Goal: Task Accomplishment & Management: Complete application form

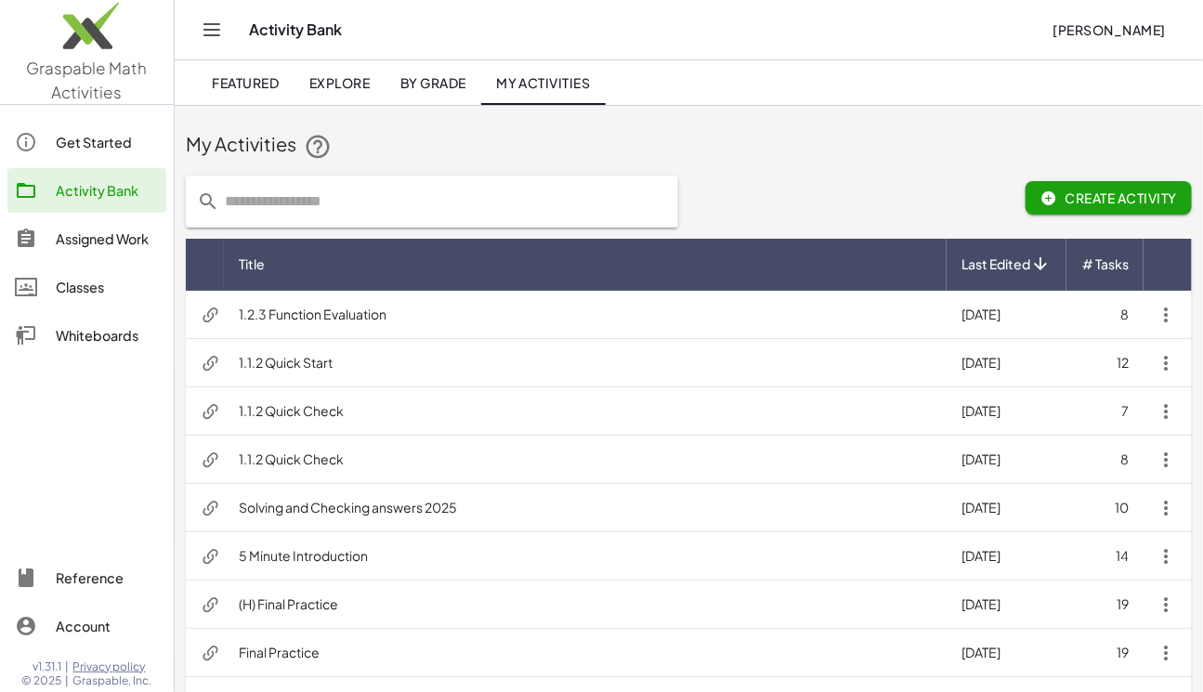
click at [74, 236] on div "Assigned Work" at bounding box center [107, 239] width 103 height 22
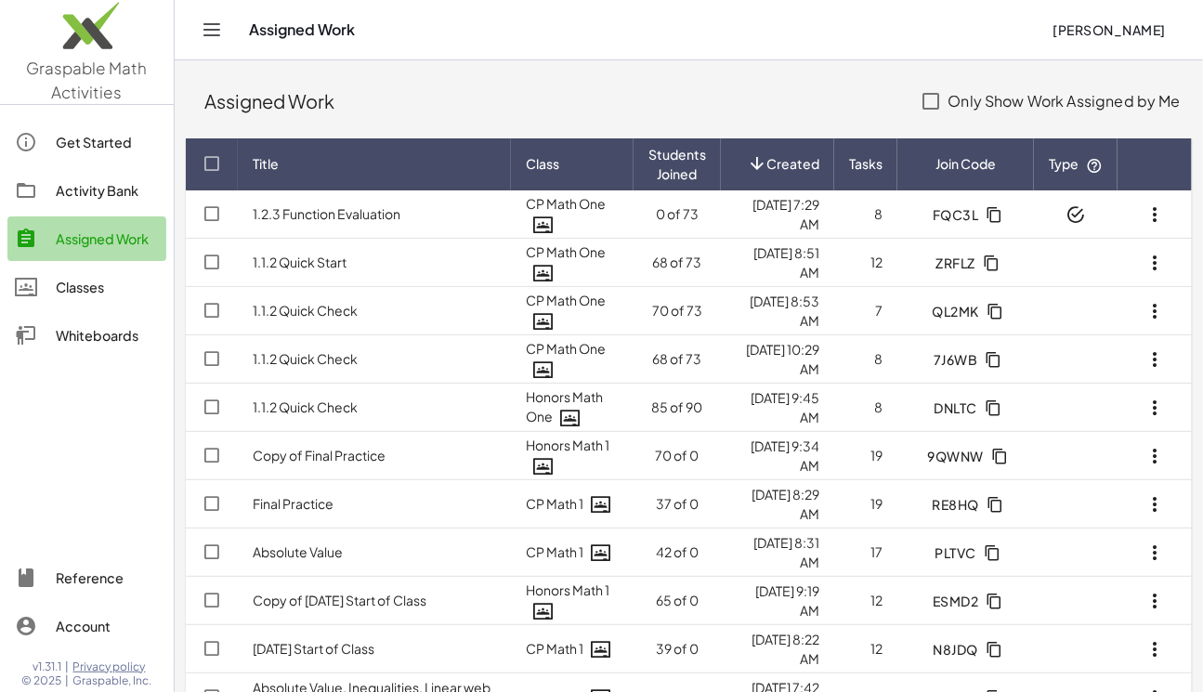
click at [74, 234] on div "Assigned Work" at bounding box center [107, 239] width 103 height 22
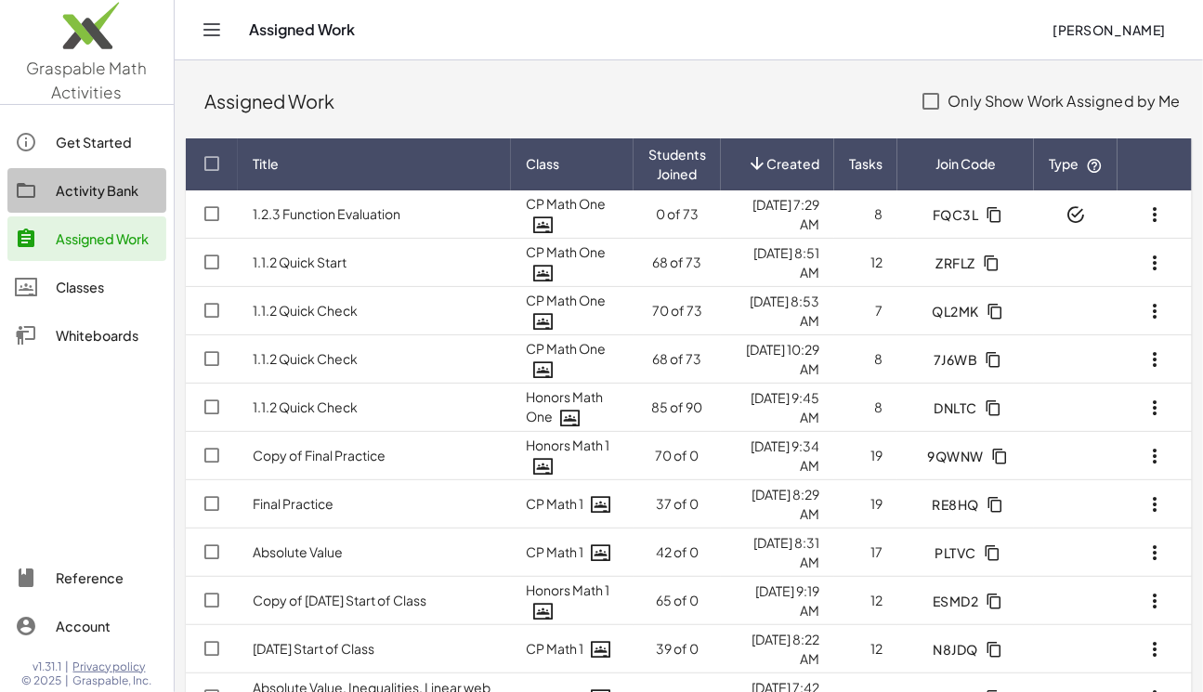
click at [87, 196] on div "Activity Bank" at bounding box center [107, 190] width 103 height 22
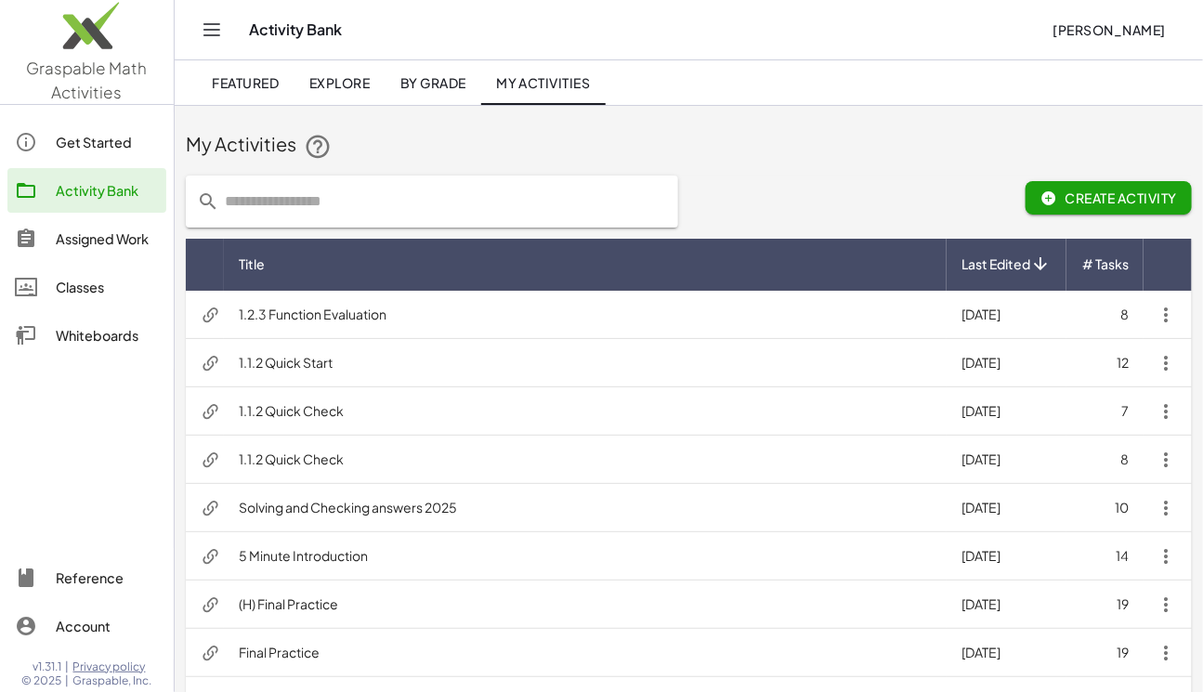
click at [1084, 200] on span "Create Activity" at bounding box center [1108, 197] width 137 height 17
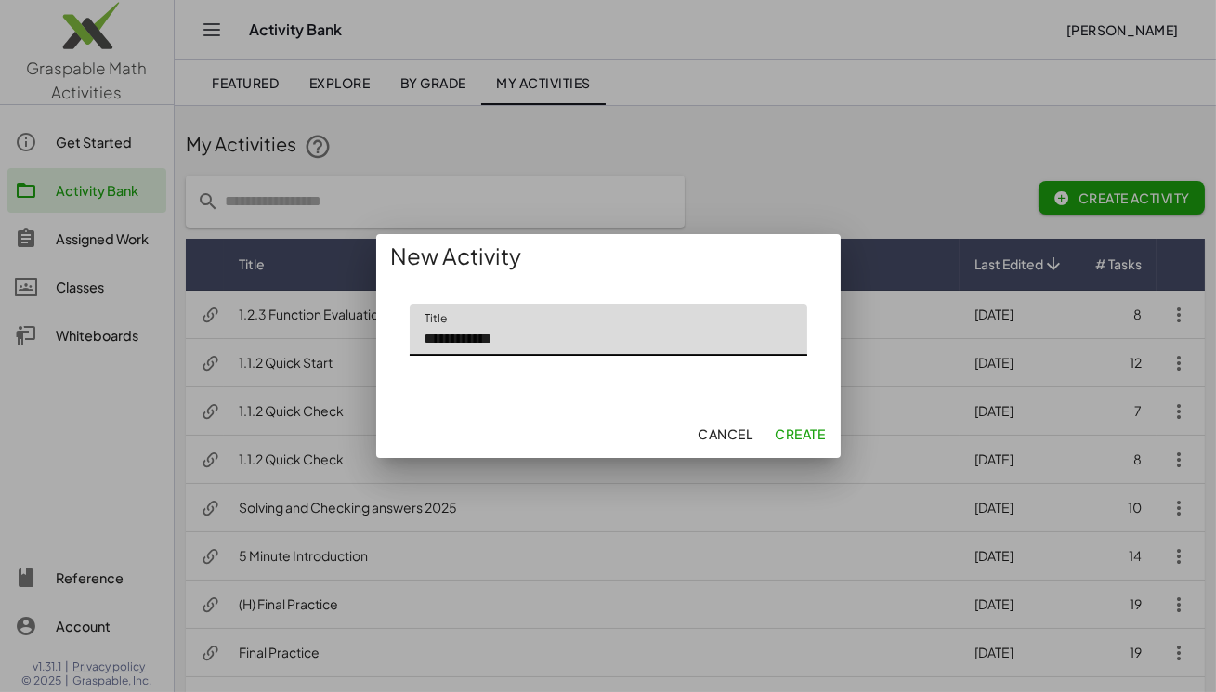
type input "**********"
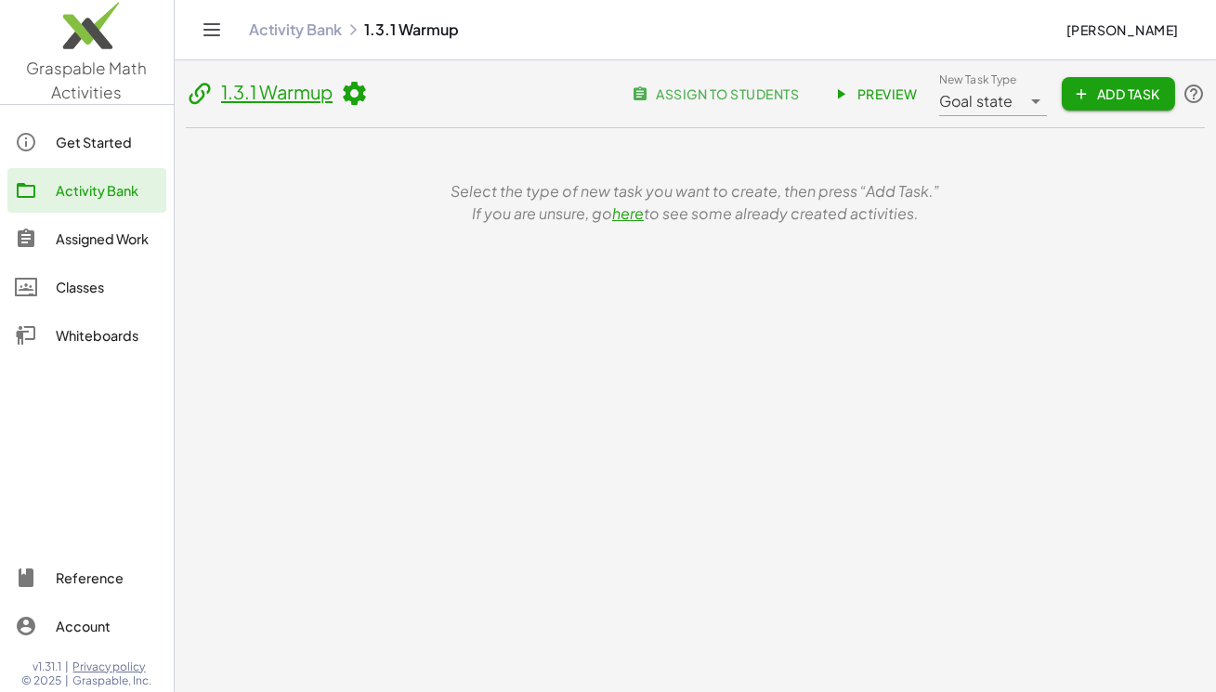
click at [1100, 90] on span "Add Task" at bounding box center [1118, 93] width 84 height 17
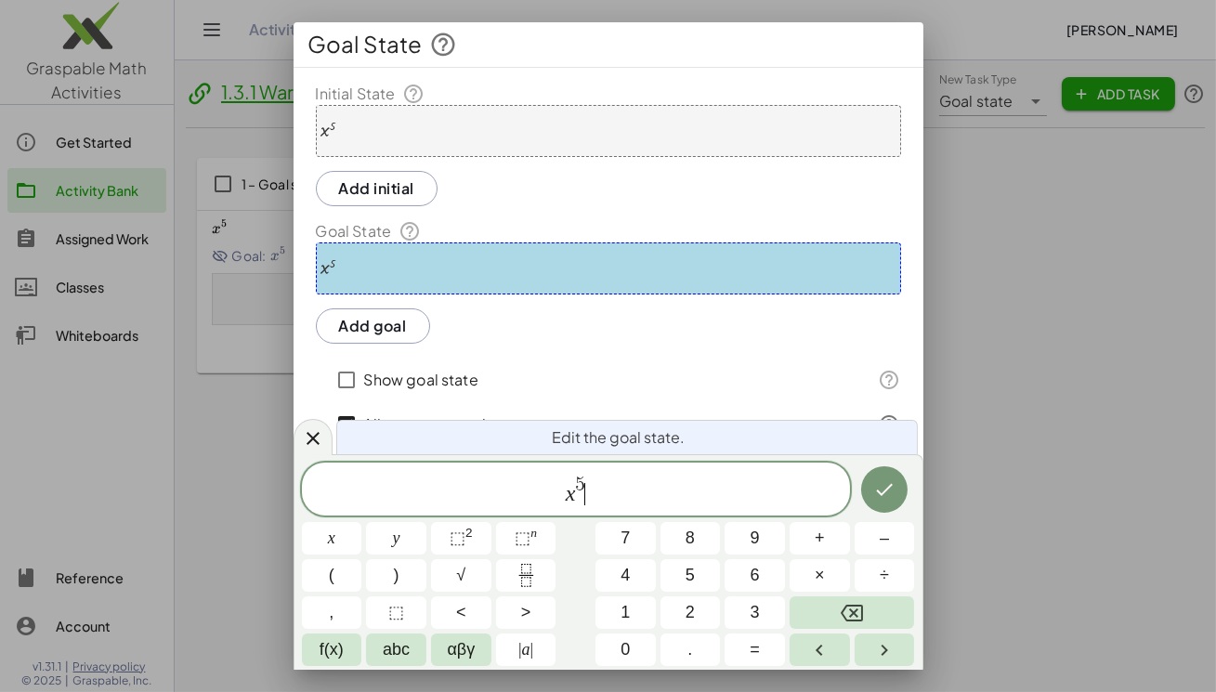
click at [616, 497] on span "x 5 ​" at bounding box center [576, 490] width 548 height 33
click at [323, 442] on icon at bounding box center [313, 438] width 22 height 22
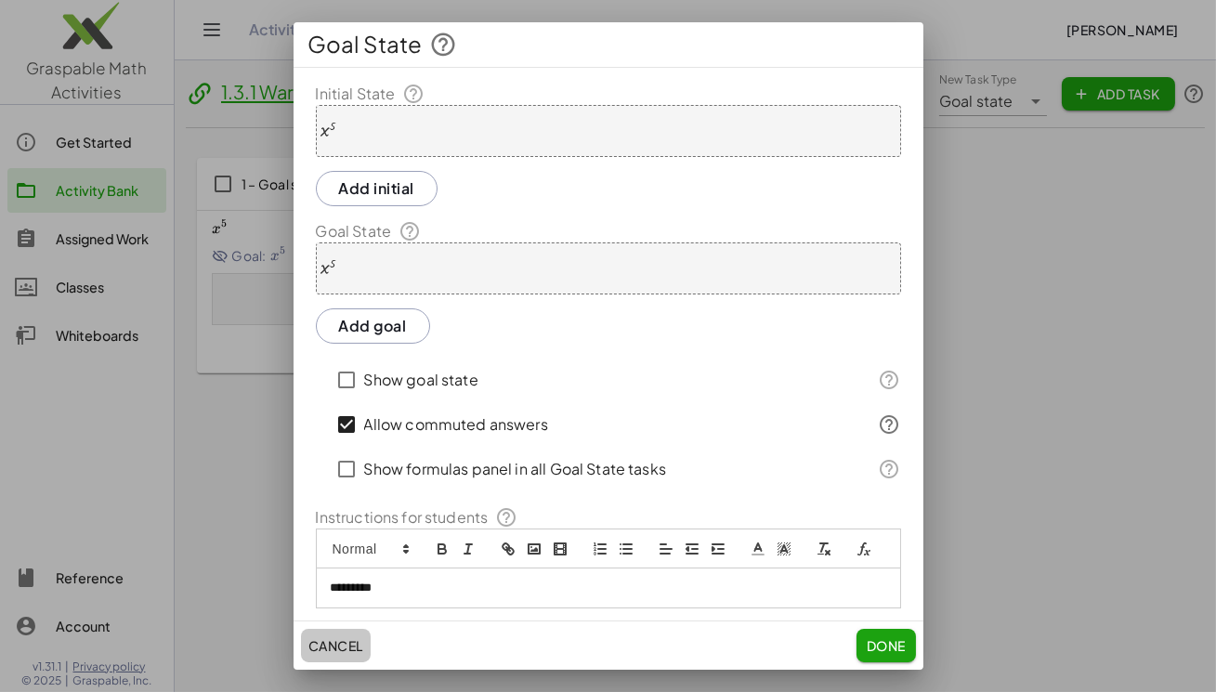
click at [358, 641] on span "Cancel" at bounding box center [335, 645] width 55 height 17
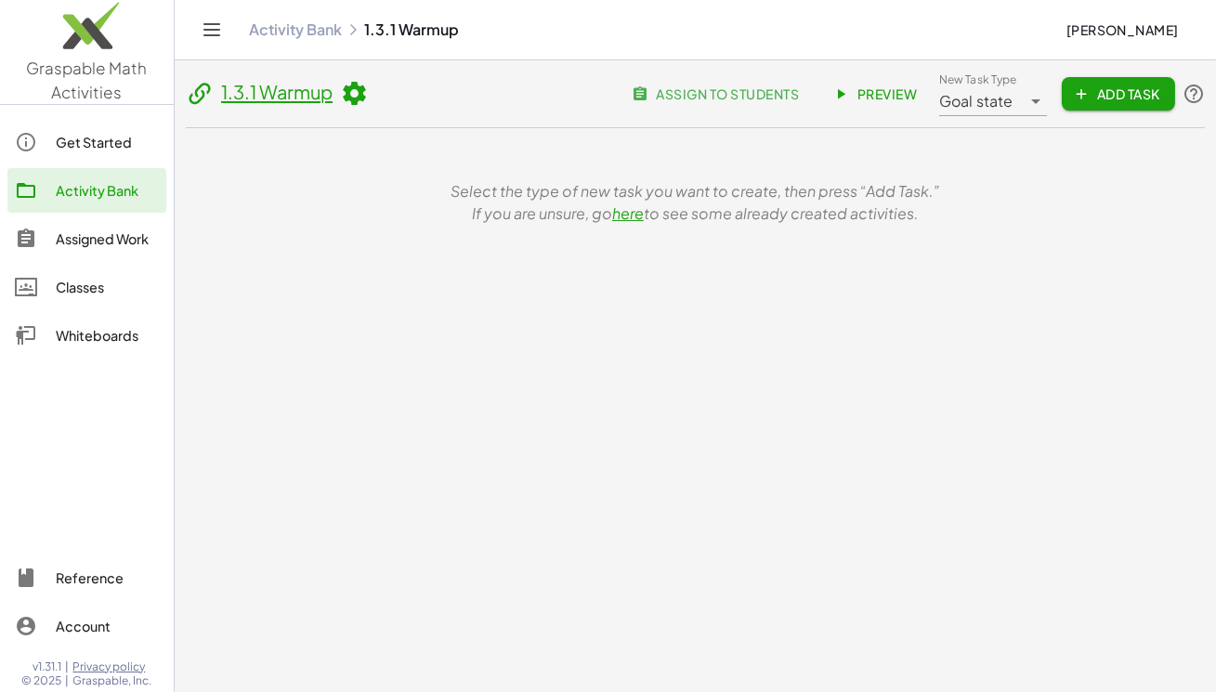
click at [1101, 97] on span "Add Task" at bounding box center [1118, 93] width 84 height 17
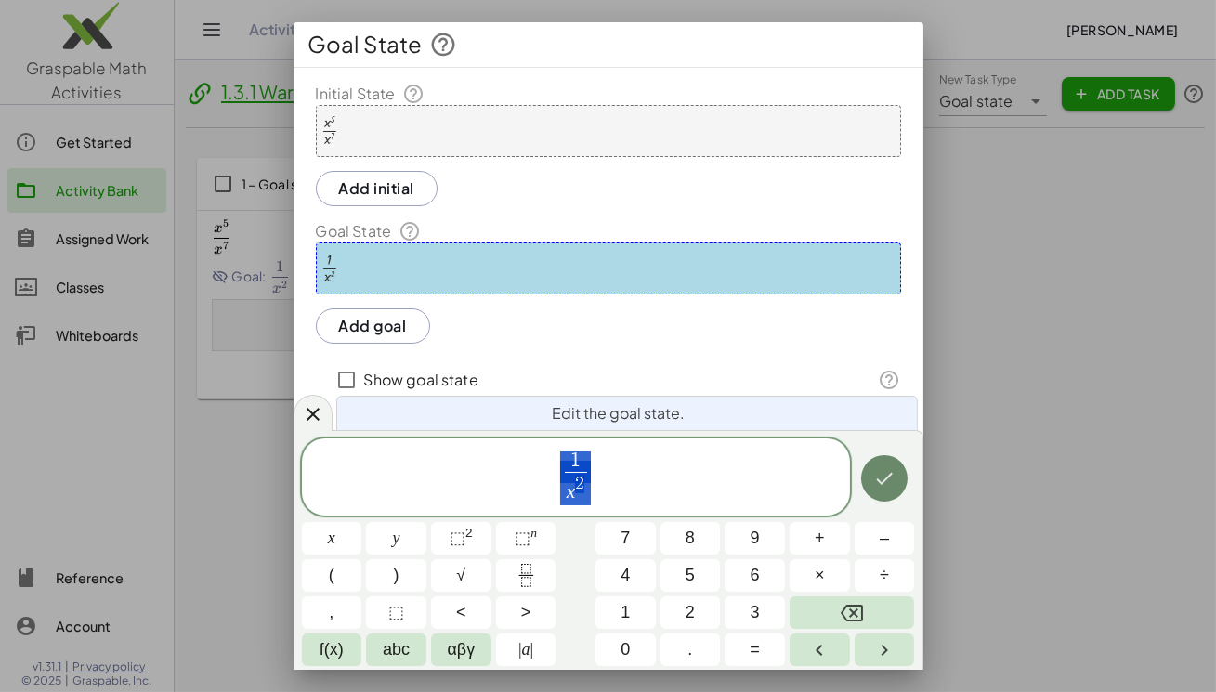
click at [888, 476] on icon "Done" at bounding box center [885, 478] width 17 height 12
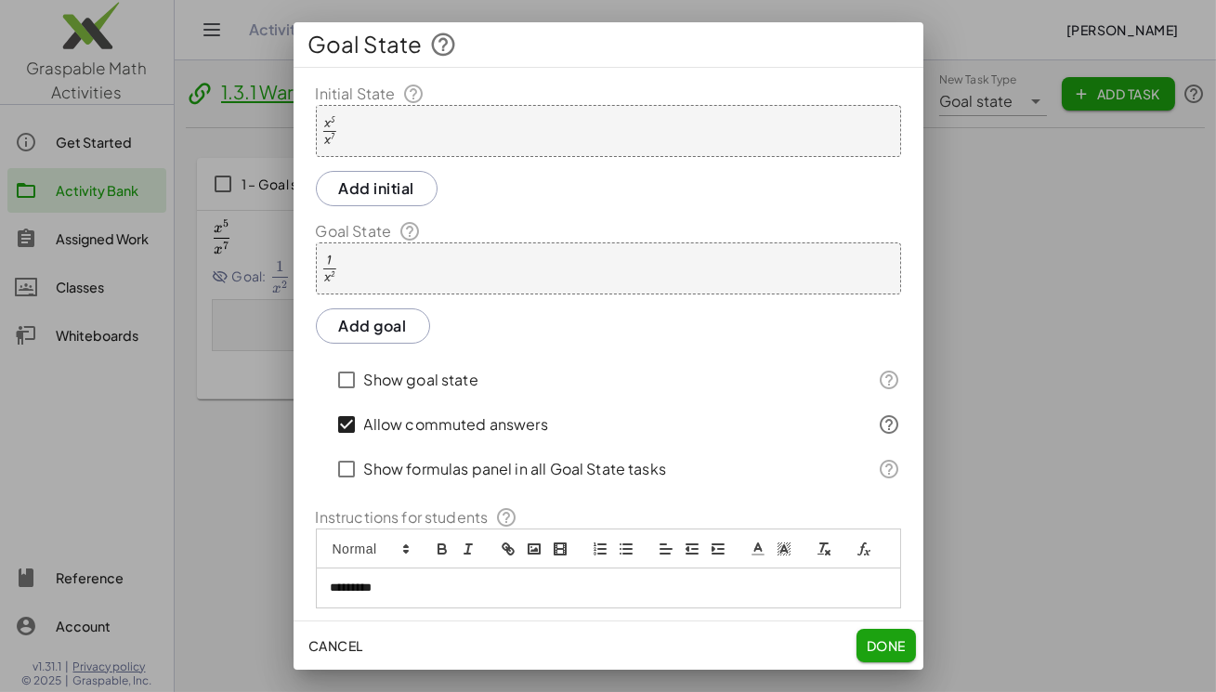
click at [896, 646] on span "Done" at bounding box center [885, 645] width 39 height 17
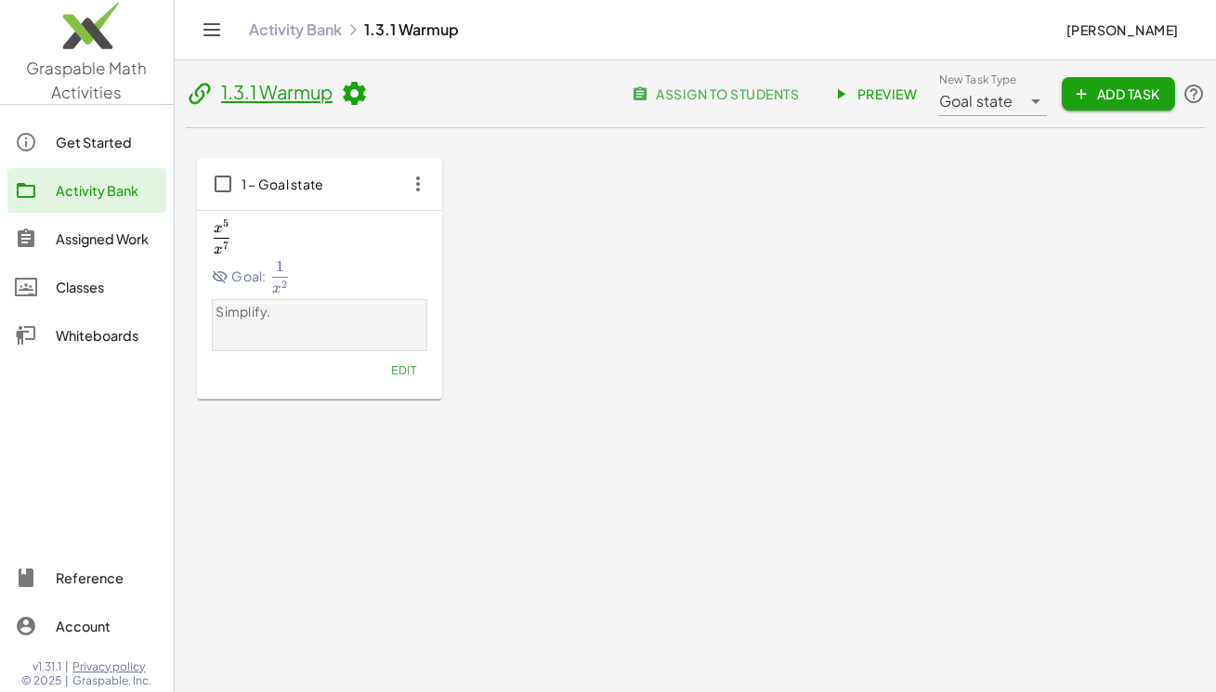
click at [1099, 98] on span "Add Task" at bounding box center [1118, 93] width 84 height 17
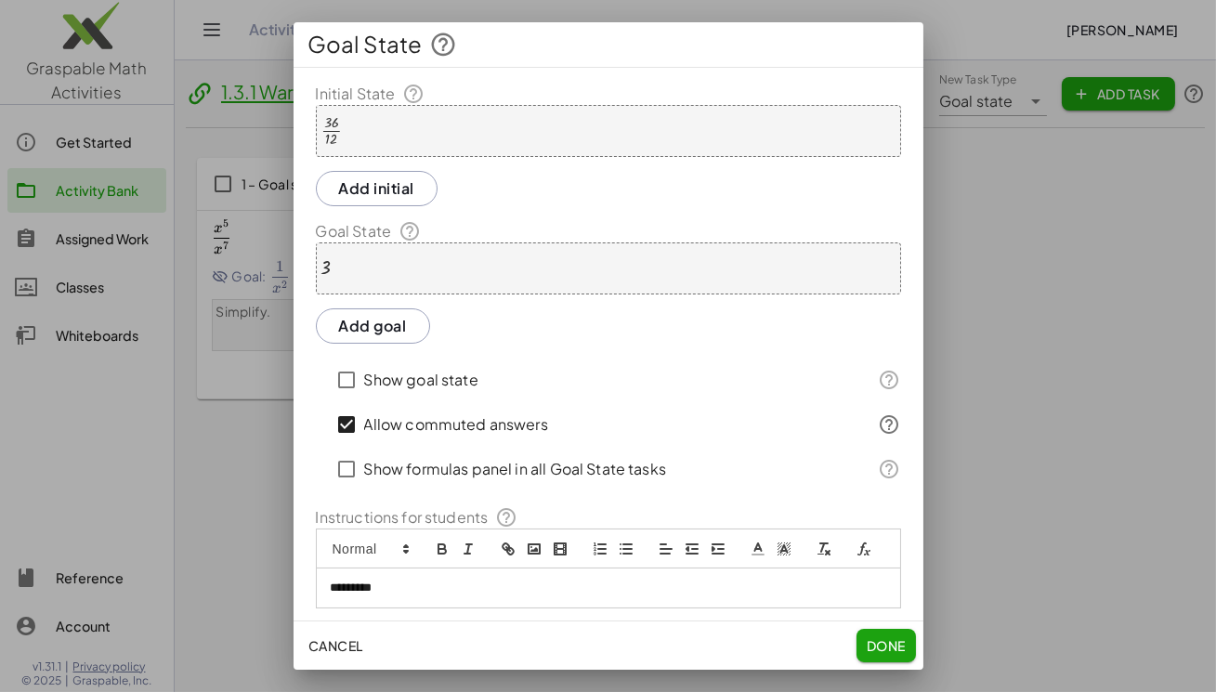
click at [856, 629] on button "Done" at bounding box center [885, 645] width 59 height 33
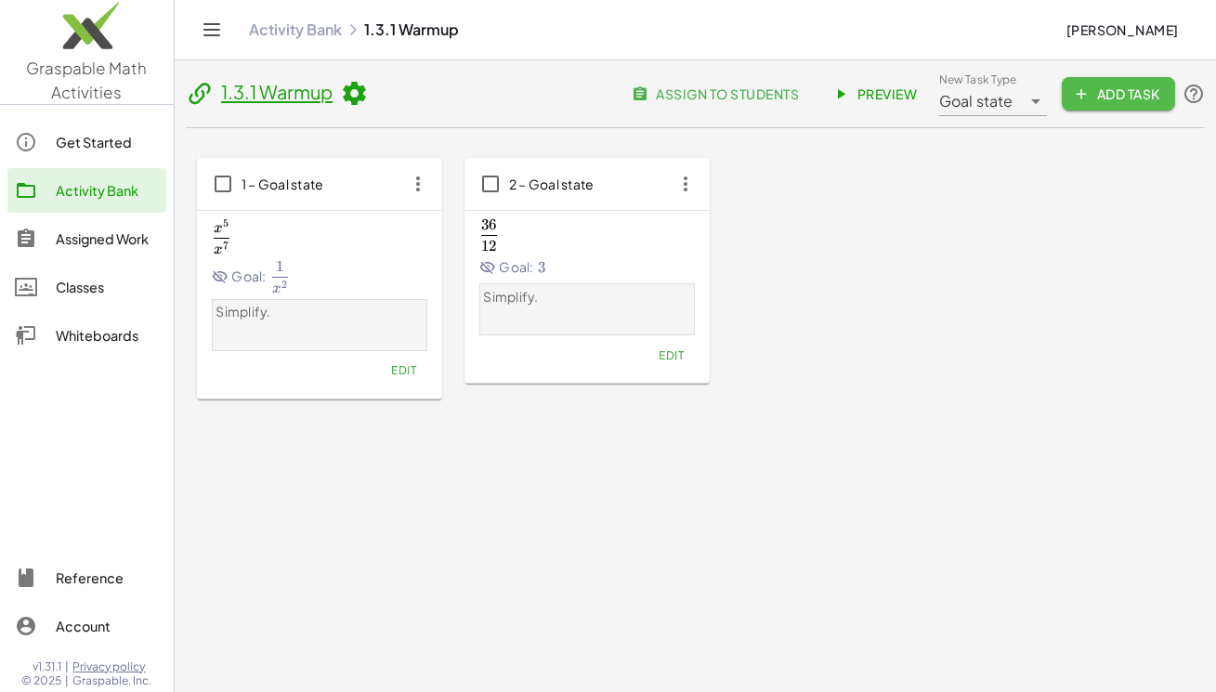
click at [1120, 89] on span "Add Task" at bounding box center [1118, 93] width 84 height 17
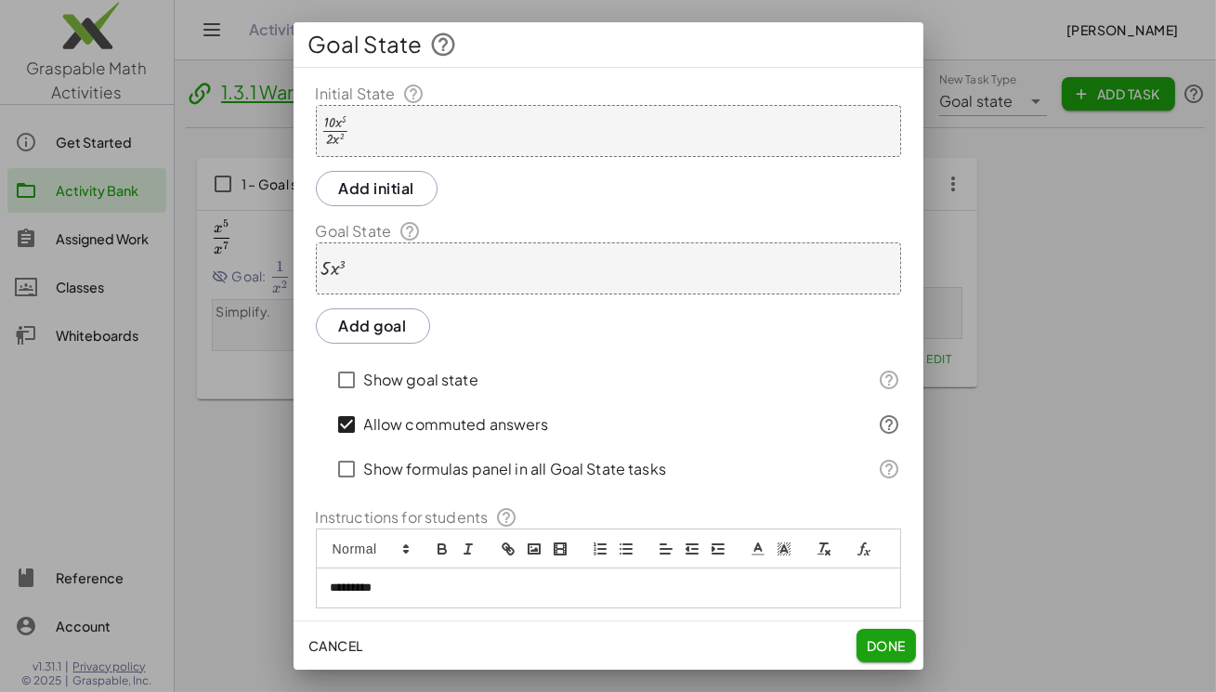
drag, startPoint x: 898, startPoint y: 641, endPoint x: 946, endPoint y: 520, distance: 130.0
click at [896, 641] on span "Done" at bounding box center [885, 645] width 39 height 17
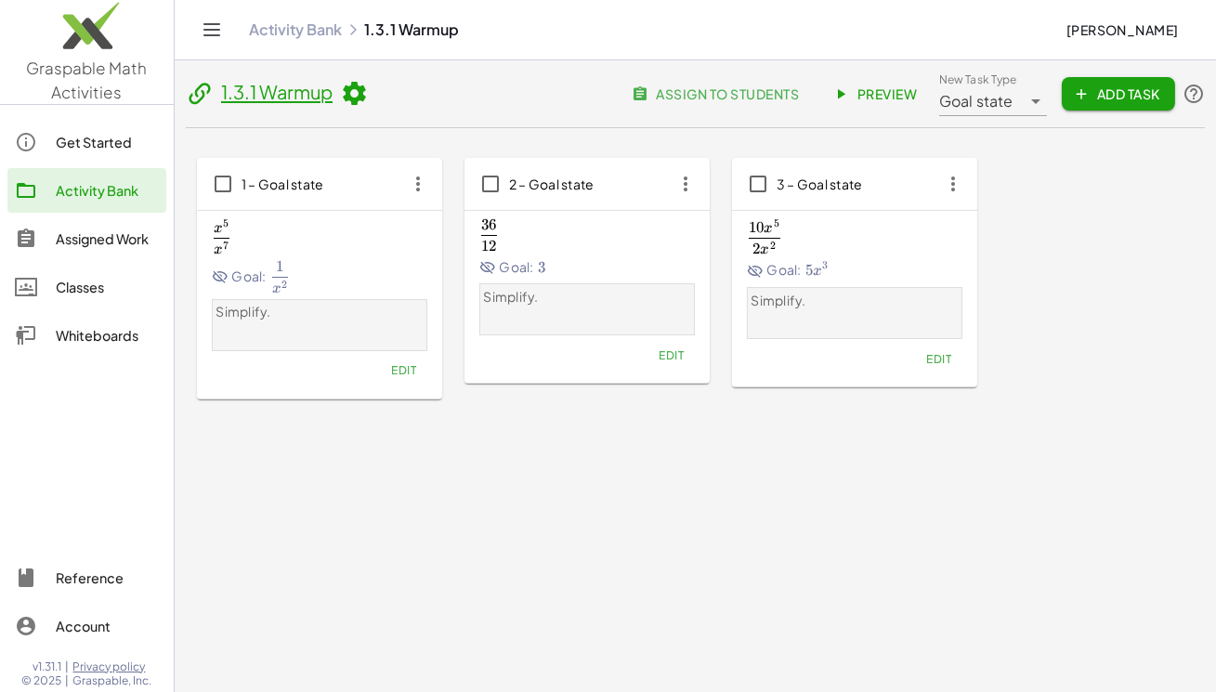
click at [1109, 78] on button "Add Task" at bounding box center [1117, 93] width 113 height 33
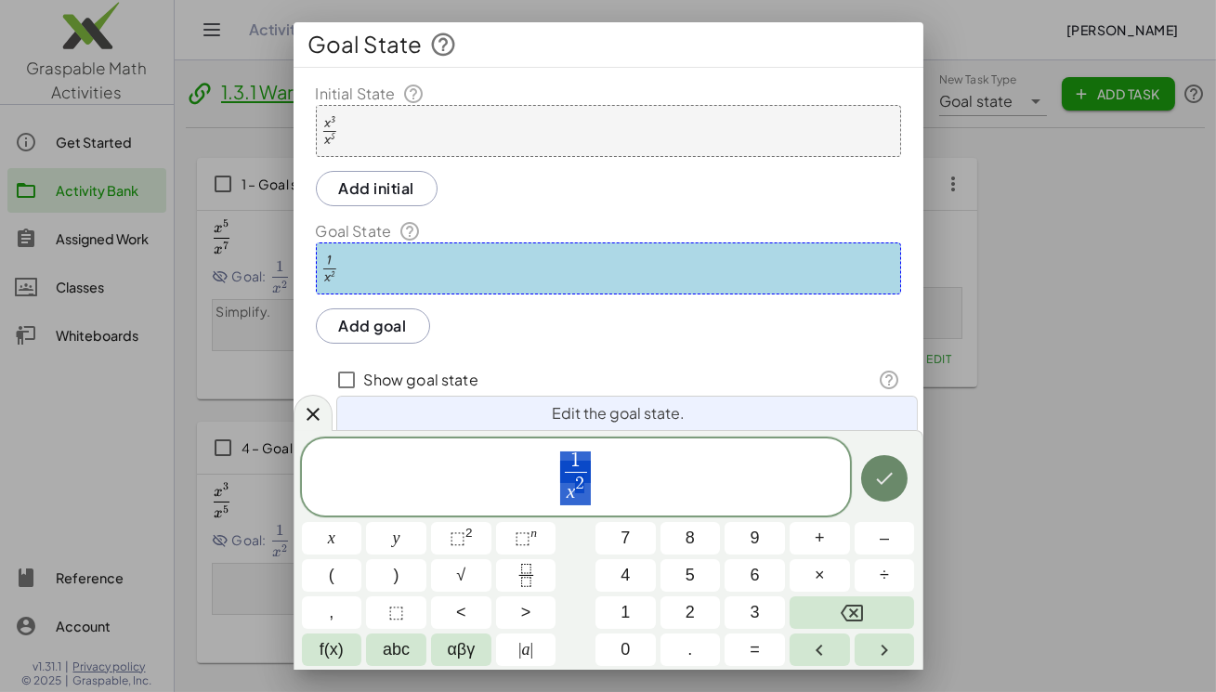
click at [876, 487] on icon "Done" at bounding box center [884, 478] width 22 height 22
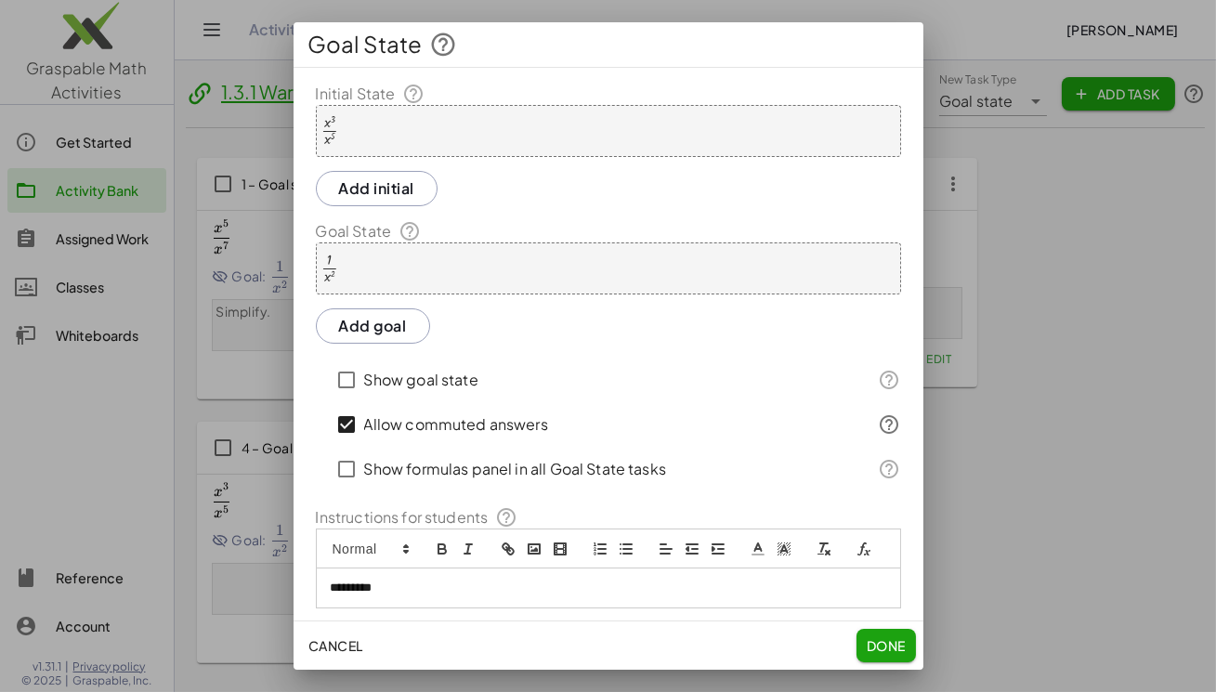
click at [1120, 92] on div at bounding box center [608, 346] width 1216 height 692
drag, startPoint x: 900, startPoint y: 640, endPoint x: 935, endPoint y: 471, distance: 172.7
click at [899, 640] on span "Done" at bounding box center [885, 645] width 39 height 17
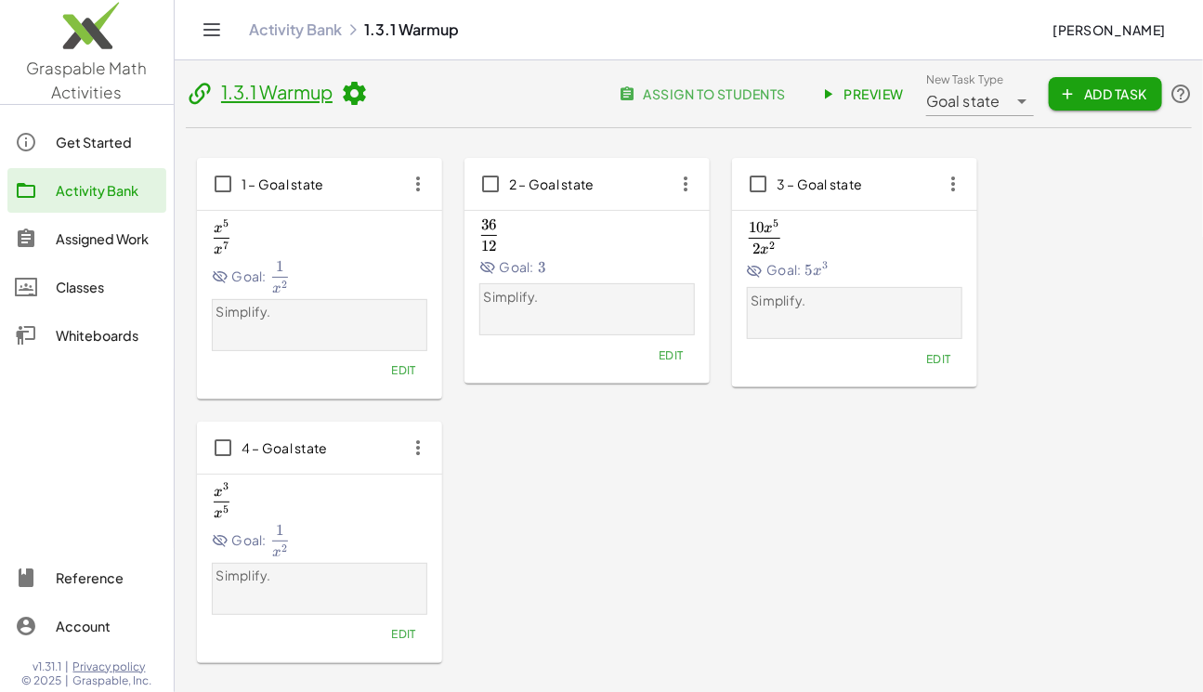
click at [1105, 95] on span "Add Task" at bounding box center [1105, 93] width 84 height 17
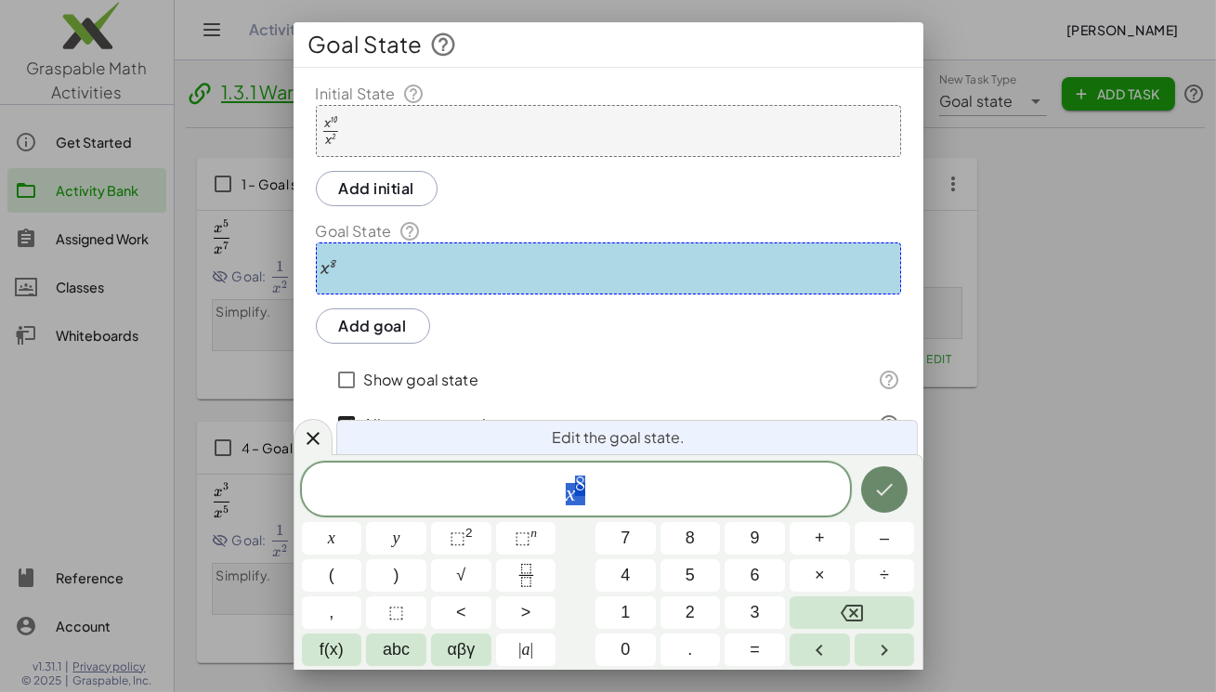
click at [881, 479] on icon "Done" at bounding box center [884, 489] width 22 height 22
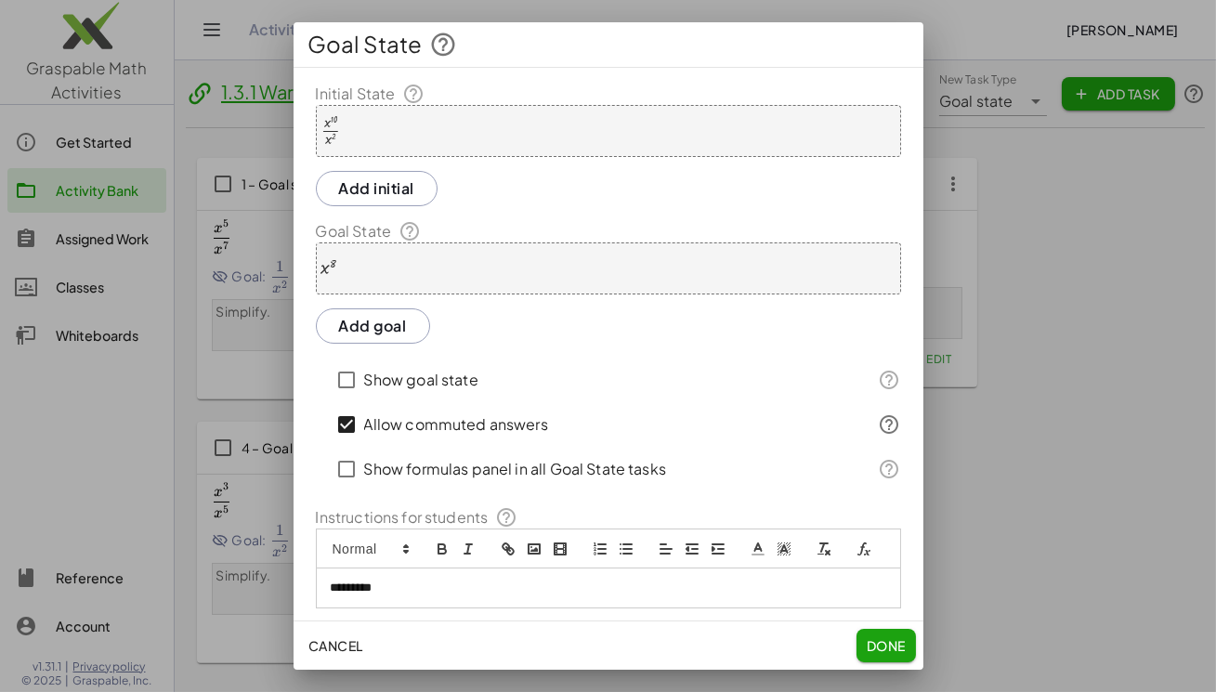
click at [886, 633] on button "Done" at bounding box center [885, 645] width 59 height 33
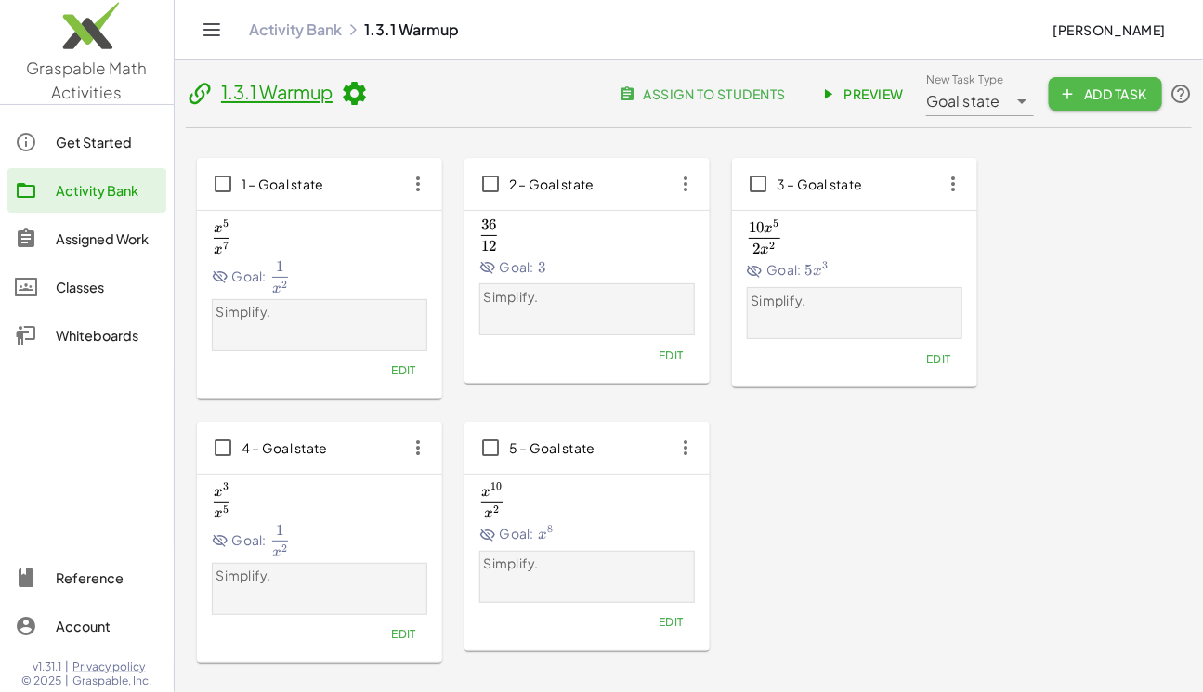
click at [1087, 96] on span "Add Task" at bounding box center [1105, 93] width 84 height 17
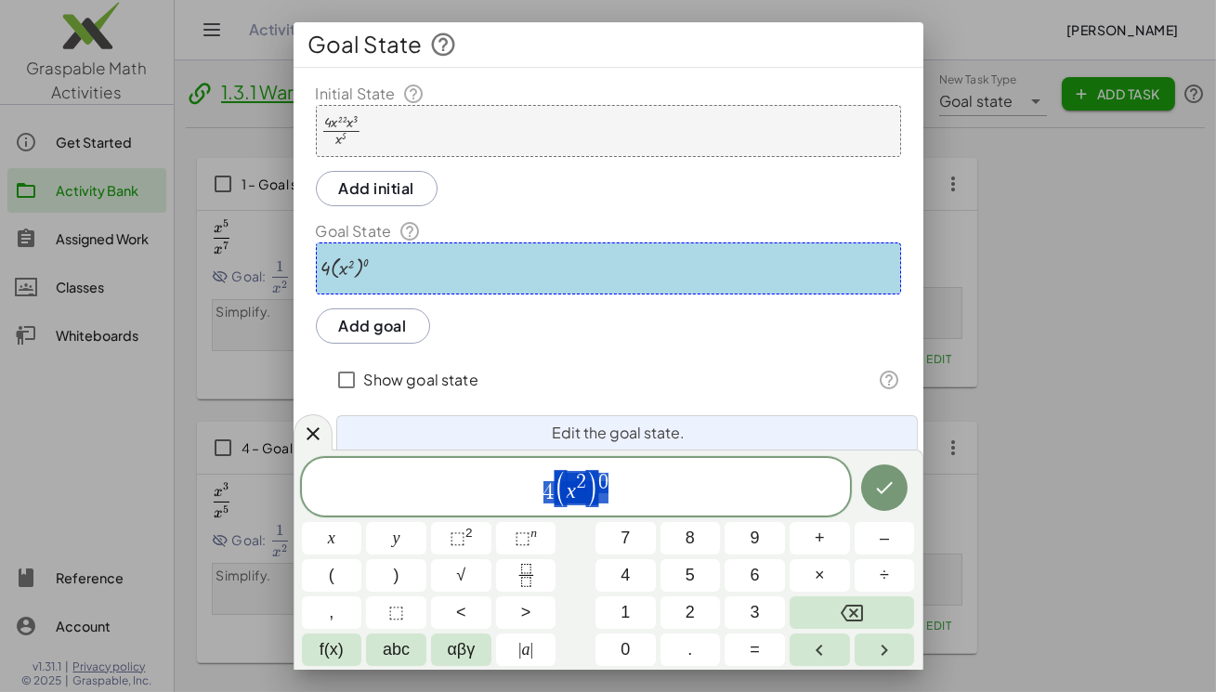
click at [664, 504] on span "4 ( x 2 ) 0" at bounding box center [576, 488] width 548 height 38
drag, startPoint x: 617, startPoint y: 486, endPoint x: 466, endPoint y: 492, distance: 150.6
click at [466, 492] on span "4 ( x 2 ) 0 ​" at bounding box center [576, 488] width 548 height 38
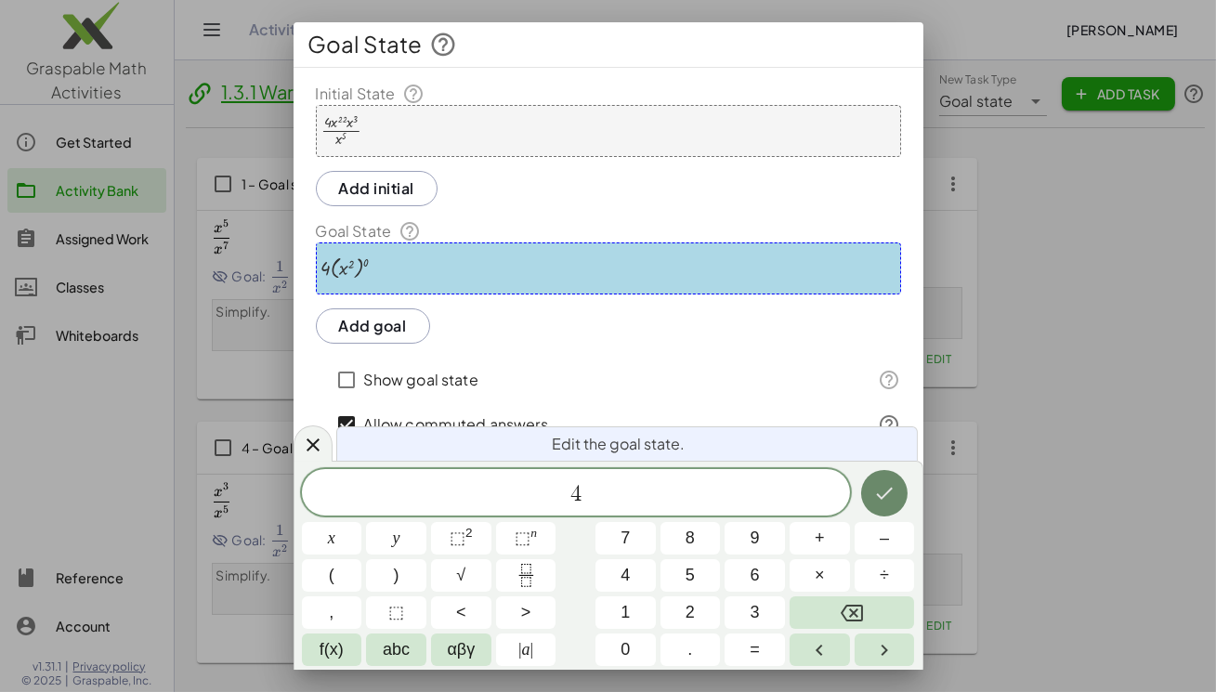
click at [886, 492] on icon "Done" at bounding box center [884, 493] width 22 height 22
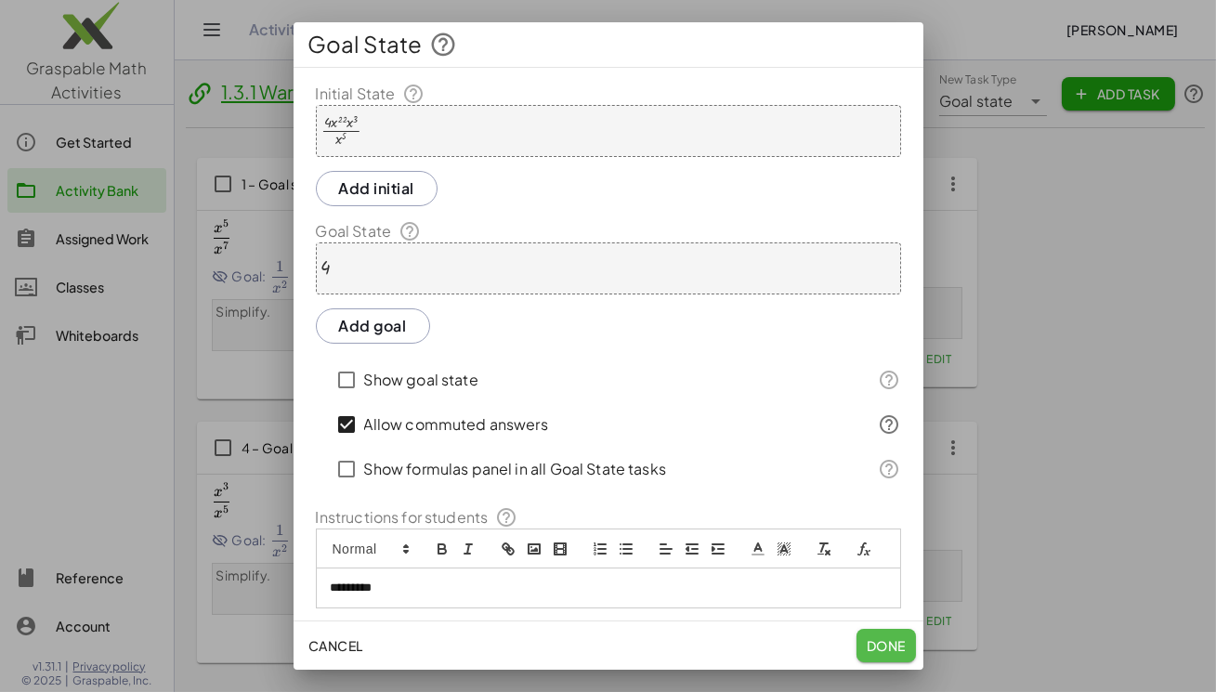
click at [879, 643] on span "Done" at bounding box center [885, 645] width 39 height 17
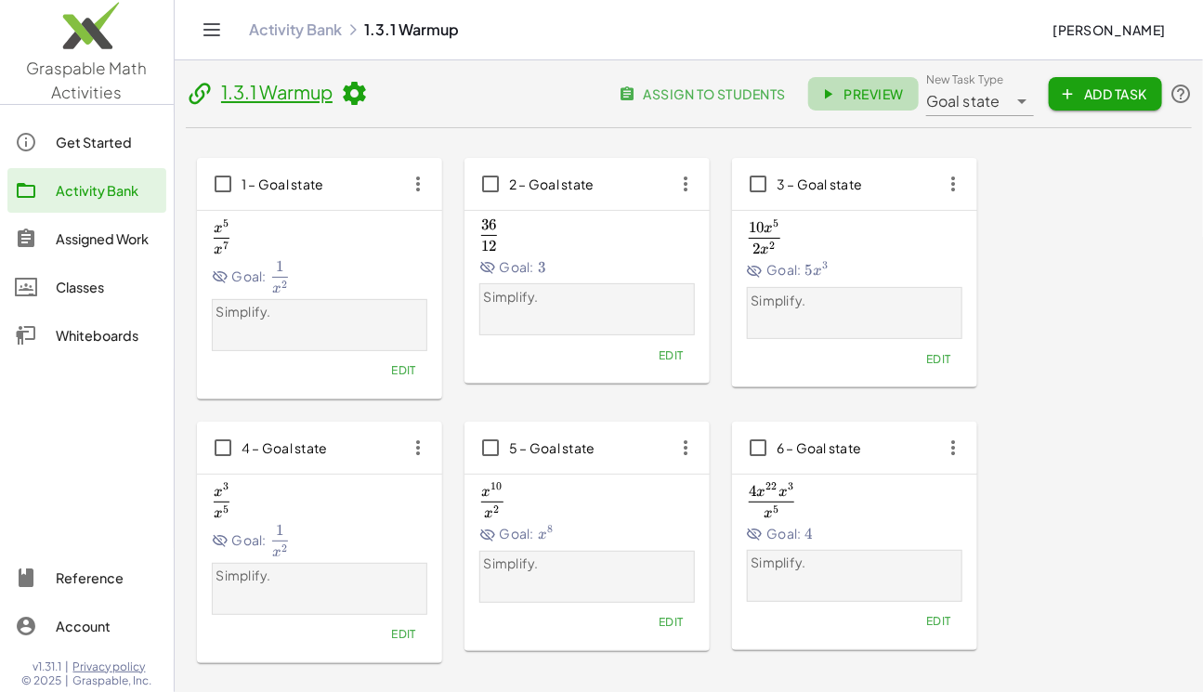
click at [844, 90] on span "Preview" at bounding box center [863, 93] width 81 height 17
click at [948, 449] on icon "button" at bounding box center [952, 447] width 33 height 33
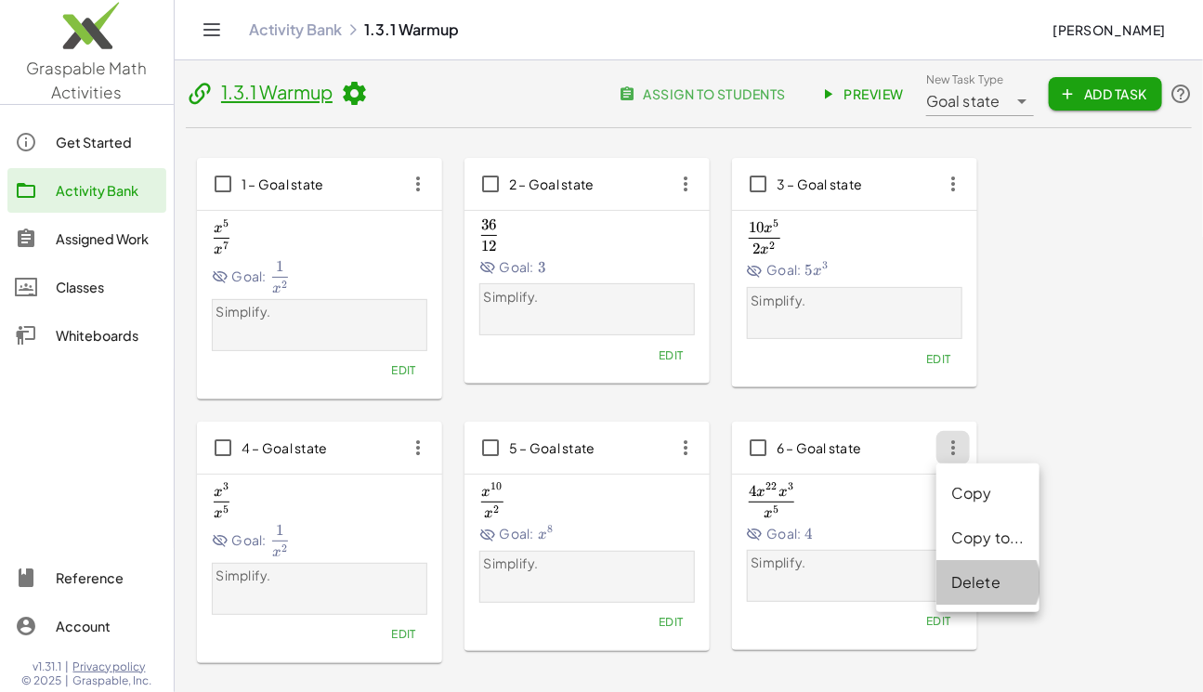
click at [971, 583] on div "Delete" at bounding box center [987, 582] width 73 height 22
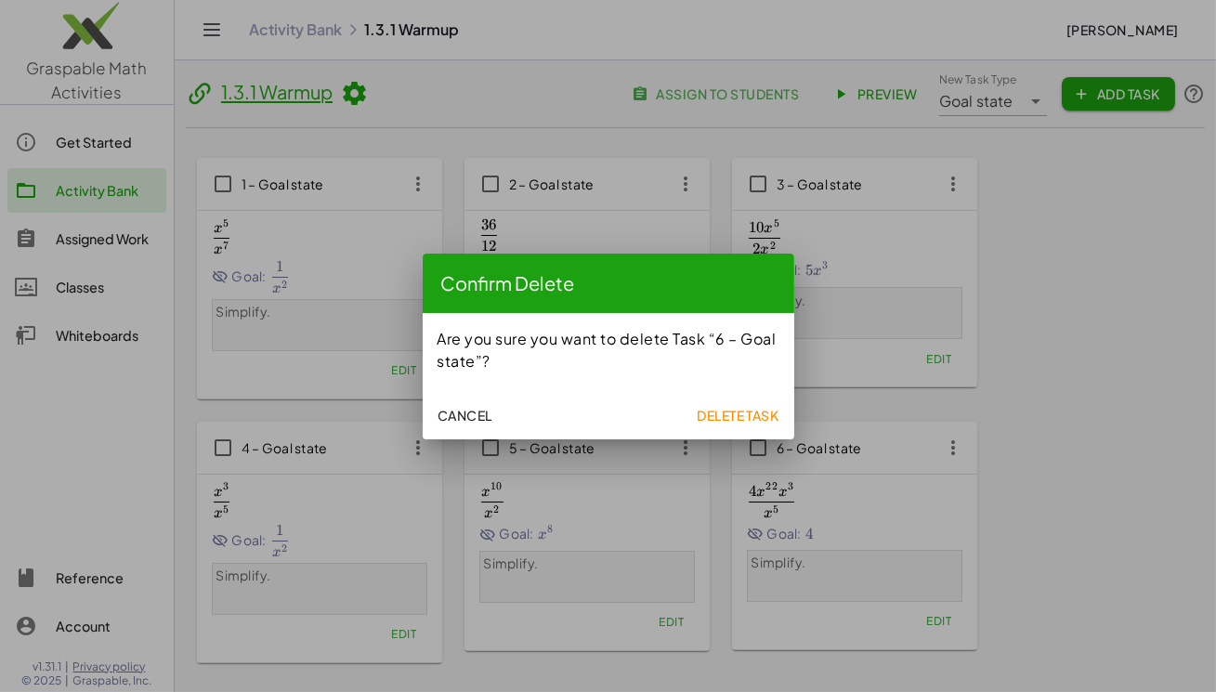
click at [756, 423] on button "Delete Task" at bounding box center [738, 414] width 98 height 33
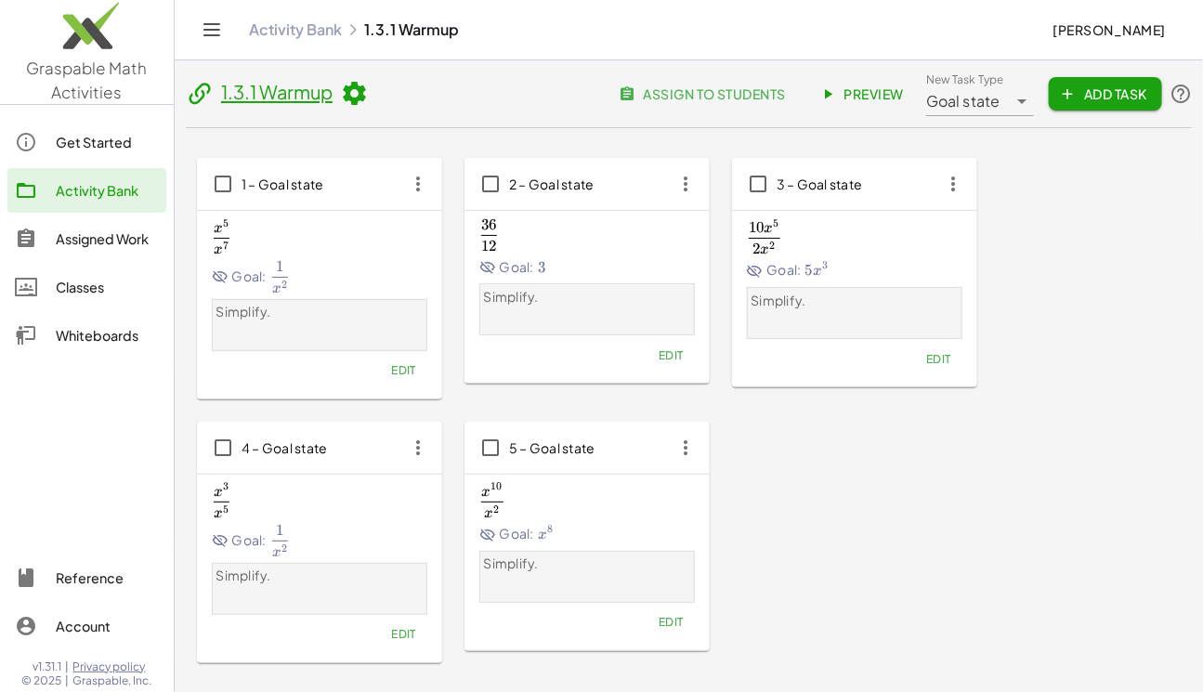
click at [1100, 89] on span "Add Task" at bounding box center [1105, 93] width 84 height 17
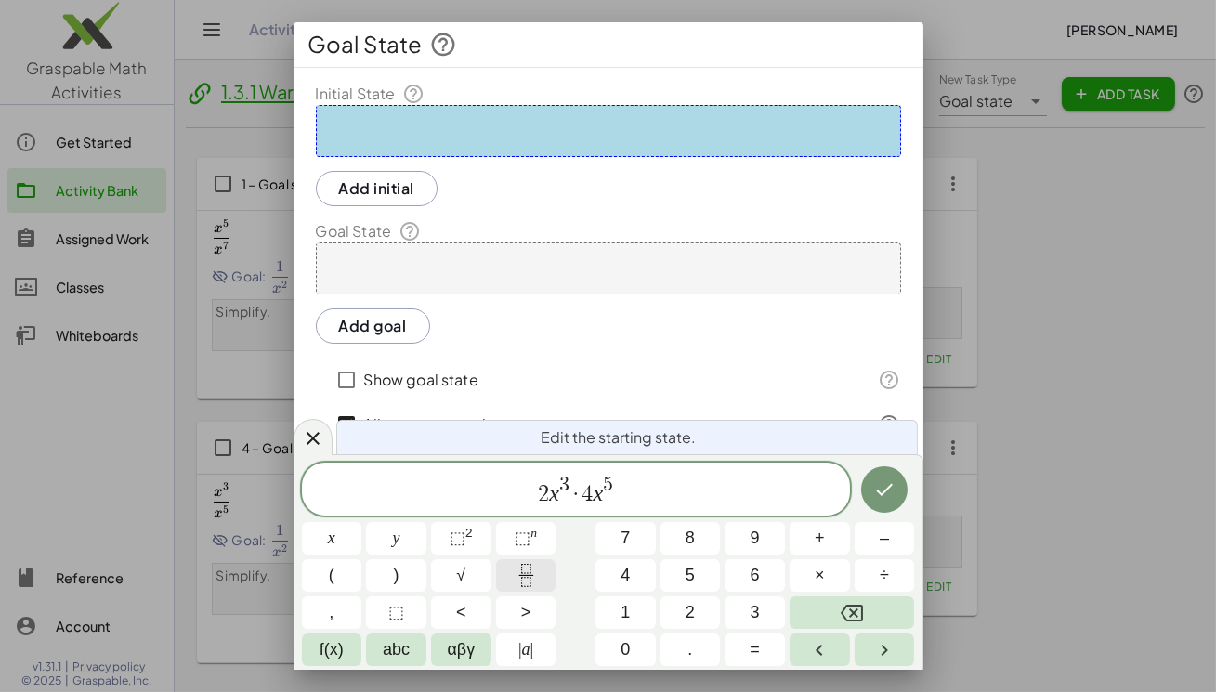
click at [531, 578] on icon "Fraction" at bounding box center [525, 575] width 23 height 23
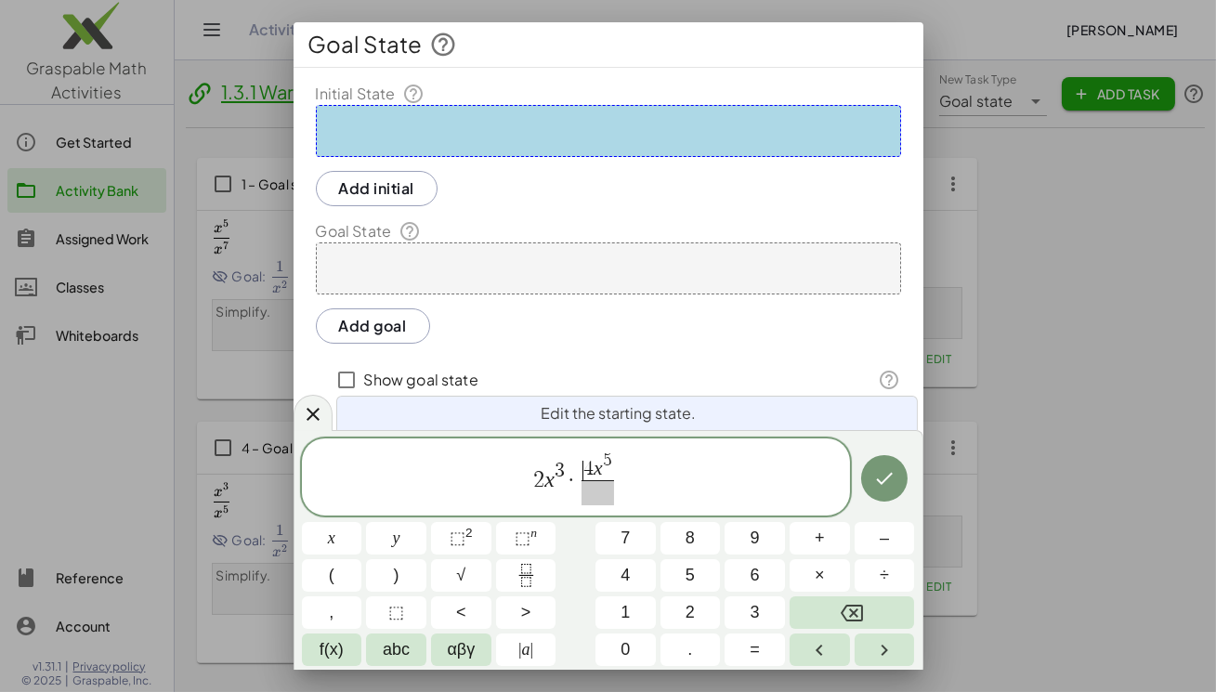
click at [585, 469] on span "4" at bounding box center [588, 470] width 10 height 20
click at [557, 483] on span "2 x 3 · 4 x 5 ​" at bounding box center [597, 478] width 80 height 54
click at [571, 499] on span at bounding box center [576, 492] width 72 height 25
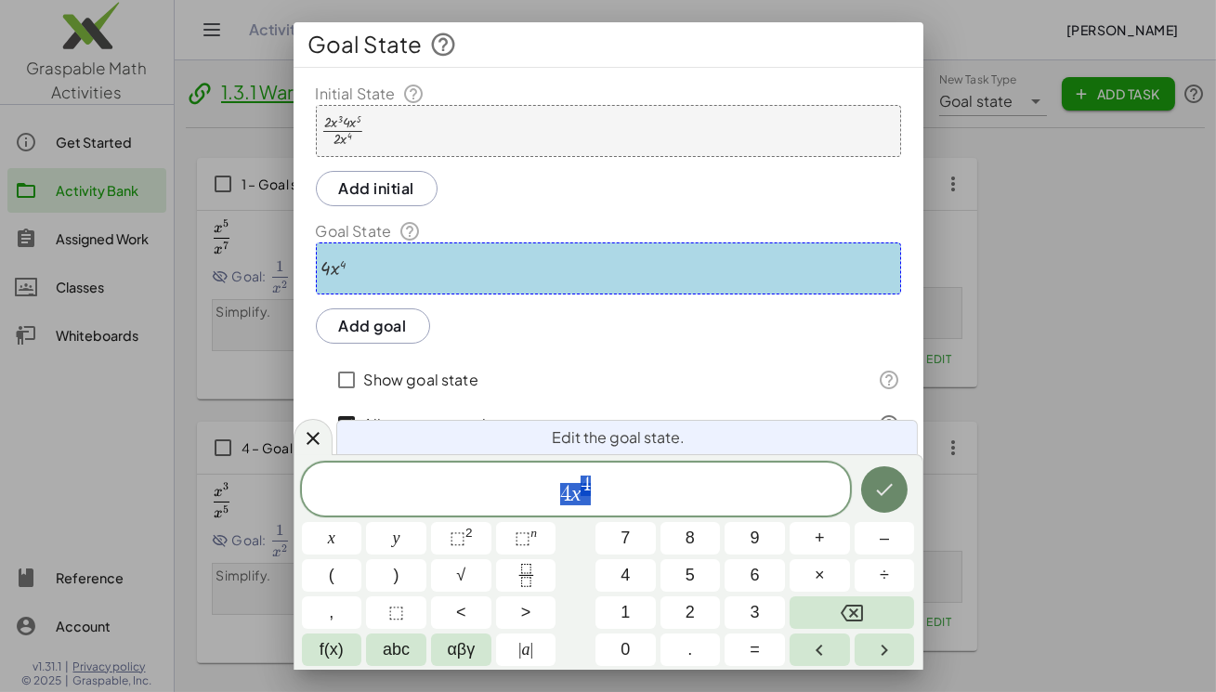
click at [882, 483] on icon "Done" at bounding box center [884, 489] width 22 height 22
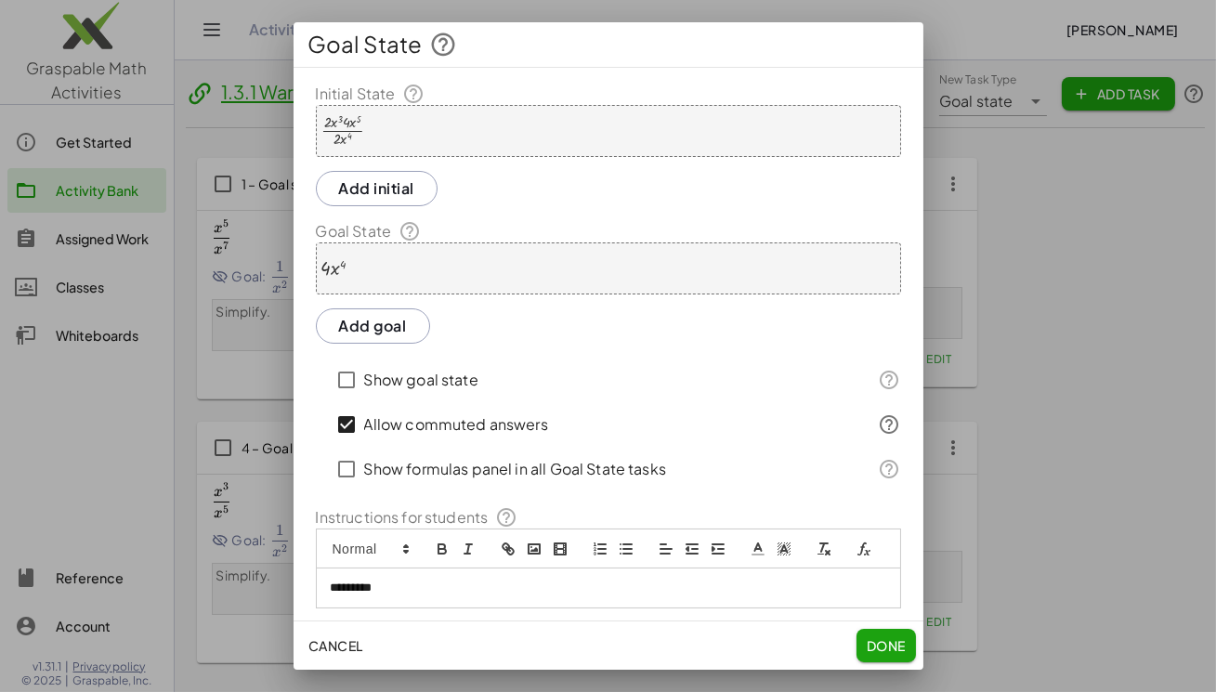
click at [897, 638] on span "Done" at bounding box center [885, 645] width 39 height 17
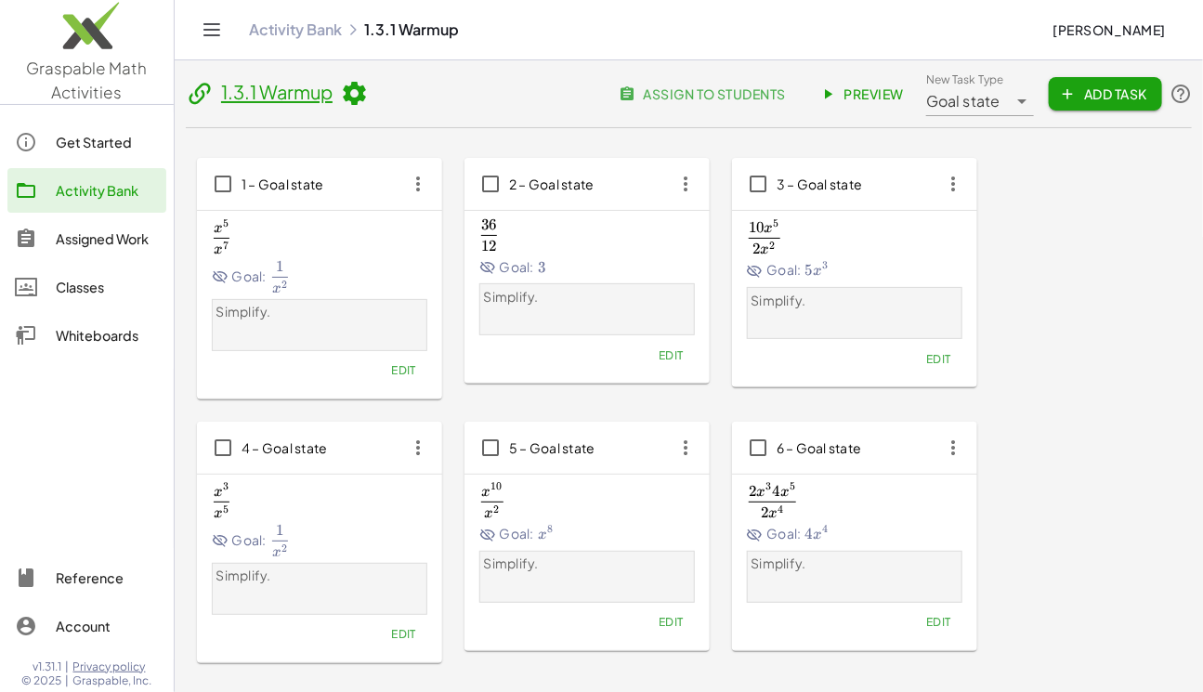
click at [1096, 99] on span "Add Task" at bounding box center [1105, 93] width 84 height 17
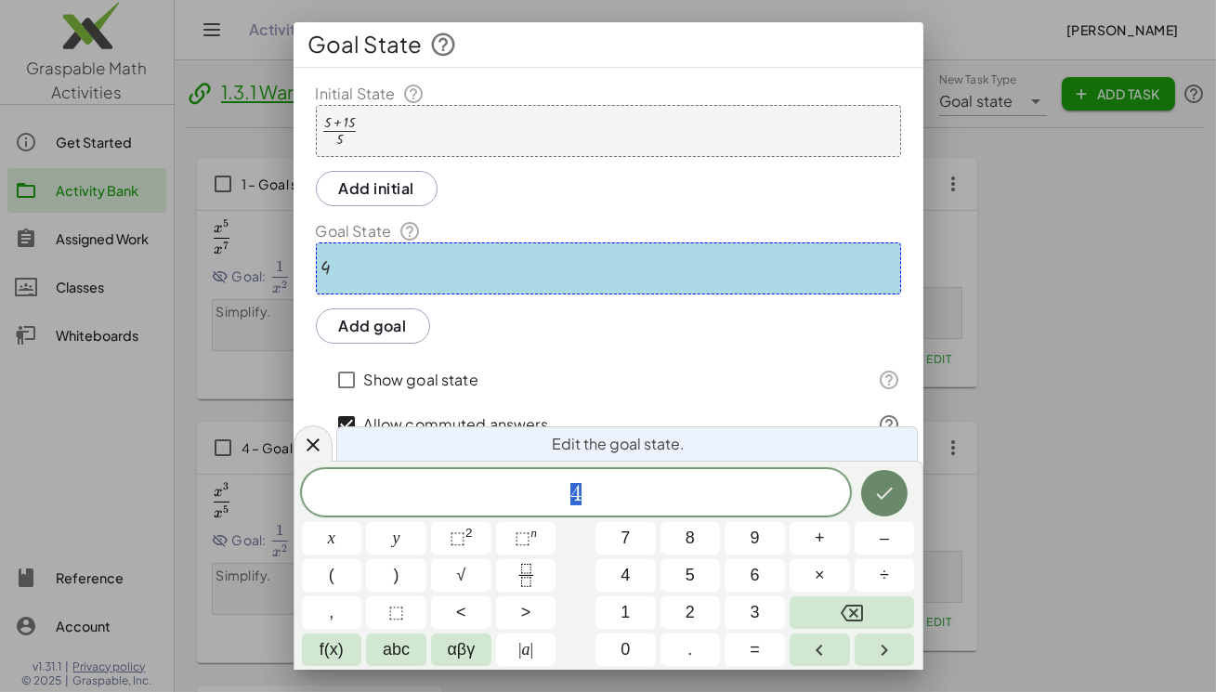
click at [884, 501] on icon "Done" at bounding box center [884, 493] width 22 height 22
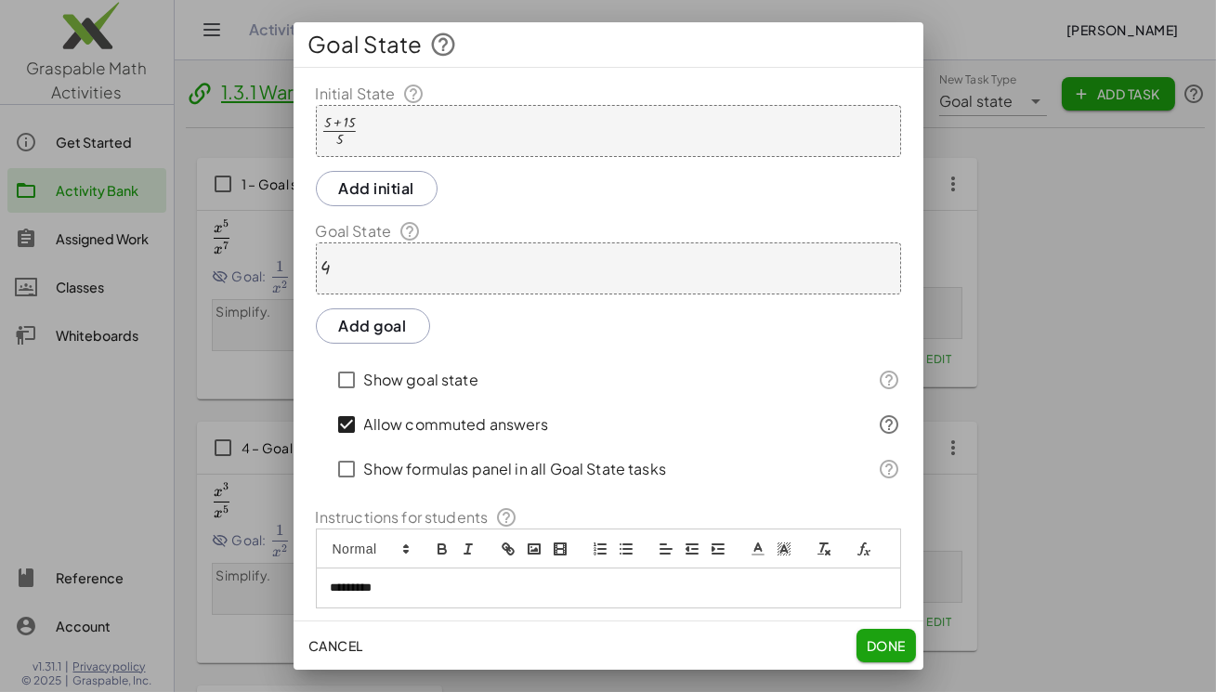
click at [882, 643] on span "Done" at bounding box center [885, 645] width 39 height 17
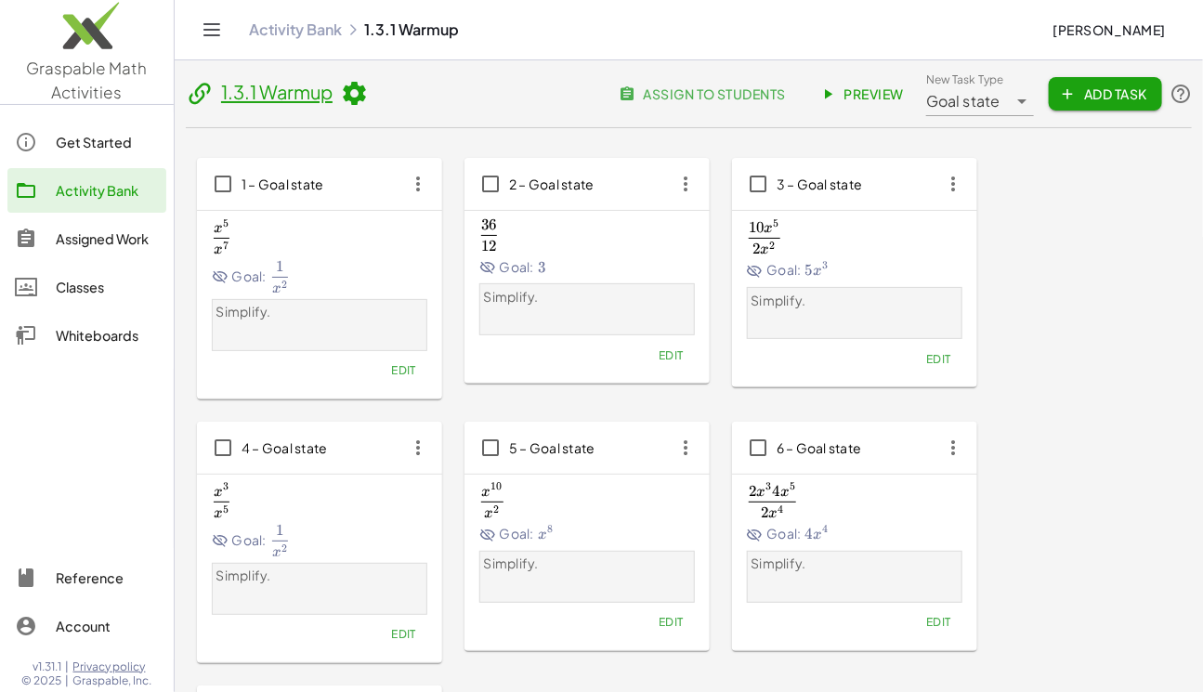
click at [1096, 95] on span "Add Task" at bounding box center [1105, 93] width 84 height 17
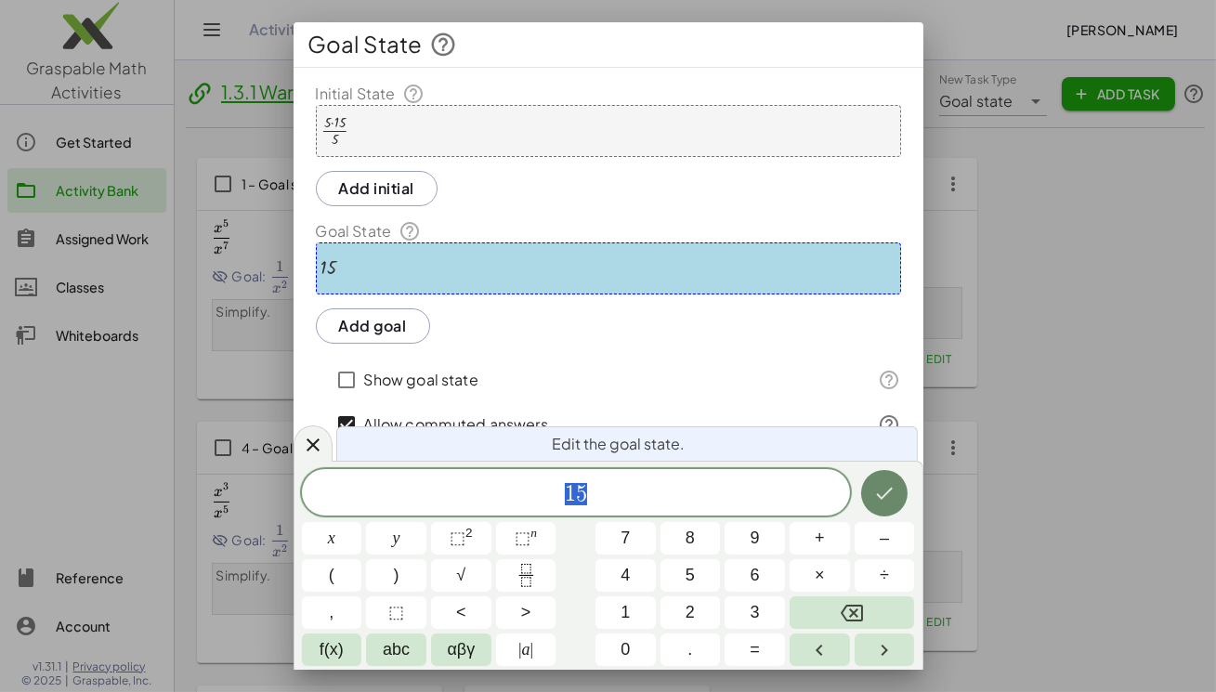
click at [880, 492] on icon "Done" at bounding box center [884, 493] width 22 height 22
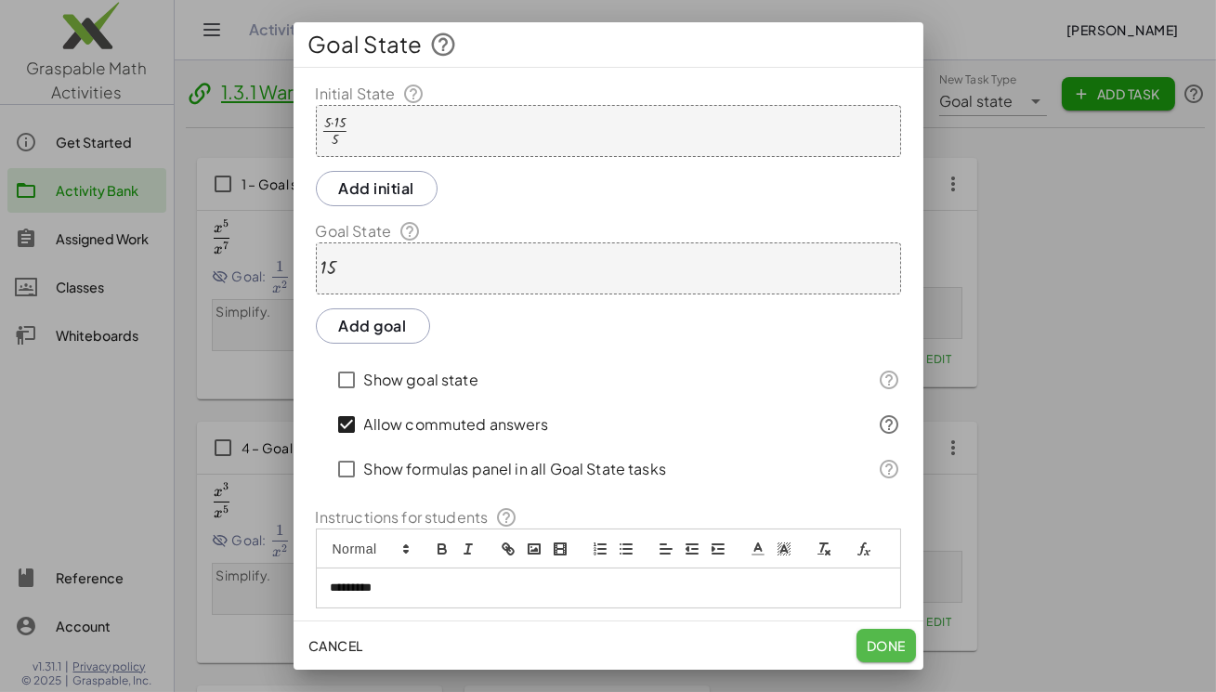
click at [873, 645] on span "Done" at bounding box center [885, 645] width 39 height 17
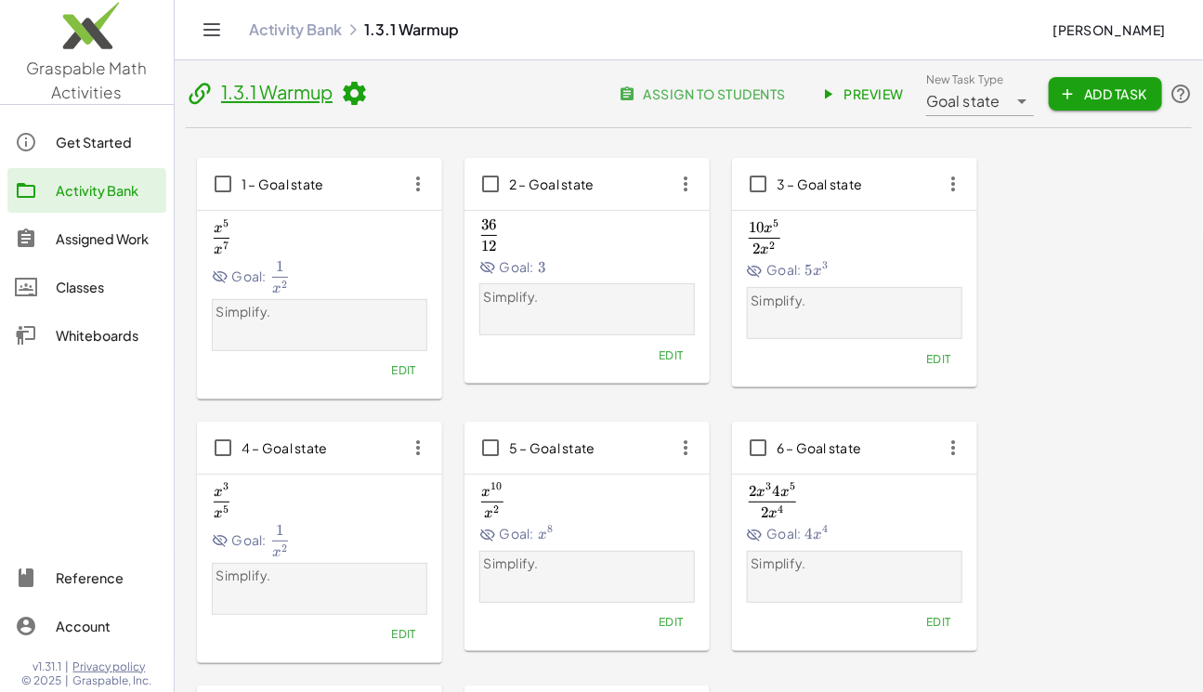
click at [1124, 92] on span "Add Task" at bounding box center [1105, 93] width 84 height 17
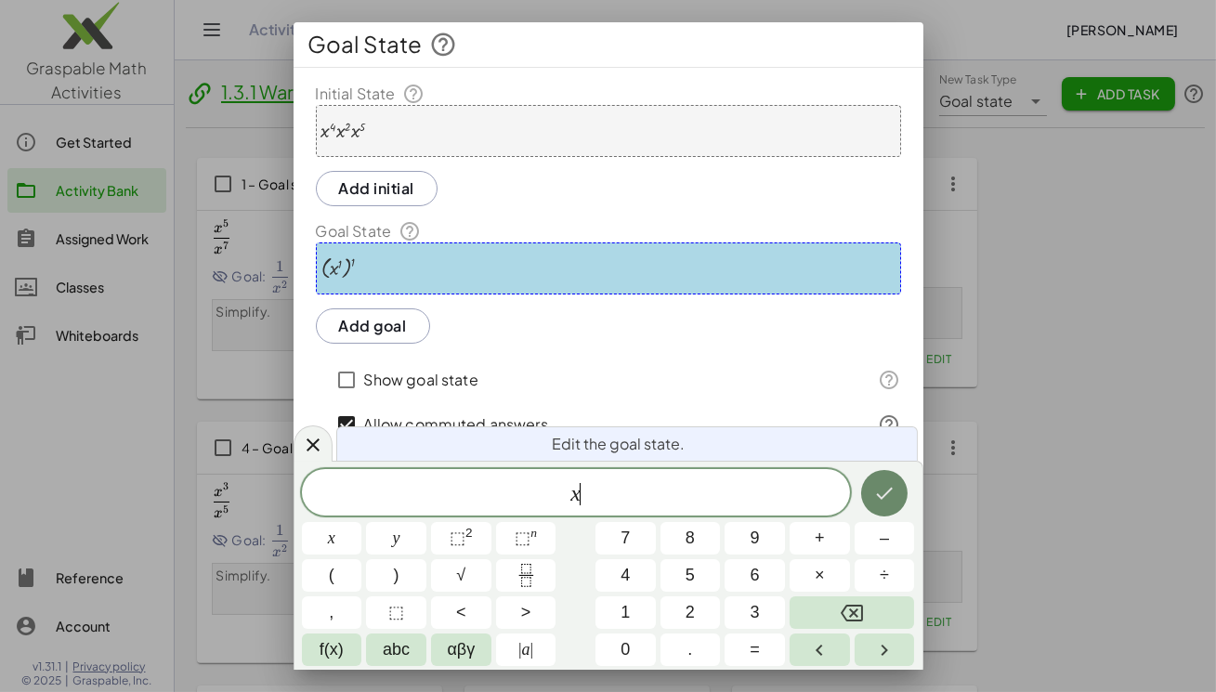
click at [873, 492] on icon "Done" at bounding box center [884, 493] width 22 height 22
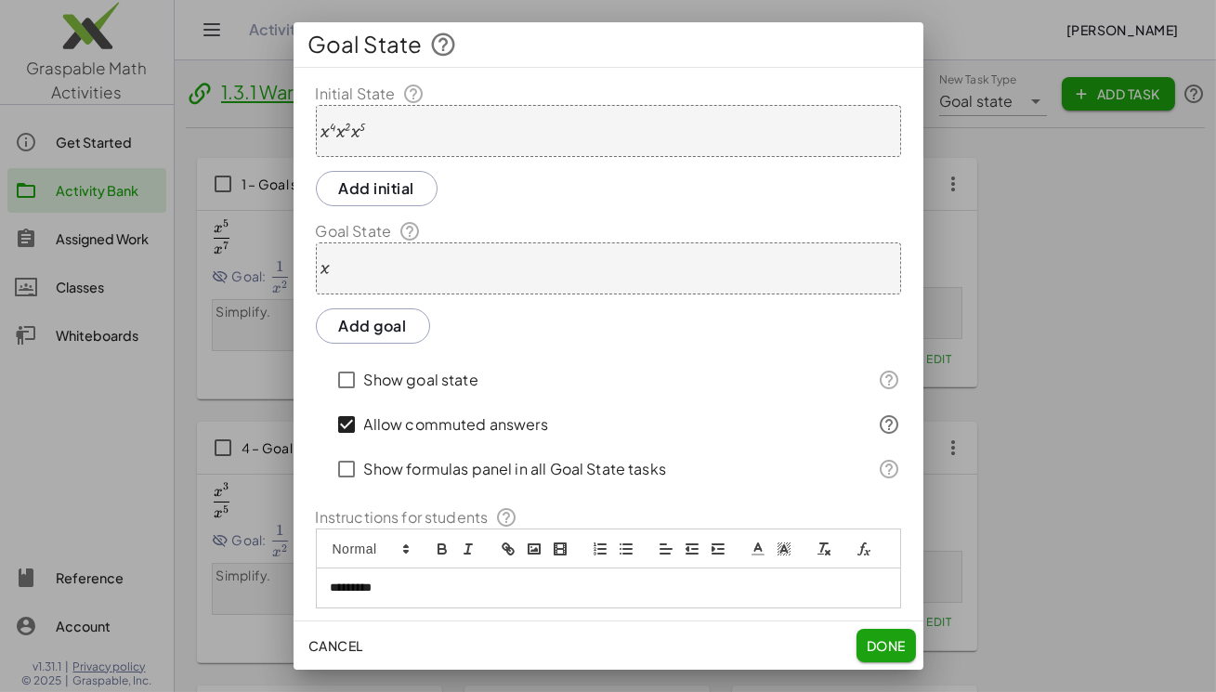
click at [888, 640] on span "Done" at bounding box center [885, 645] width 39 height 17
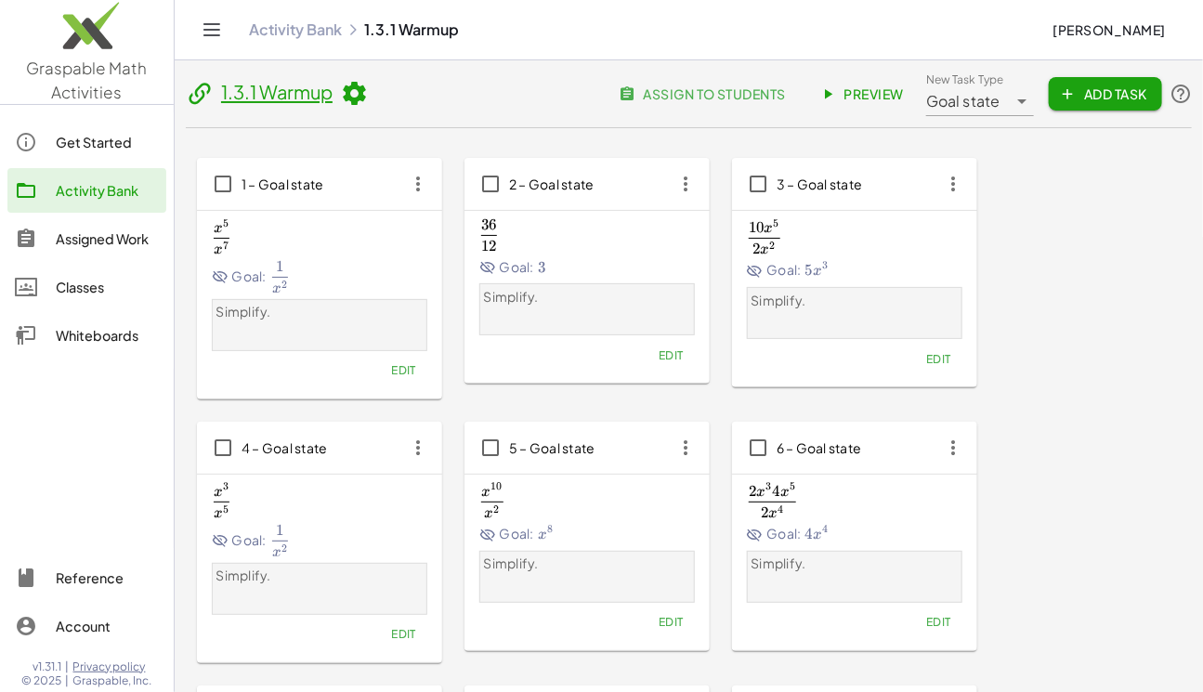
click at [852, 98] on span "Preview" at bounding box center [863, 93] width 81 height 17
click at [944, 626] on span "Edit" at bounding box center [938, 622] width 25 height 14
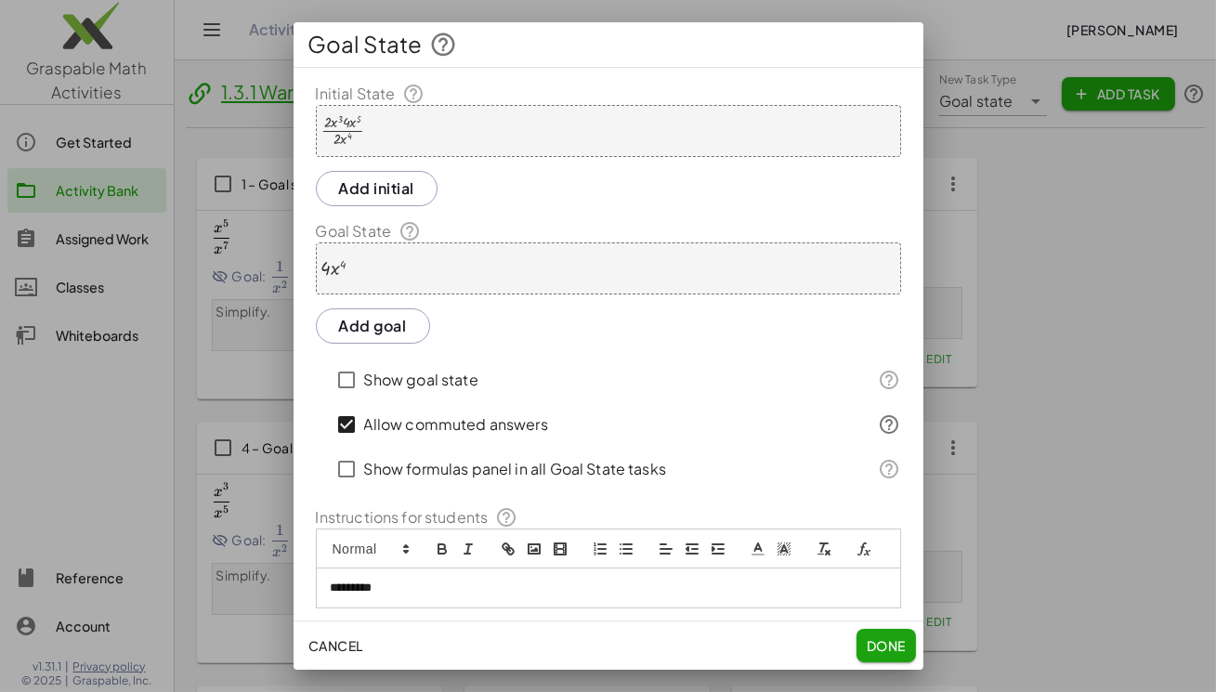
click at [371, 260] on div "· 4 · x 4" at bounding box center [608, 268] width 585 height 52
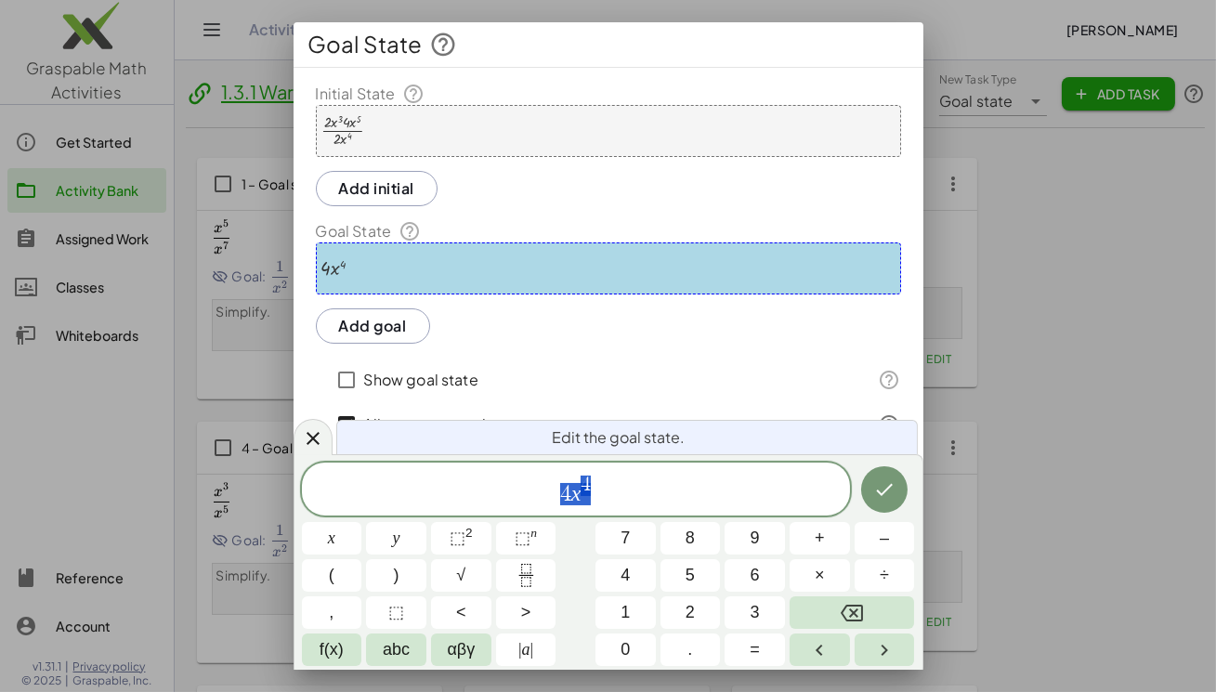
click at [1062, 501] on div at bounding box center [608, 346] width 1216 height 692
click at [879, 487] on icon "Done" at bounding box center [884, 489] width 22 height 22
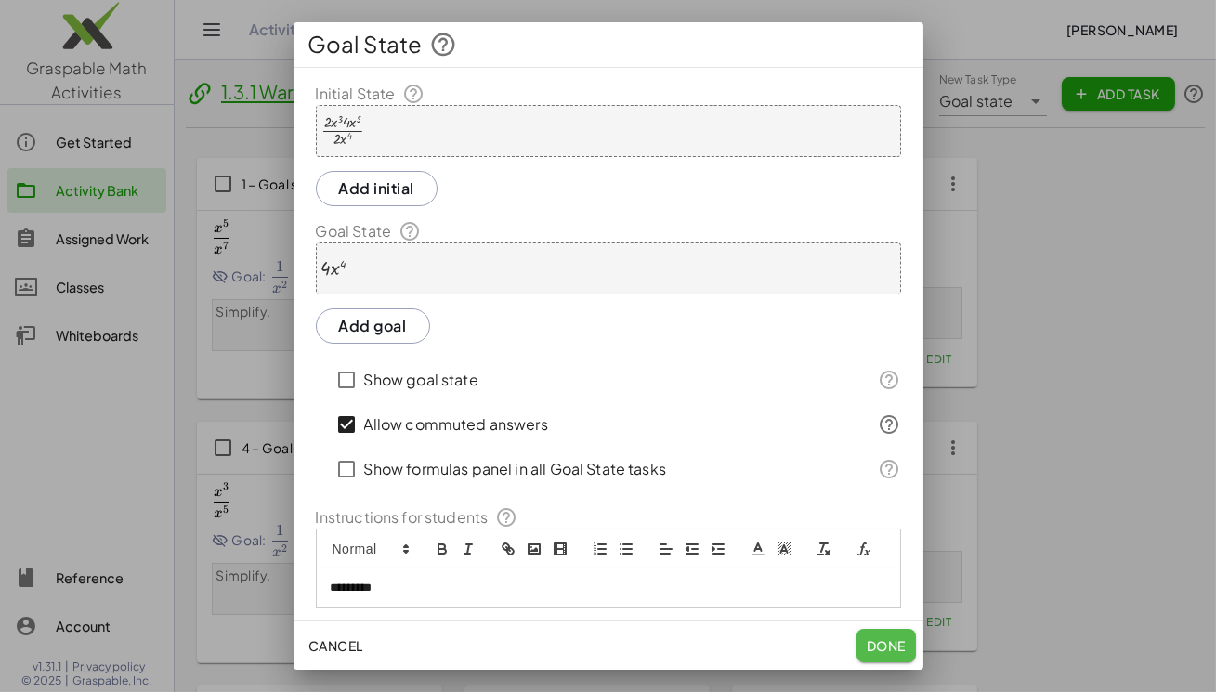
click at [892, 644] on span "Done" at bounding box center [885, 645] width 39 height 17
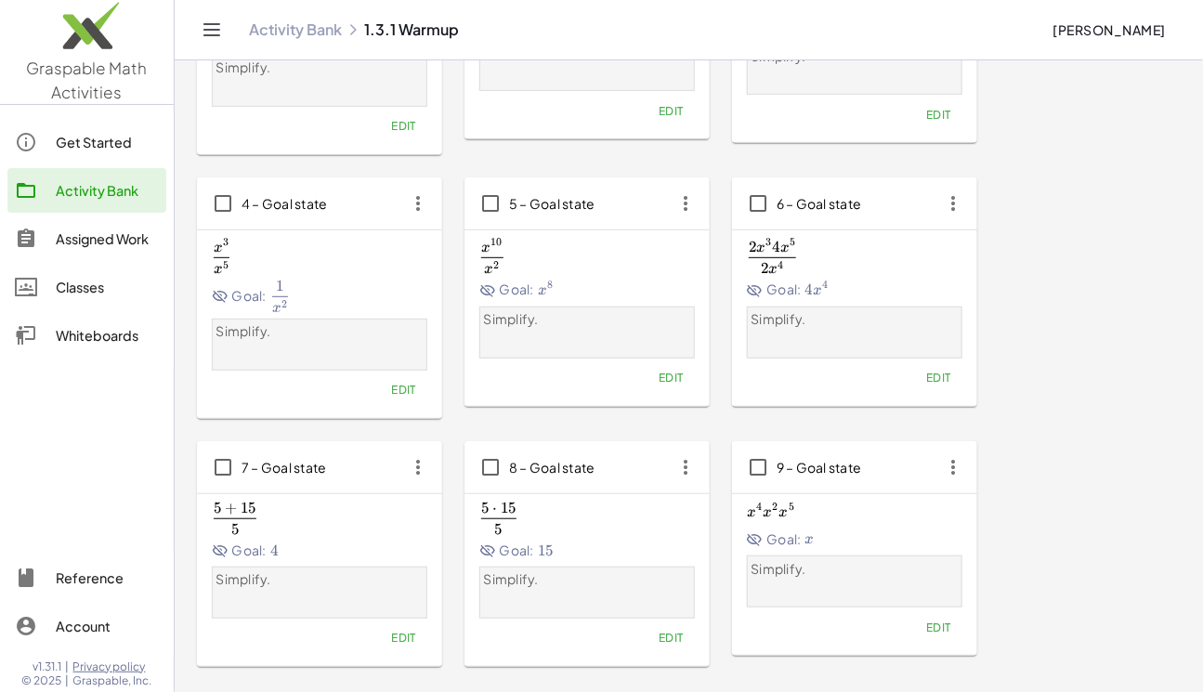
scroll to position [397, 0]
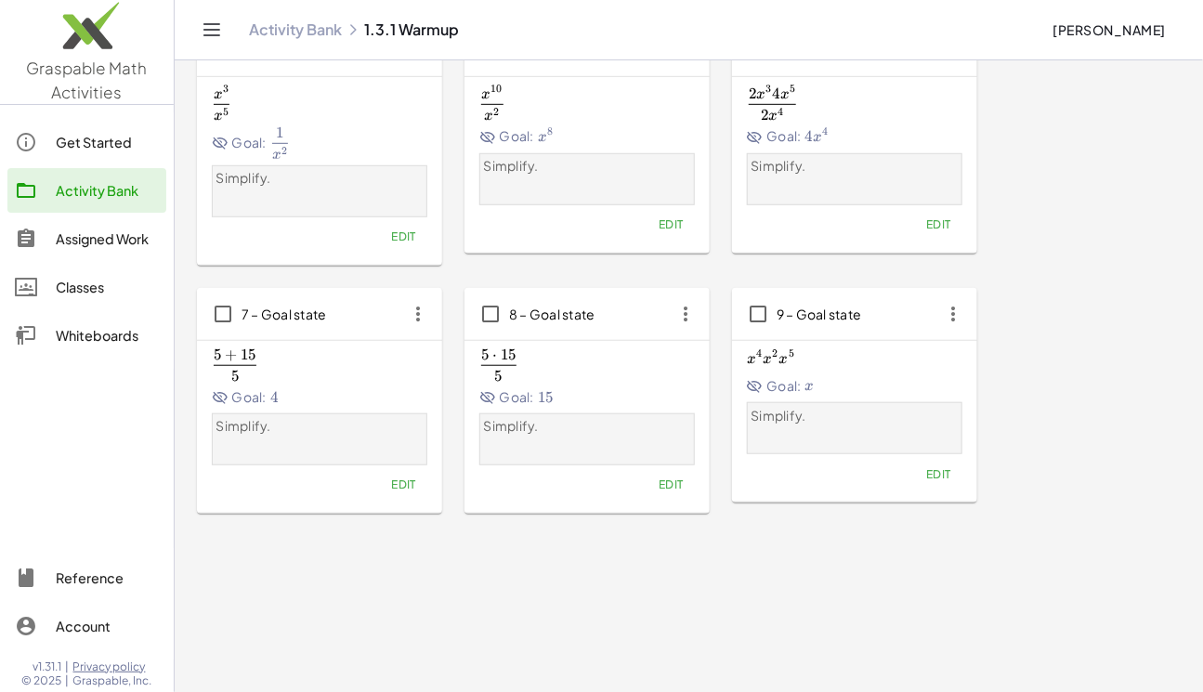
click at [951, 315] on icon "button" at bounding box center [952, 313] width 33 height 33
click at [828, 417] on p "Simplify." at bounding box center [854, 416] width 207 height 19
click at [936, 475] on span "Edit" at bounding box center [938, 474] width 25 height 14
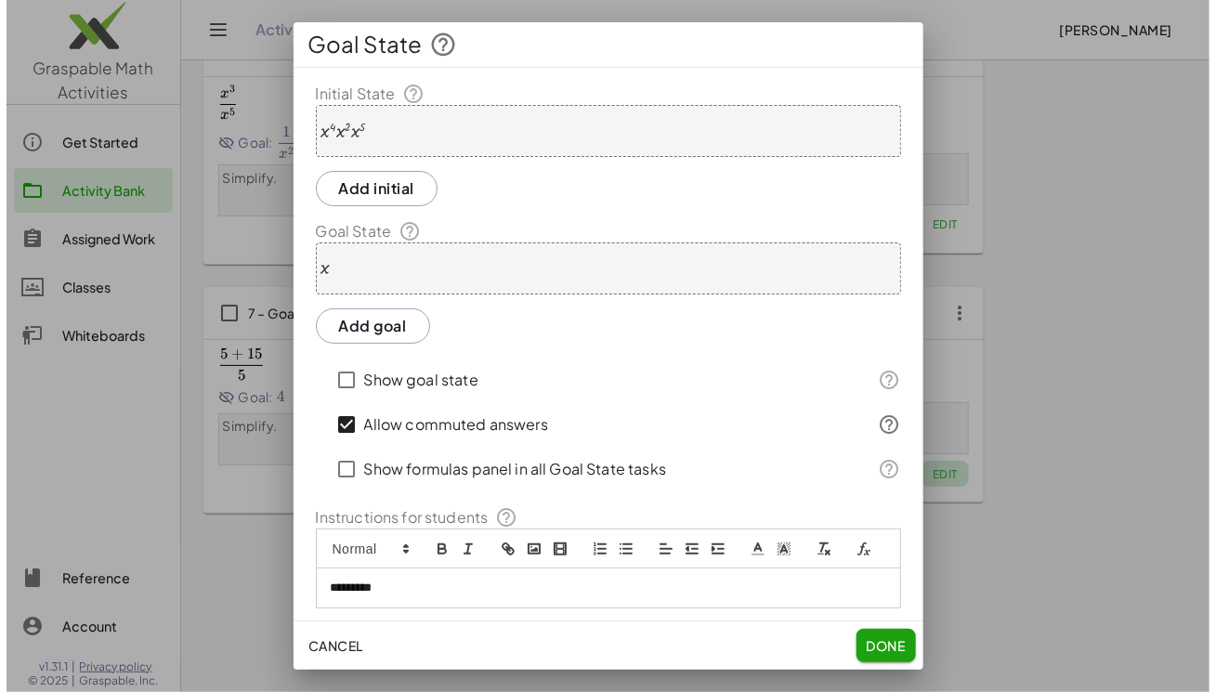
scroll to position [0, 0]
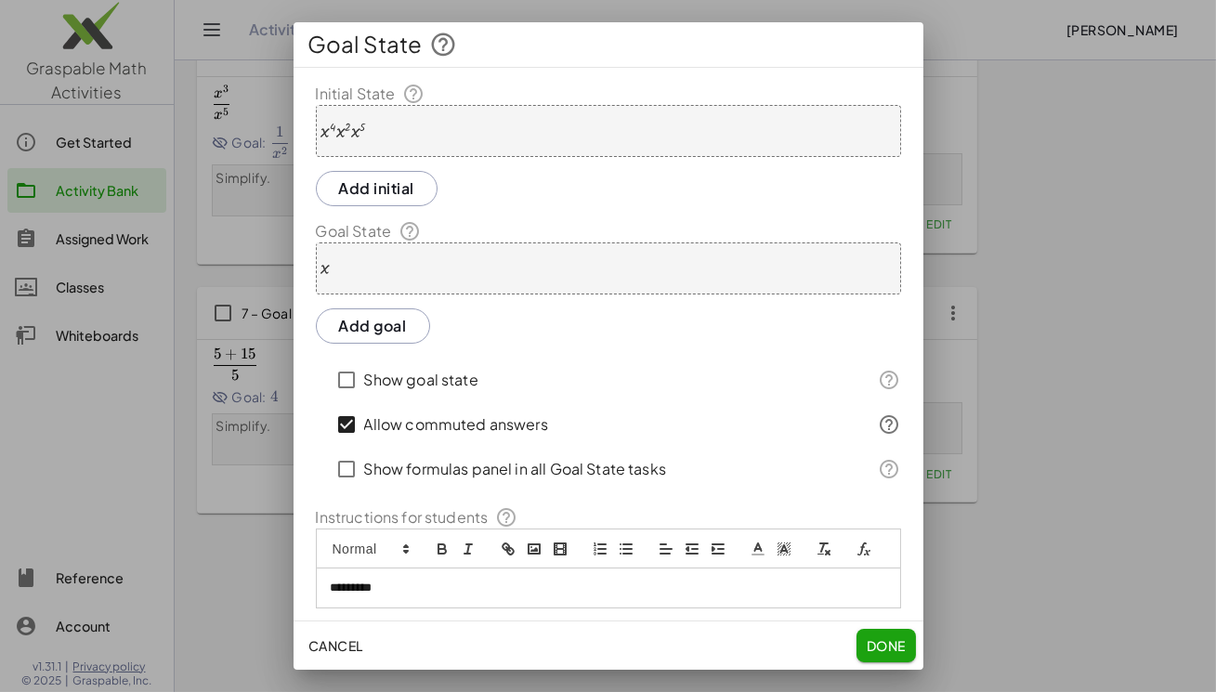
click at [404, 270] on div "x" at bounding box center [608, 268] width 585 height 52
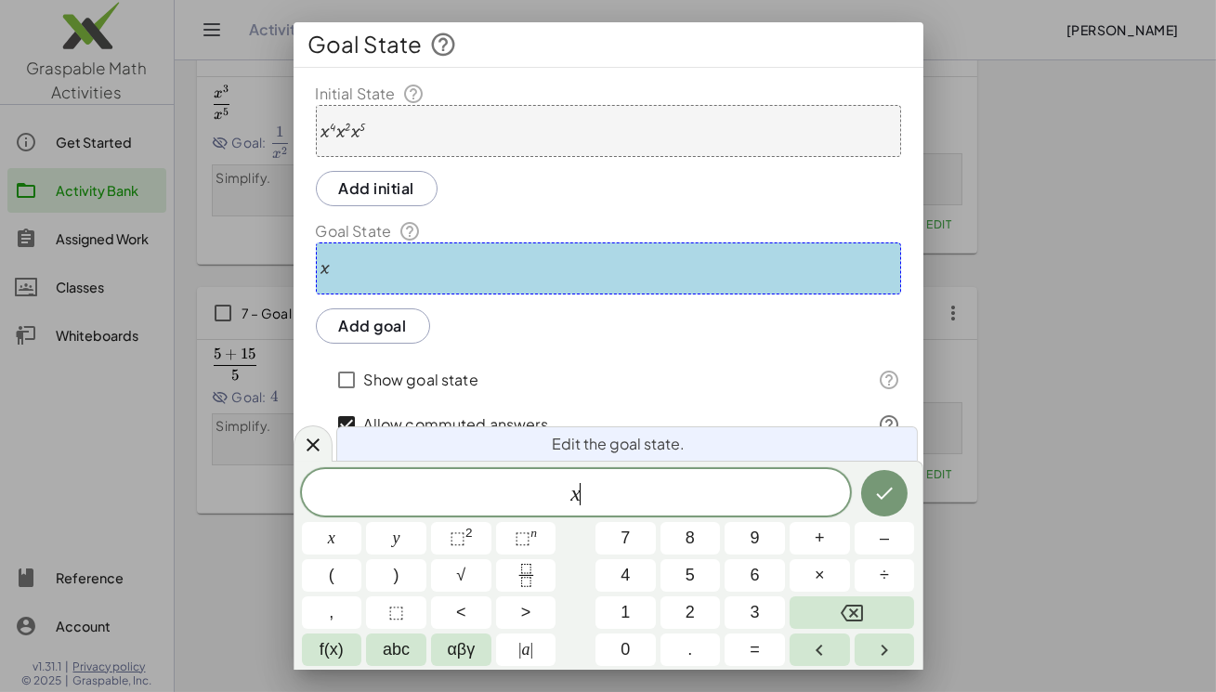
click at [630, 495] on span "x ​" at bounding box center [576, 494] width 548 height 26
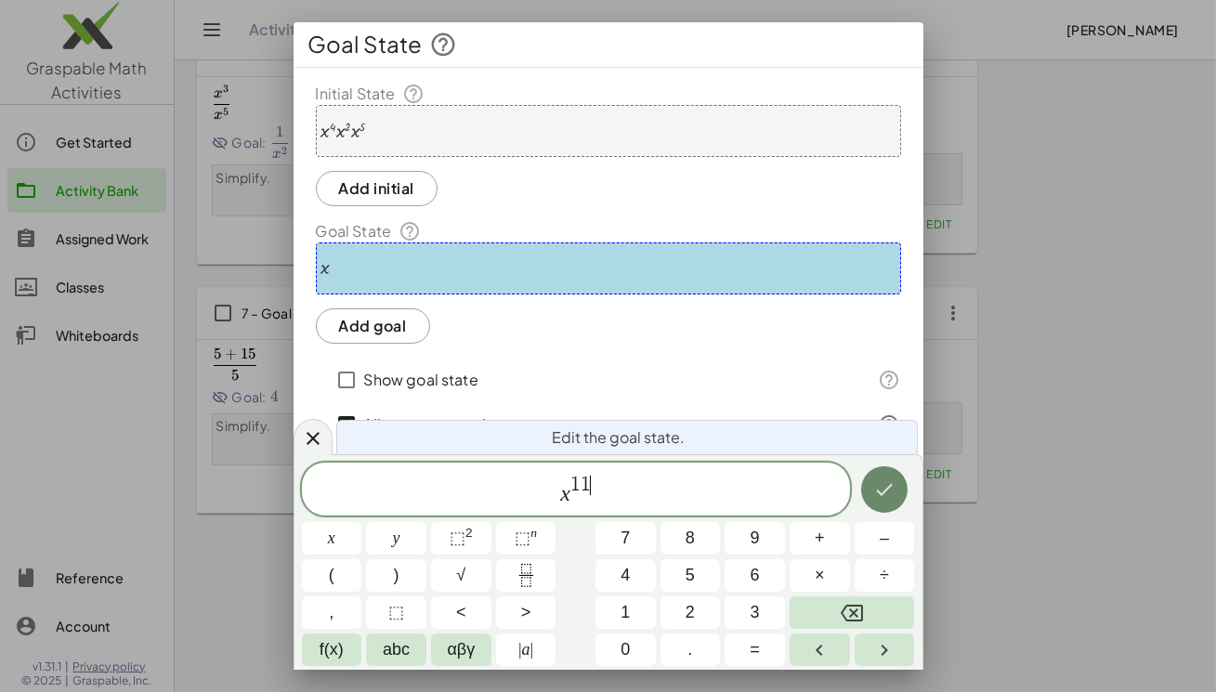
click at [892, 480] on icon "Done" at bounding box center [884, 489] width 22 height 22
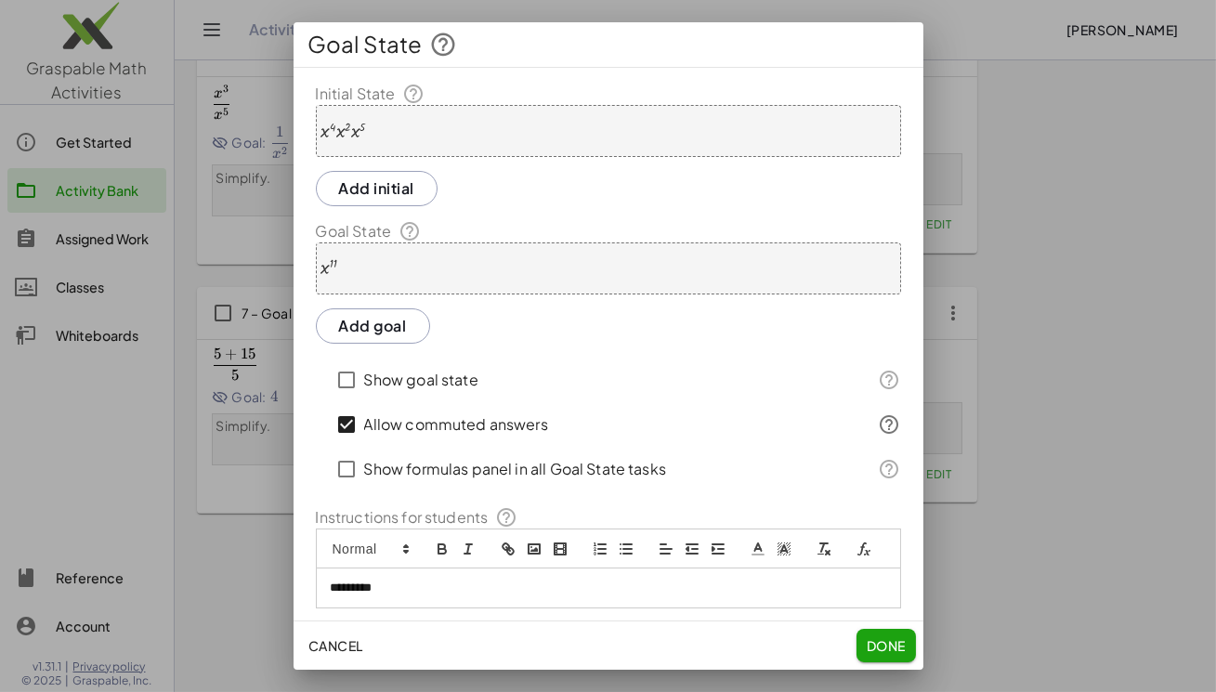
click at [895, 632] on button "Done" at bounding box center [885, 645] width 59 height 33
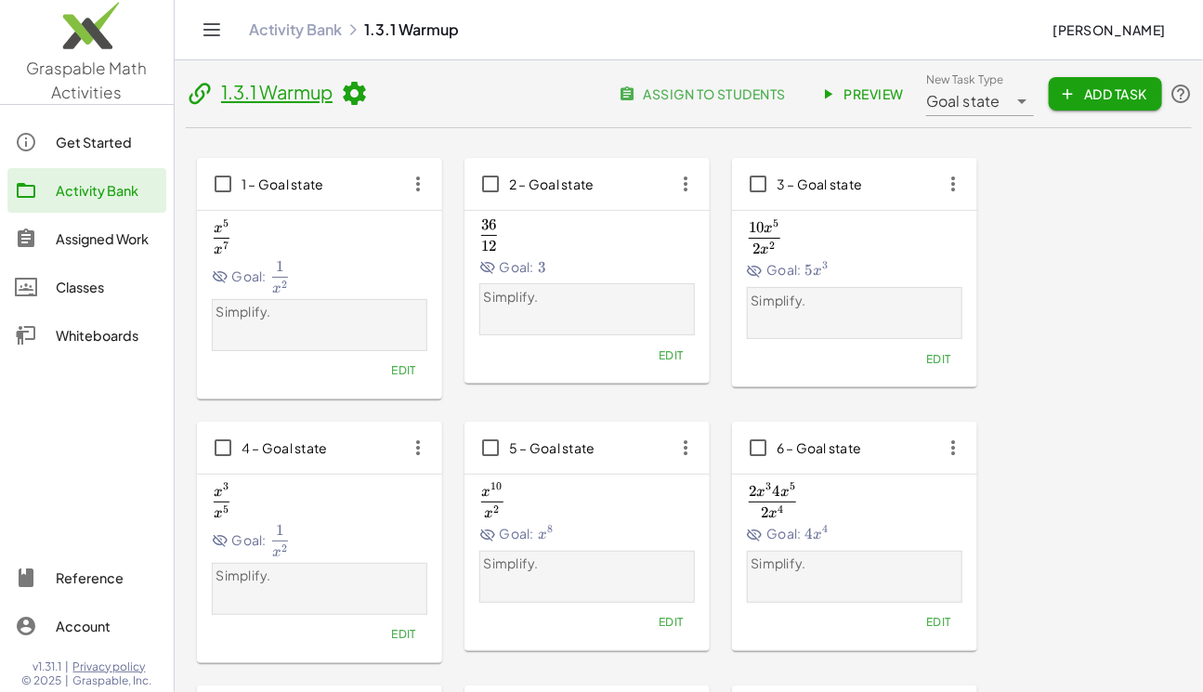
click at [851, 104] on link "Preview" at bounding box center [863, 93] width 111 height 33
click at [1116, 93] on span "Add Task" at bounding box center [1105, 93] width 84 height 17
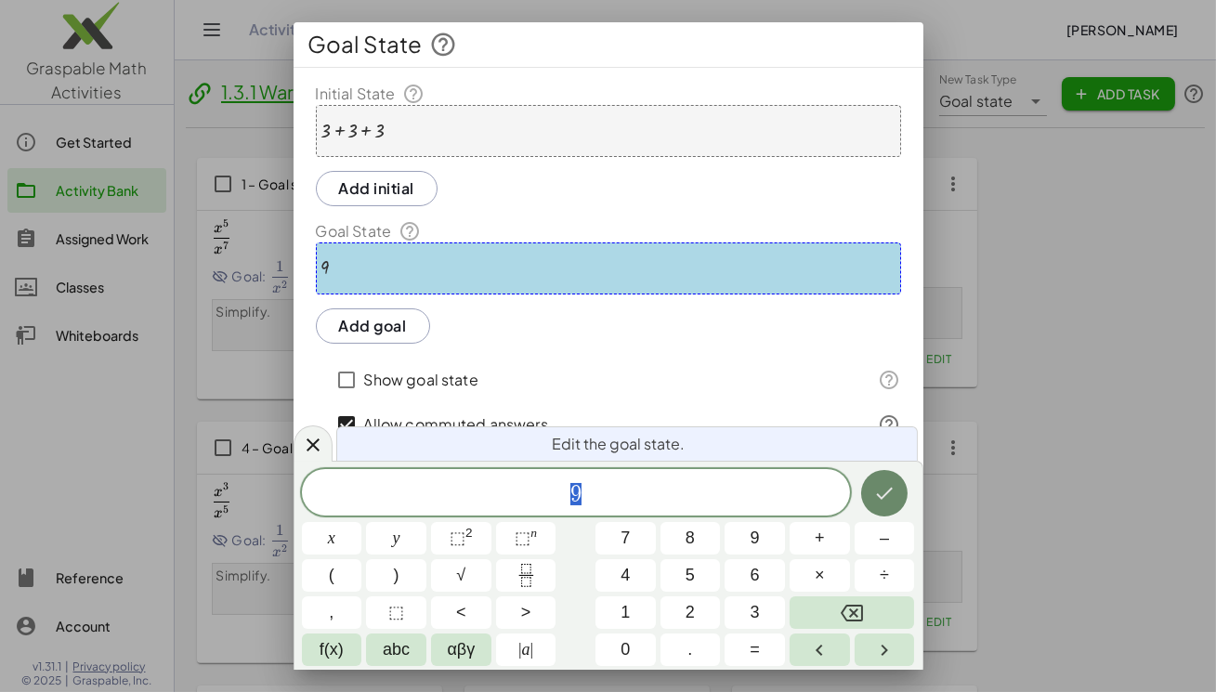
click at [887, 491] on icon "Done" at bounding box center [884, 493] width 22 height 22
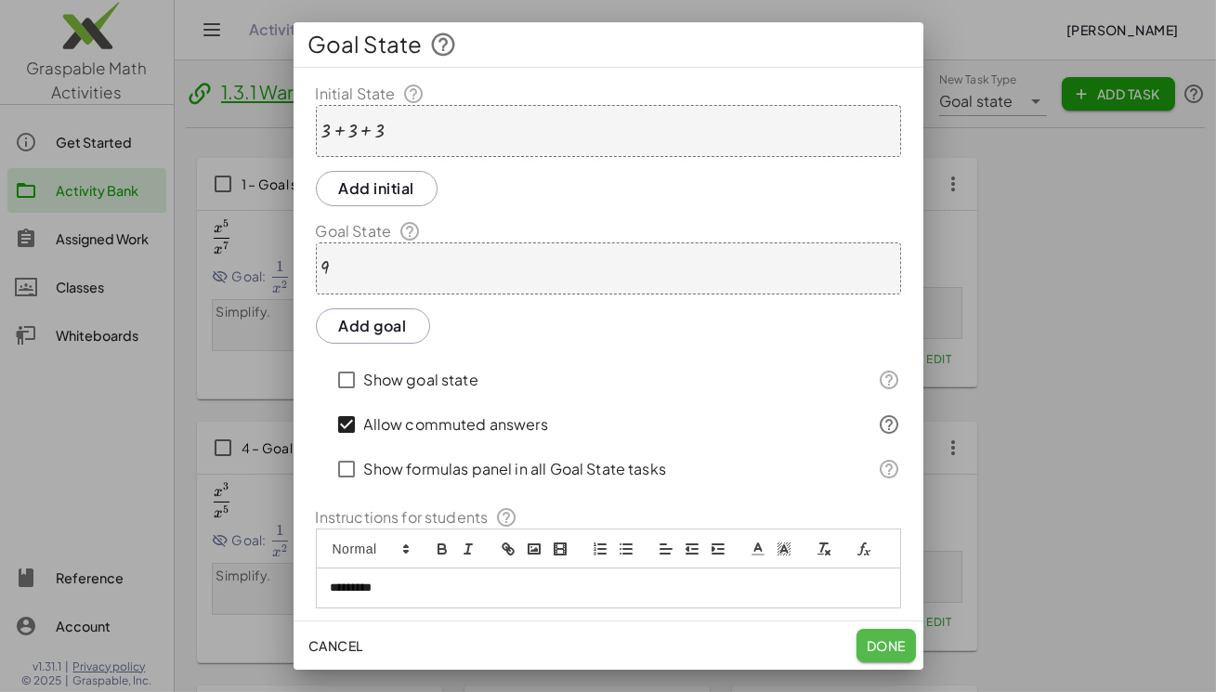
click at [866, 642] on span "Done" at bounding box center [885, 645] width 39 height 17
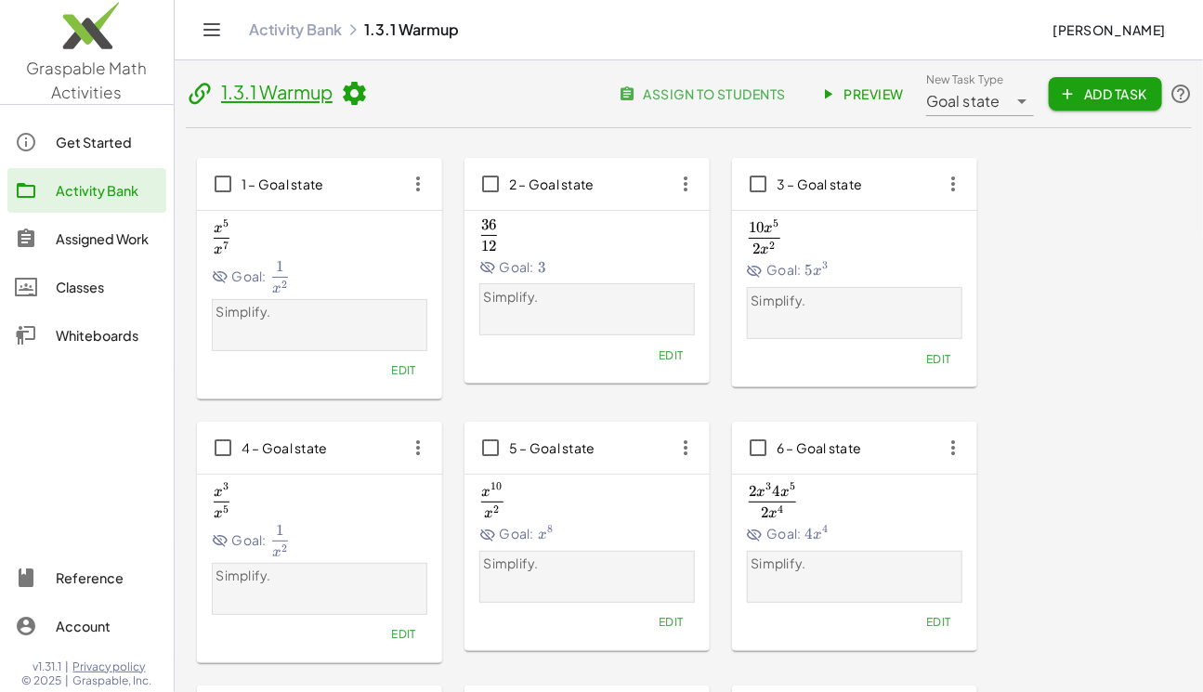
click at [1126, 99] on span "Add Task" at bounding box center [1105, 93] width 84 height 17
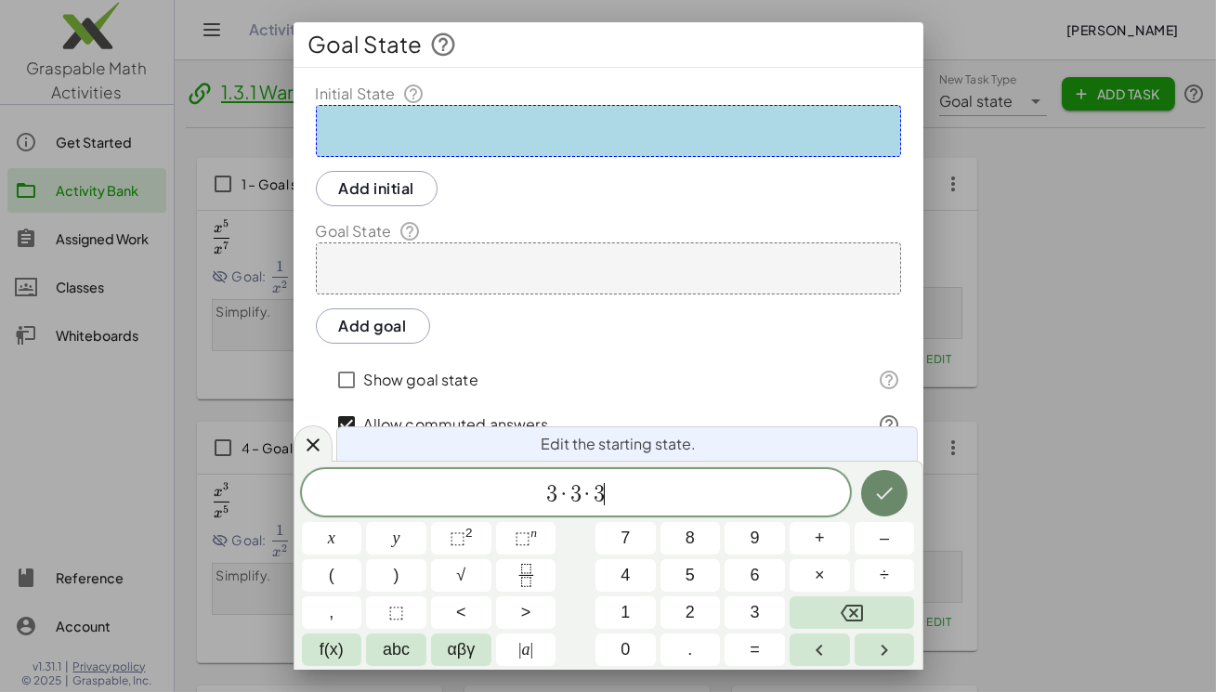
click at [894, 486] on icon "Done" at bounding box center [884, 493] width 22 height 22
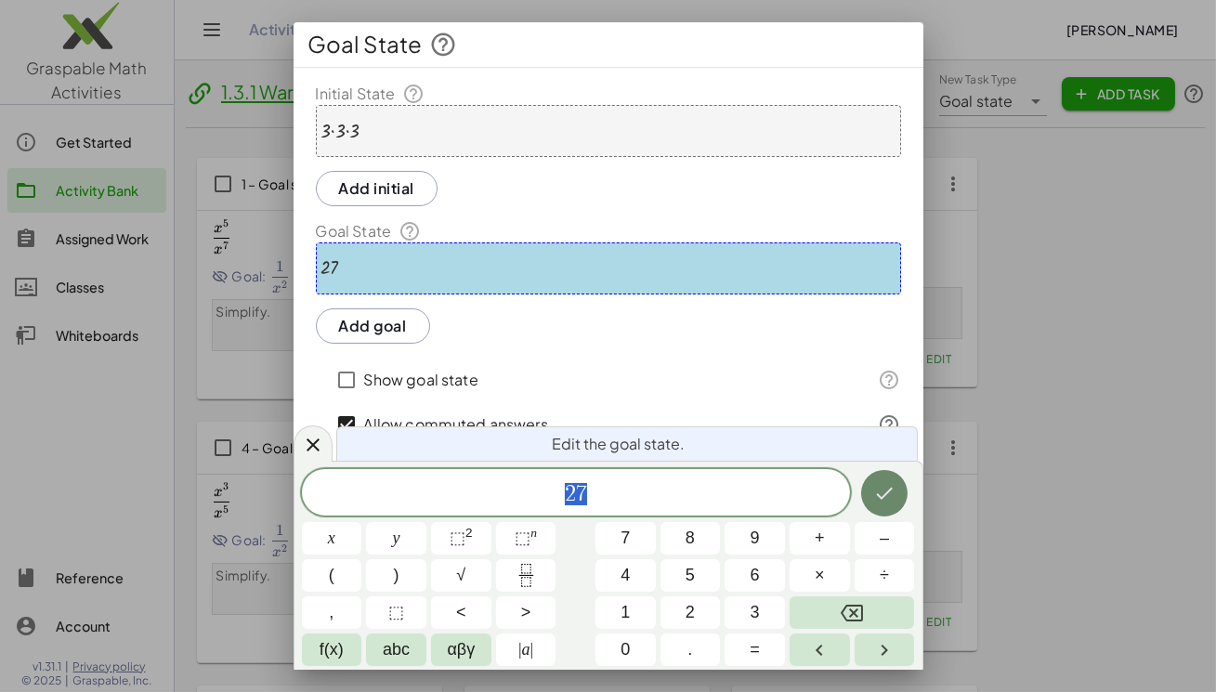
click at [891, 496] on icon "Done" at bounding box center [884, 493] width 22 height 22
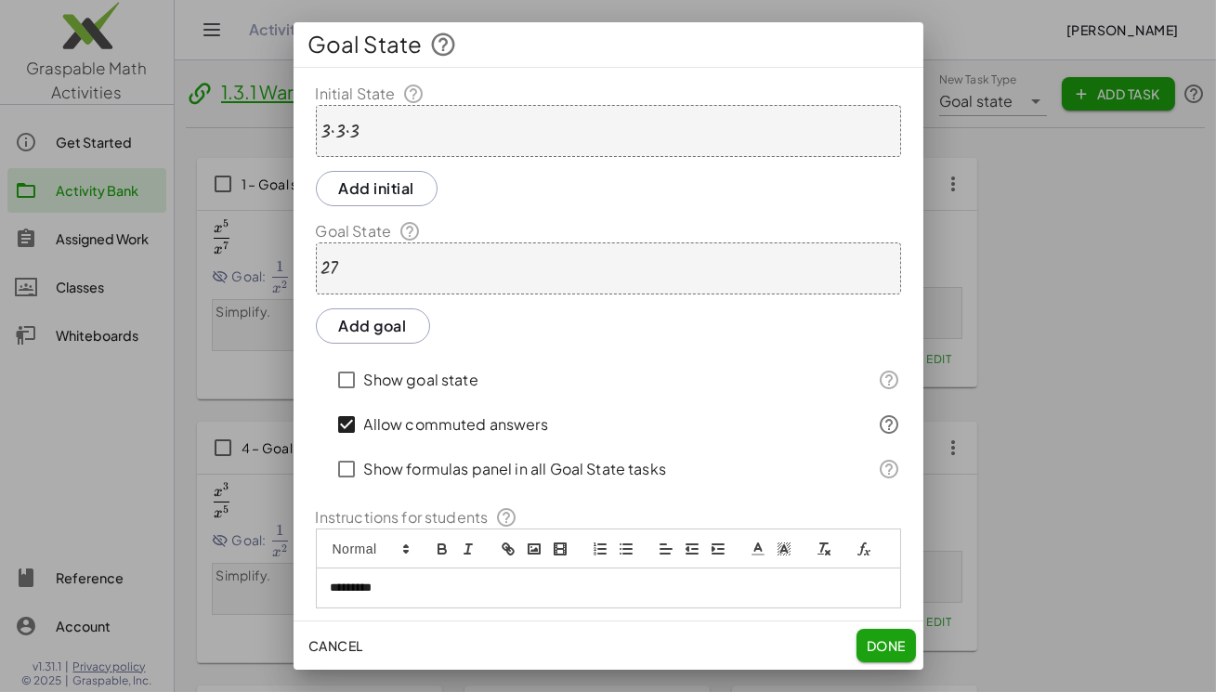
click at [892, 645] on span "Done" at bounding box center [885, 645] width 39 height 17
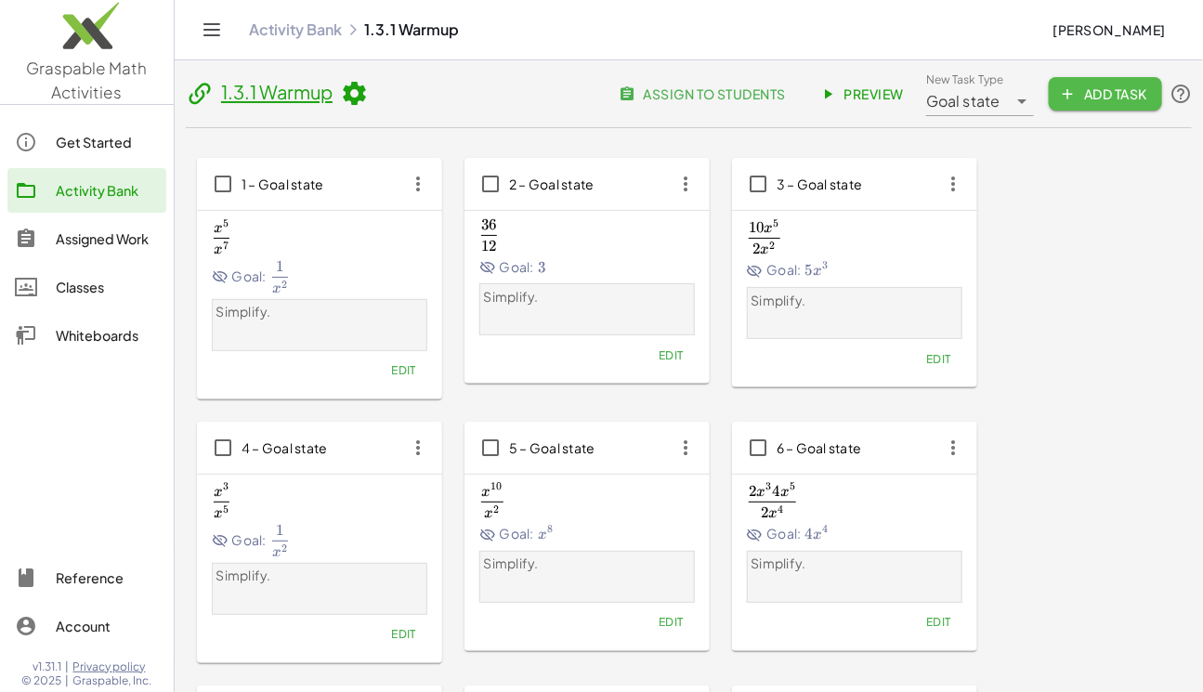
click at [1086, 105] on button "Add Task" at bounding box center [1104, 93] width 113 height 33
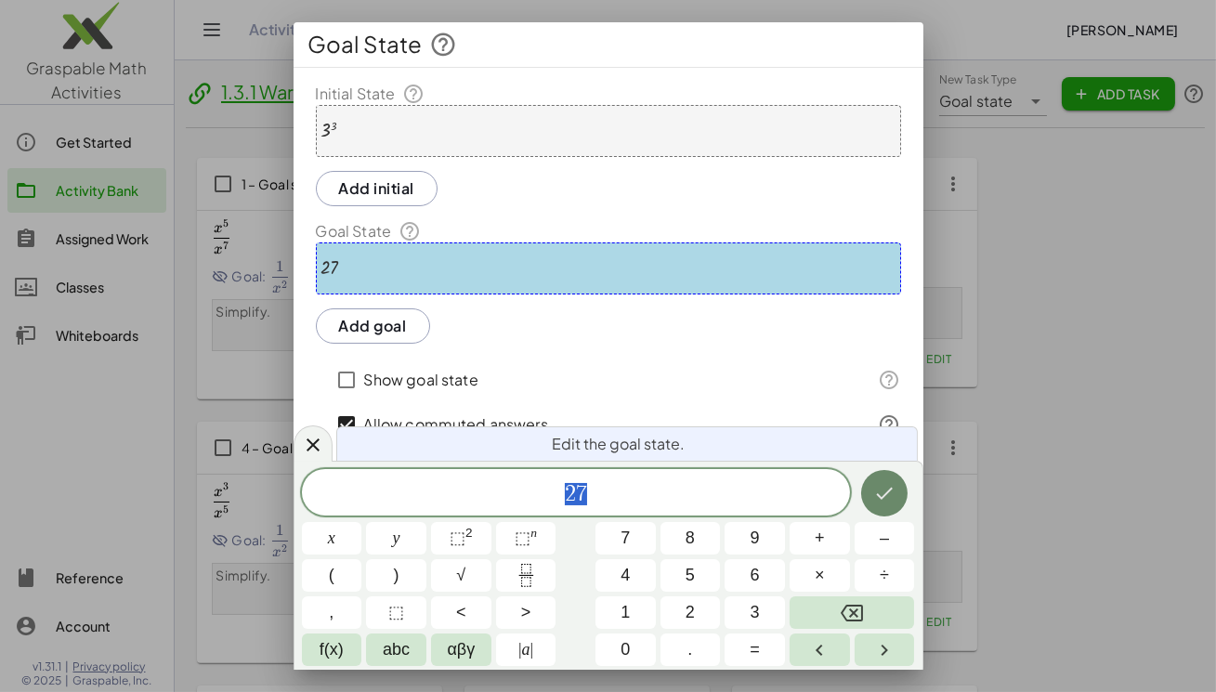
click at [899, 485] on button "Done" at bounding box center [884, 493] width 46 height 46
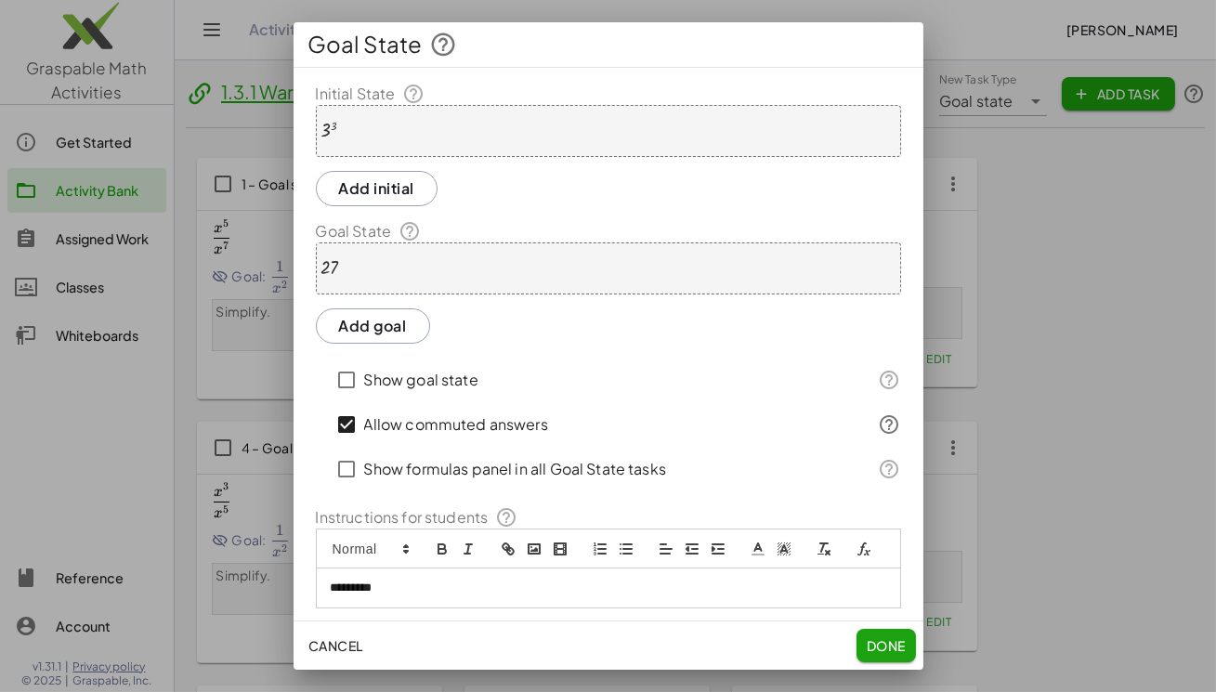
click at [881, 643] on span "Done" at bounding box center [885, 645] width 39 height 17
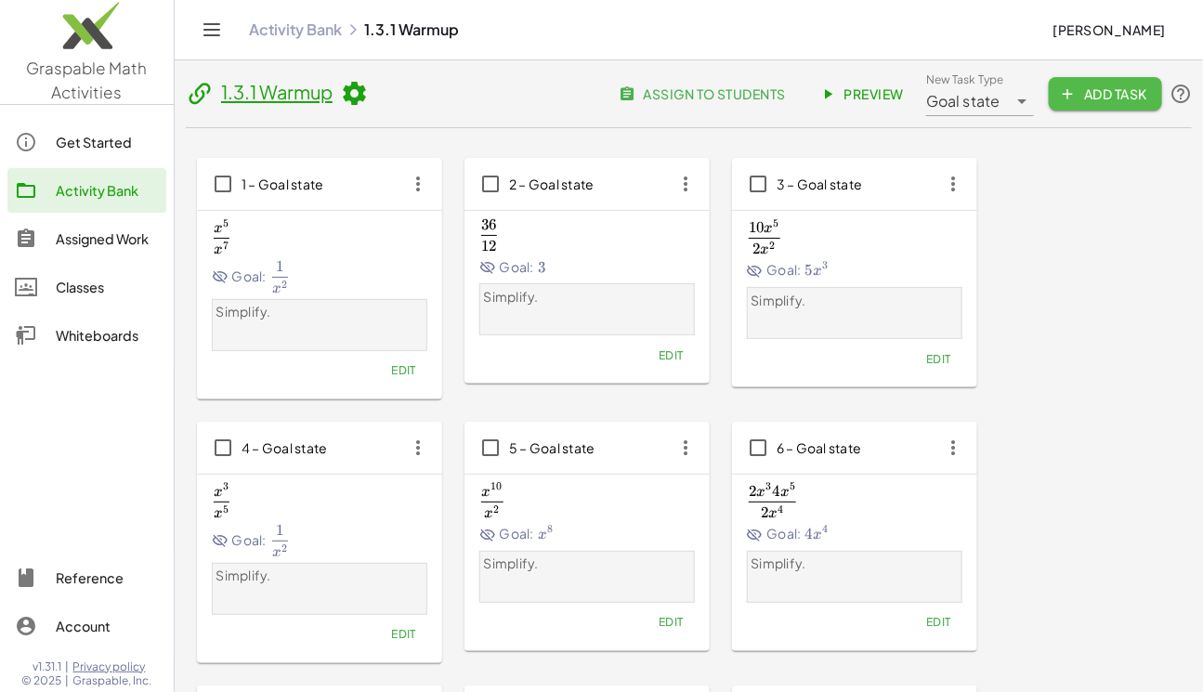
click at [1098, 91] on span "Add Task" at bounding box center [1105, 93] width 84 height 17
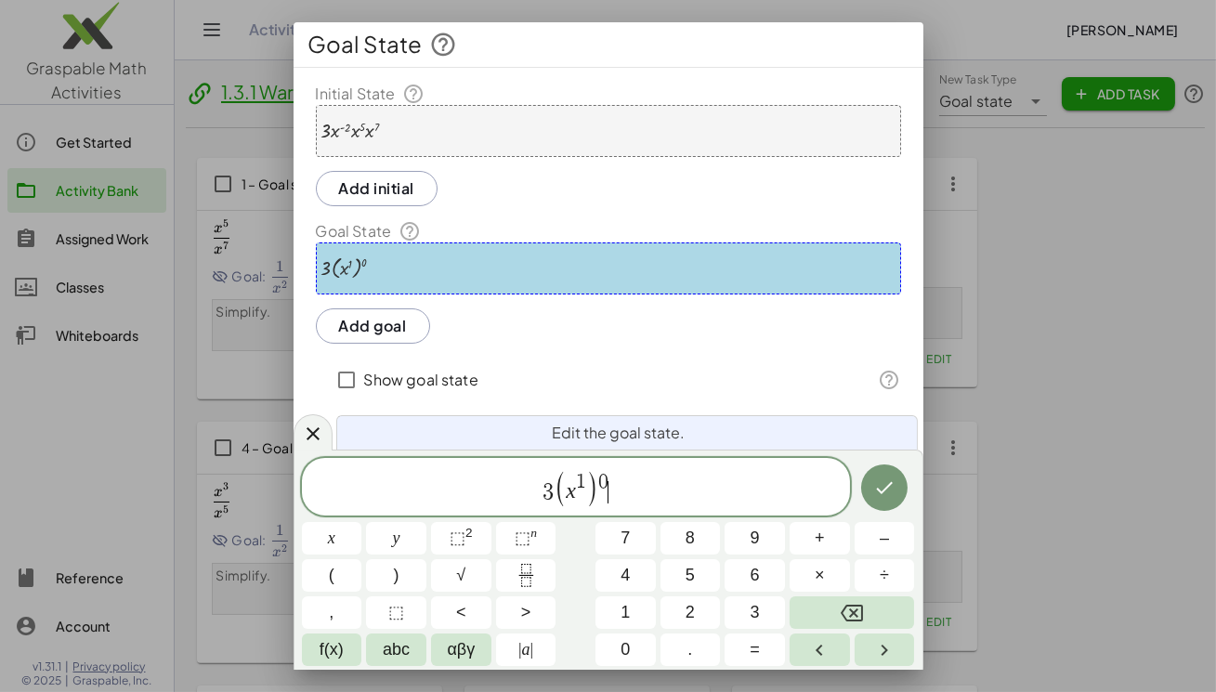
click at [641, 498] on span "3 ( x 1 ) 0 ​" at bounding box center [576, 488] width 548 height 38
drag, startPoint x: 613, startPoint y: 492, endPoint x: 425, endPoint y: 474, distance: 188.5
click at [425, 474] on span "3 ( x 1 ) 0" at bounding box center [576, 488] width 548 height 38
click at [893, 484] on icon "Done" at bounding box center [884, 489] width 22 height 22
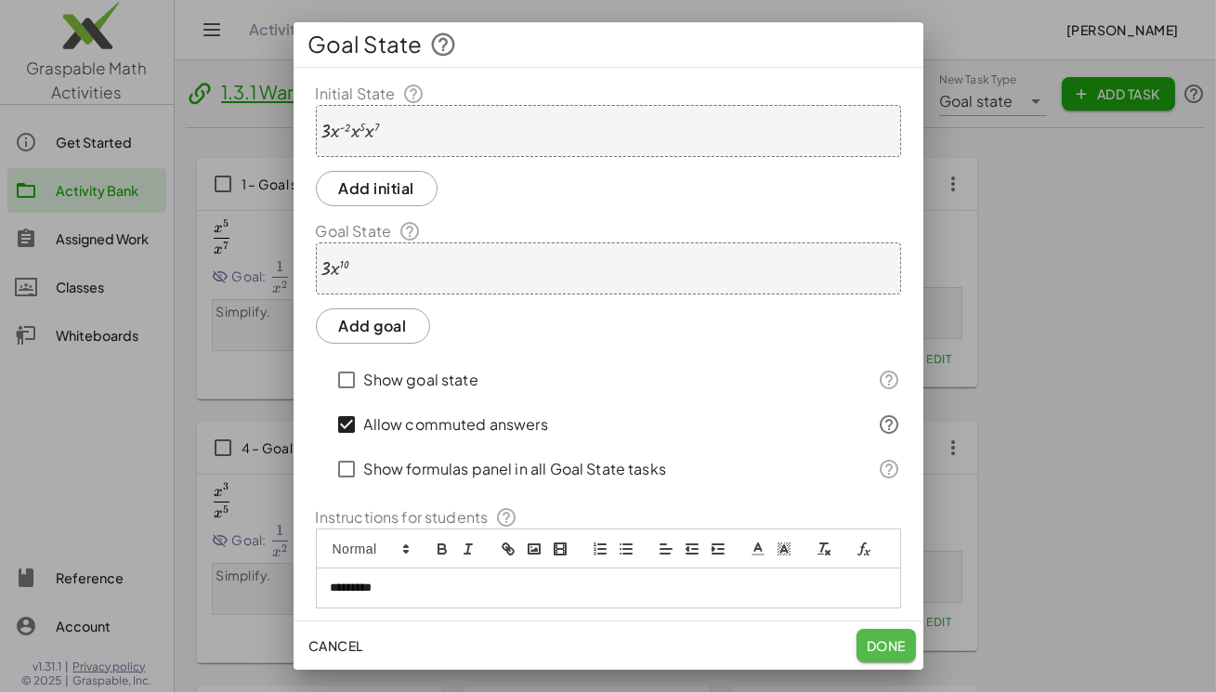
click at [881, 649] on span "Done" at bounding box center [885, 645] width 39 height 17
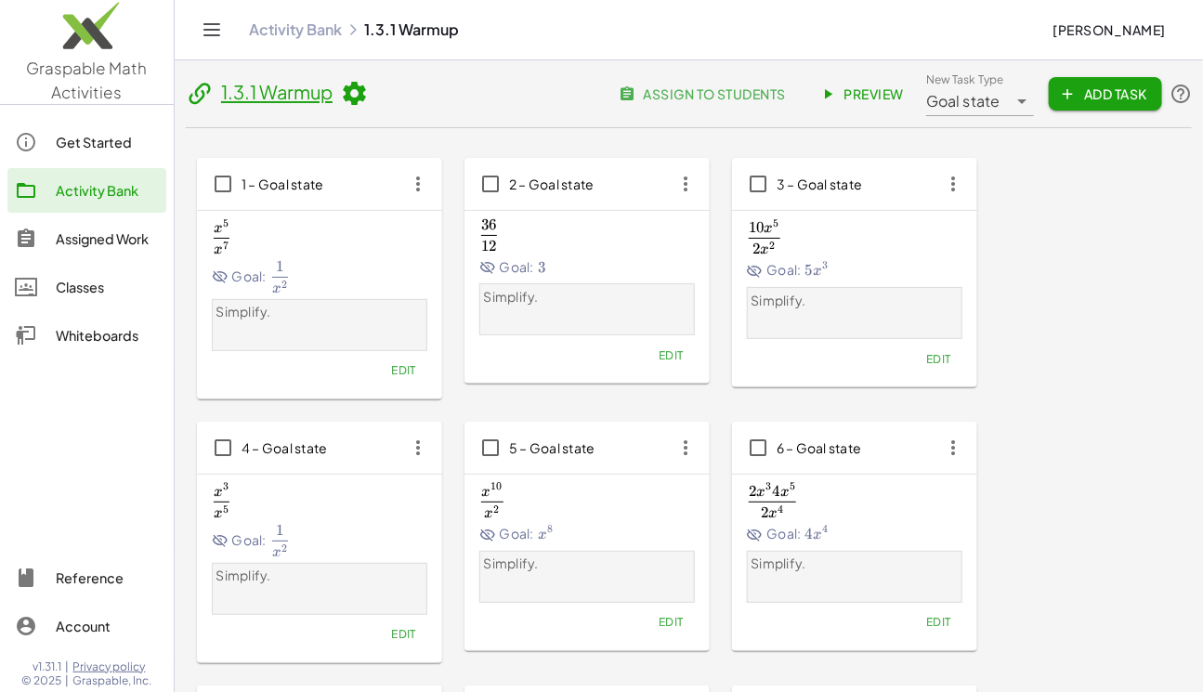
click at [888, 93] on span "Preview" at bounding box center [863, 93] width 81 height 17
click at [1123, 96] on span "Add Task" at bounding box center [1105, 93] width 84 height 17
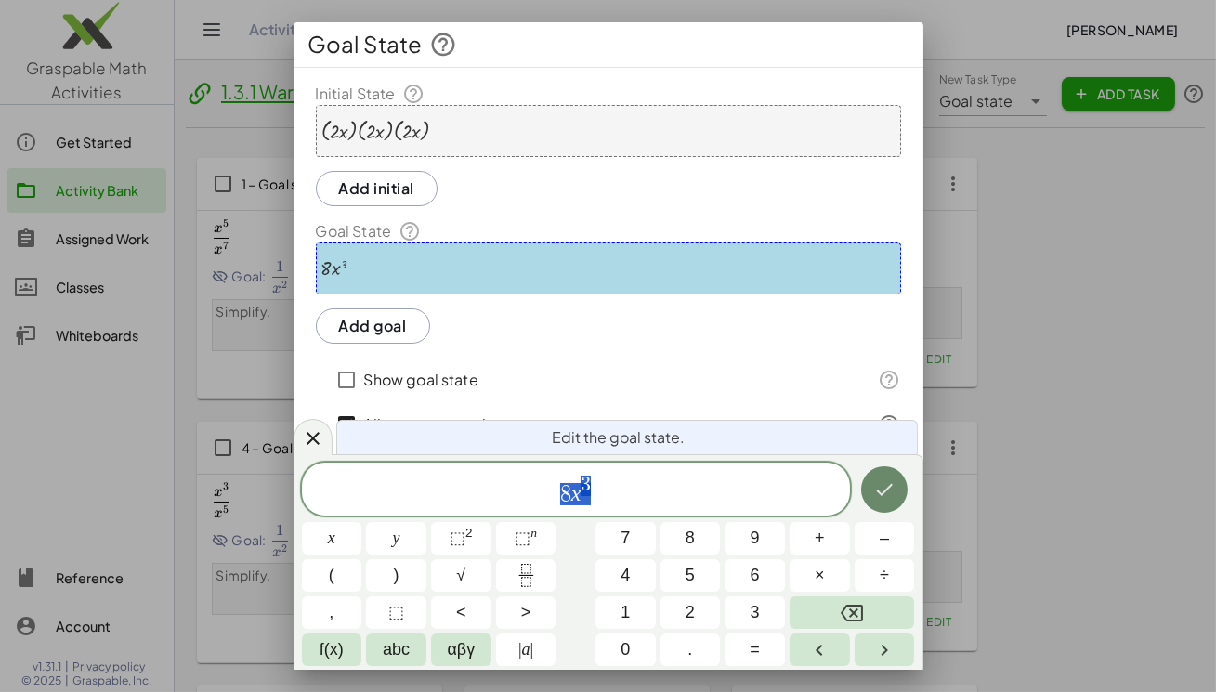
click at [890, 499] on icon "Done" at bounding box center [884, 489] width 22 height 22
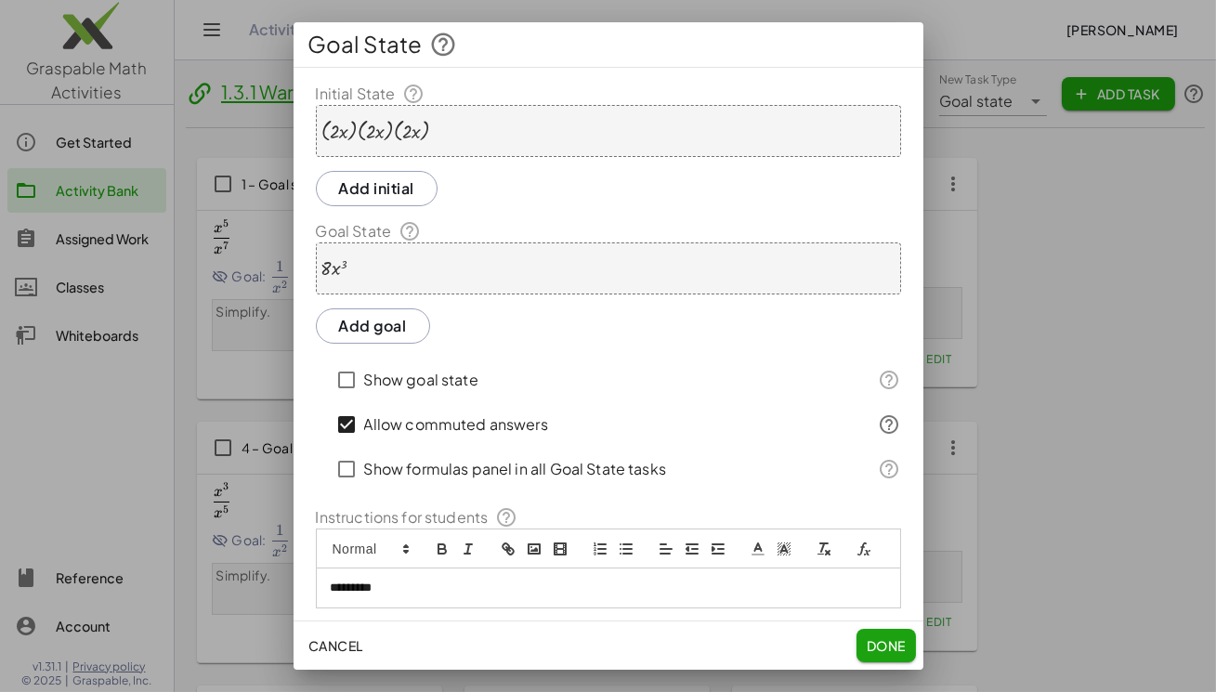
click at [891, 650] on span "Done" at bounding box center [885, 645] width 39 height 17
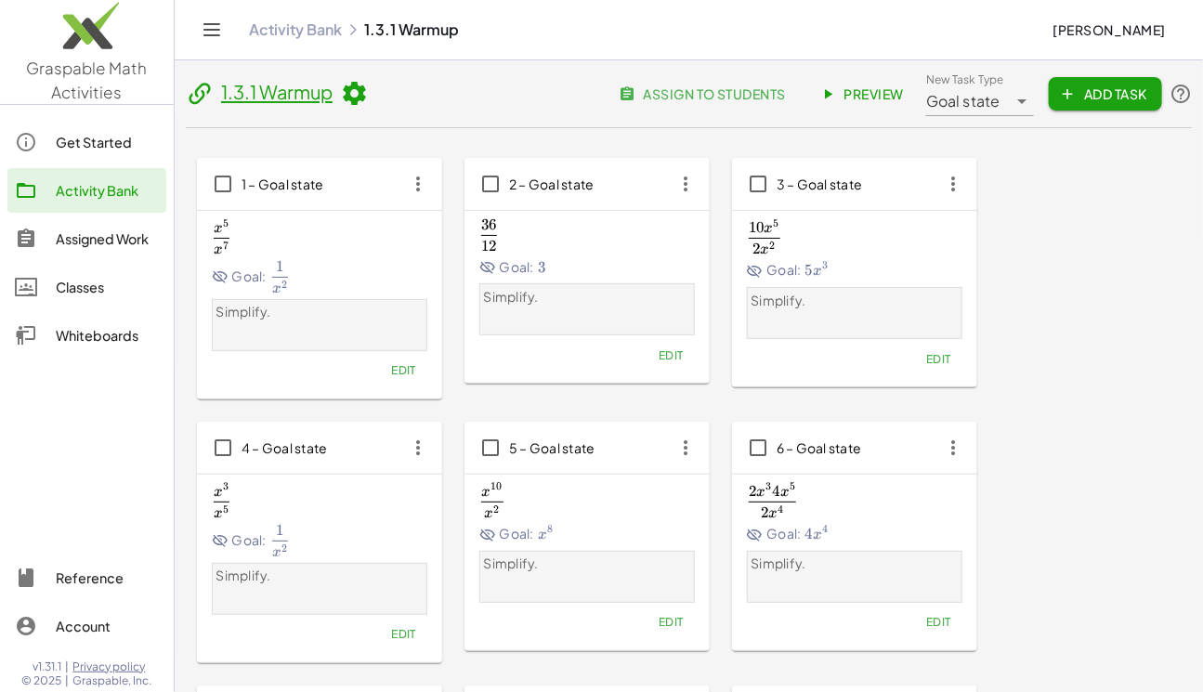
click at [1128, 89] on span "Add Task" at bounding box center [1105, 93] width 84 height 17
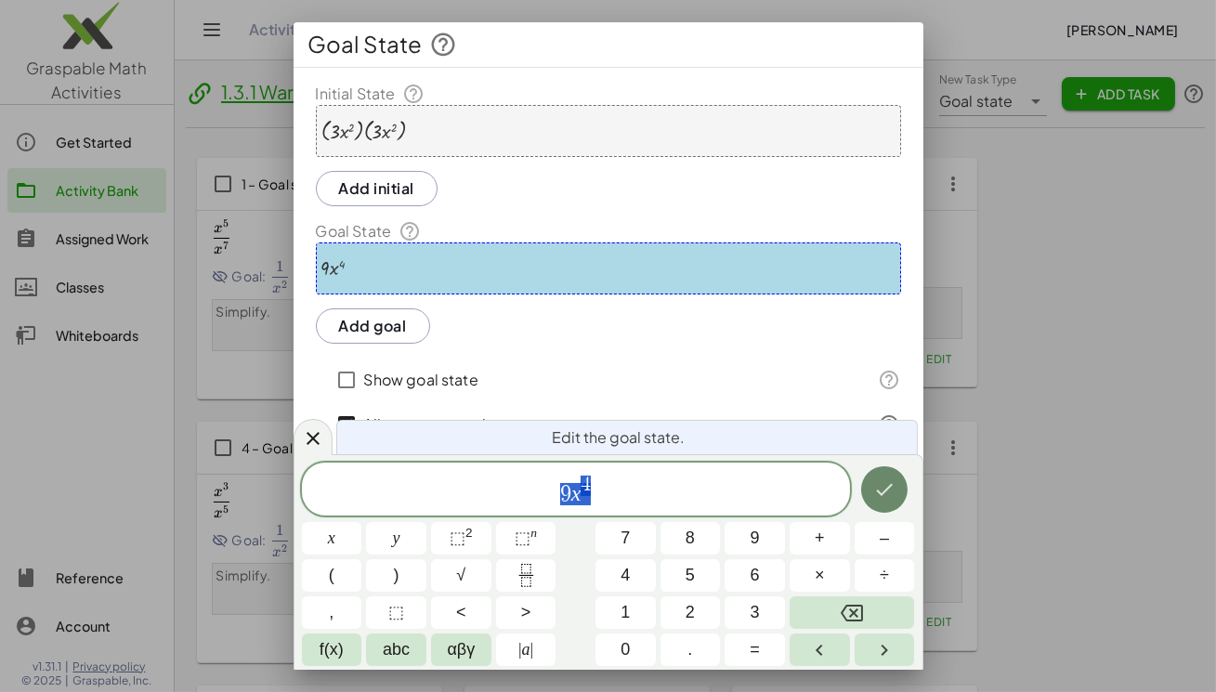
click at [879, 501] on button "Done" at bounding box center [884, 489] width 46 height 46
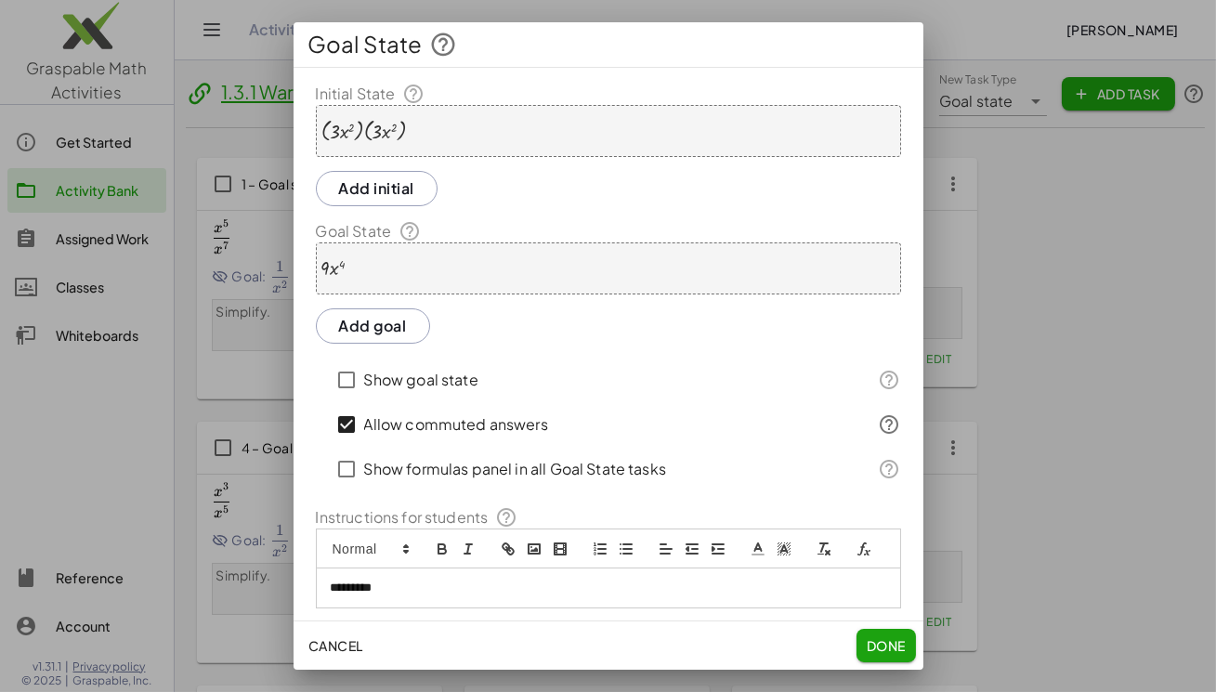
click at [873, 641] on span "Done" at bounding box center [885, 645] width 39 height 17
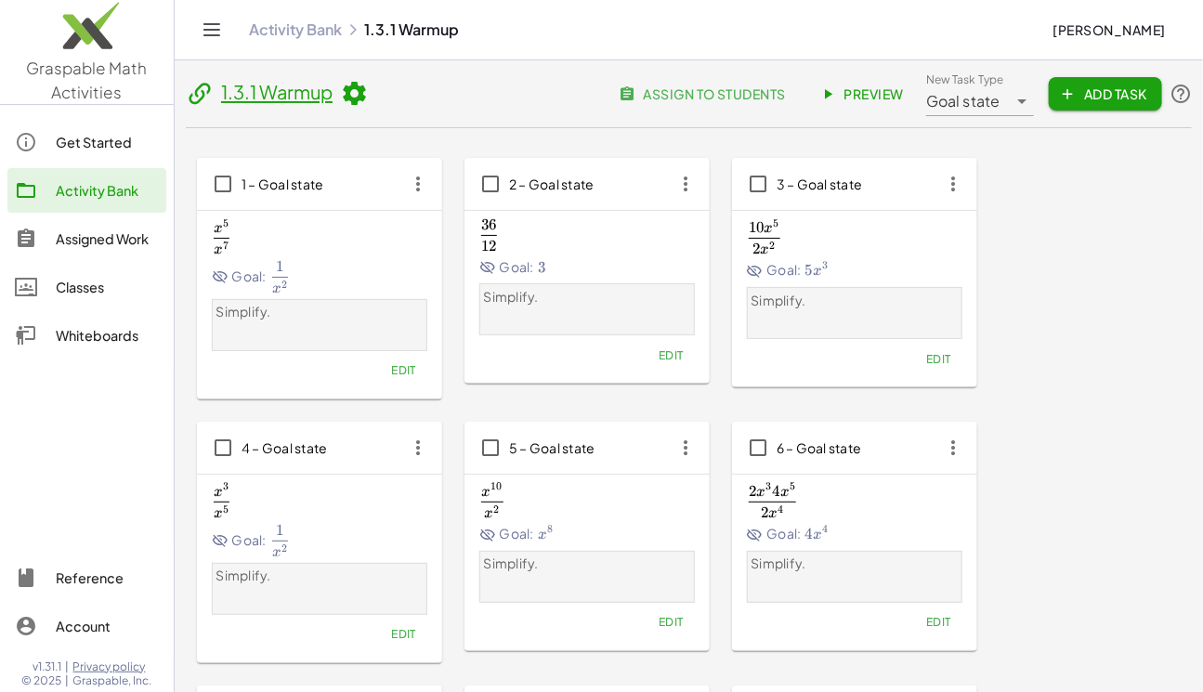
click at [1110, 98] on span "Add Task" at bounding box center [1105, 93] width 84 height 17
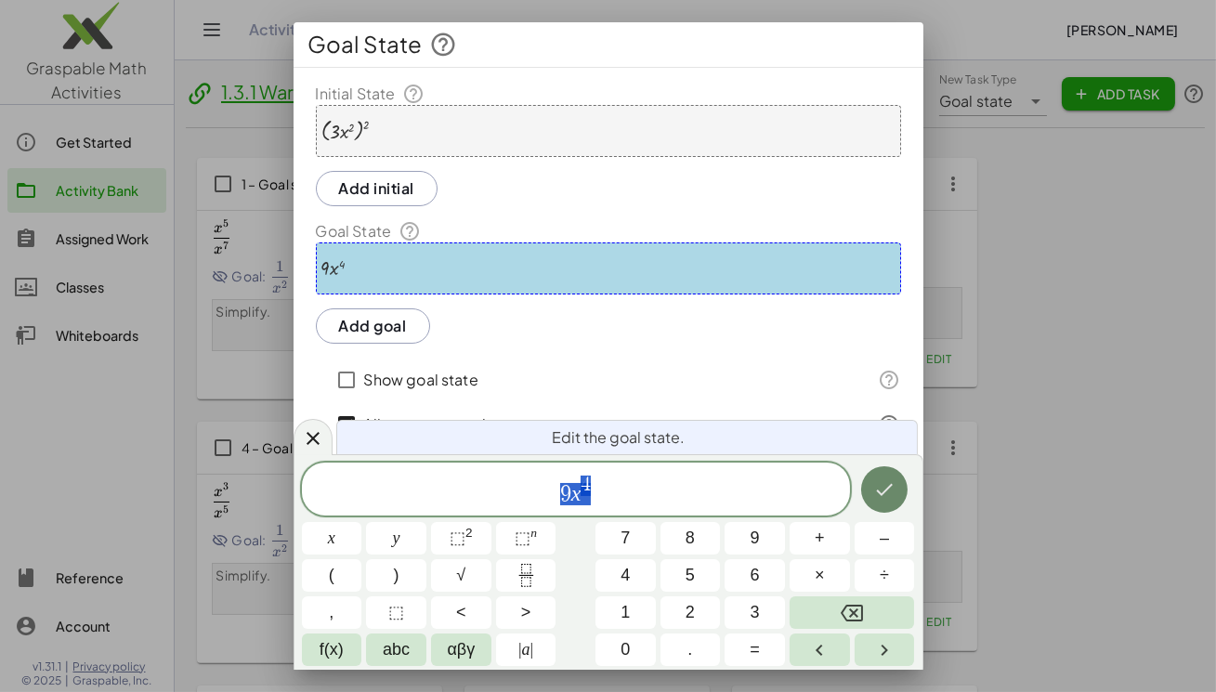
click at [885, 480] on icon "Done" at bounding box center [884, 489] width 22 height 22
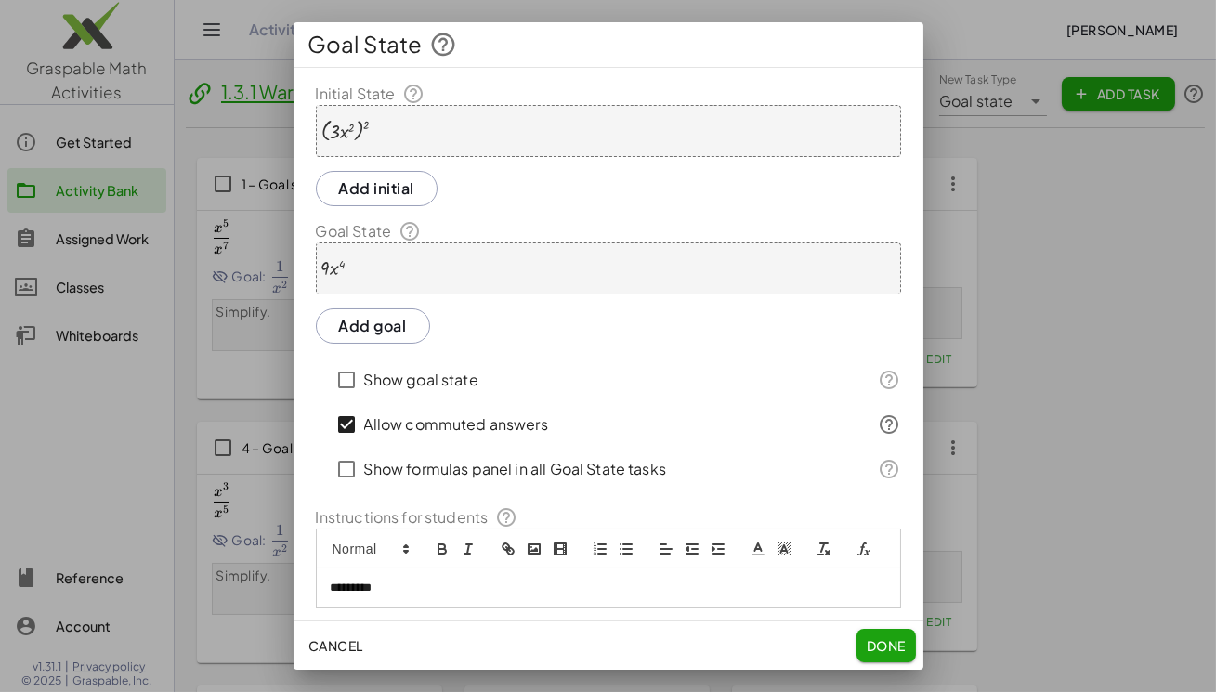
click at [875, 651] on span "Done" at bounding box center [885, 645] width 39 height 17
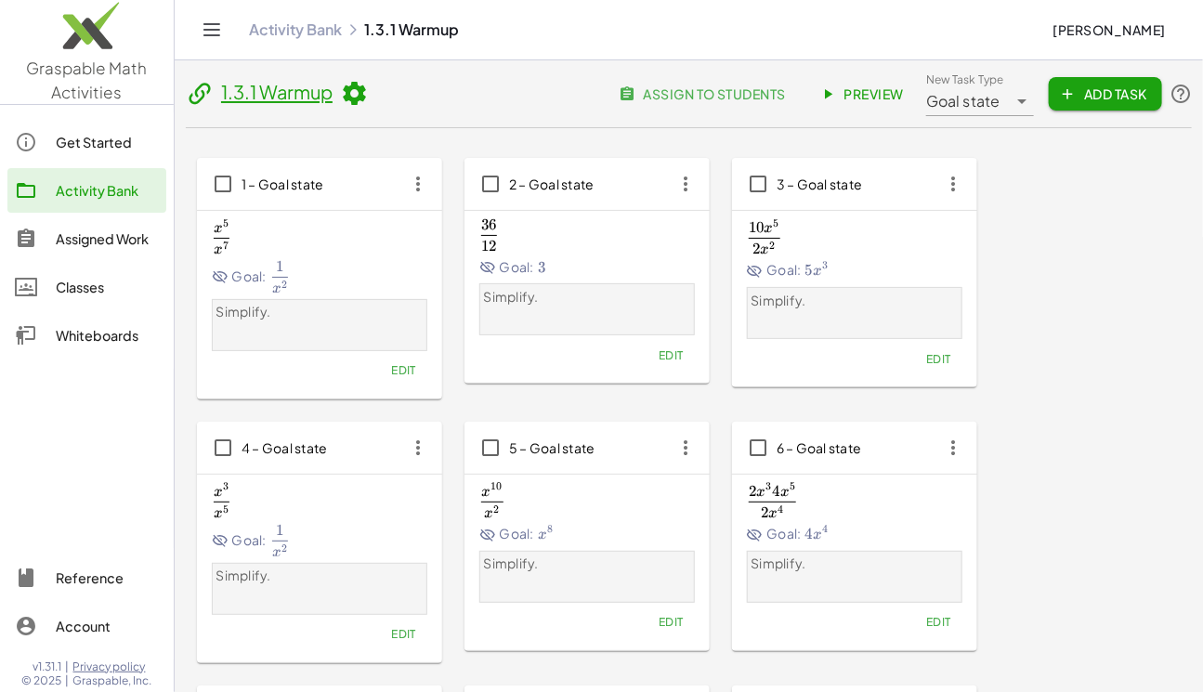
click at [1114, 91] on span "Add Task" at bounding box center [1105, 93] width 84 height 17
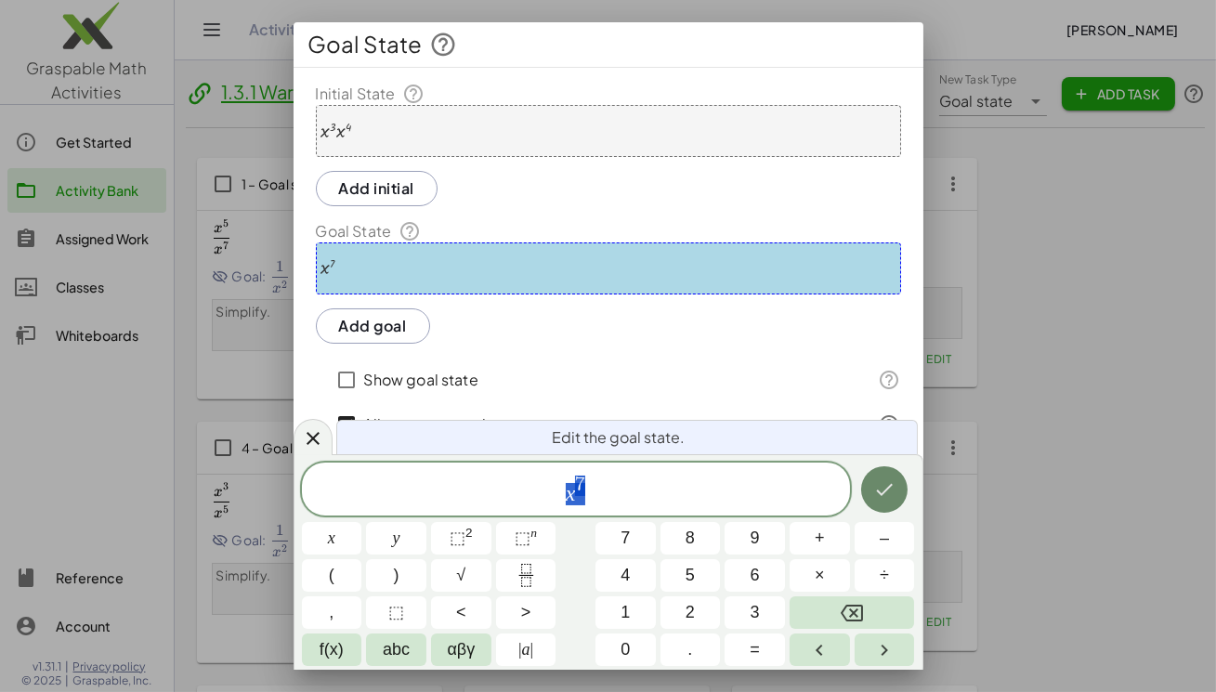
click at [884, 482] on icon "Done" at bounding box center [884, 489] width 22 height 22
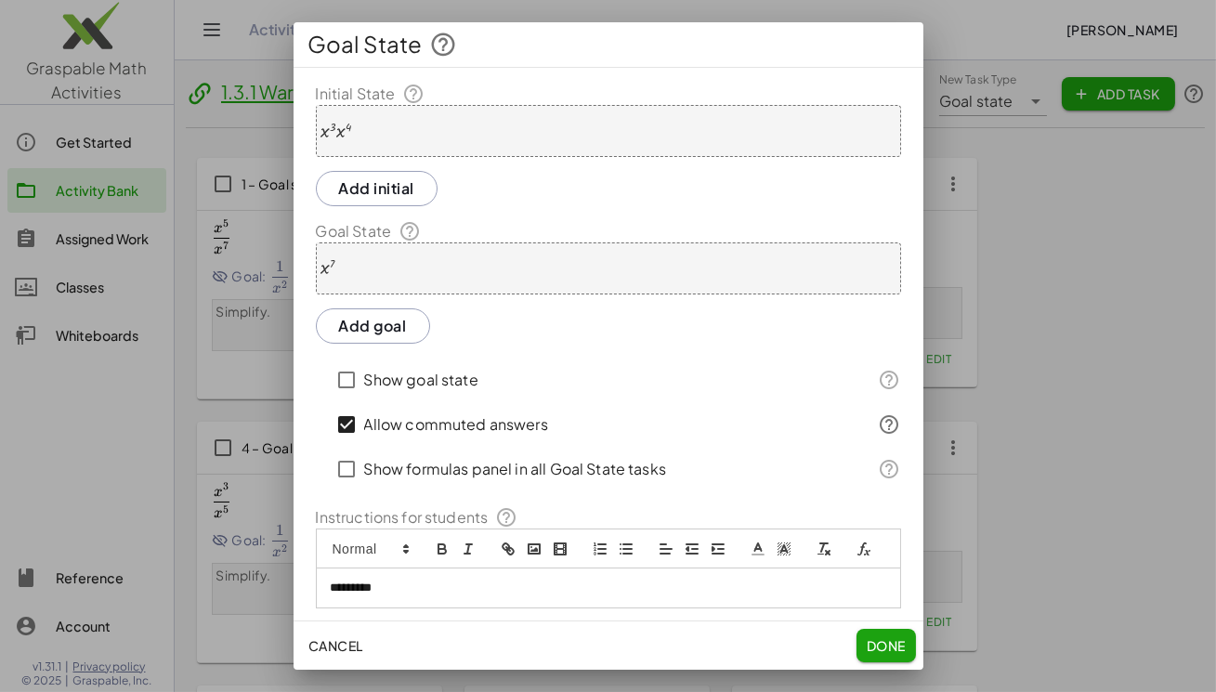
click at [1145, 86] on div at bounding box center [608, 346] width 1216 height 692
click at [893, 647] on span "Done" at bounding box center [885, 645] width 39 height 17
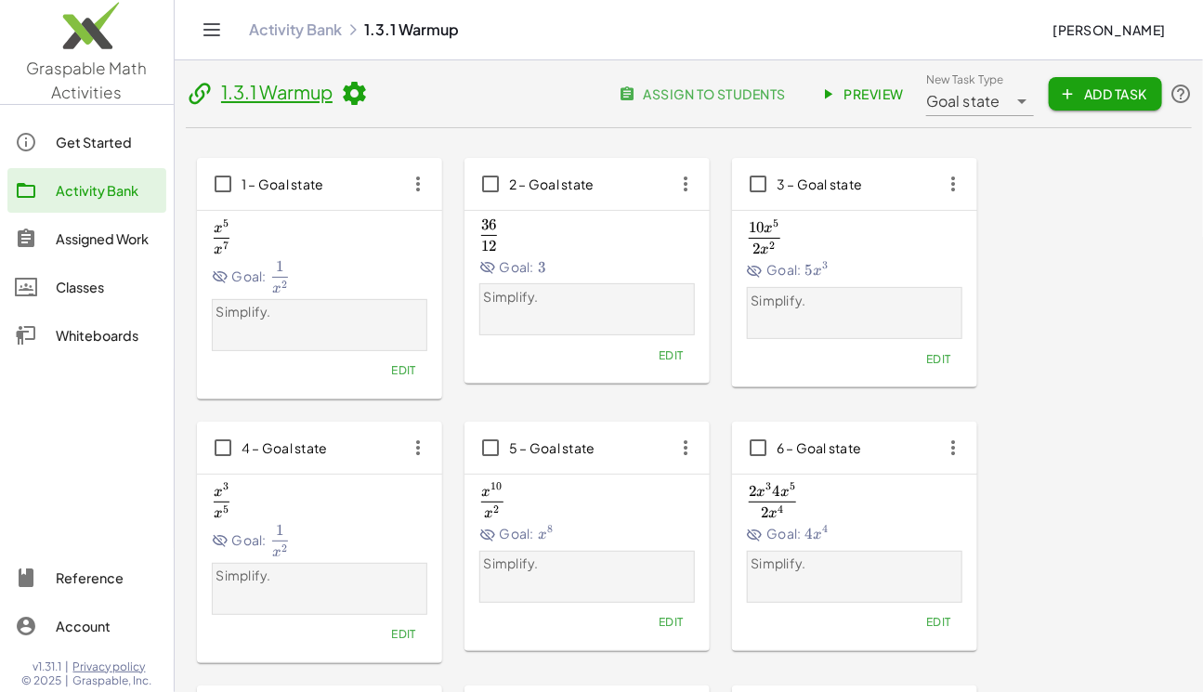
click at [1089, 75] on span "New Task Type Goal state ********* New Task Type Add Task" at bounding box center [1059, 94] width 266 height 45
click at [1087, 85] on span "Add Task" at bounding box center [1105, 93] width 84 height 17
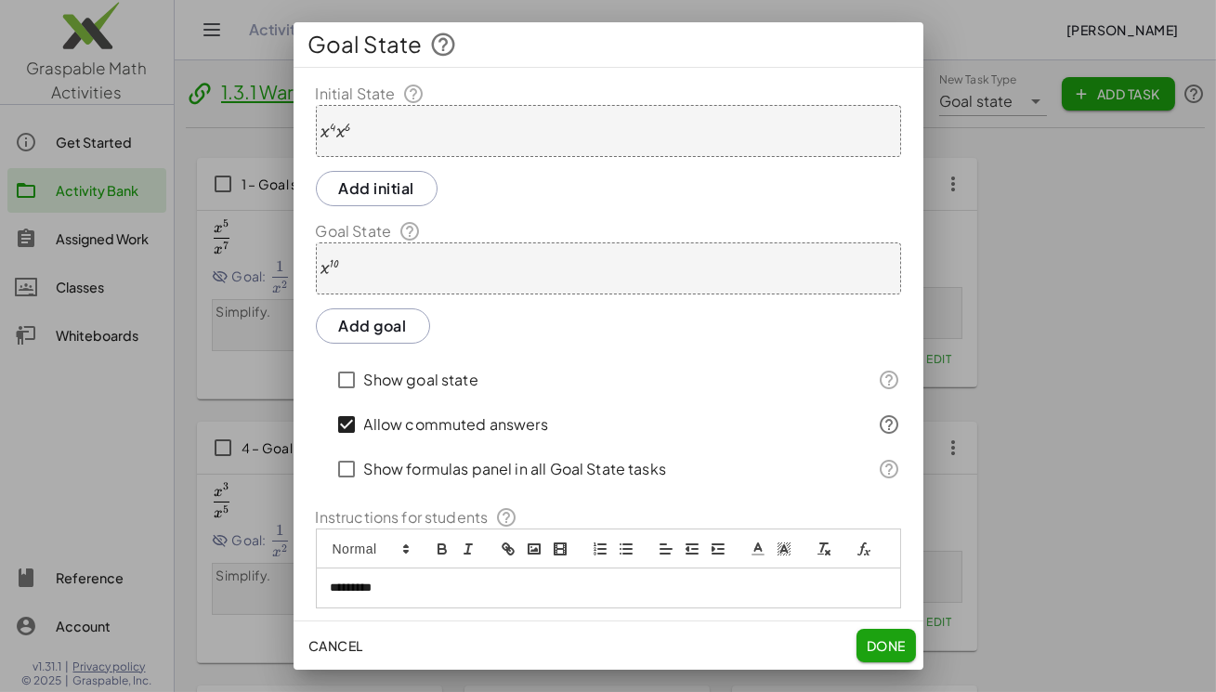
click at [871, 640] on span "Done" at bounding box center [885, 645] width 39 height 17
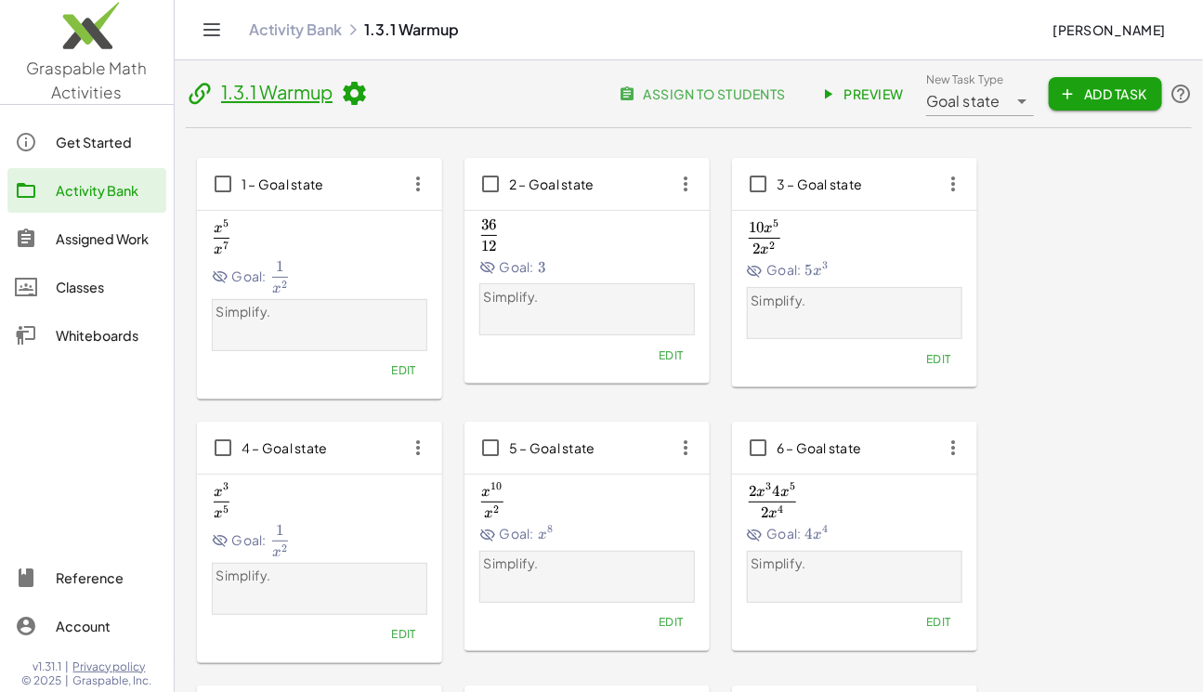
click at [1124, 81] on button "Add Task" at bounding box center [1104, 93] width 113 height 33
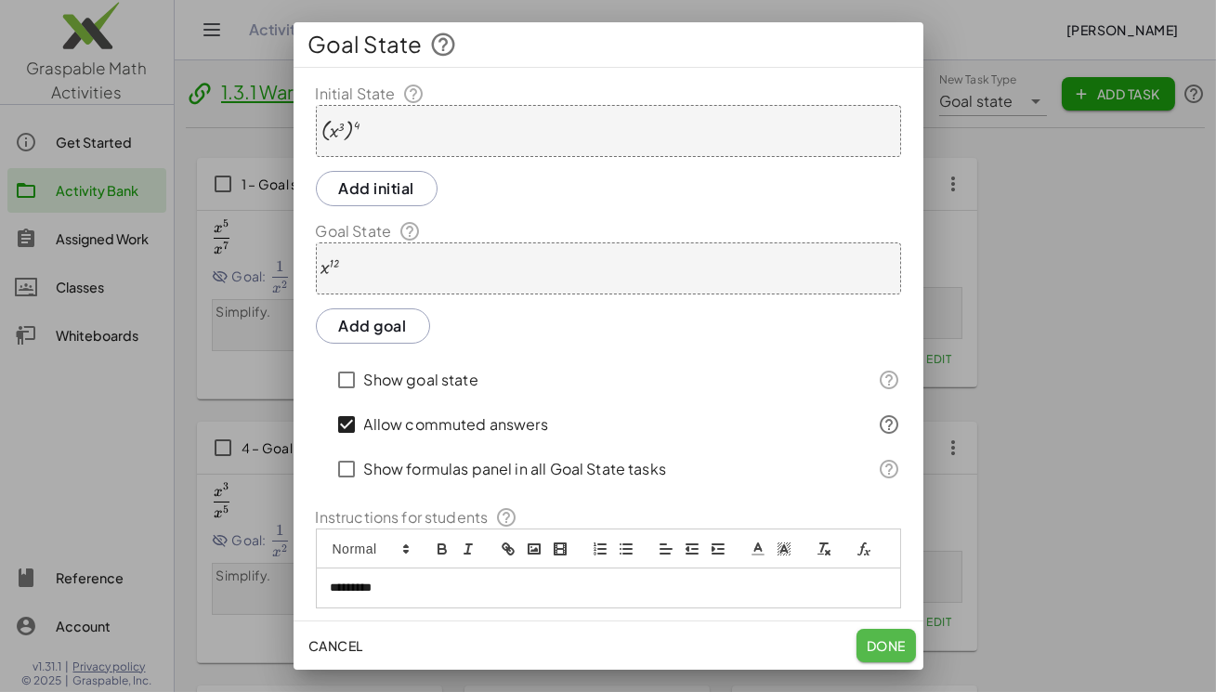
click at [892, 631] on button "Done" at bounding box center [885, 645] width 59 height 33
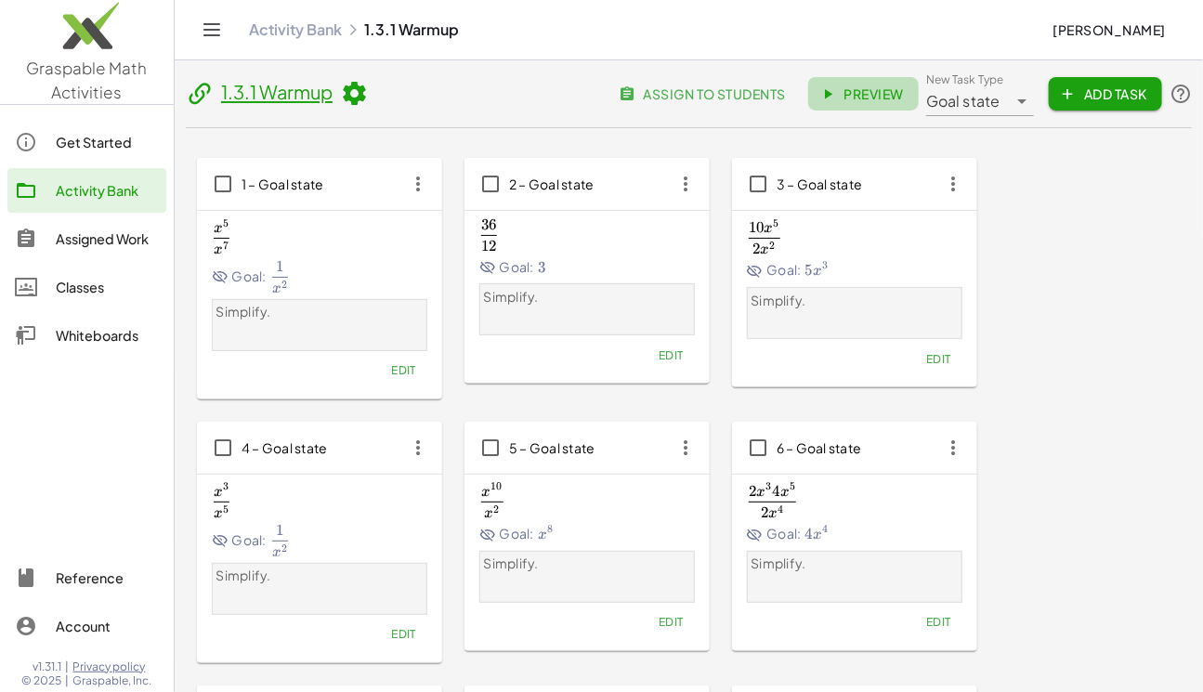
click at [847, 89] on span "Preview" at bounding box center [863, 93] width 81 height 17
click at [1130, 81] on button "Add Task" at bounding box center [1104, 93] width 113 height 33
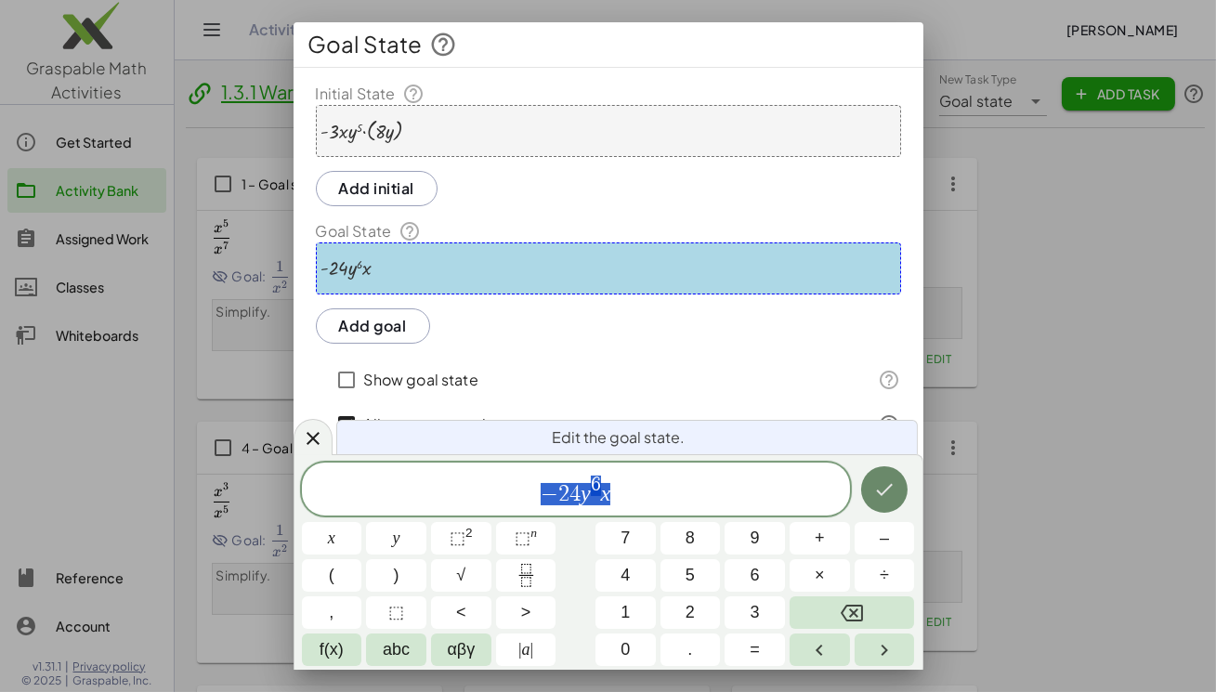
click at [886, 505] on button "Done" at bounding box center [884, 489] width 46 height 46
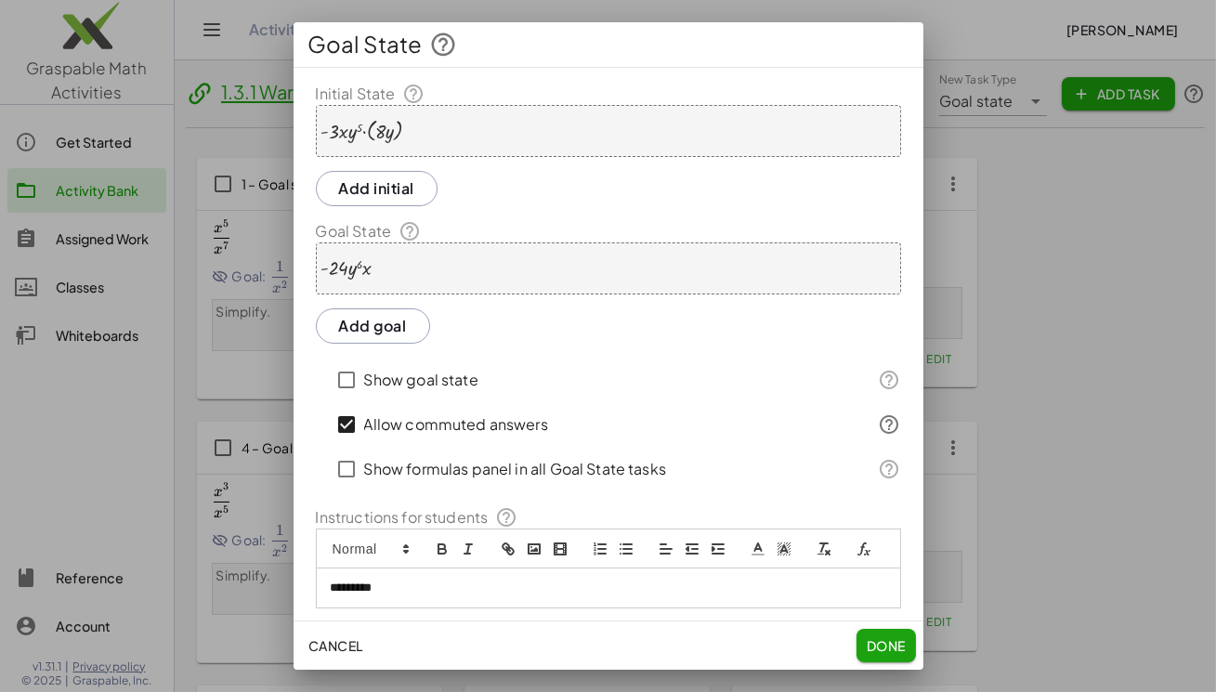
click at [882, 646] on span "Done" at bounding box center [885, 645] width 39 height 17
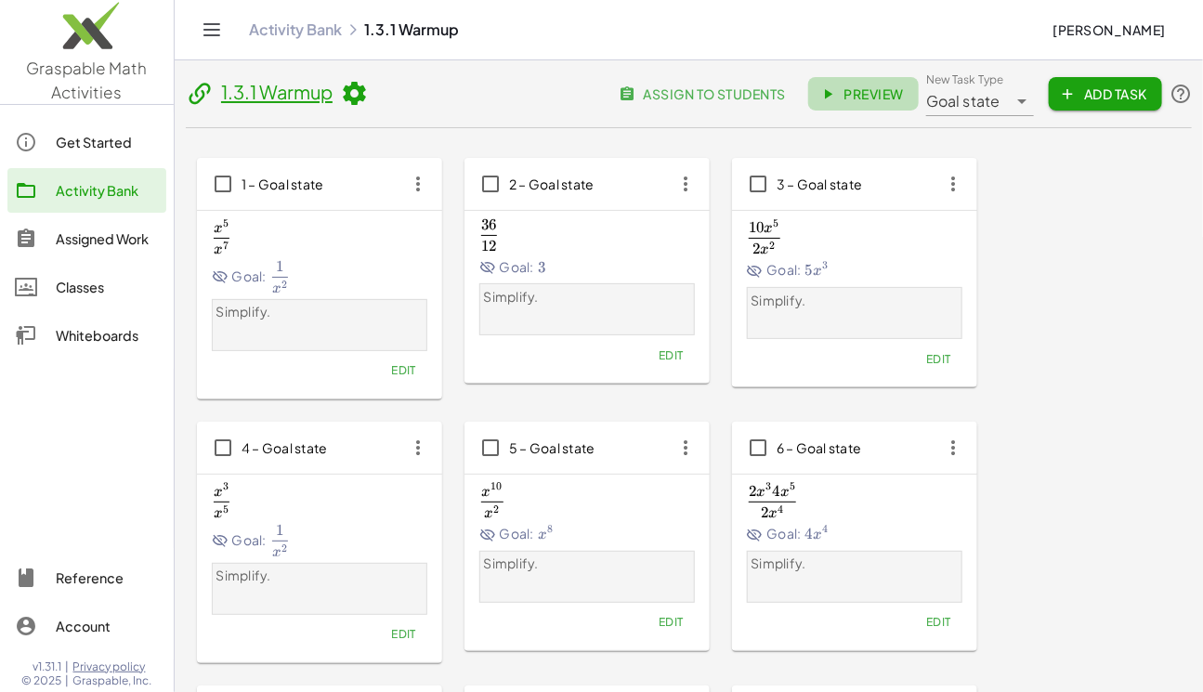
click at [863, 88] on span "Preview" at bounding box center [863, 93] width 81 height 17
click at [1105, 97] on span "Add Task" at bounding box center [1105, 93] width 84 height 17
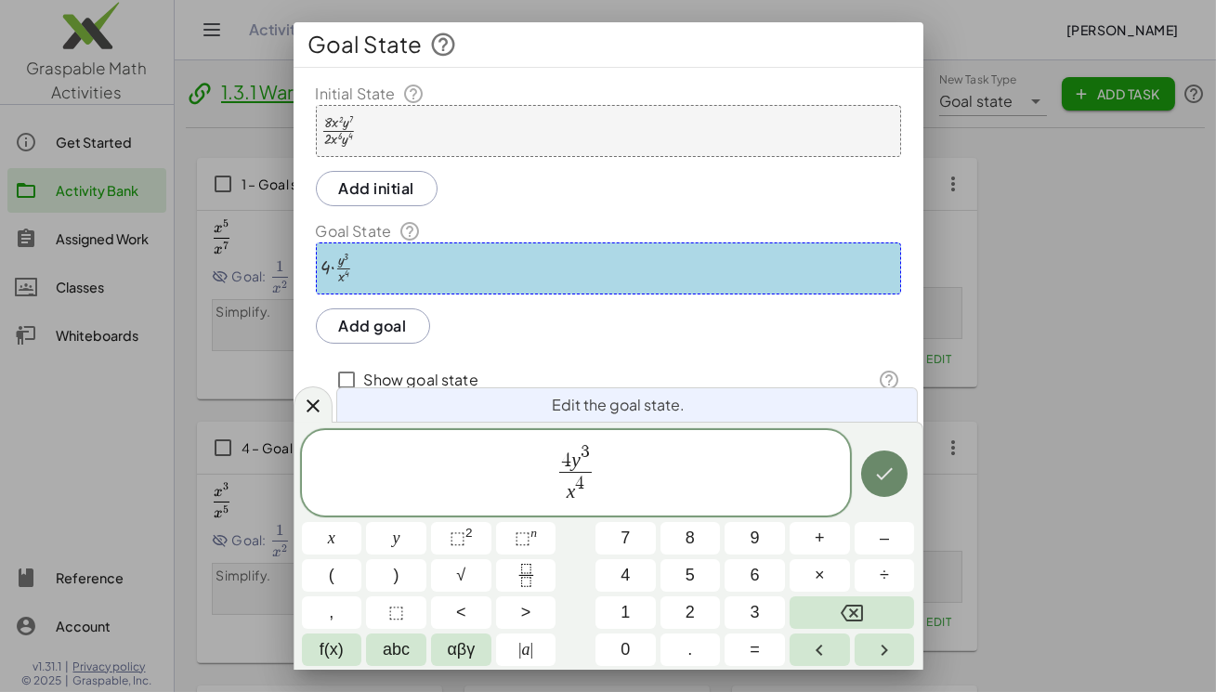
click at [881, 475] on icon "Done" at bounding box center [884, 473] width 22 height 22
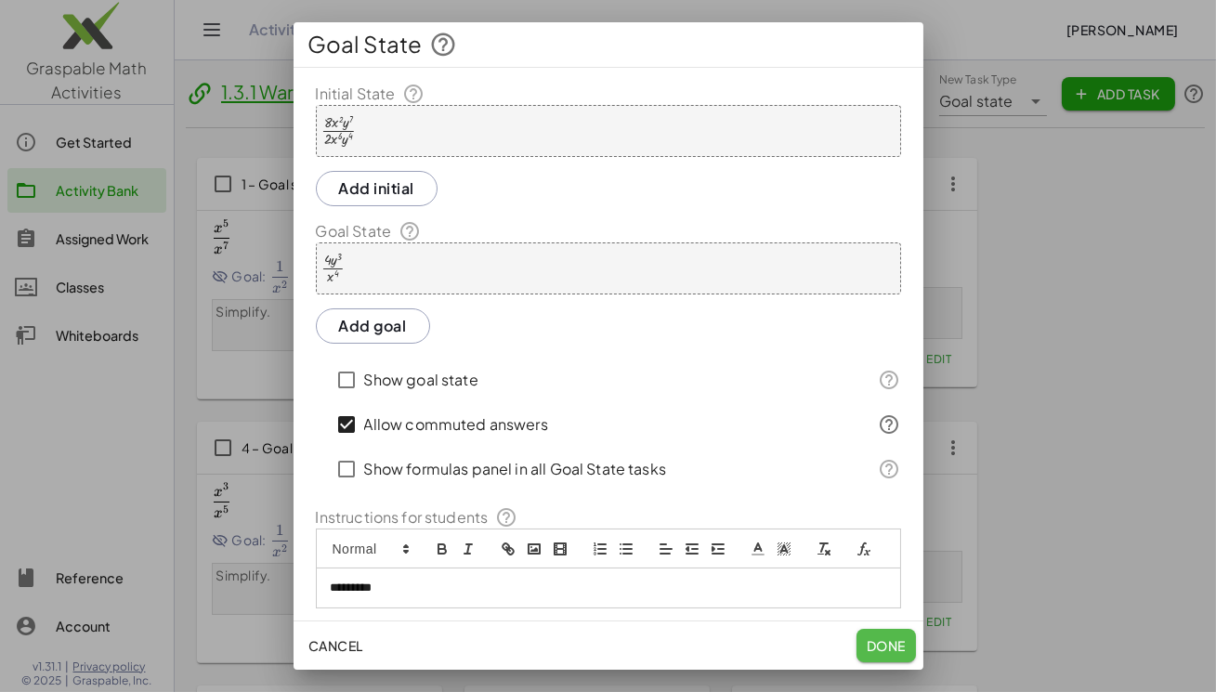
click at [886, 638] on span "Done" at bounding box center [885, 645] width 39 height 17
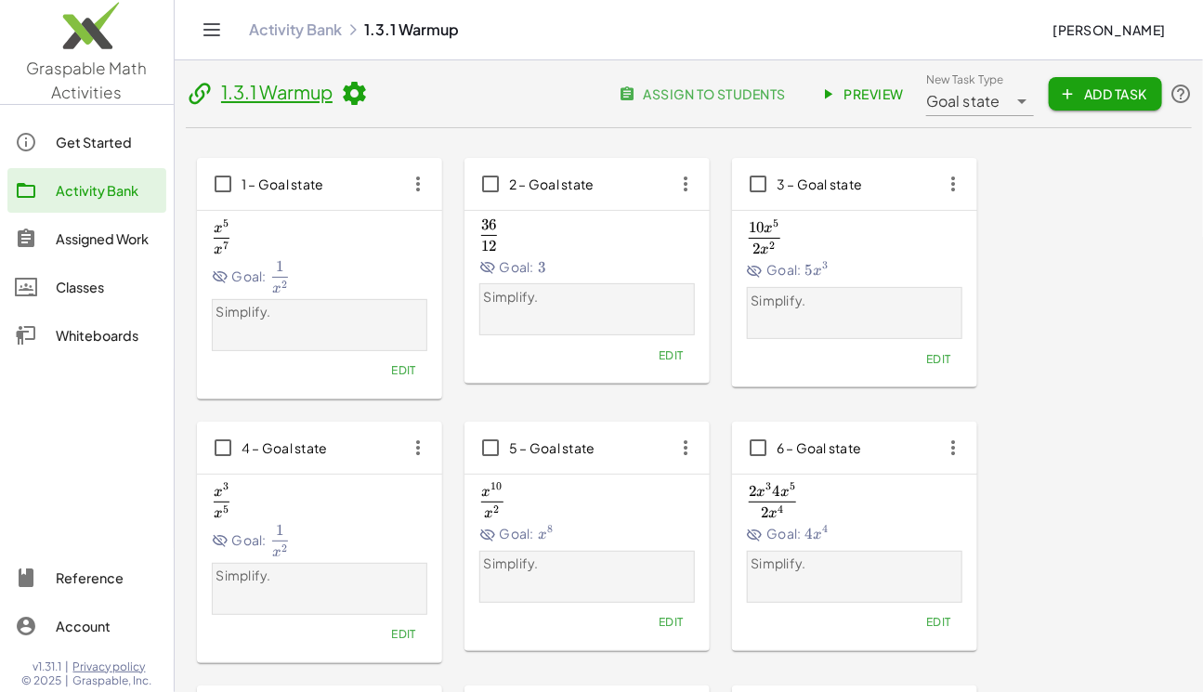
click at [881, 90] on span "Preview" at bounding box center [863, 93] width 81 height 17
click at [728, 89] on span "assign to students" at bounding box center [703, 93] width 163 height 17
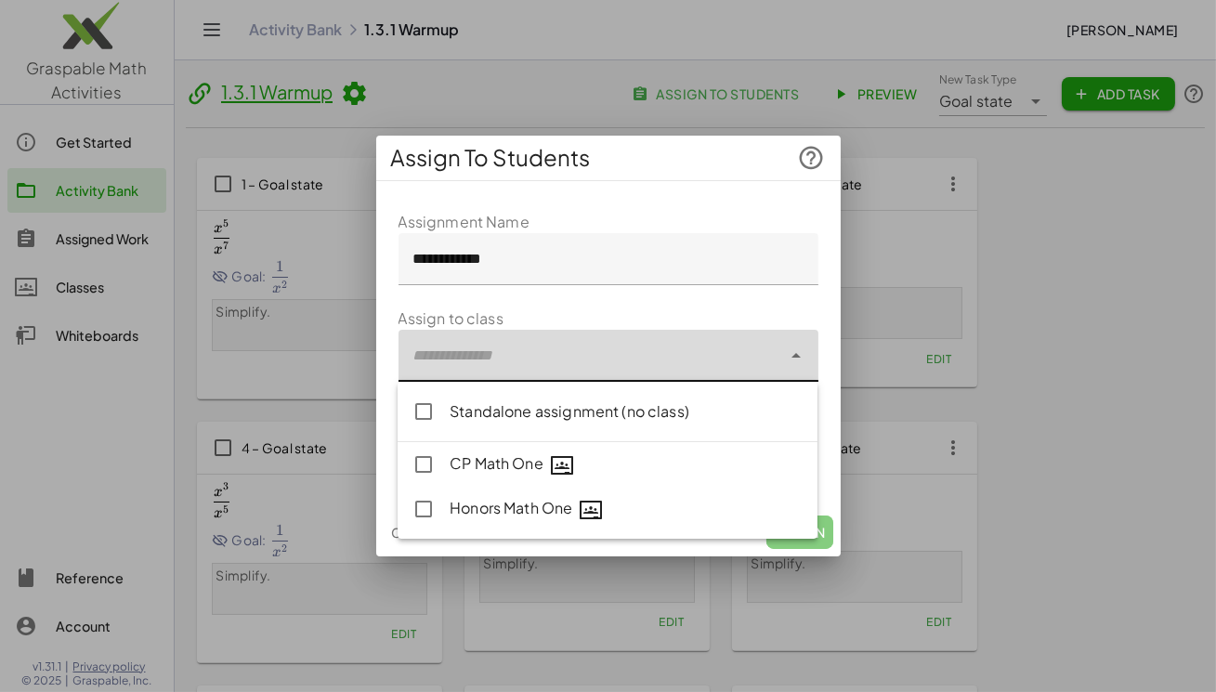
click at [453, 361] on div at bounding box center [589, 356] width 383 height 52
type input "**********"
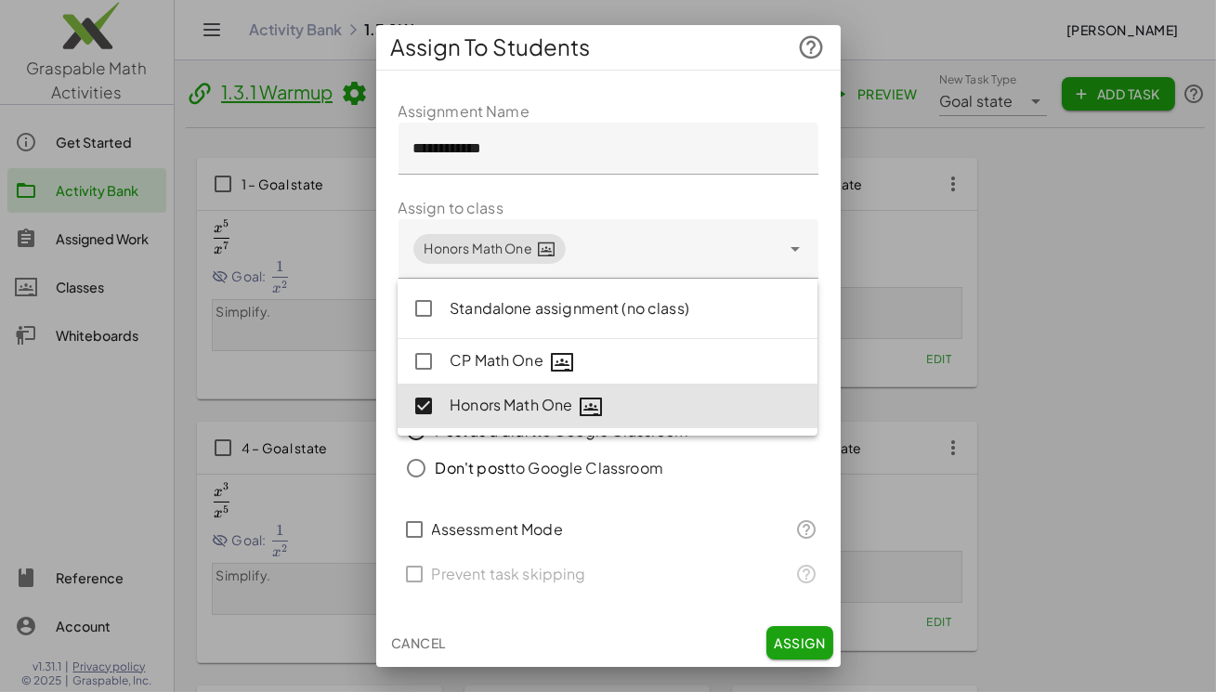
click at [472, 504] on div at bounding box center [608, 500] width 390 height 13
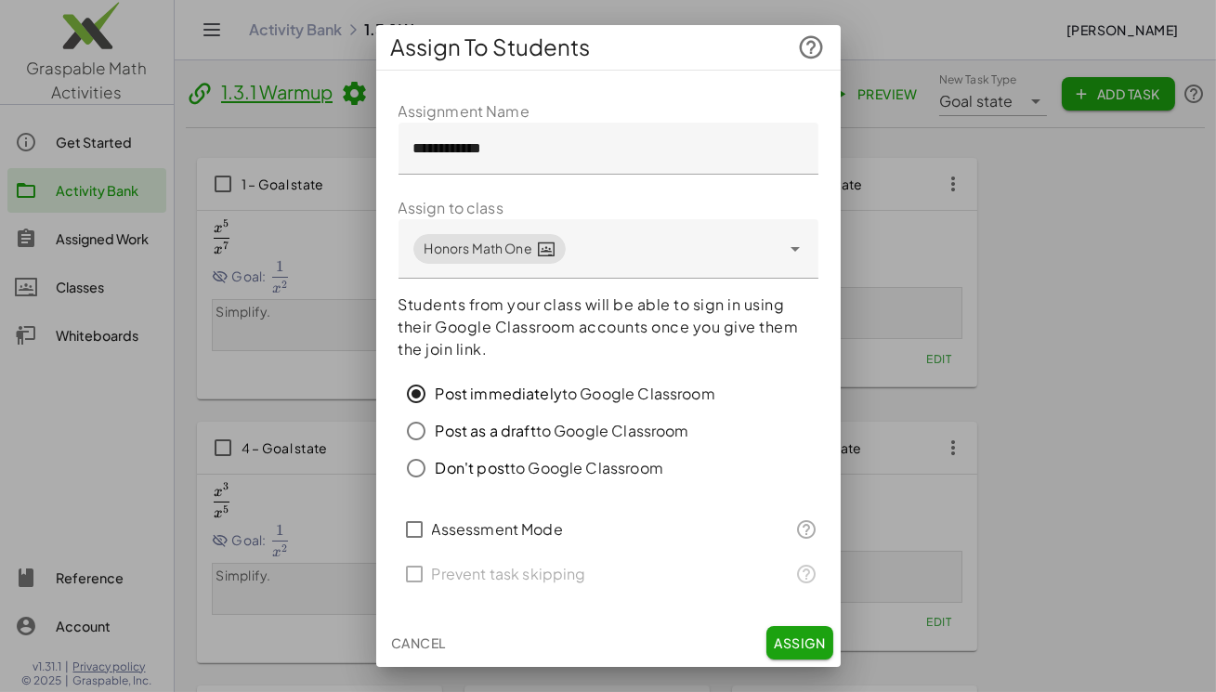
click at [812, 643] on span "Assign" at bounding box center [799, 642] width 51 height 17
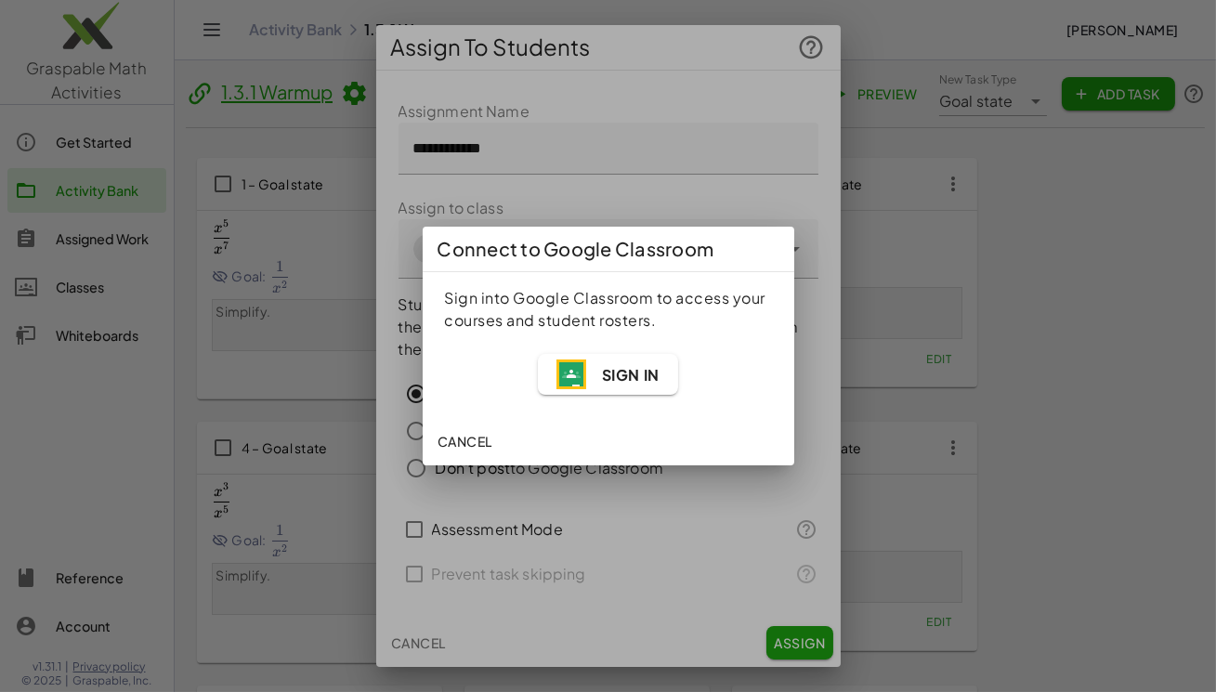
click at [595, 376] on span "Sign In" at bounding box center [607, 374] width 102 height 30
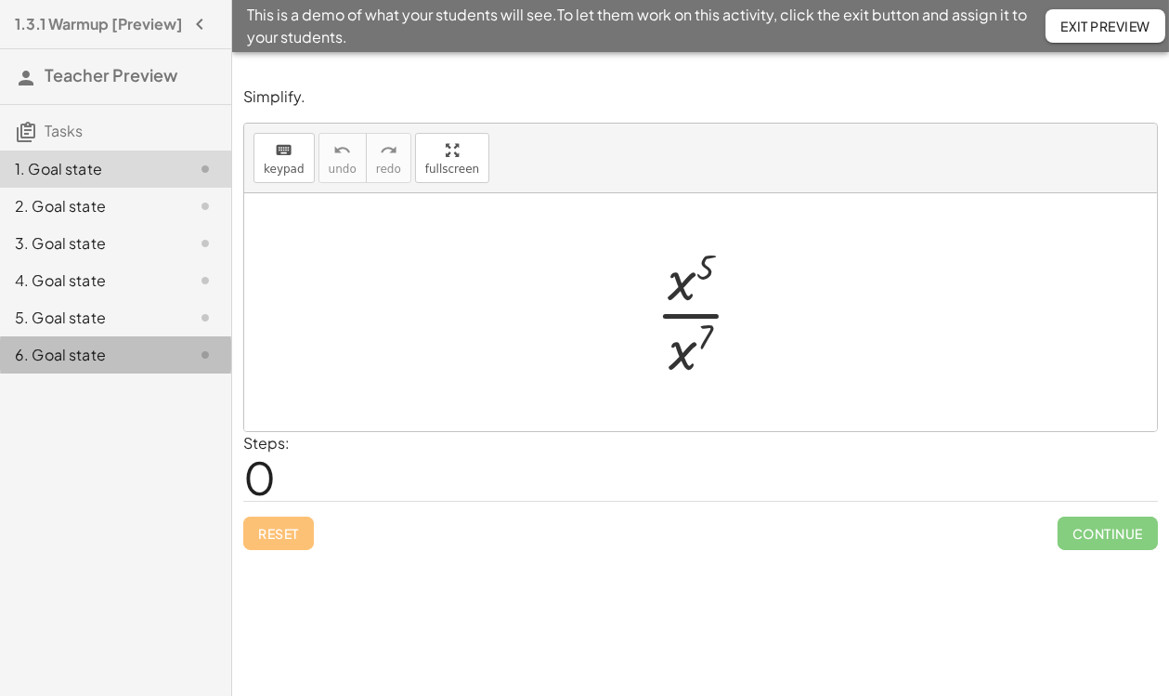
click at [38, 362] on div "6. Goal state" at bounding box center [90, 355] width 150 height 22
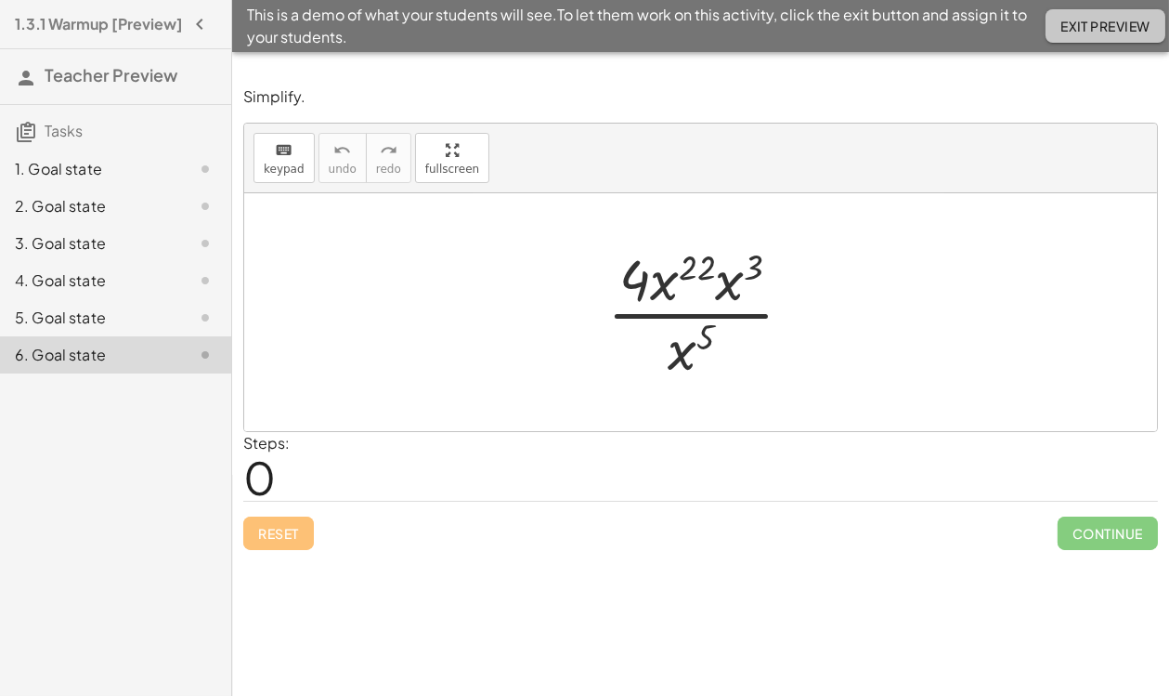
click at [1068, 24] on span "Exit Preview" at bounding box center [1106, 26] width 90 height 17
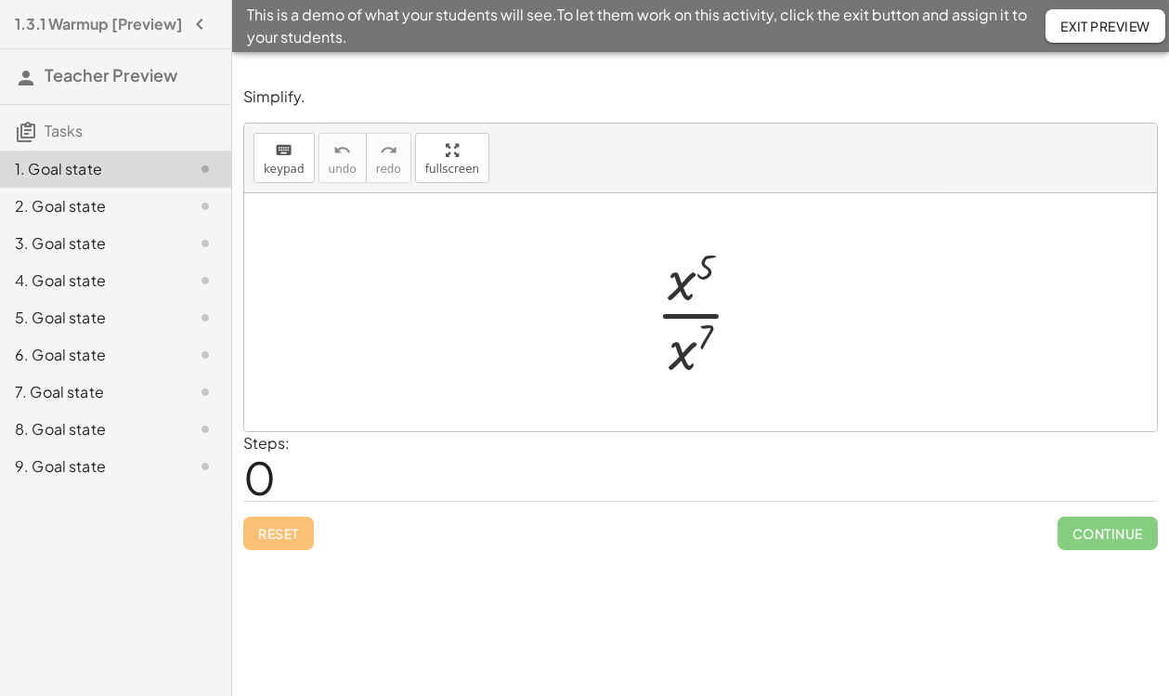
click at [73, 477] on div "9. Goal state" at bounding box center [90, 466] width 150 height 22
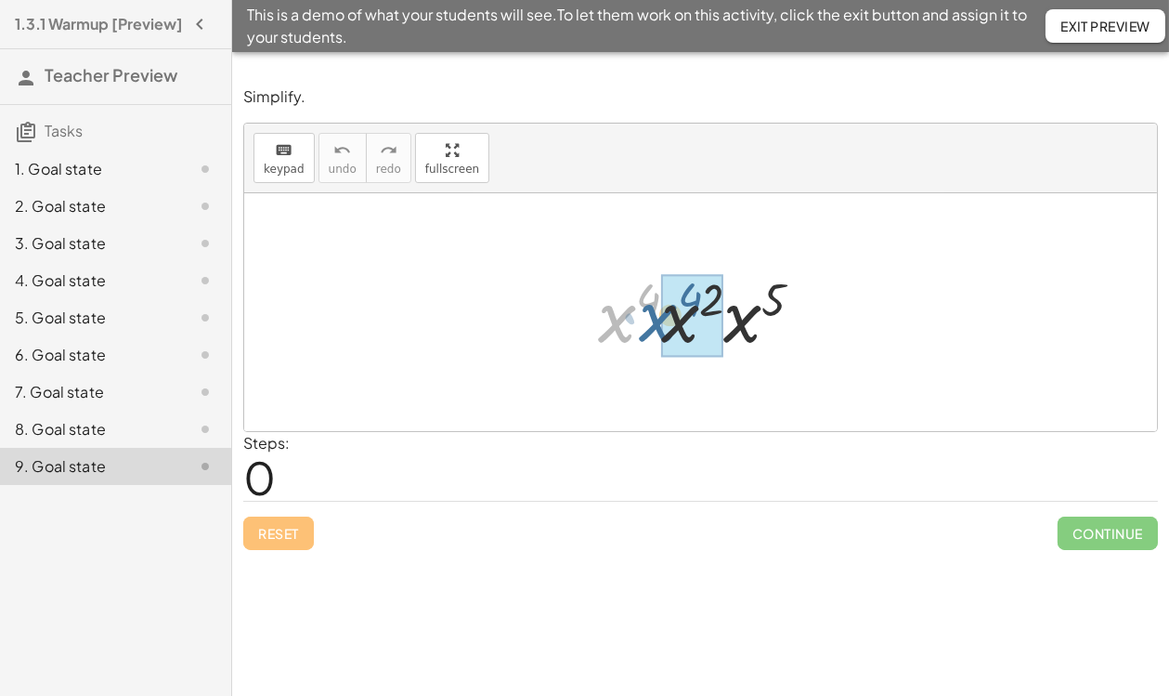
drag, startPoint x: 615, startPoint y: 325, endPoint x: 660, endPoint y: 324, distance: 45.5
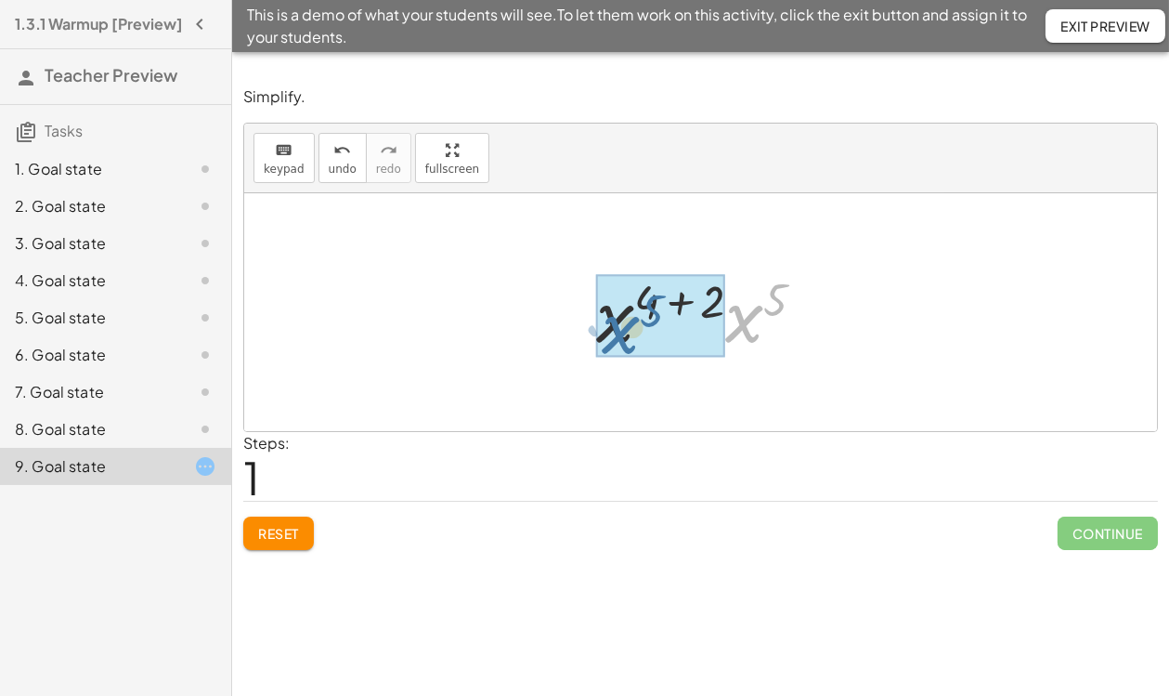
drag, startPoint x: 742, startPoint y: 331, endPoint x: 622, endPoint y: 340, distance: 120.2
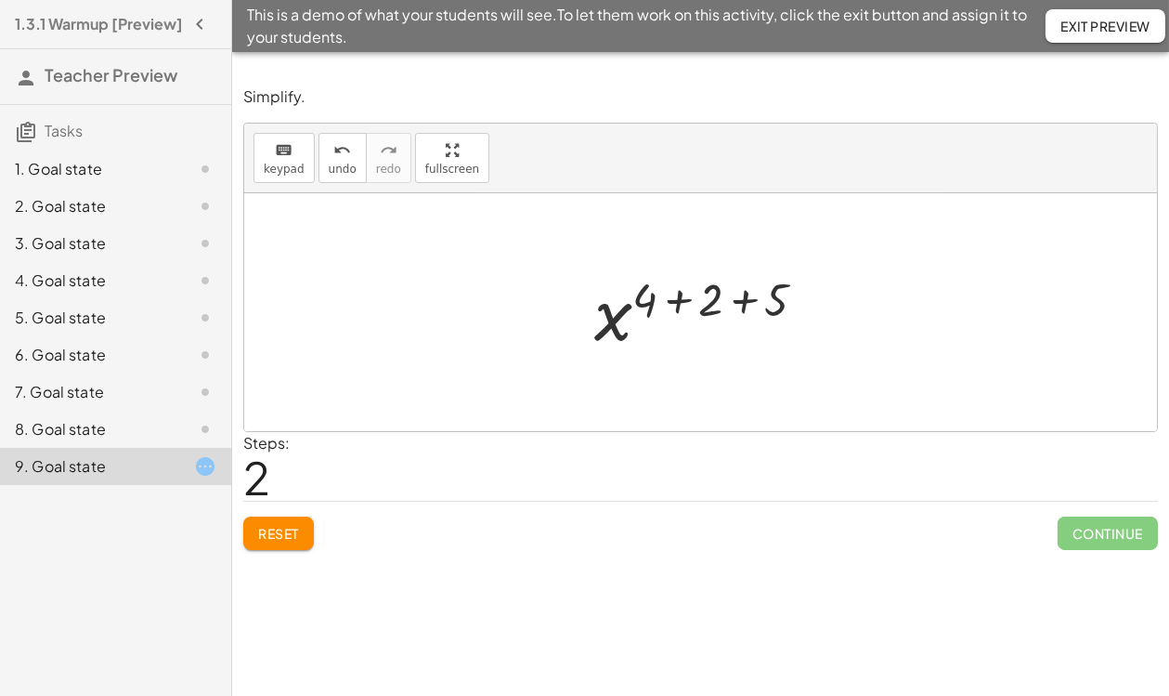
click at [683, 300] on div at bounding box center [707, 313] width 245 height 92
click at [710, 304] on div at bounding box center [707, 313] width 179 height 92
click at [251, 519] on button "Reset" at bounding box center [278, 532] width 71 height 33
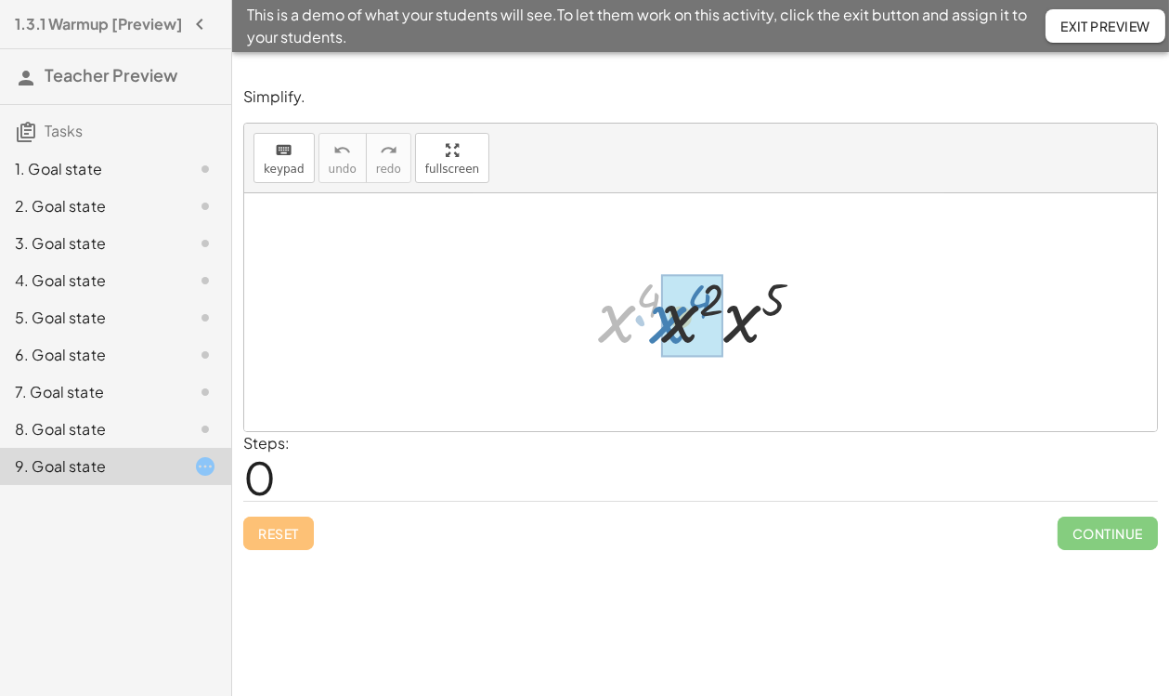
drag, startPoint x: 619, startPoint y: 327, endPoint x: 671, endPoint y: 328, distance: 52.0
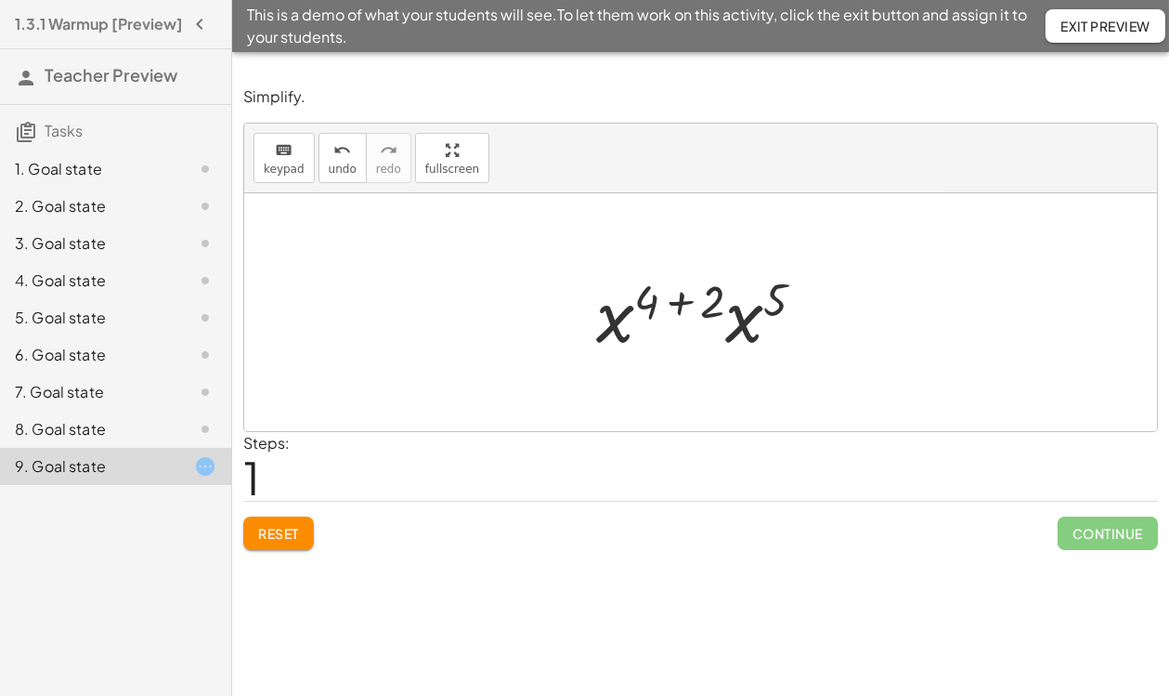
click at [678, 306] on div at bounding box center [708, 313] width 242 height 96
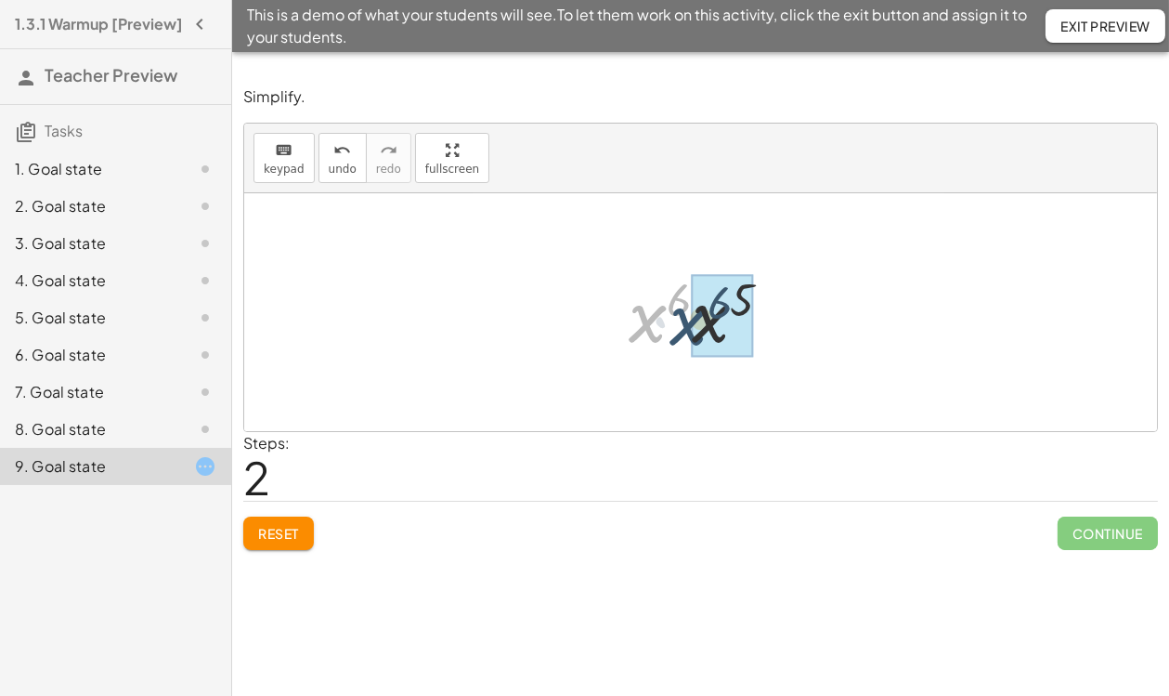
drag, startPoint x: 645, startPoint y: 321, endPoint x: 691, endPoint y: 324, distance: 45.6
click at [709, 304] on div at bounding box center [707, 313] width 179 height 92
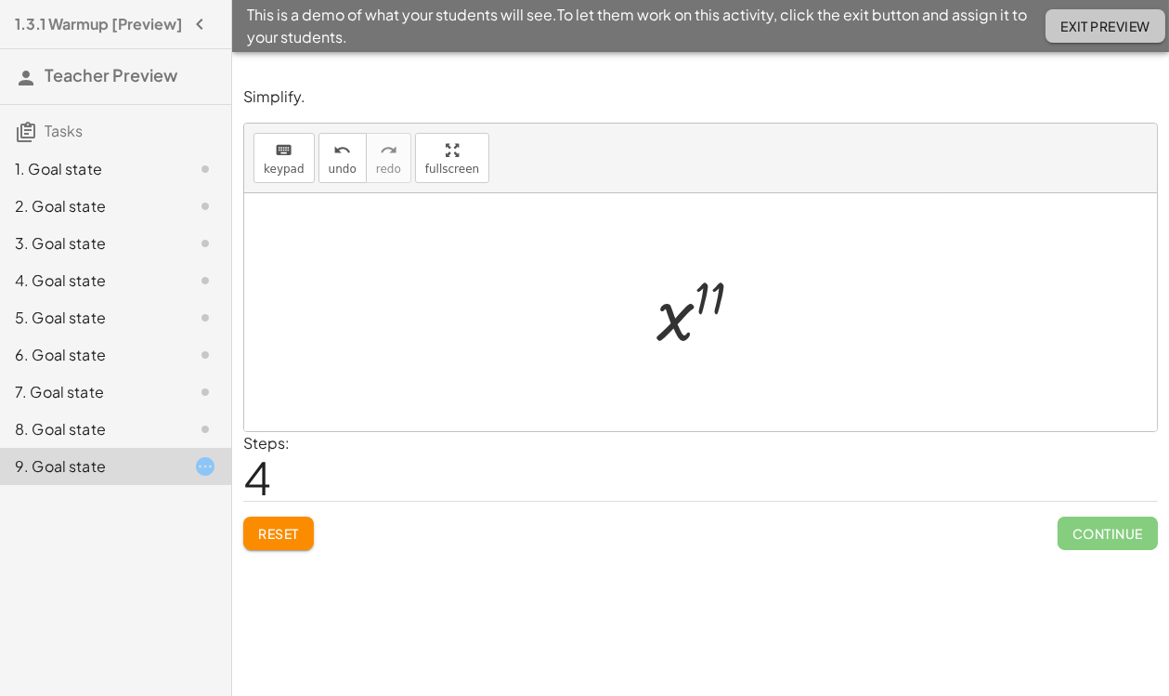
click at [1096, 20] on span "Exit Preview" at bounding box center [1106, 26] width 90 height 17
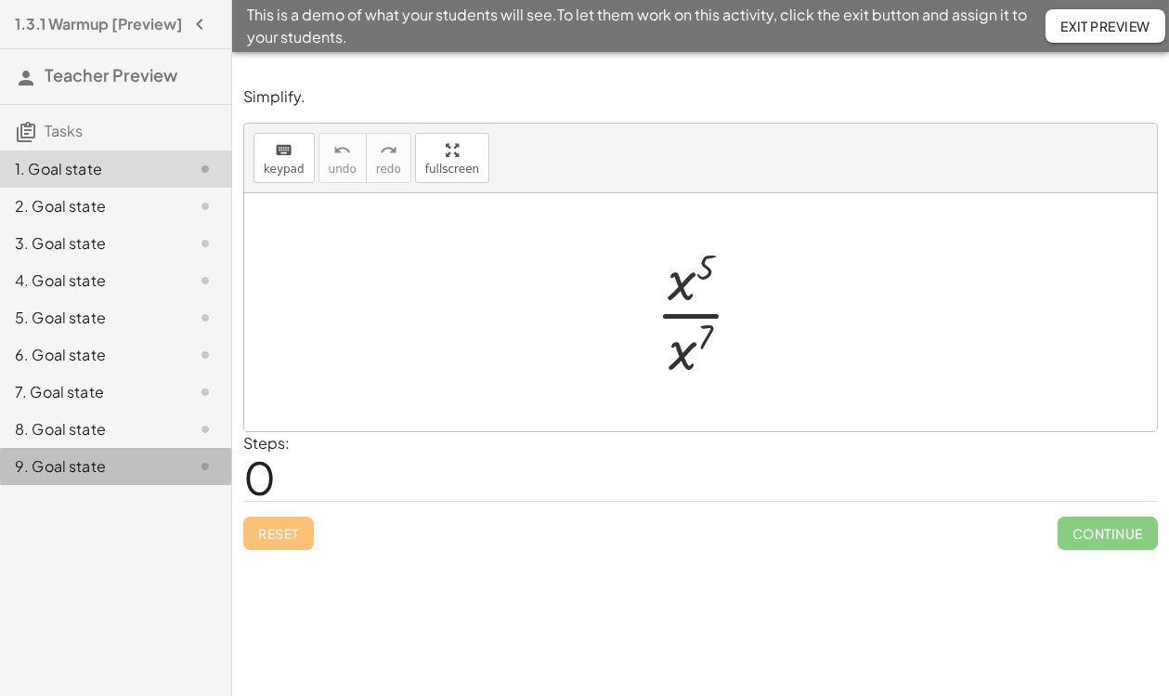
click at [20, 461] on div "9. Goal state" at bounding box center [115, 466] width 231 height 37
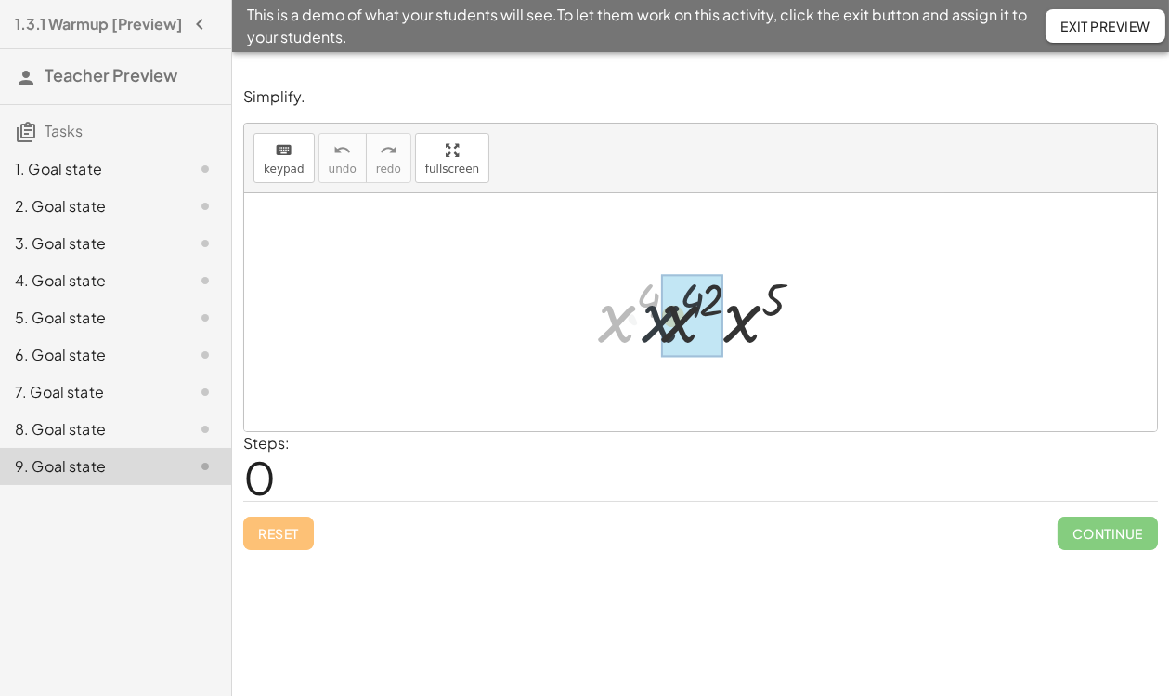
drag, startPoint x: 613, startPoint y: 331, endPoint x: 658, endPoint y: 331, distance: 45.5
click at [658, 331] on div at bounding box center [708, 313] width 239 height 96
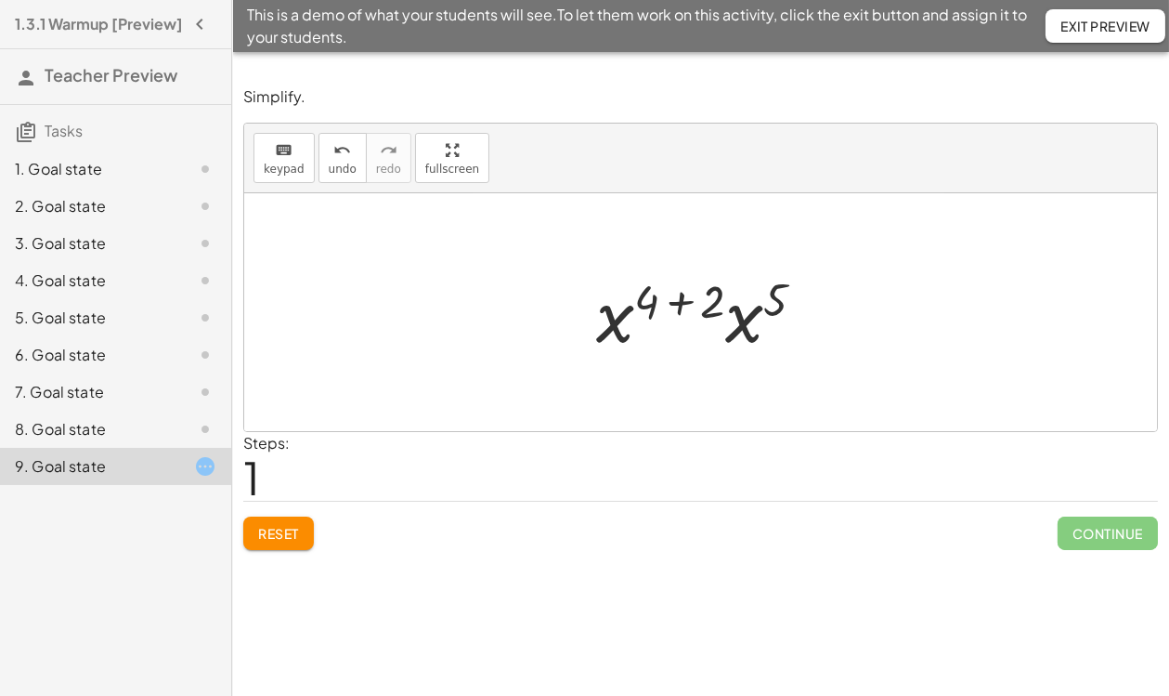
drag, startPoint x: 671, startPoint y: 301, endPoint x: 651, endPoint y: 384, distance: 86.0
click at [671, 305] on div at bounding box center [708, 313] width 242 height 96
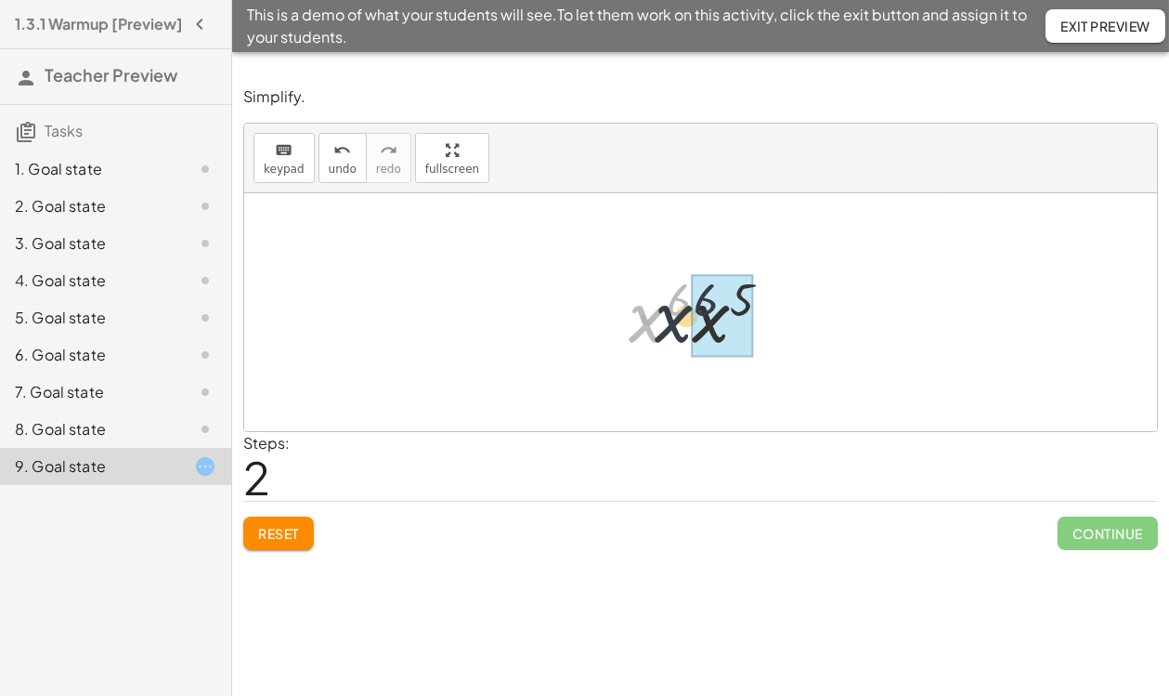
drag, startPoint x: 652, startPoint y: 338, endPoint x: 687, endPoint y: 337, distance: 35.3
click at [687, 337] on div at bounding box center [707, 313] width 176 height 96
click at [713, 306] on div at bounding box center [707, 313] width 179 height 92
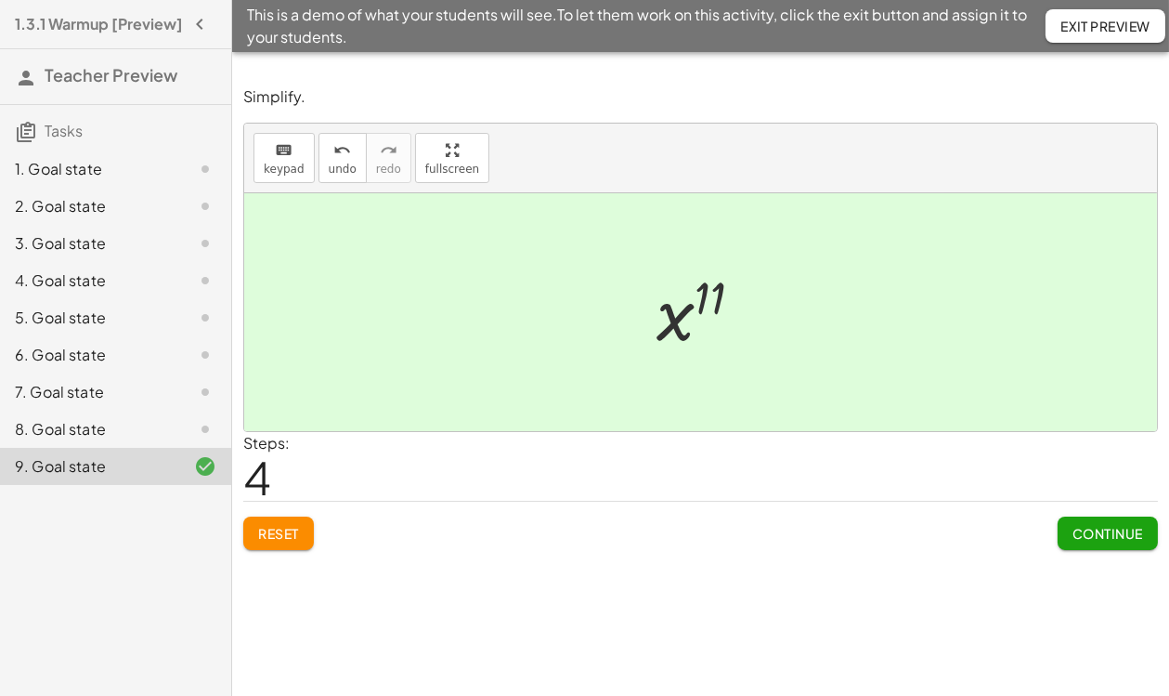
click at [96, 436] on div "8. Goal state" at bounding box center [90, 429] width 150 height 22
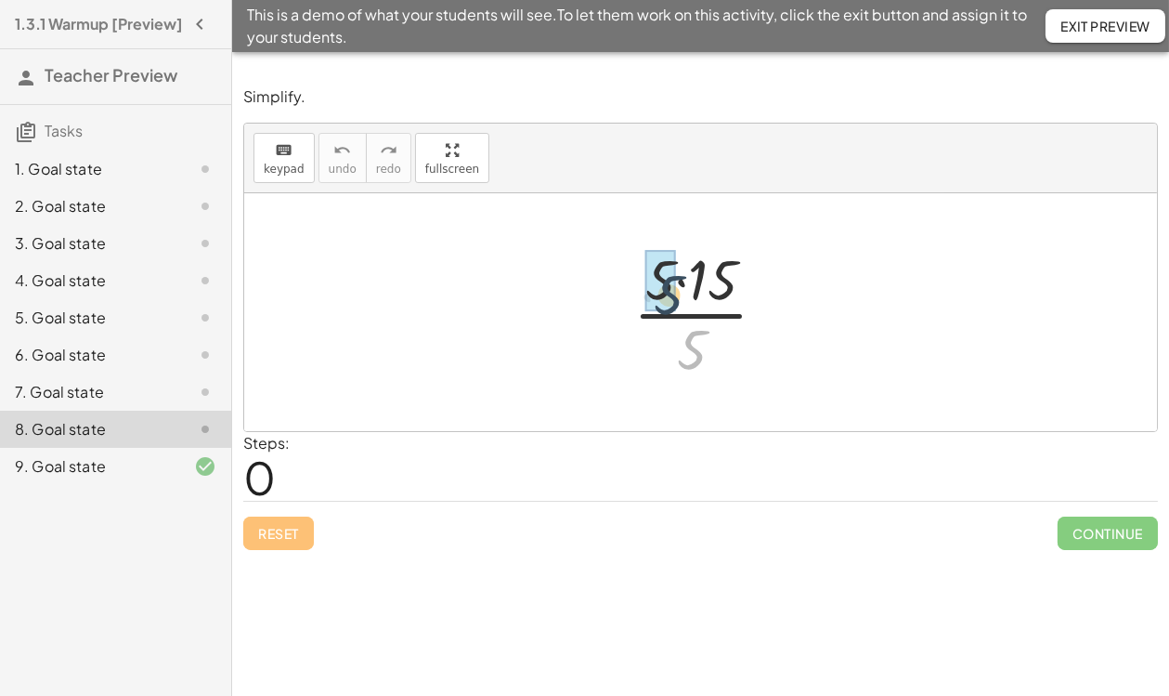
drag, startPoint x: 693, startPoint y: 347, endPoint x: 671, endPoint y: 293, distance: 59.2
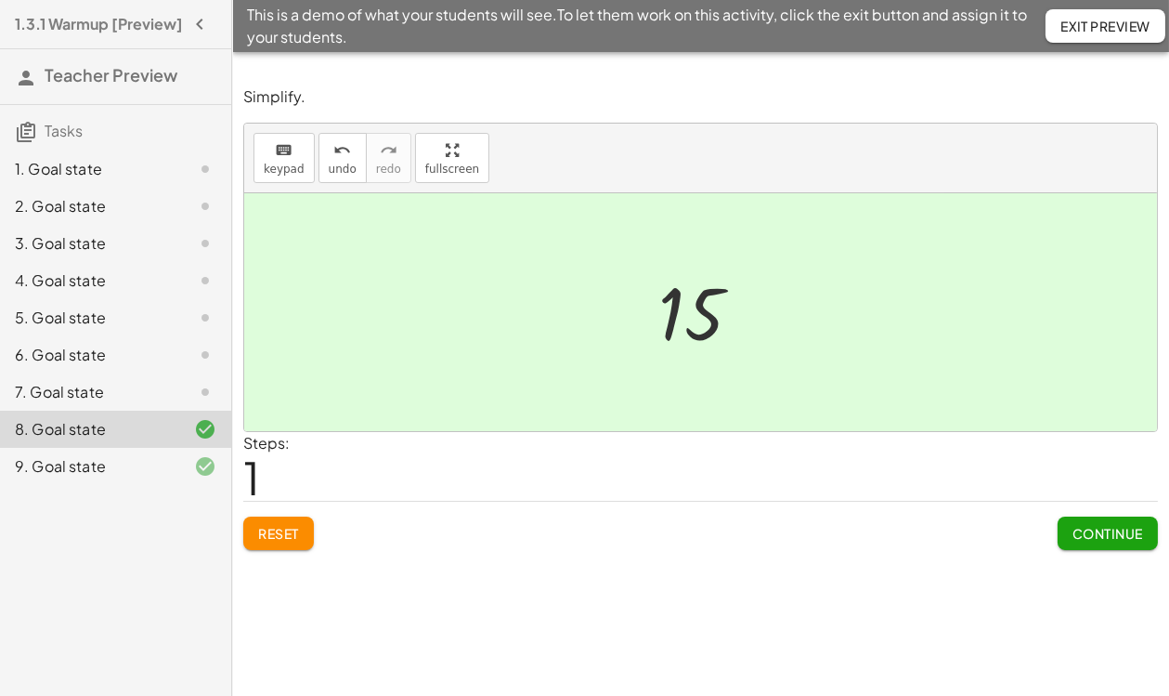
click at [55, 398] on div "7. Goal state" at bounding box center [90, 392] width 150 height 22
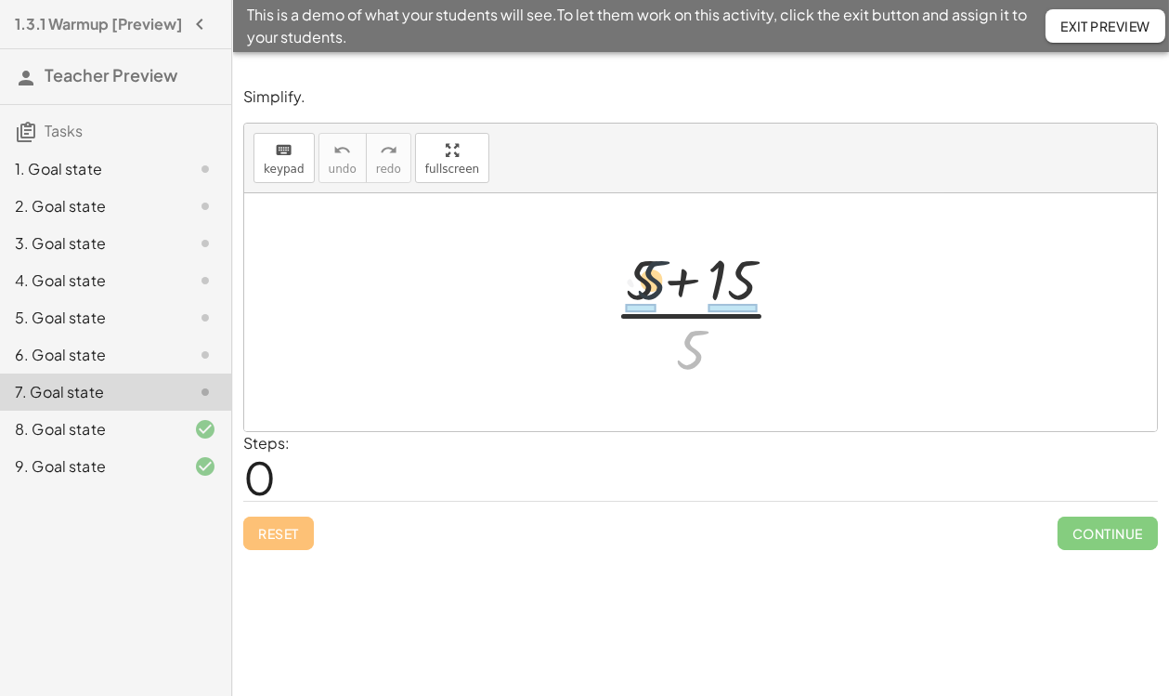
drag, startPoint x: 686, startPoint y: 345, endPoint x: 645, endPoint y: 275, distance: 80.8
click at [645, 275] on div at bounding box center [708, 312] width 206 height 143
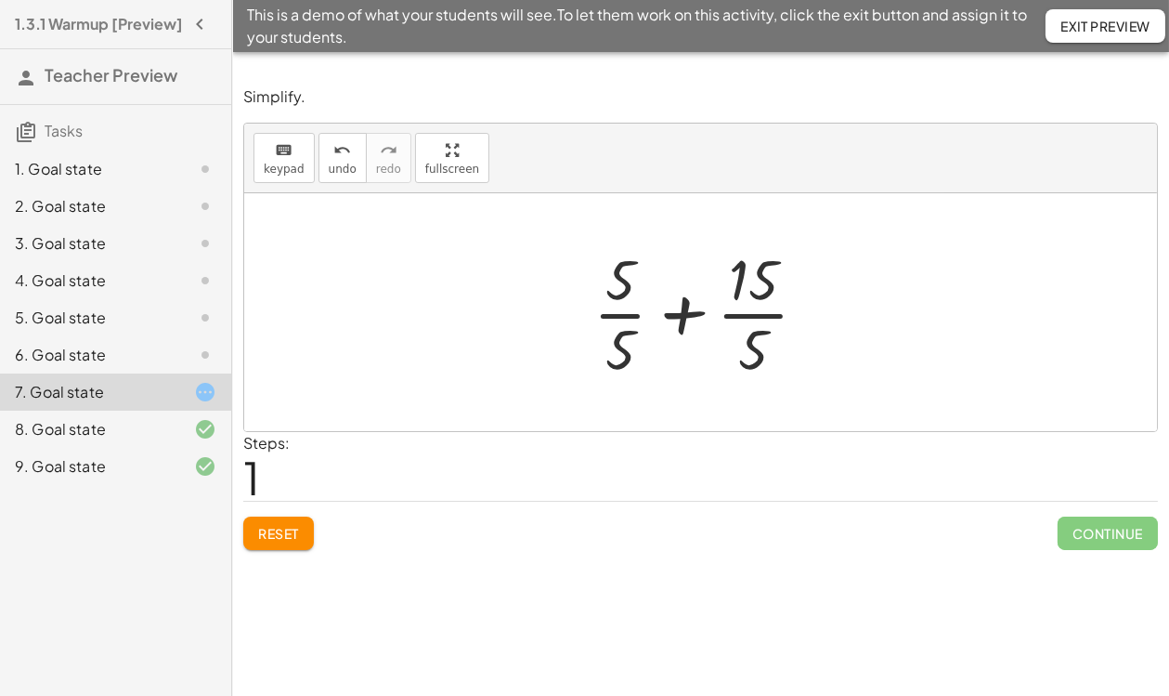
click at [632, 313] on div at bounding box center [708, 312] width 248 height 143
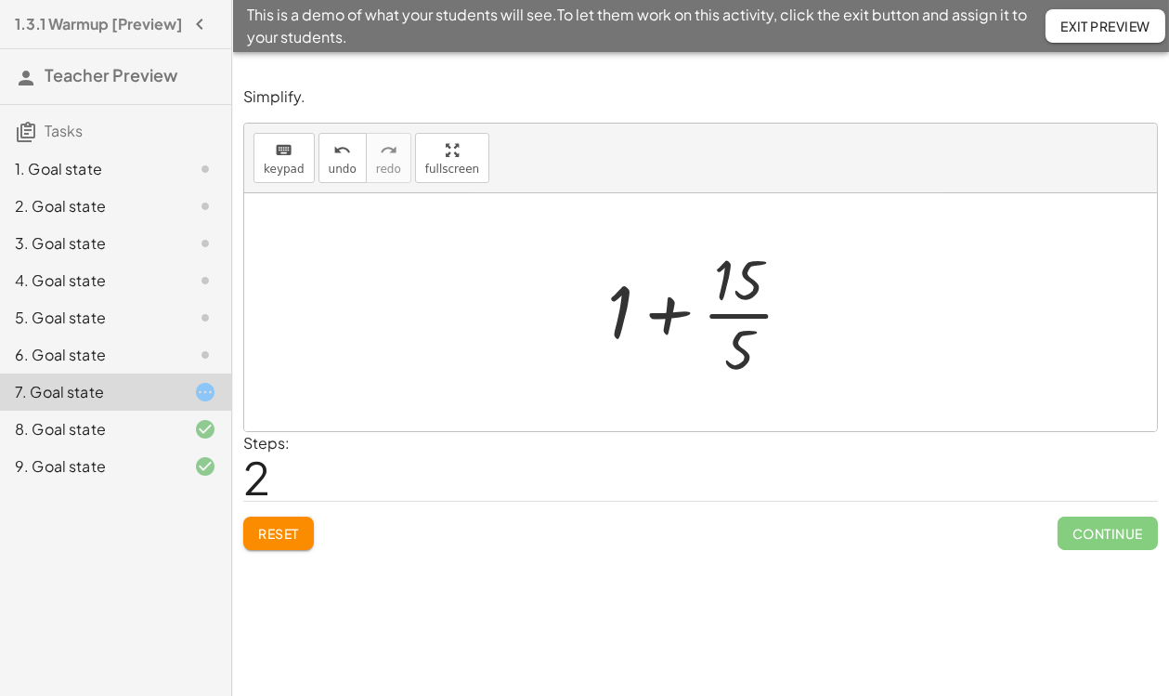
click at [736, 314] on div at bounding box center [707, 312] width 219 height 143
click at [680, 321] on div at bounding box center [707, 313] width 189 height 96
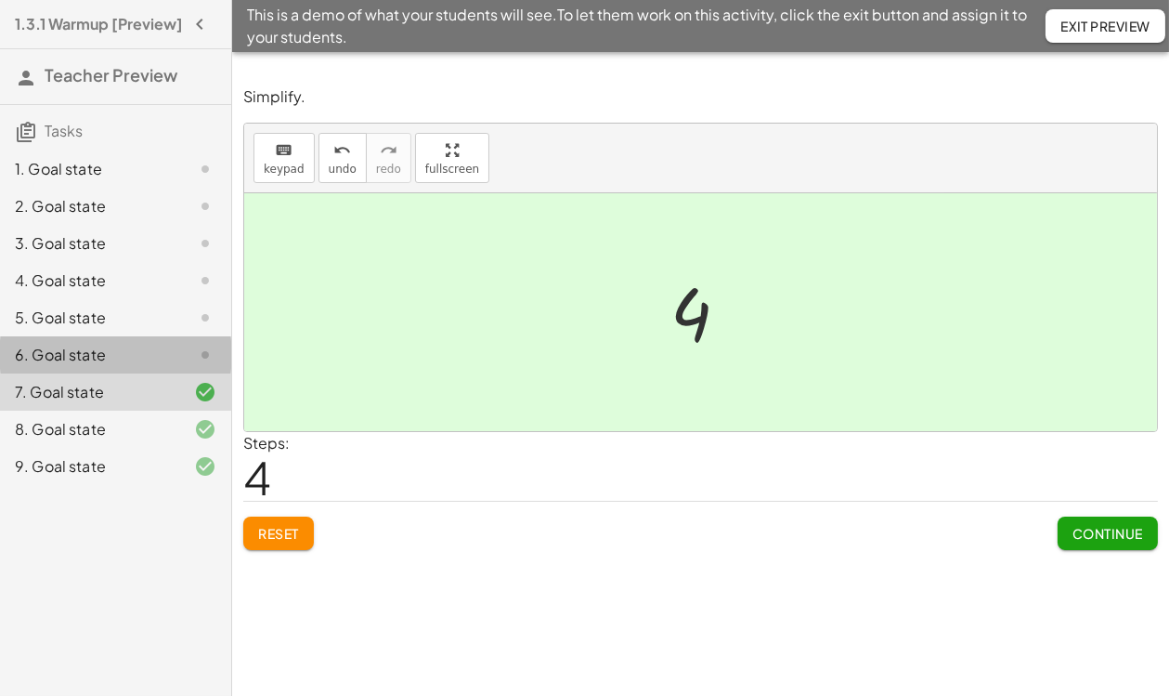
click at [92, 366] on div "6. Goal state" at bounding box center [90, 355] width 150 height 22
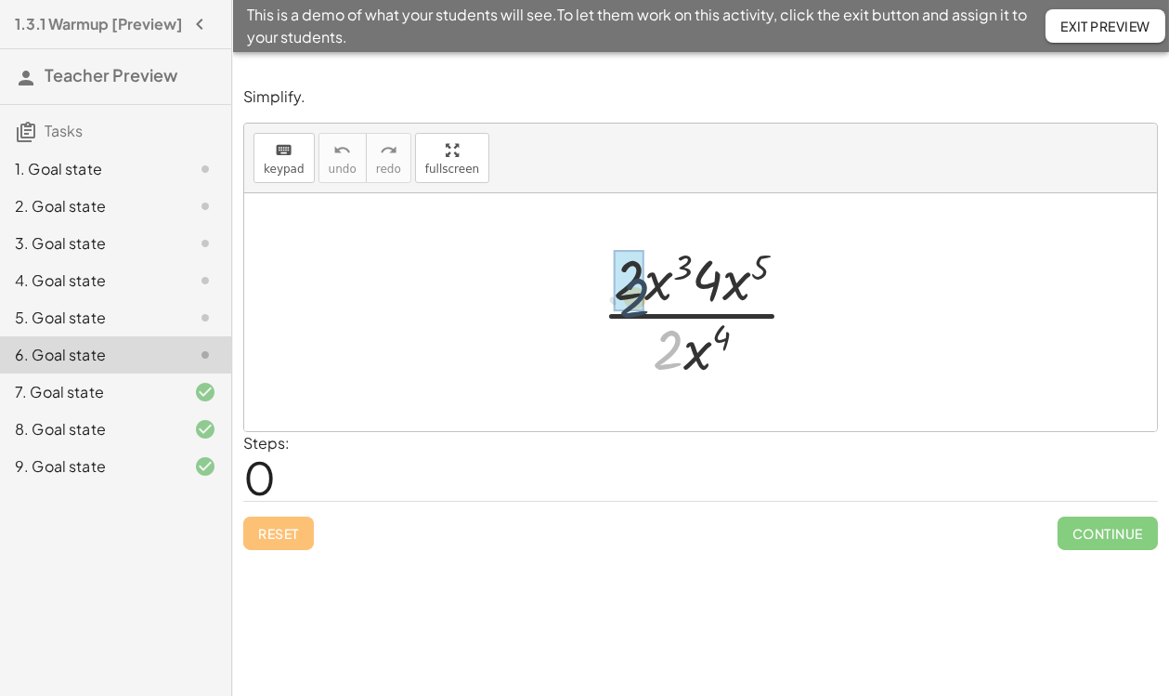
drag, startPoint x: 670, startPoint y: 357, endPoint x: 636, endPoint y: 303, distance: 63.4
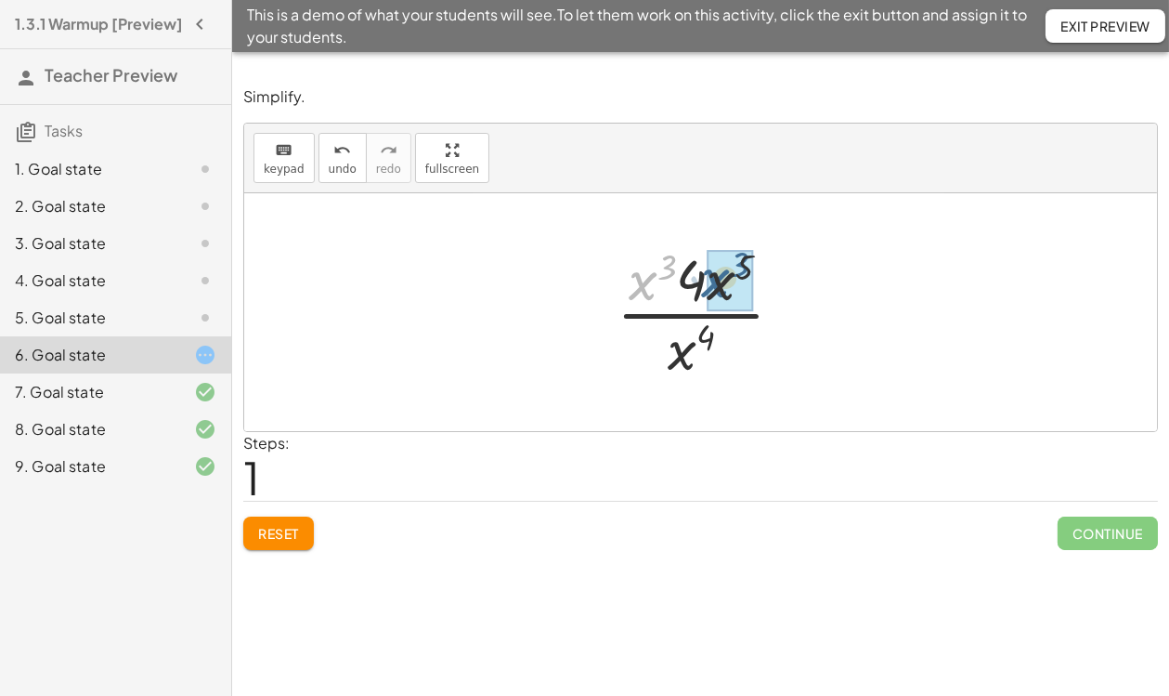
drag, startPoint x: 647, startPoint y: 289, endPoint x: 722, endPoint y: 286, distance: 74.3
click at [721, 267] on div at bounding box center [707, 312] width 202 height 143
drag, startPoint x: 688, startPoint y: 358, endPoint x: 728, endPoint y: 317, distance: 57.1
click at [728, 317] on div at bounding box center [708, 312] width 155 height 143
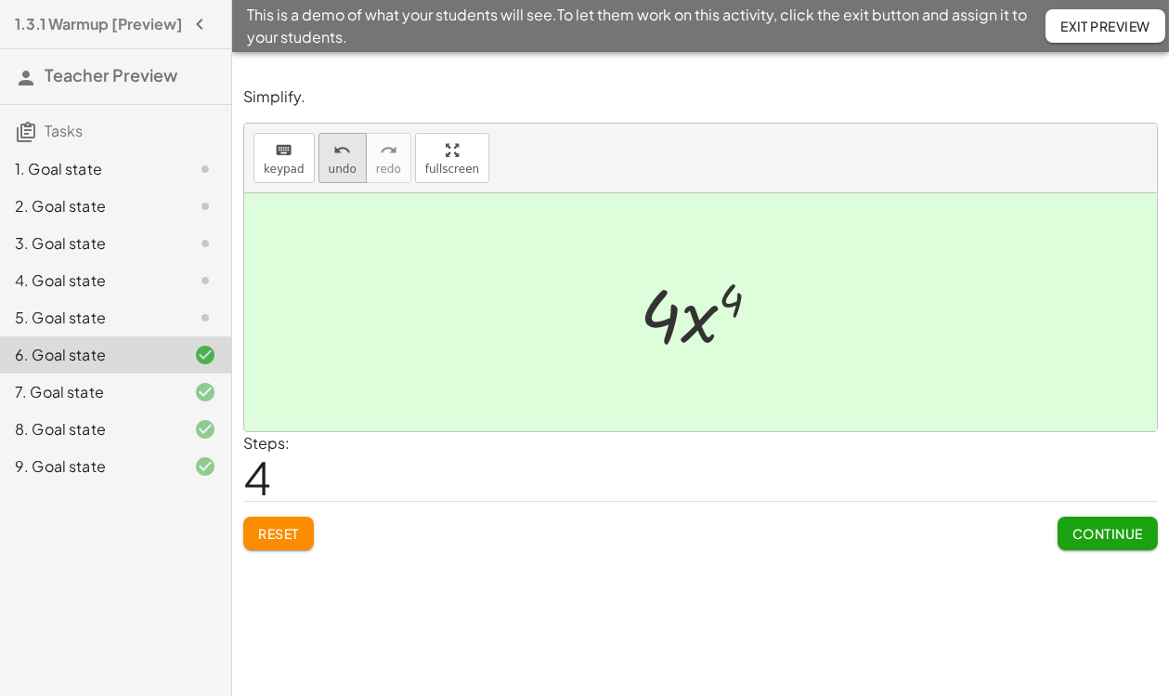
click at [344, 168] on span "undo" at bounding box center [343, 169] width 28 height 13
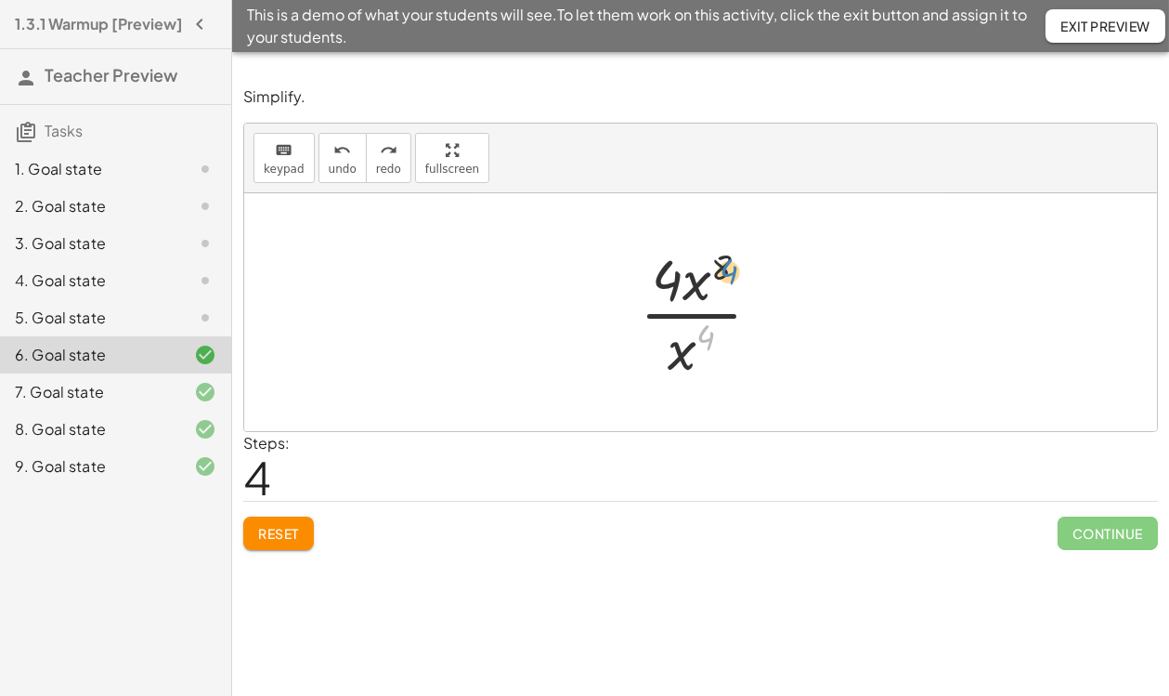
drag, startPoint x: 707, startPoint y: 332, endPoint x: 725, endPoint y: 267, distance: 68.5
click at [725, 267] on div at bounding box center [708, 312] width 155 height 143
drag, startPoint x: 682, startPoint y: 357, endPoint x: 735, endPoint y: 280, distance: 92.7
click at [735, 280] on div at bounding box center [708, 312] width 155 height 143
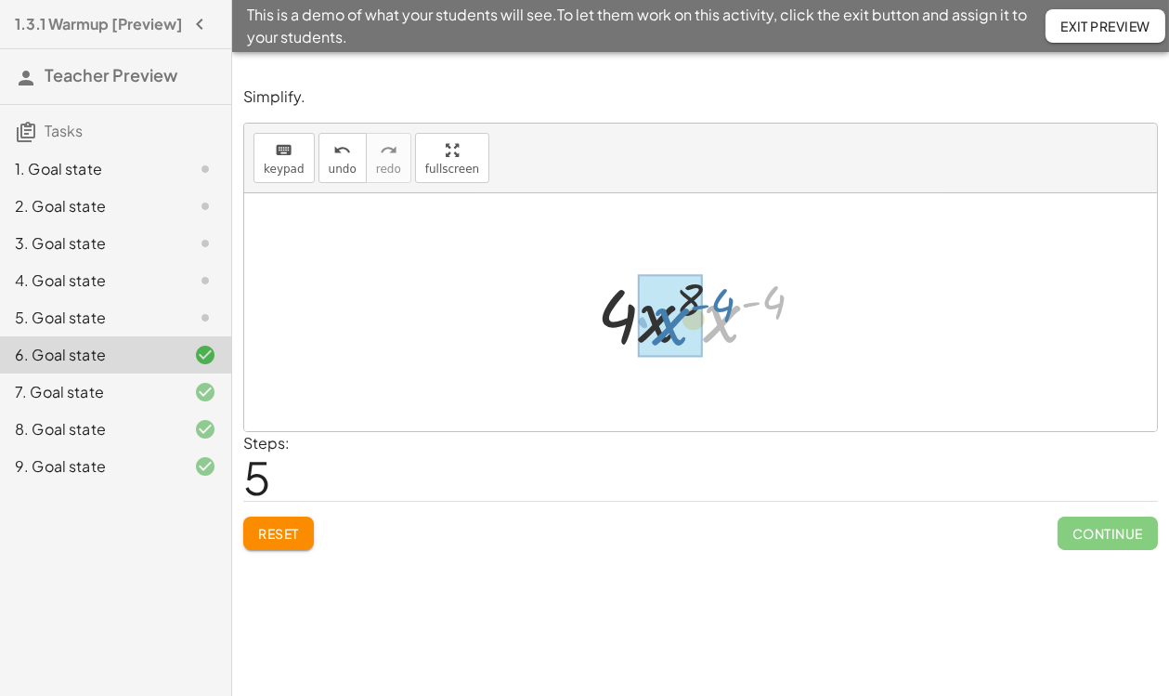
drag, startPoint x: 722, startPoint y: 331, endPoint x: 670, endPoint y: 333, distance: 52.1
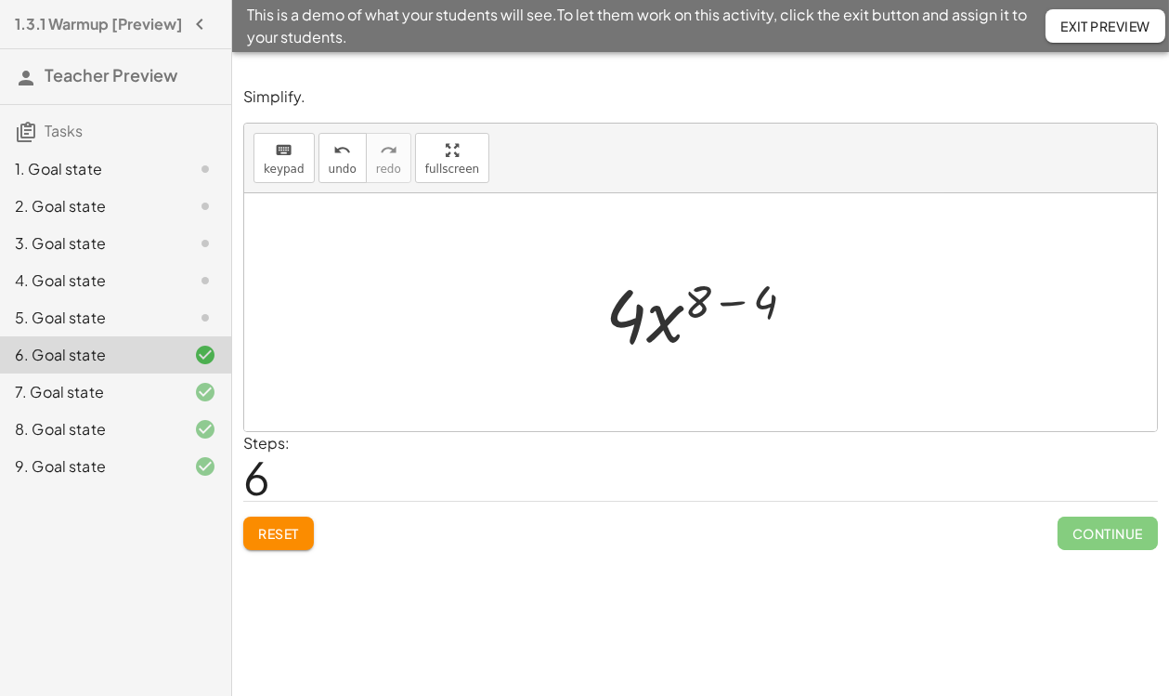
click at [736, 303] on div at bounding box center [707, 313] width 223 height 96
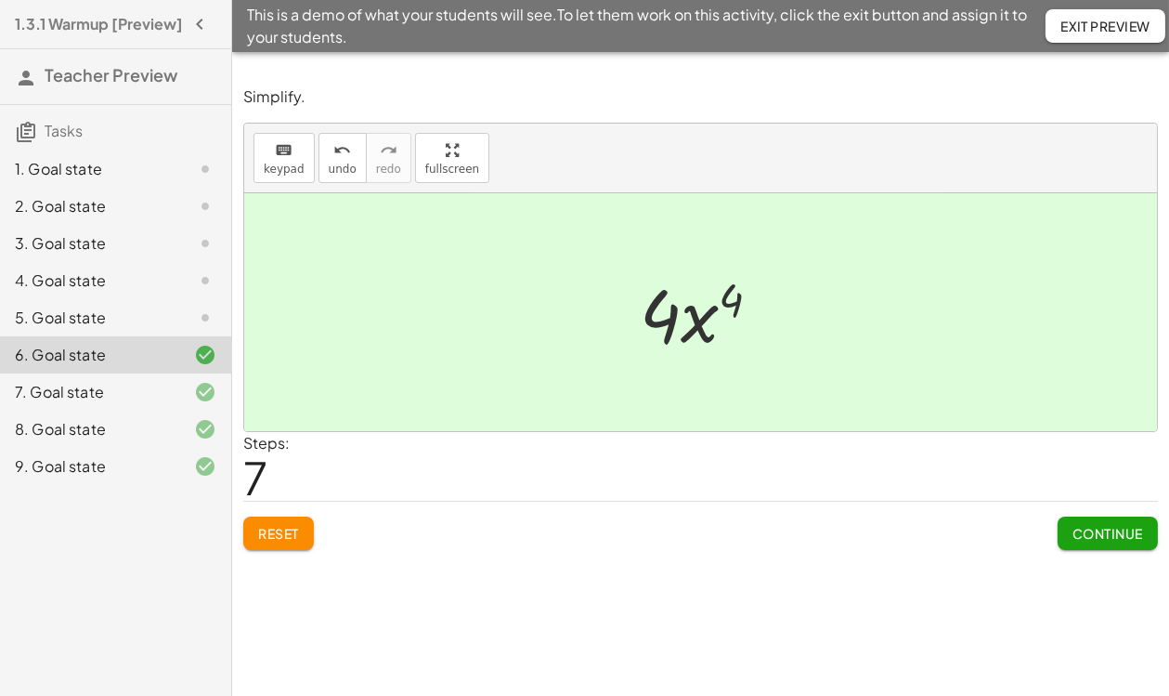
click at [59, 336] on div "5. Goal state" at bounding box center [115, 317] width 231 height 37
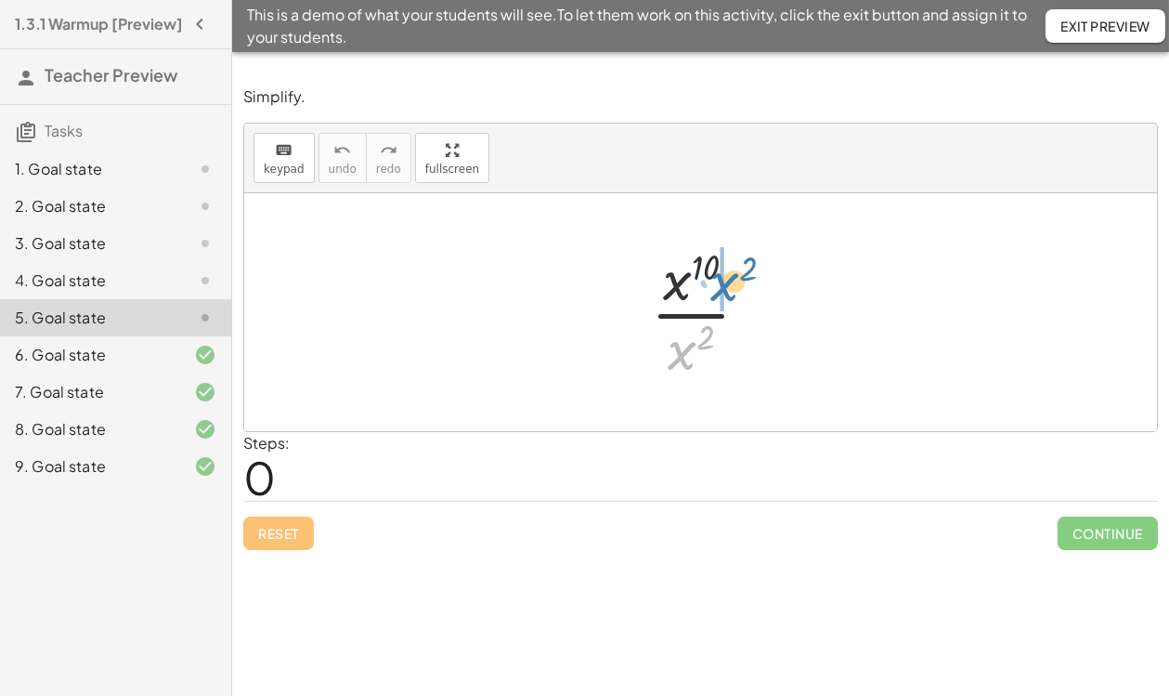
drag, startPoint x: 689, startPoint y: 352, endPoint x: 732, endPoint y: 283, distance: 80.9
click at [732, 283] on div at bounding box center [708, 312] width 132 height 143
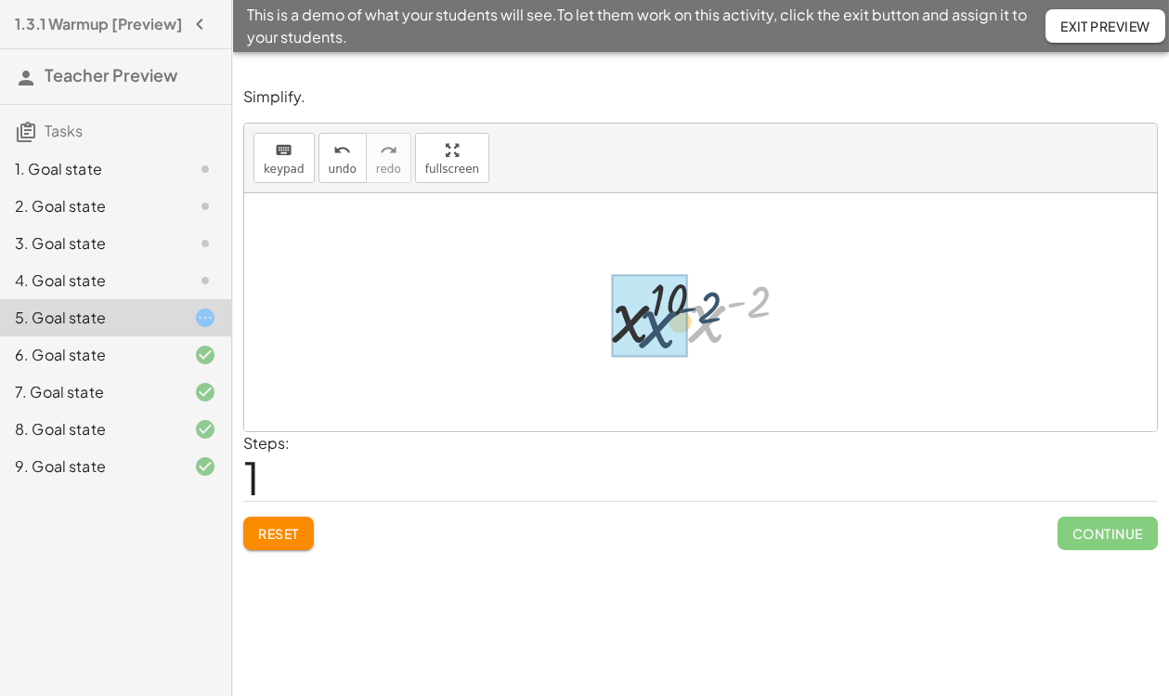
drag, startPoint x: 707, startPoint y: 323, endPoint x: 657, endPoint y: 329, distance: 50.5
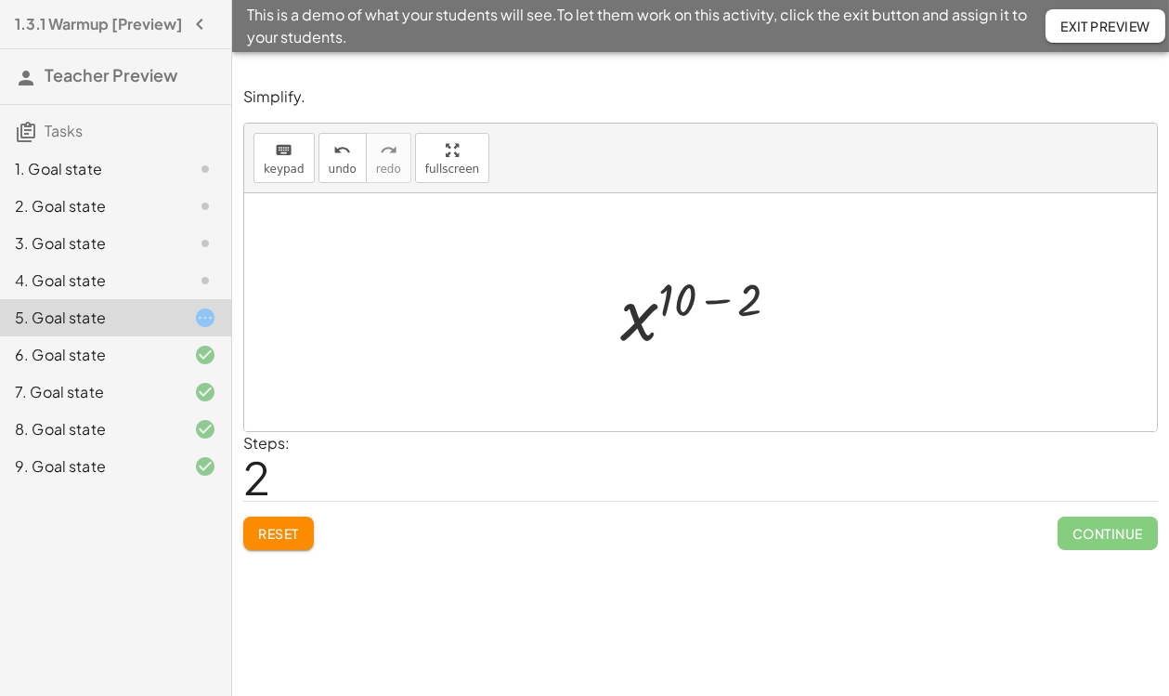
click at [722, 304] on div at bounding box center [707, 313] width 193 height 92
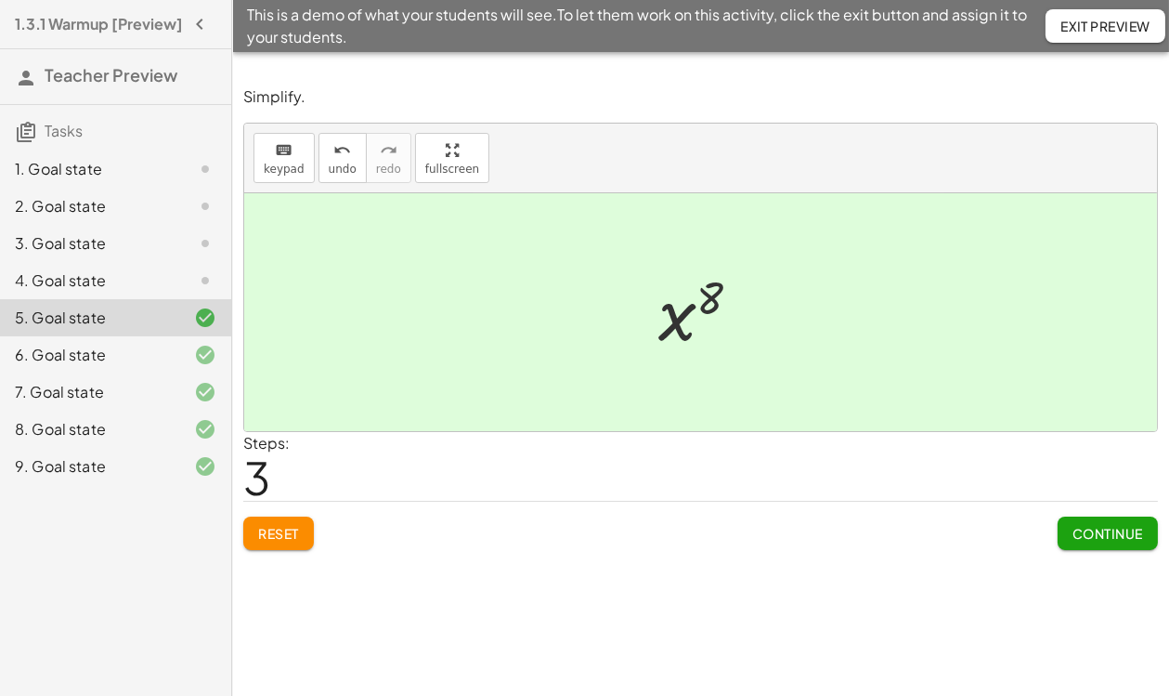
click at [57, 292] on div "4. Goal state" at bounding box center [90, 280] width 150 height 22
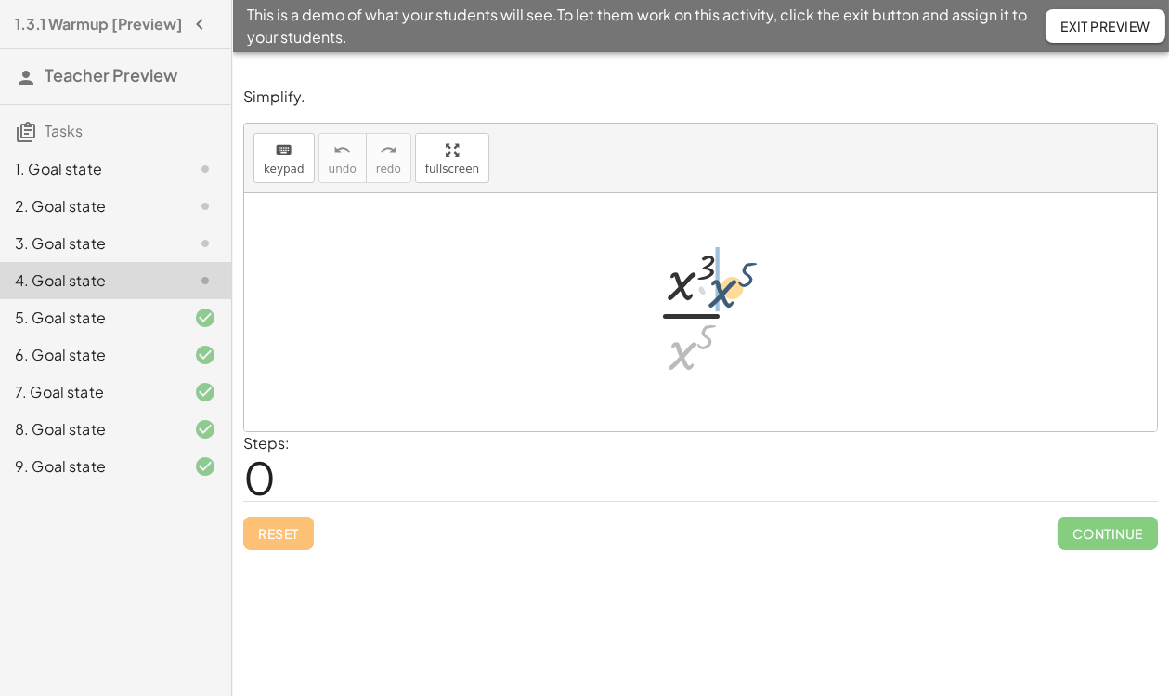
drag, startPoint x: 682, startPoint y: 353, endPoint x: 723, endPoint y: 290, distance: 75.2
click at [723, 290] on div at bounding box center [707, 312] width 123 height 143
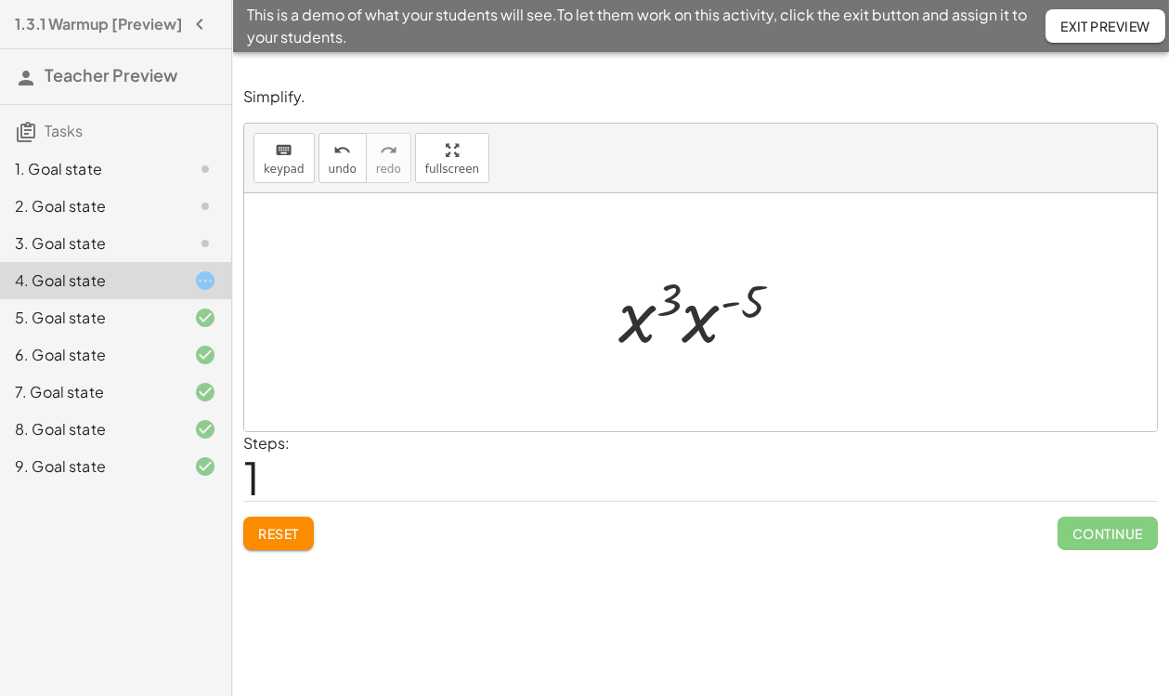
click at [731, 303] on div at bounding box center [707, 313] width 197 height 96
drag, startPoint x: 700, startPoint y: 324, endPoint x: 663, endPoint y: 327, distance: 37.3
click at [720, 296] on div at bounding box center [708, 313] width 180 height 92
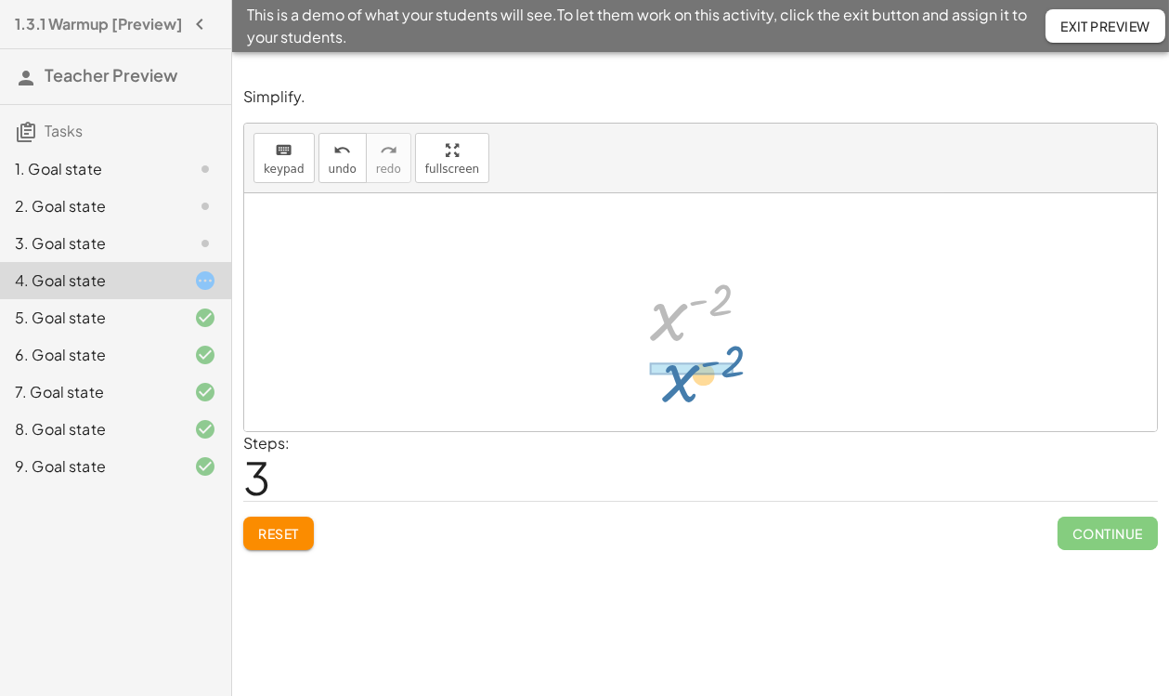
drag, startPoint x: 680, startPoint y: 323, endPoint x: 677, endPoint y: 390, distance: 66.9
click at [677, 390] on div "· x 3 · x 5 · x 3 · x ( - 5 ) x ( + 3 − 5 ) x ( - 2 ) x ( ) - 2" at bounding box center [700, 312] width 913 height 238
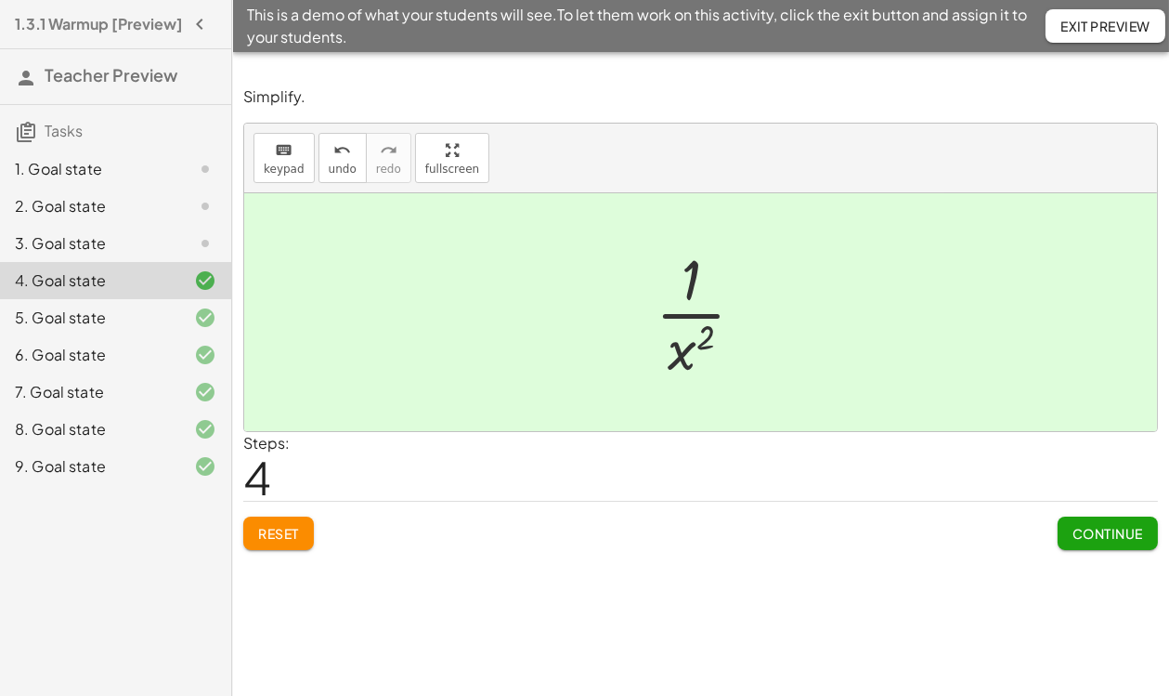
click at [66, 252] on div "3. Goal state" at bounding box center [90, 243] width 150 height 22
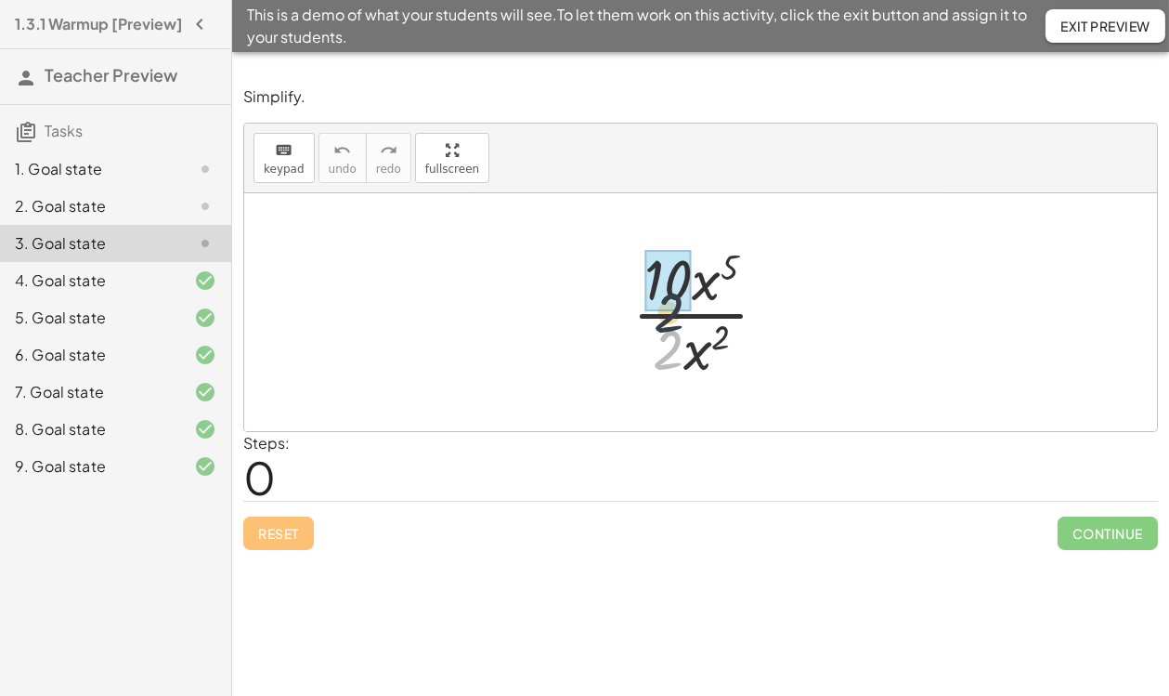
drag, startPoint x: 658, startPoint y: 345, endPoint x: 658, endPoint y: 315, distance: 30.6
click at [658, 315] on div at bounding box center [707, 312] width 169 height 143
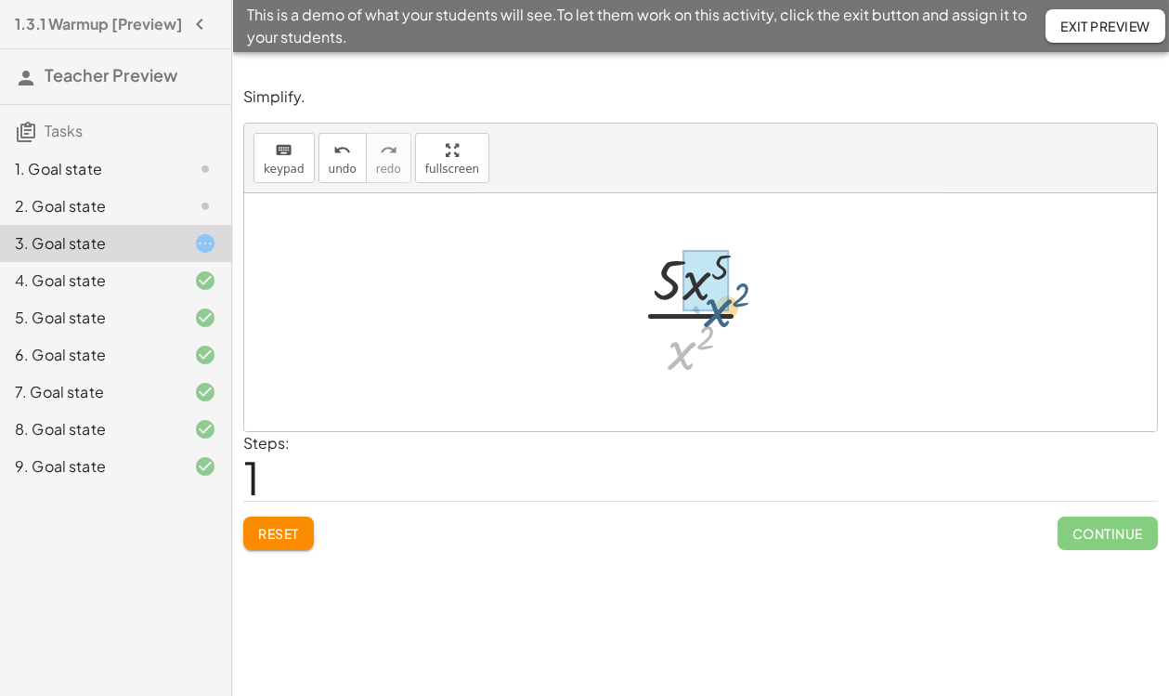
drag, startPoint x: 677, startPoint y: 353, endPoint x: 712, endPoint y: 311, distance: 54.7
click at [712, 311] on div at bounding box center [707, 312] width 151 height 143
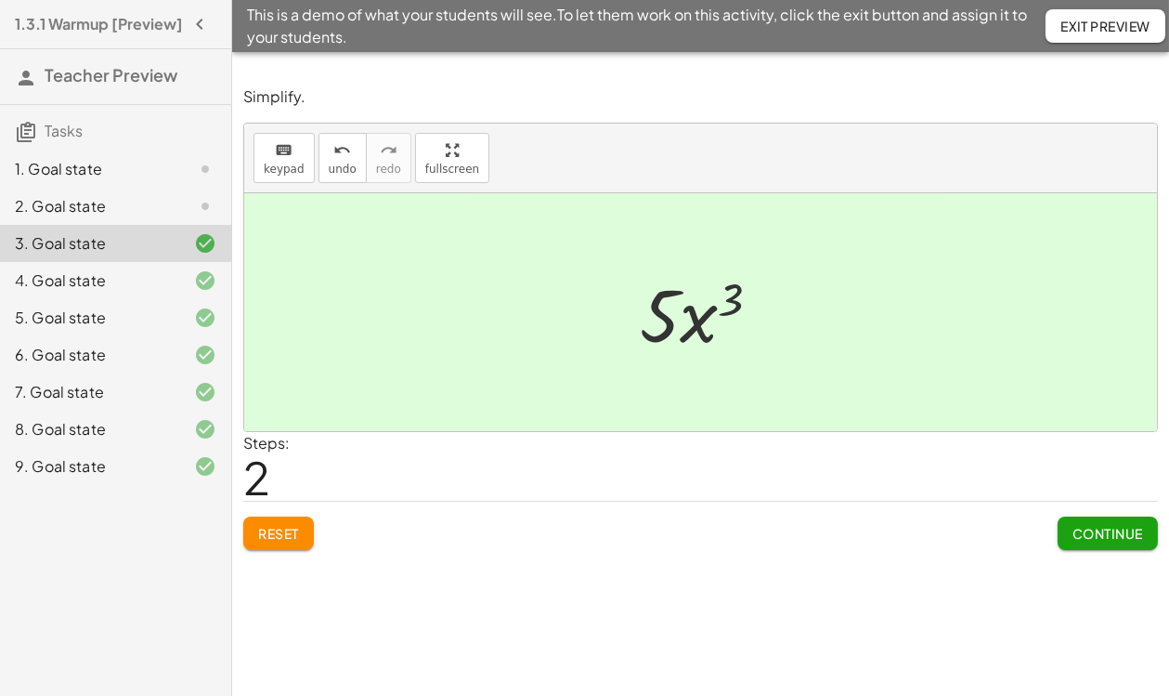
click at [91, 465] on div "9. Goal state" at bounding box center [90, 466] width 150 height 22
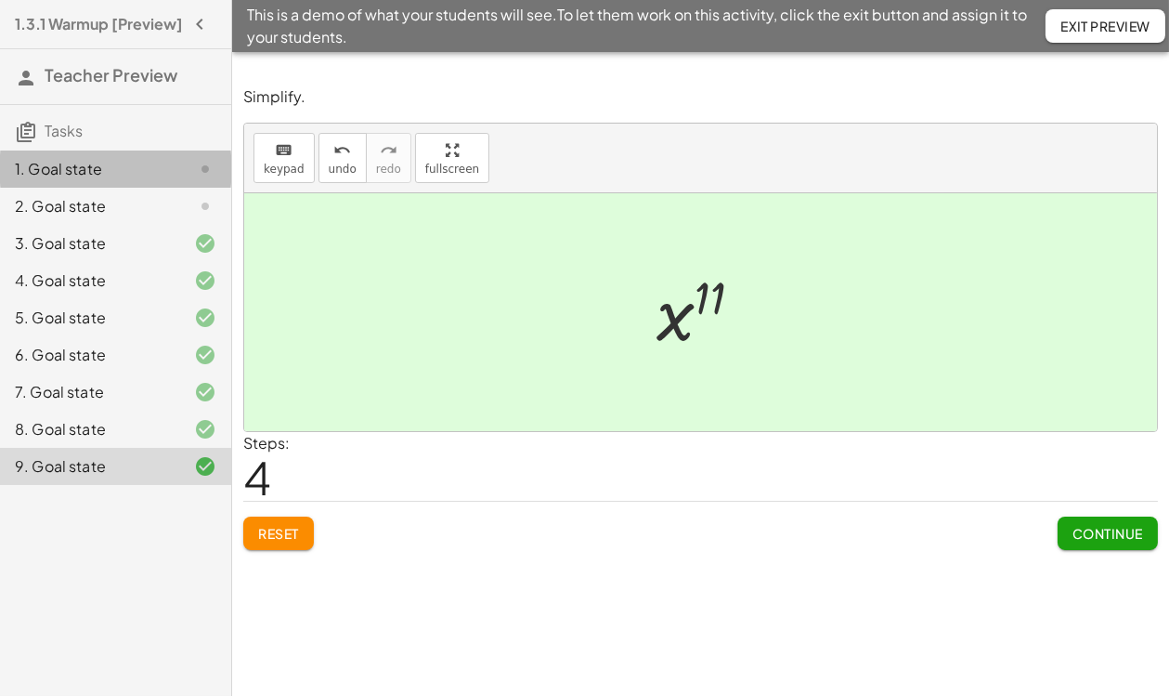
click at [88, 177] on div "1. Goal state" at bounding box center [90, 169] width 150 height 22
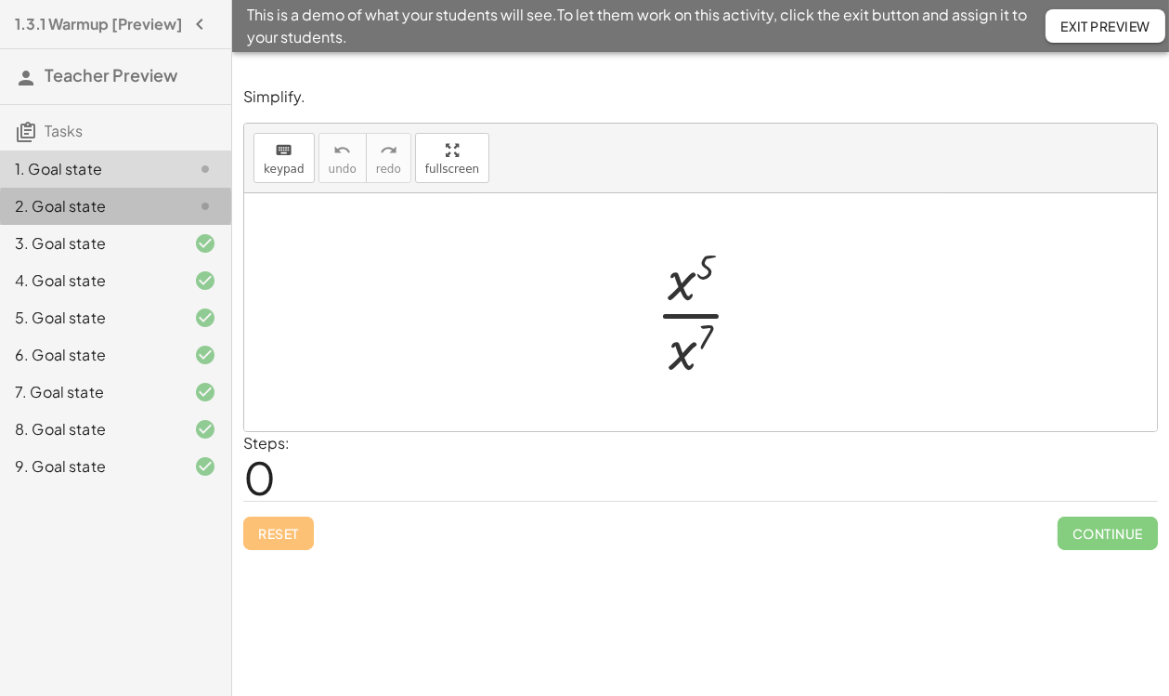
click at [80, 203] on div "2. Goal state" at bounding box center [115, 206] width 231 height 37
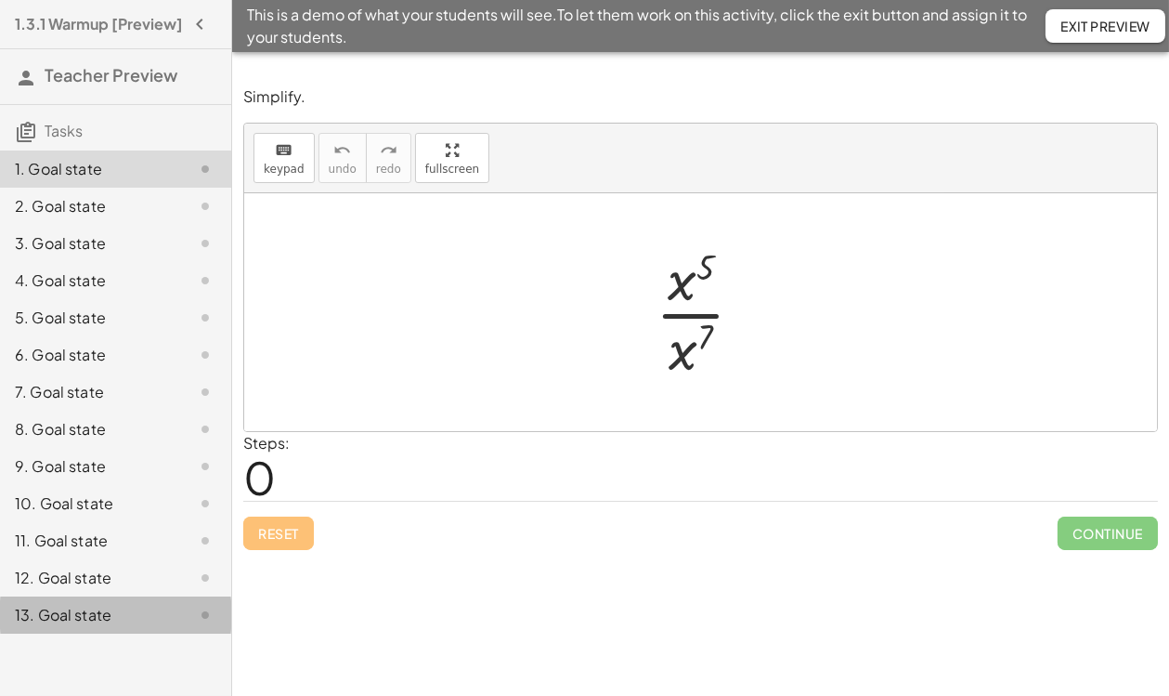
click at [84, 626] on div "13. Goal state" at bounding box center [90, 615] width 150 height 22
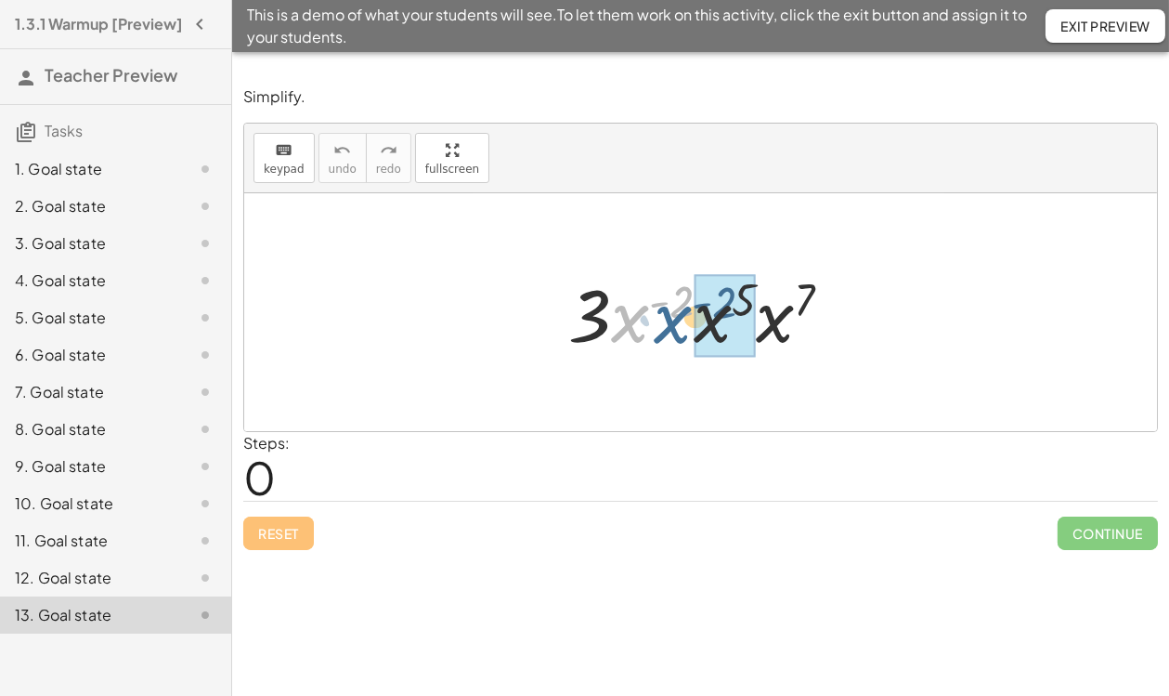
drag, startPoint x: 633, startPoint y: 326, endPoint x: 678, endPoint y: 327, distance: 44.6
click at [678, 327] on div at bounding box center [707, 313] width 297 height 96
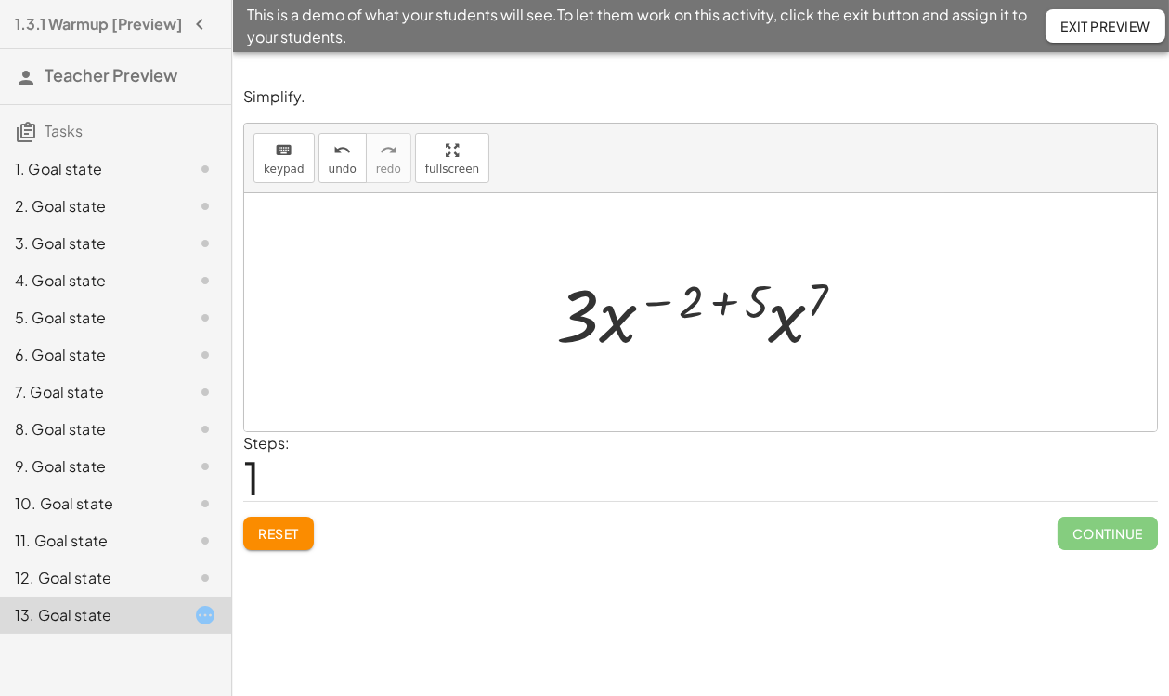
drag, startPoint x: 713, startPoint y: 302, endPoint x: 710, endPoint y: 322, distance: 20.8
click at [714, 306] on div at bounding box center [708, 313] width 322 height 96
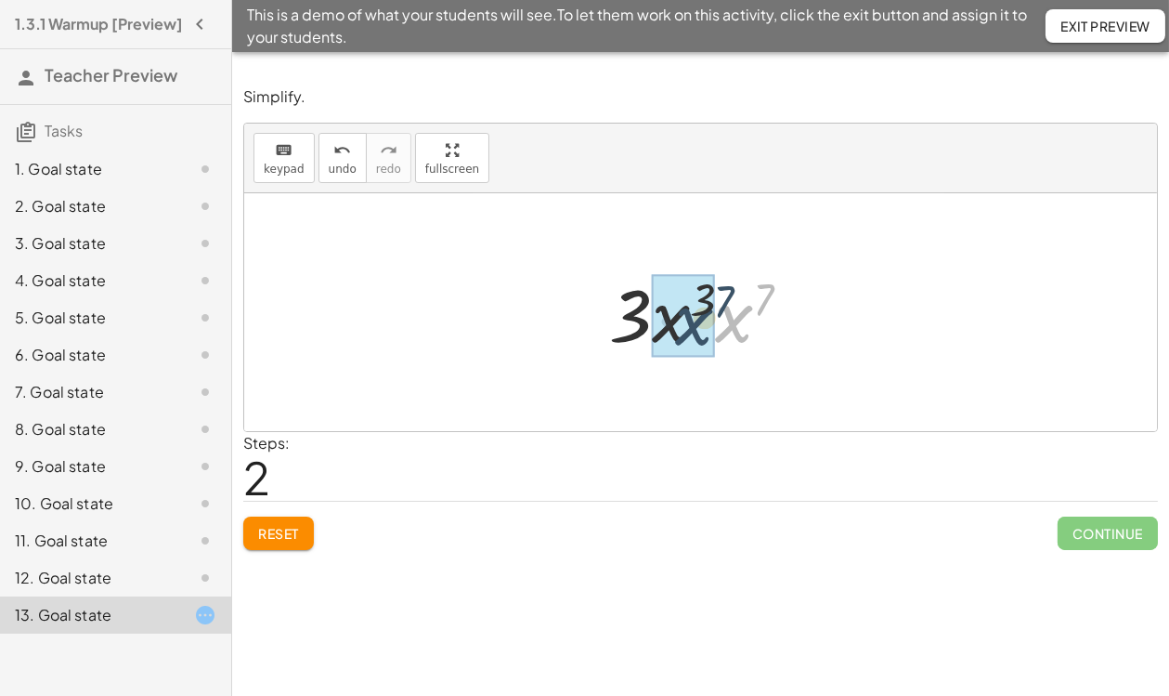
drag, startPoint x: 727, startPoint y: 328, endPoint x: 686, endPoint y: 331, distance: 41.0
click at [738, 299] on div at bounding box center [707, 313] width 219 height 96
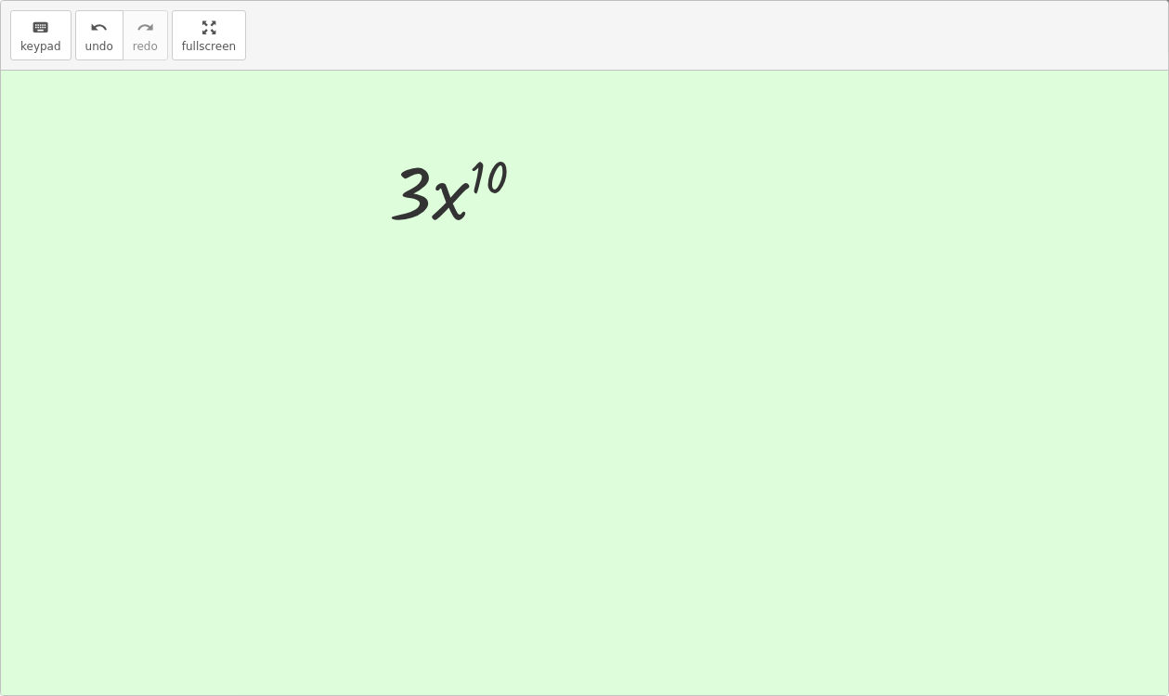
click at [497, 218] on div "keyboard keypad undo undo redo redo fullscreen · 3 · x ( - 2 ) · x 5 · x 7 · 3 …" at bounding box center [584, 348] width 1167 height 694
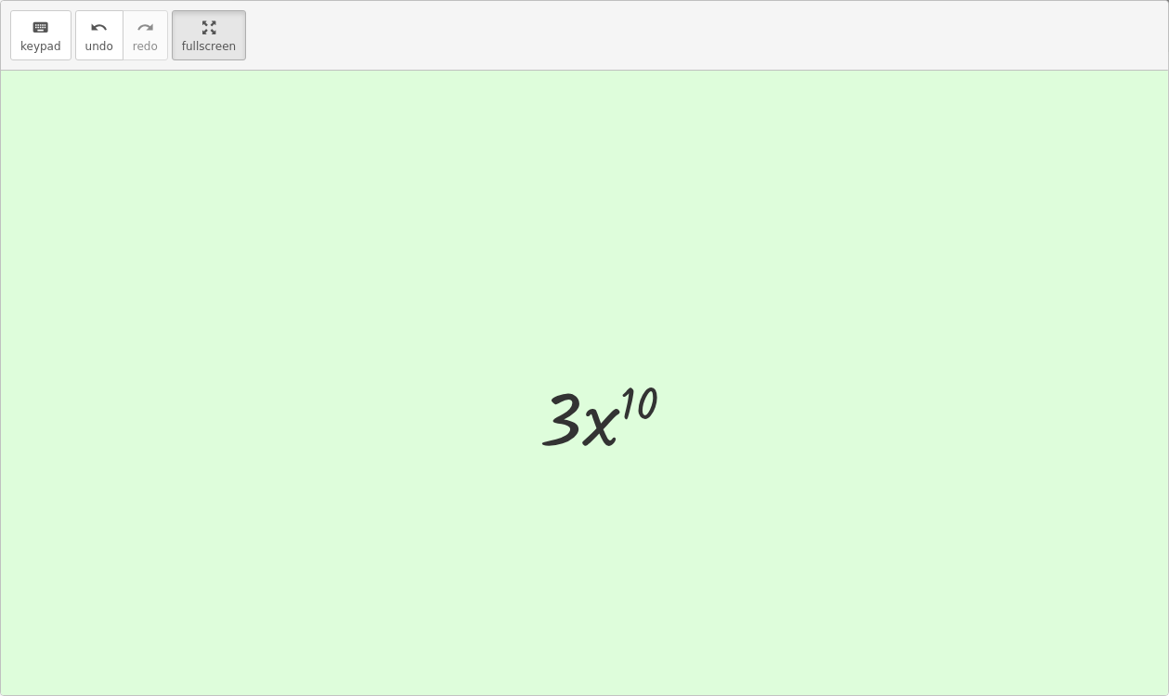
scroll to position [51, 0]
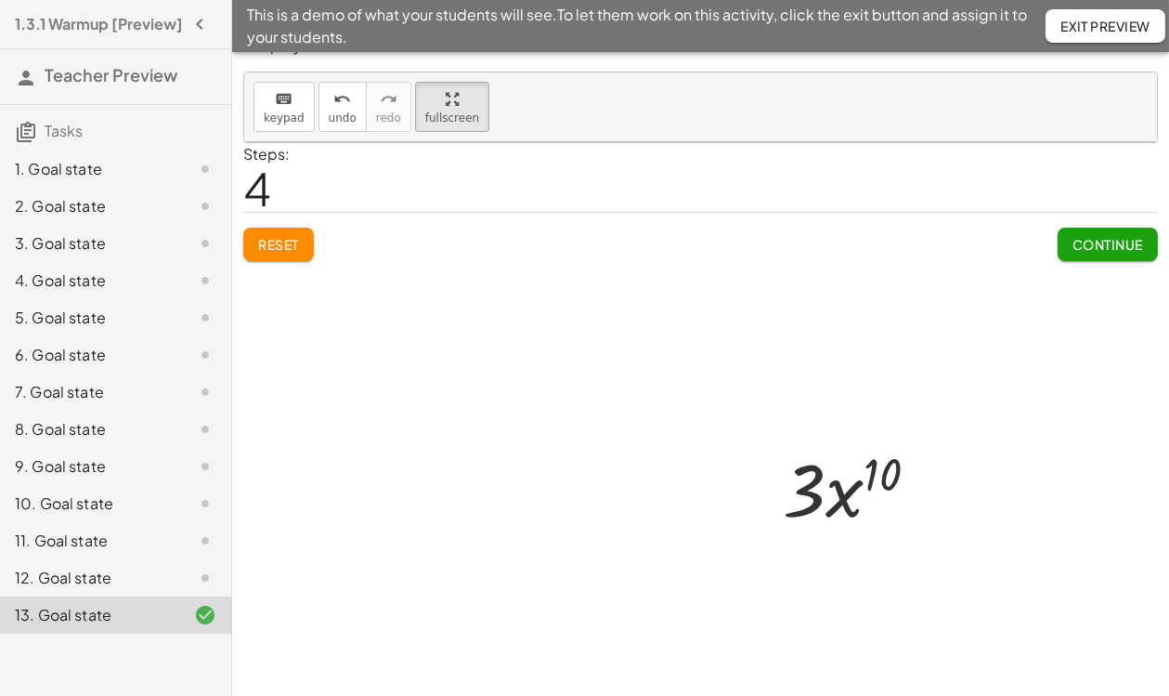
click at [1087, 27] on span "Exit Preview" at bounding box center [1106, 26] width 90 height 17
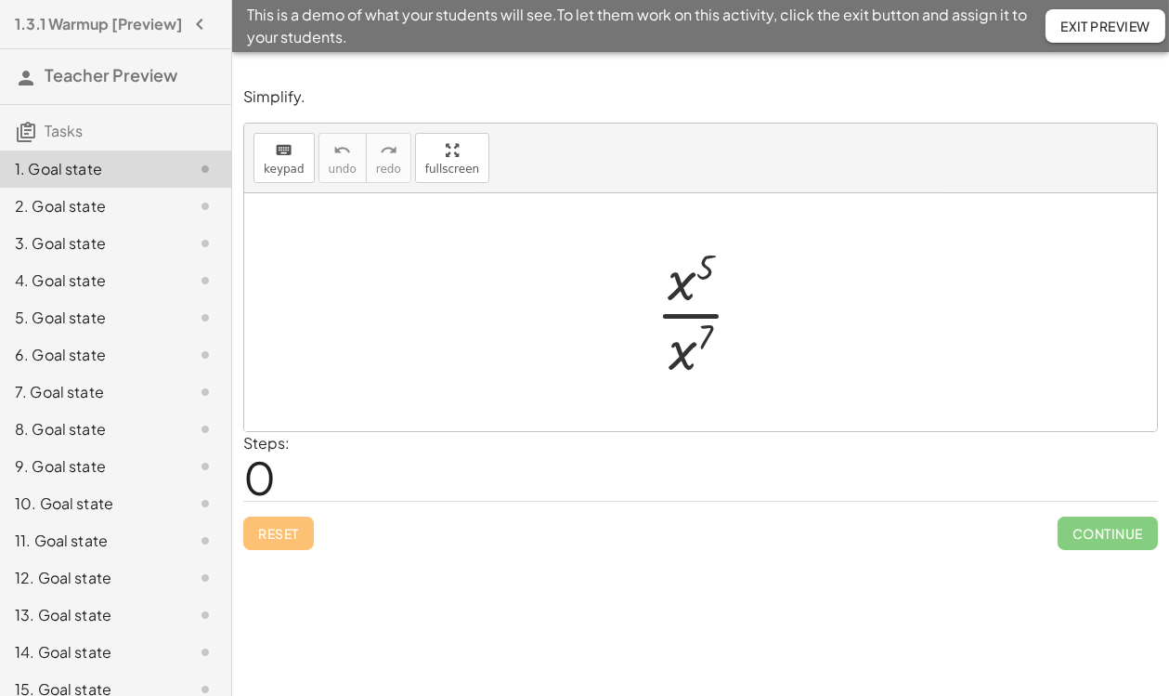
scroll to position [179, 0]
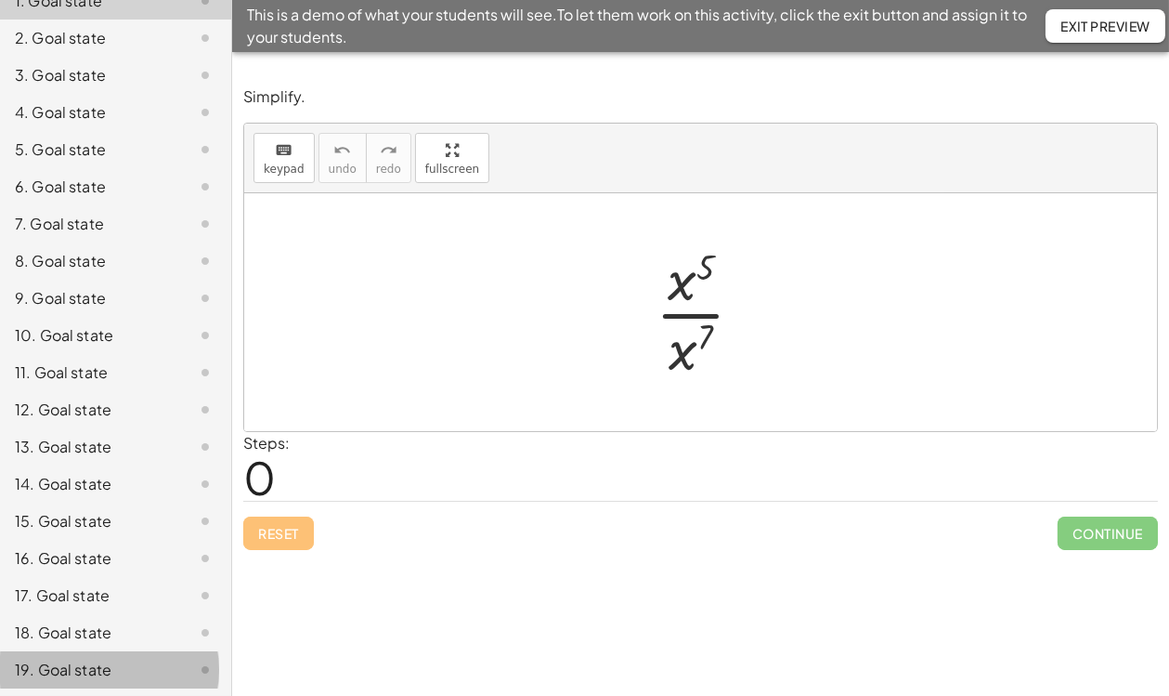
click at [85, 670] on div "19. Goal state" at bounding box center [90, 669] width 150 height 22
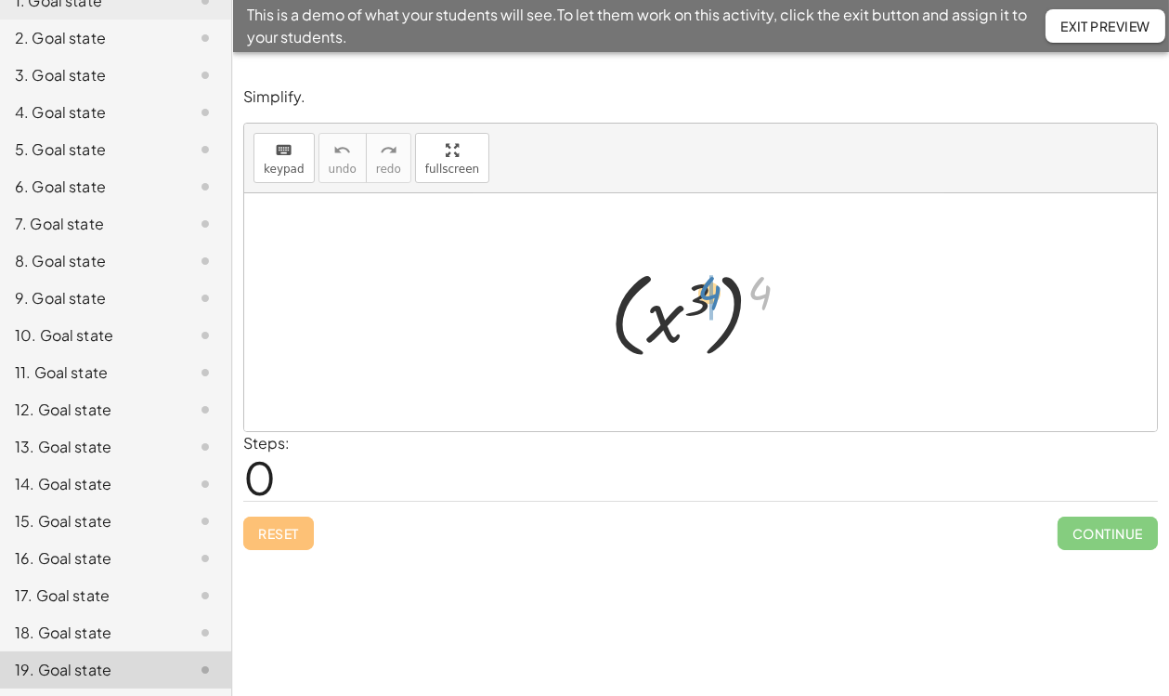
drag, startPoint x: 763, startPoint y: 296, endPoint x: 713, endPoint y: 297, distance: 50.2
click at [713, 297] on div at bounding box center [707, 312] width 213 height 103
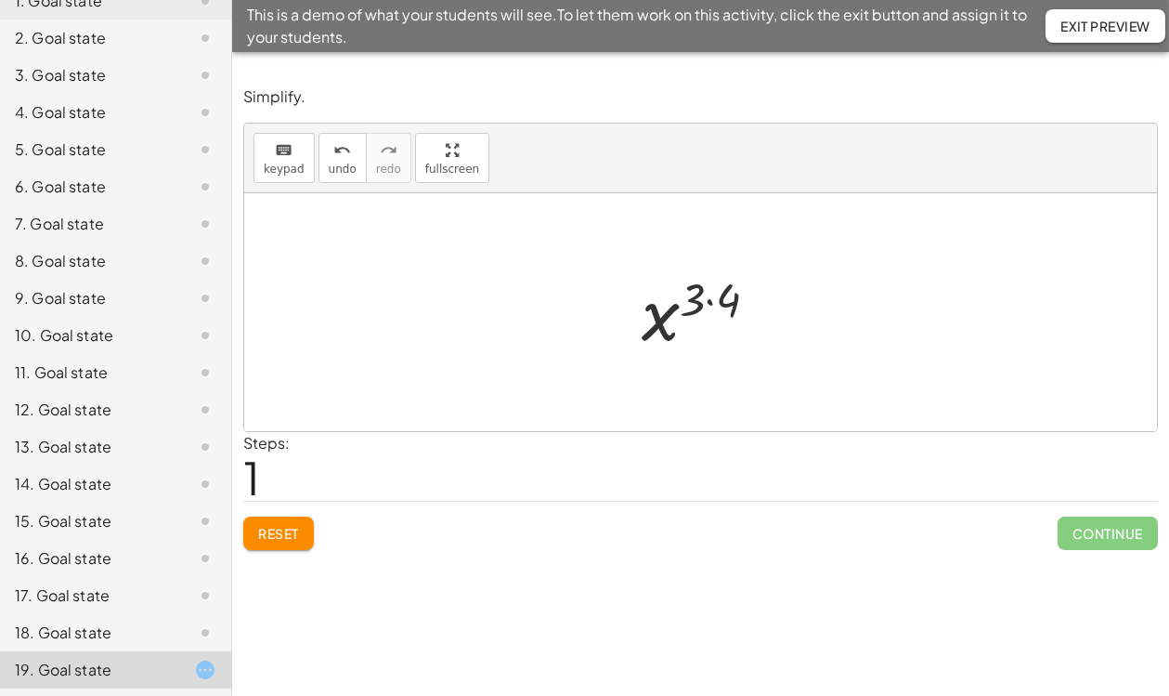
click at [706, 304] on div at bounding box center [707, 313] width 150 height 92
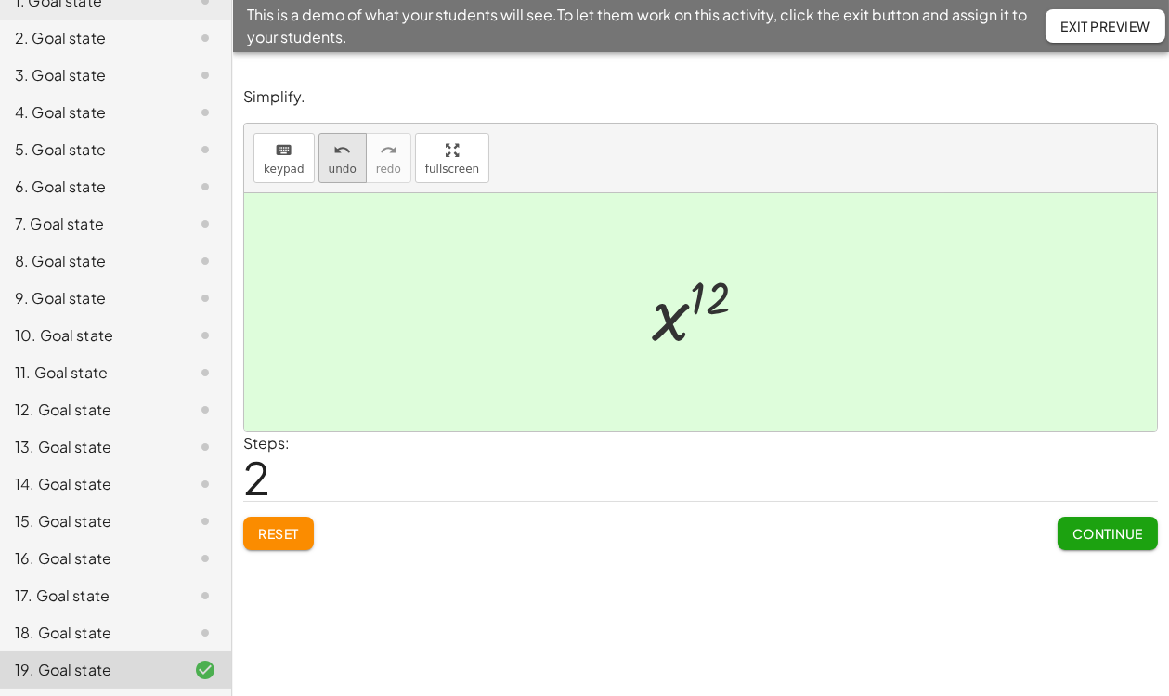
click at [340, 167] on span "undo" at bounding box center [343, 169] width 28 height 13
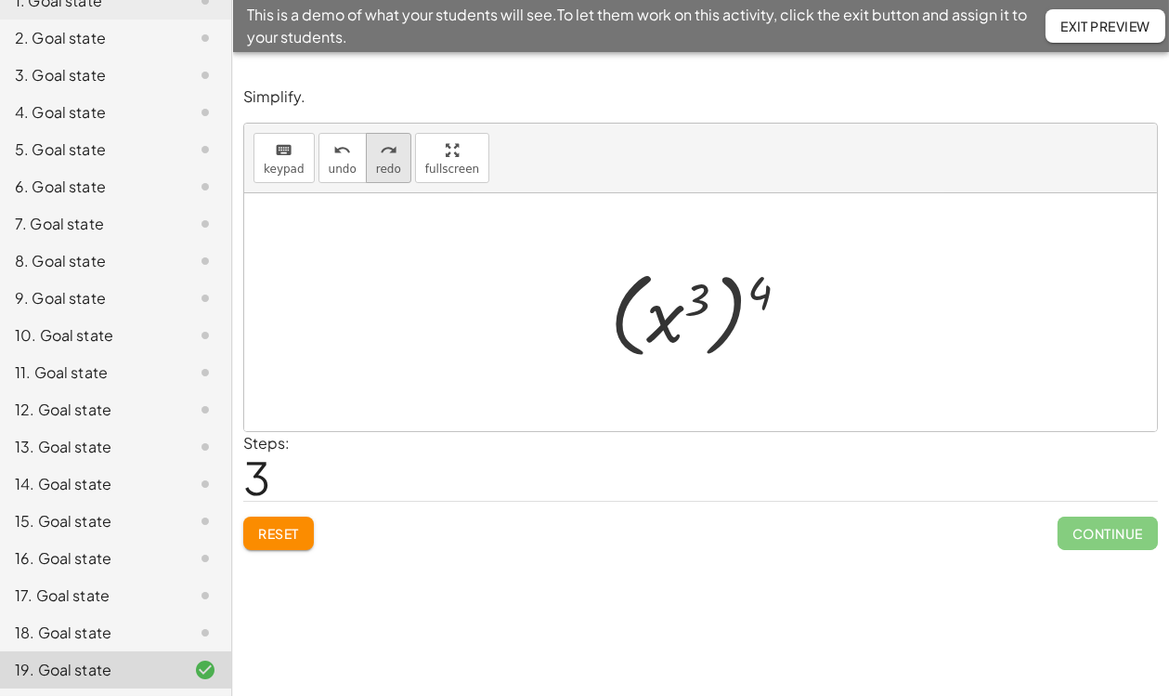
click at [379, 163] on span "redo" at bounding box center [388, 169] width 25 height 13
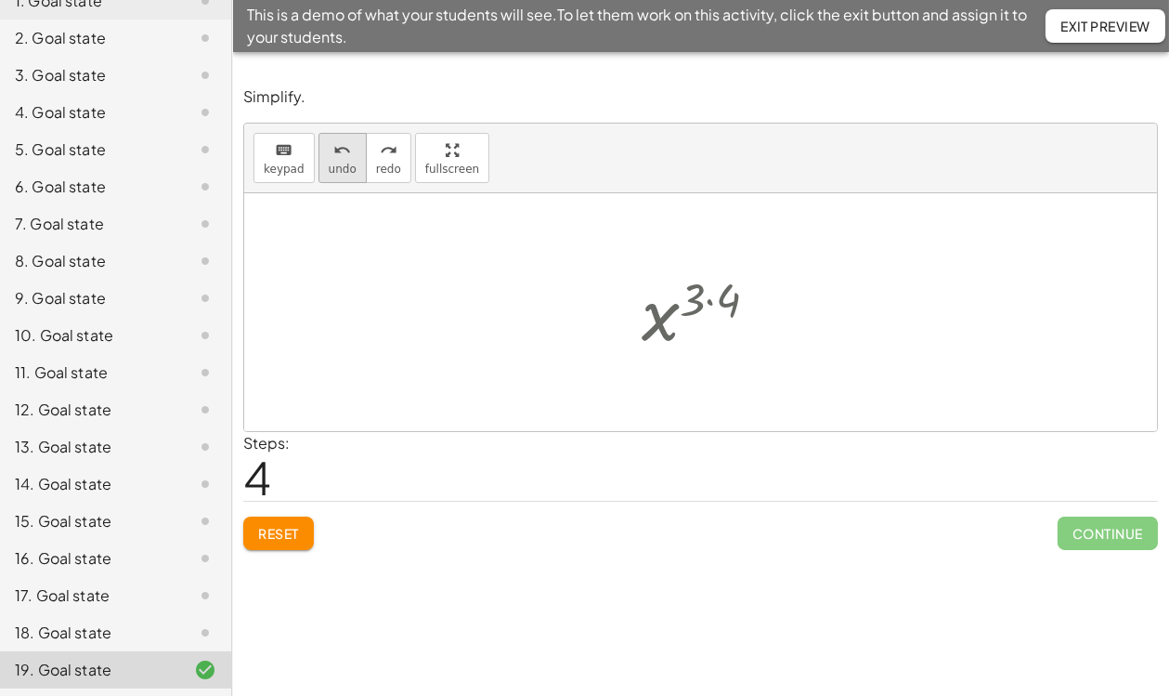
click at [348, 156] on div "undo" at bounding box center [343, 149] width 28 height 22
click at [111, 631] on div "18. Goal state" at bounding box center [90, 632] width 150 height 22
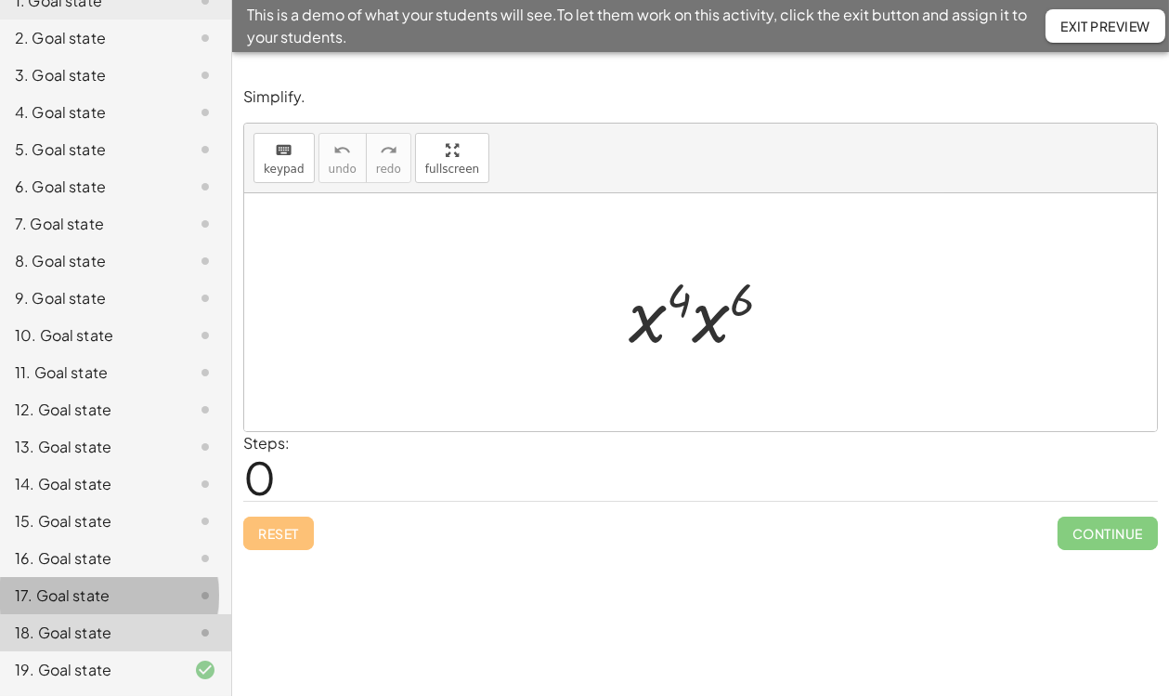
click at [94, 582] on div "17. Goal state" at bounding box center [115, 595] width 231 height 37
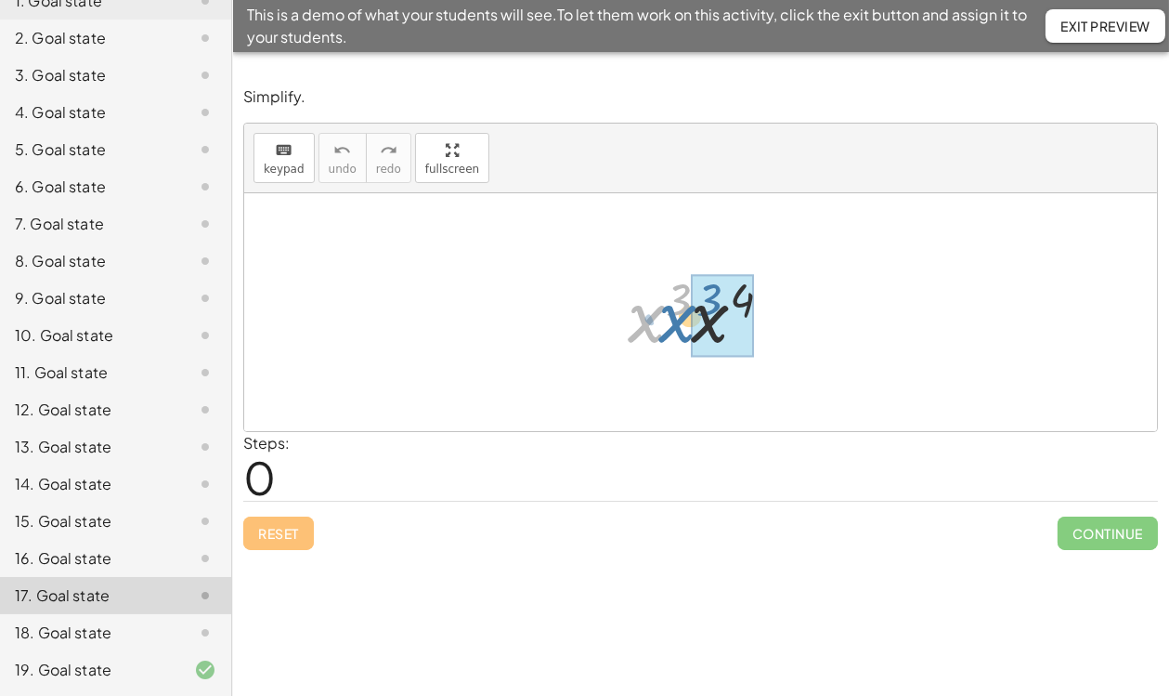
drag, startPoint x: 645, startPoint y: 325, endPoint x: 677, endPoint y: 325, distance: 31.6
click at [677, 325] on div at bounding box center [707, 313] width 177 height 96
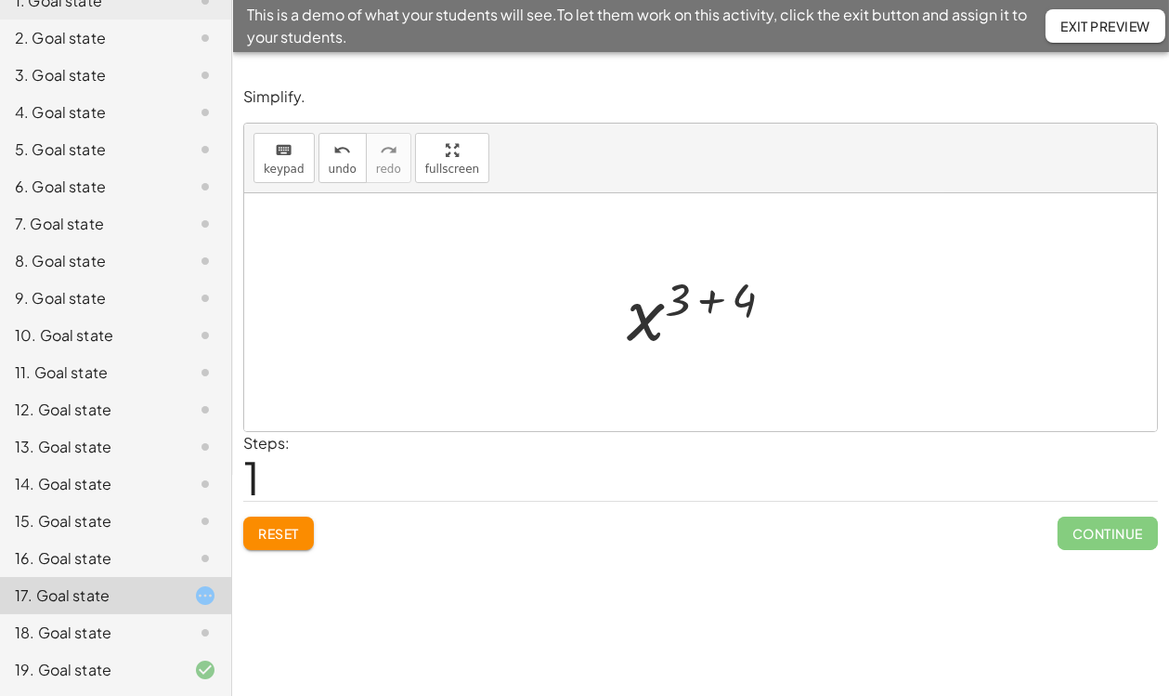
drag, startPoint x: 713, startPoint y: 298, endPoint x: 561, endPoint y: 444, distance: 210.8
click at [715, 297] on div at bounding box center [708, 313] width 181 height 92
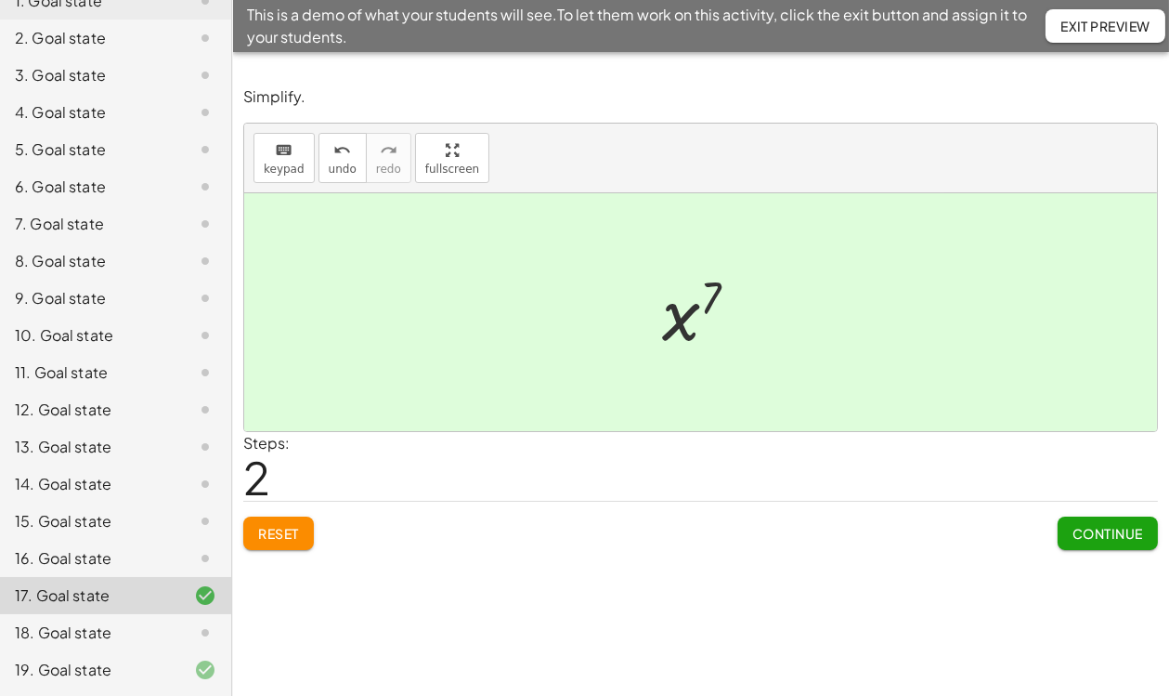
click at [75, 561] on div "16. Goal state" at bounding box center [90, 558] width 150 height 22
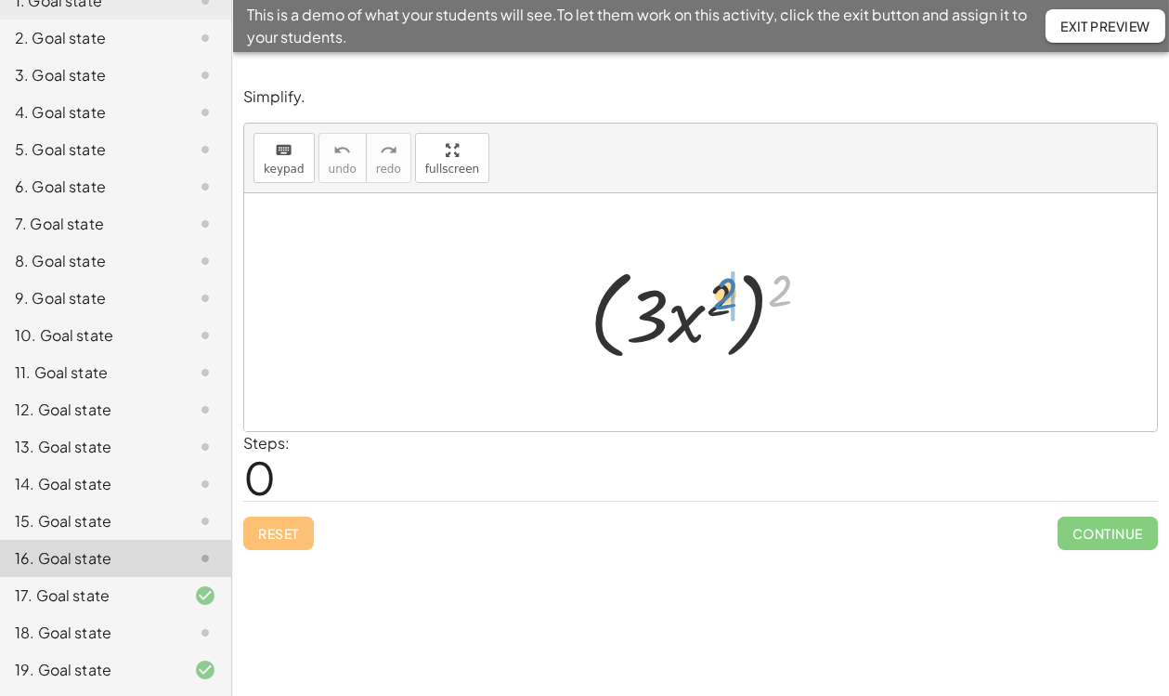
drag, startPoint x: 768, startPoint y: 291, endPoint x: 725, endPoint y: 294, distance: 42.9
click at [725, 294] on div at bounding box center [707, 312] width 254 height 107
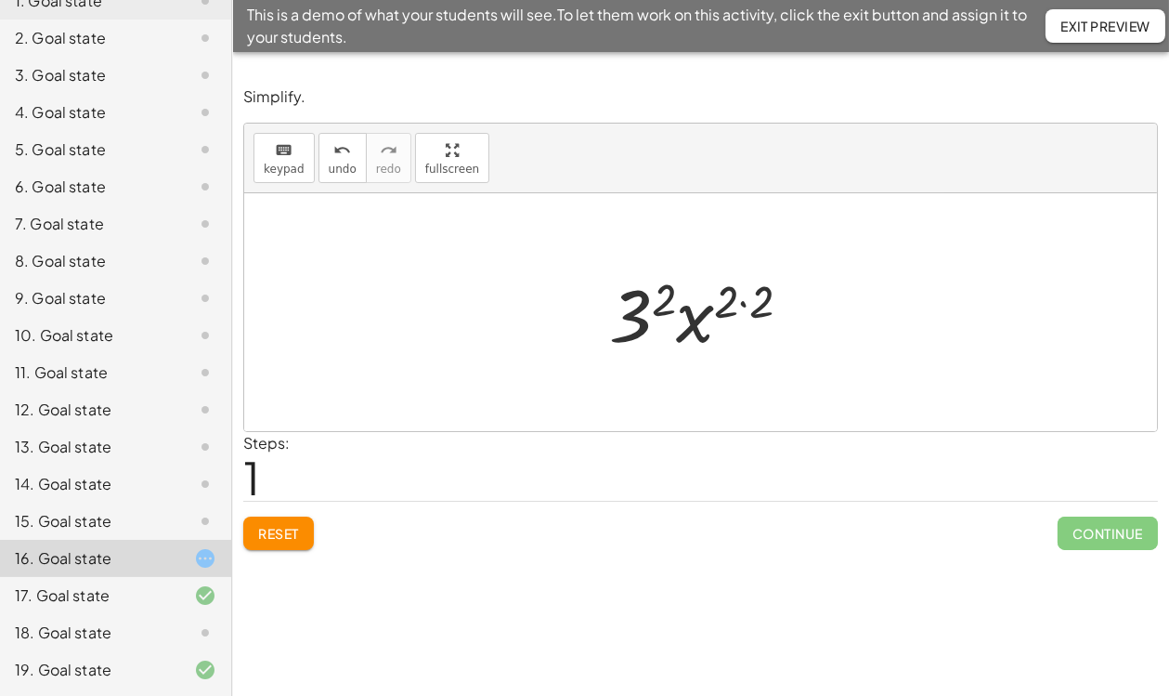
click at [743, 302] on div at bounding box center [707, 313] width 215 height 96
click at [678, 306] on div at bounding box center [708, 313] width 181 height 96
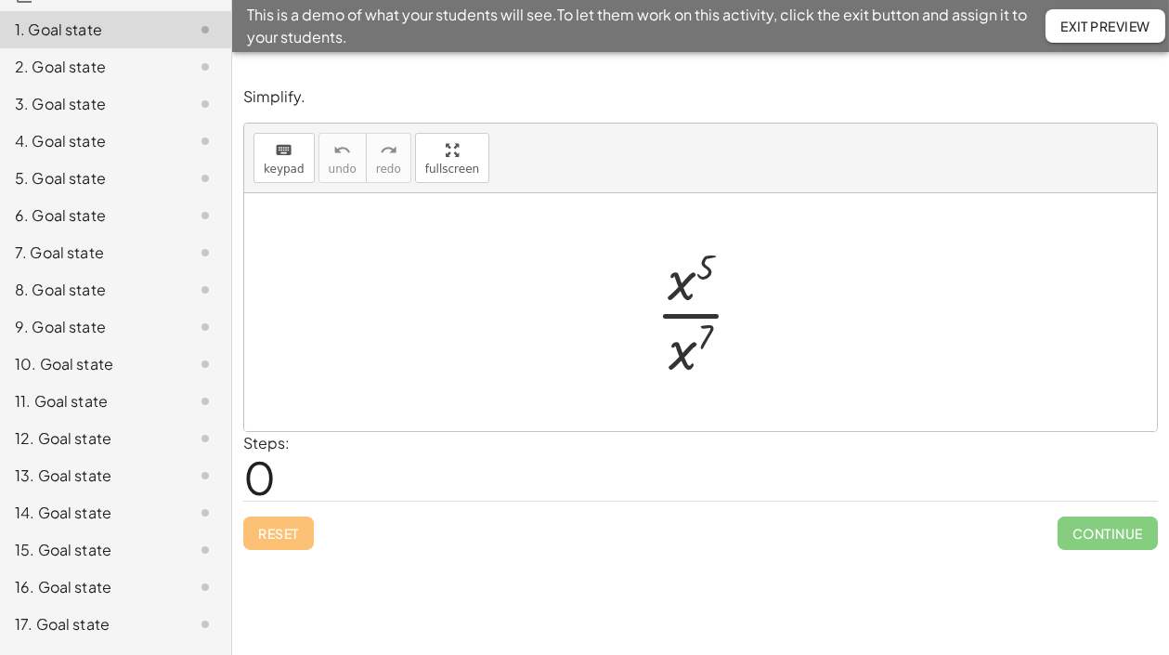
scroll to position [257, 0]
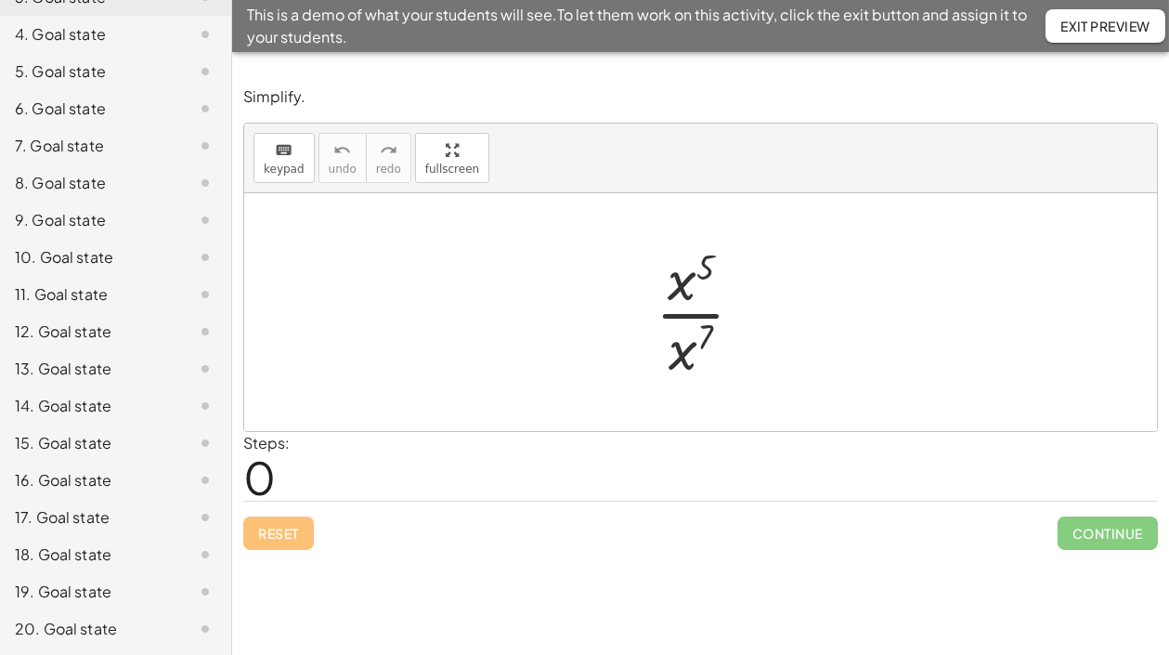
click at [80, 631] on div "20. Goal state" at bounding box center [90, 629] width 150 height 22
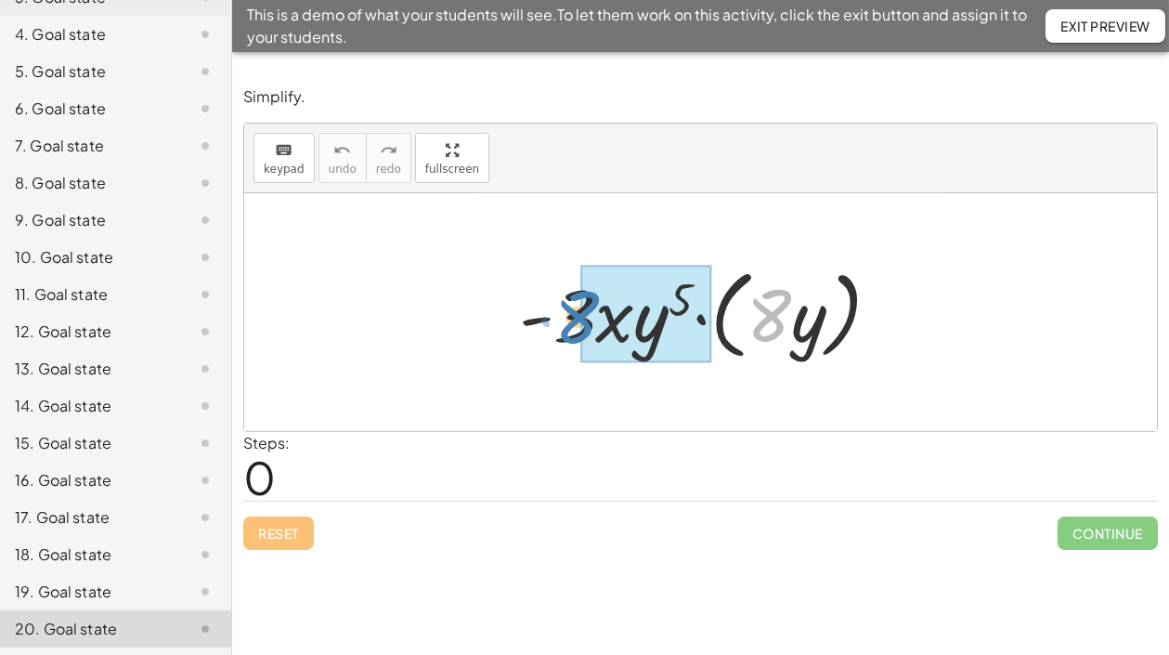
drag, startPoint x: 760, startPoint y: 325, endPoint x: 571, endPoint y: 326, distance: 188.5
click at [571, 326] on div at bounding box center [708, 312] width 396 height 107
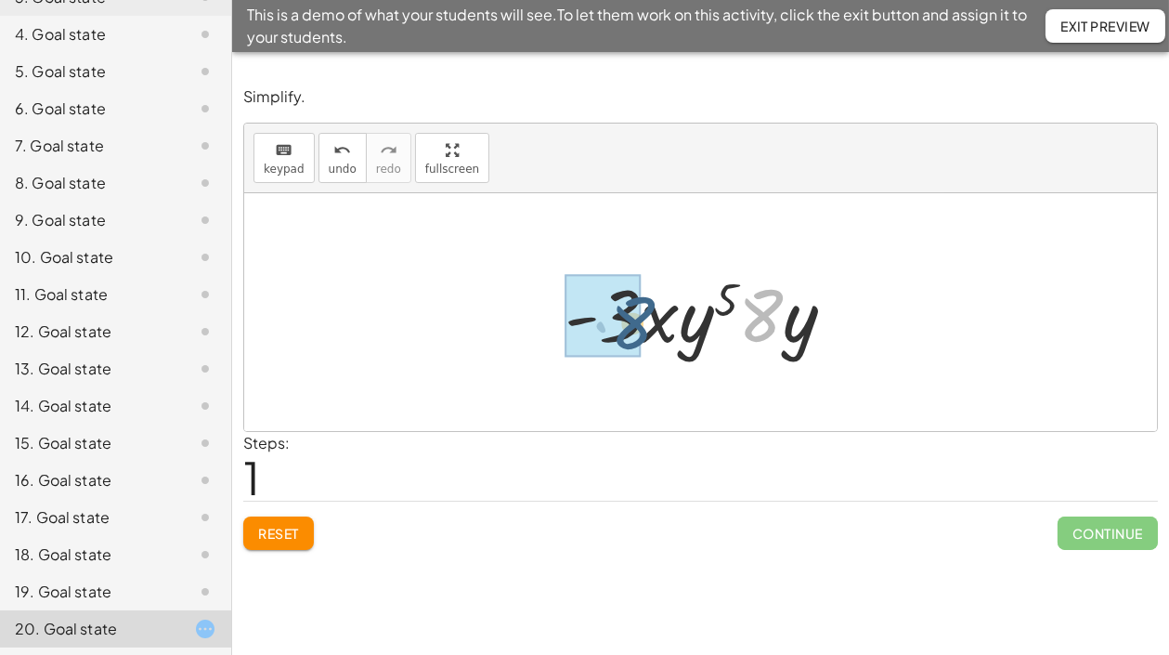
drag, startPoint x: 765, startPoint y: 323, endPoint x: 637, endPoint y: 330, distance: 128.3
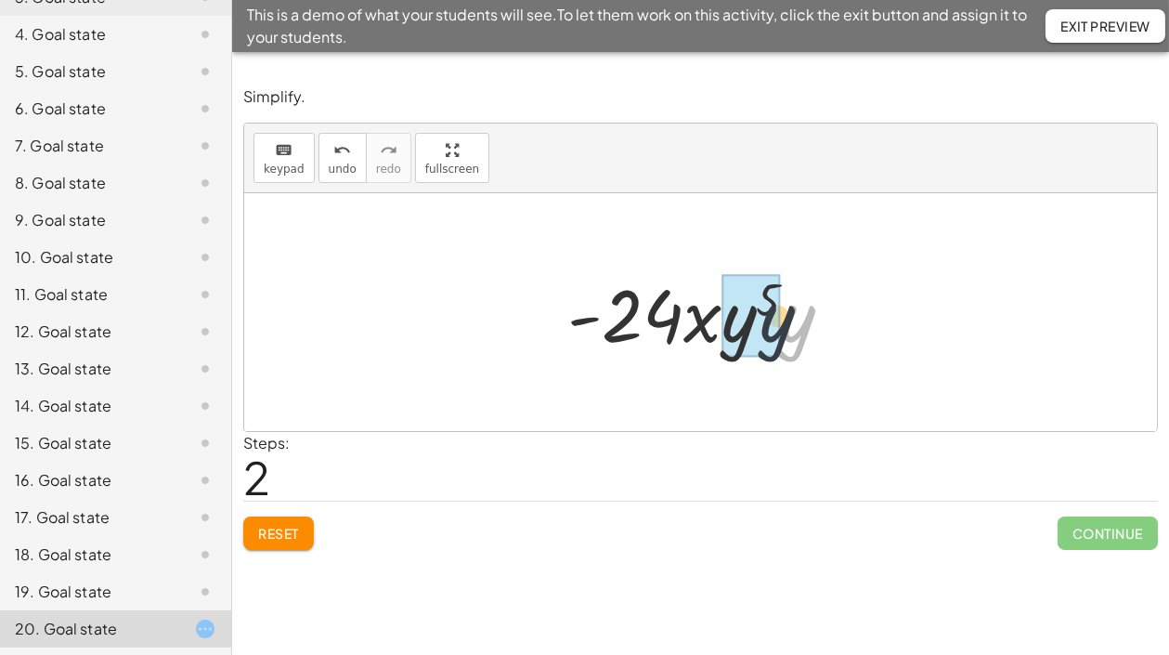
drag, startPoint x: 785, startPoint y: 331, endPoint x: 749, endPoint y: 330, distance: 36.2
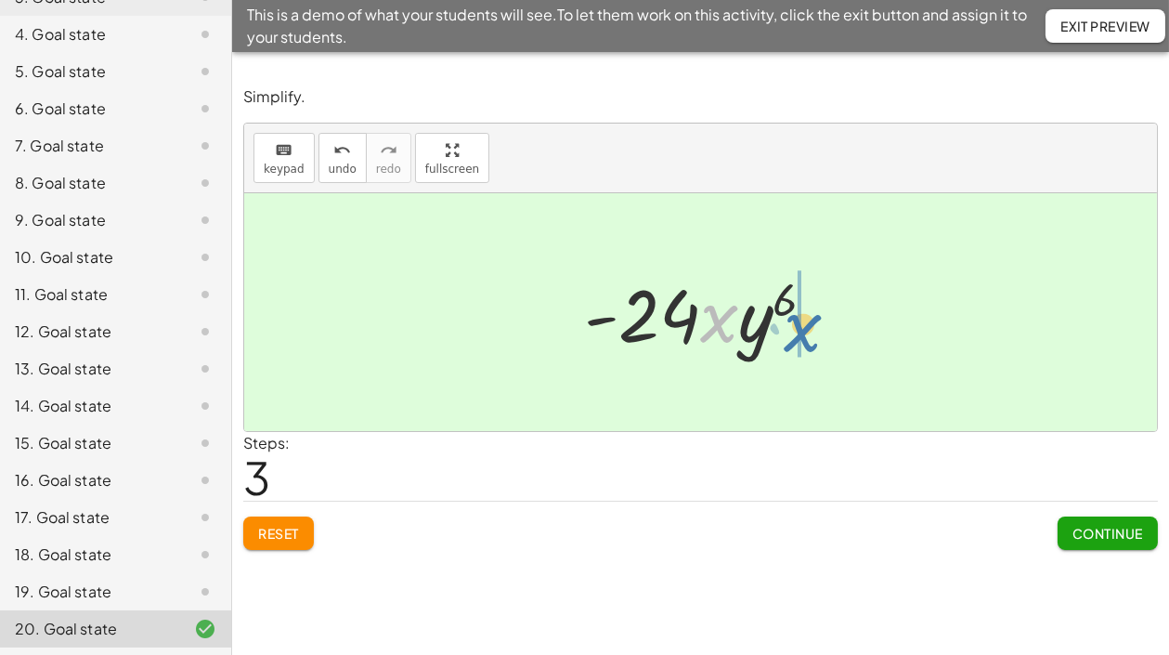
drag, startPoint x: 723, startPoint y: 330, endPoint x: 810, endPoint y: 337, distance: 86.7
click at [810, 337] on div at bounding box center [707, 313] width 265 height 96
drag, startPoint x: 715, startPoint y: 342, endPoint x: 807, endPoint y: 346, distance: 92.1
click at [807, 346] on div at bounding box center [707, 313] width 265 height 96
click at [1105, 29] on span "Exit Preview" at bounding box center [1106, 26] width 90 height 17
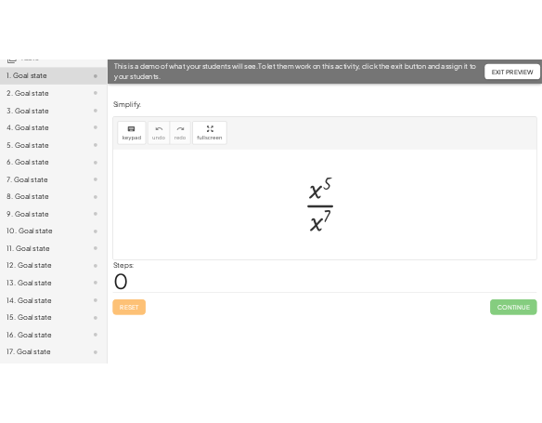
scroll to position [294, 0]
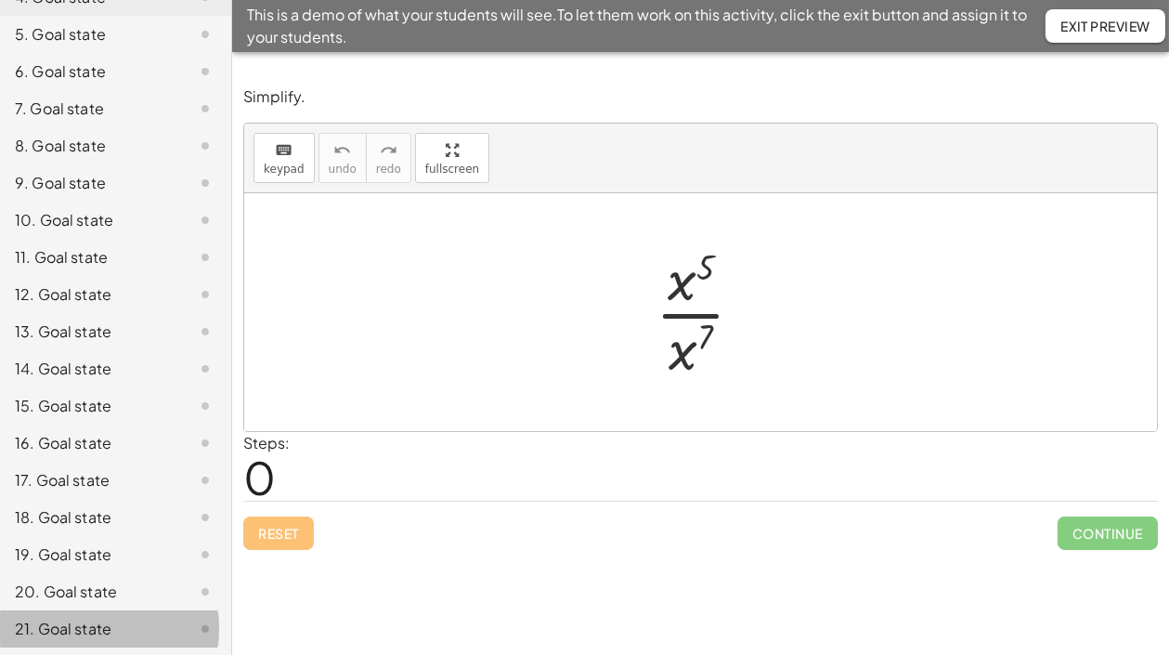
click at [101, 631] on div "21. Goal state" at bounding box center [90, 629] width 150 height 22
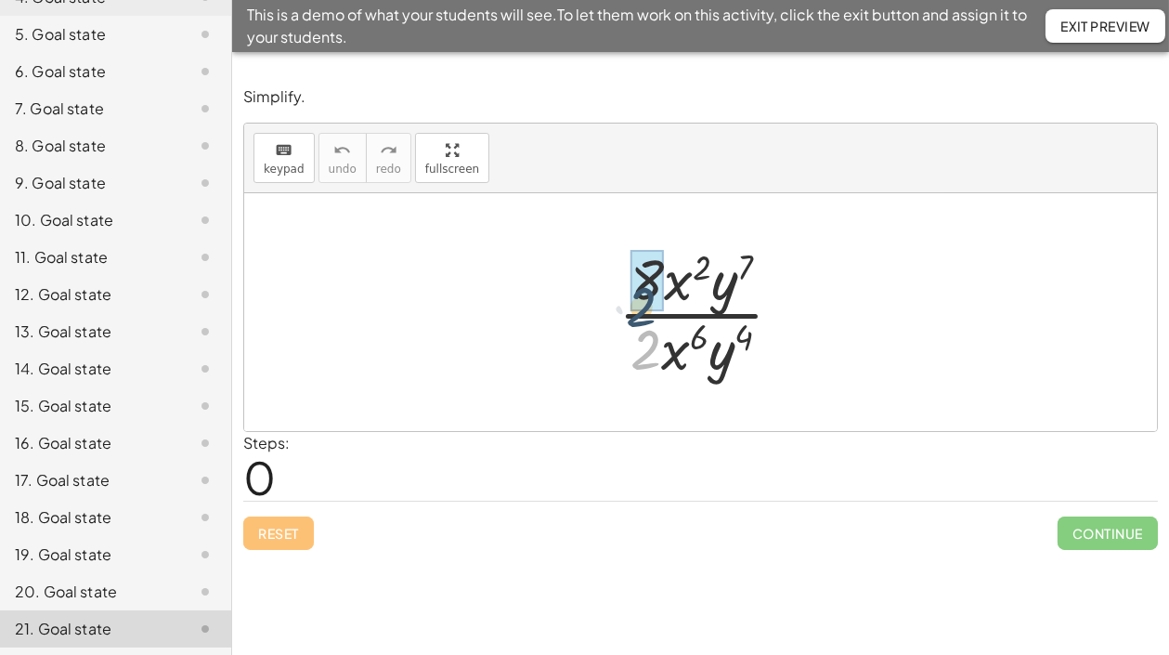
drag, startPoint x: 645, startPoint y: 356, endPoint x: 641, endPoint y: 309, distance: 46.6
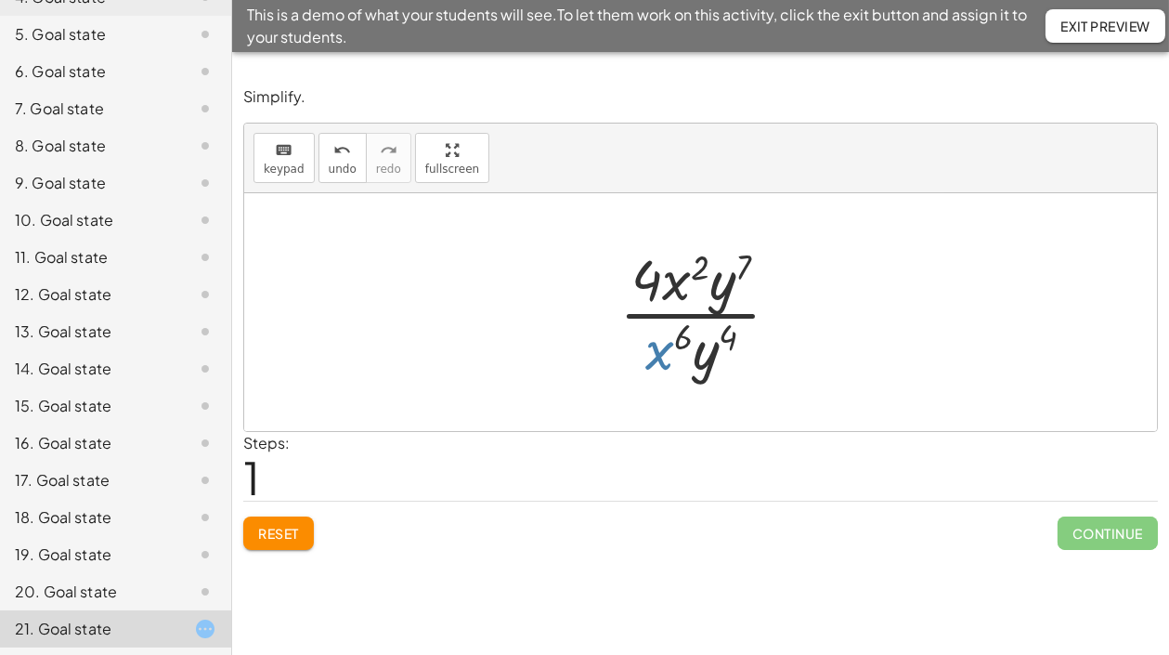
click at [671, 353] on div at bounding box center [707, 312] width 194 height 143
click at [682, 287] on div at bounding box center [707, 312] width 194 height 143
drag, startPoint x: 664, startPoint y: 351, endPoint x: 684, endPoint y: 308, distance: 47.4
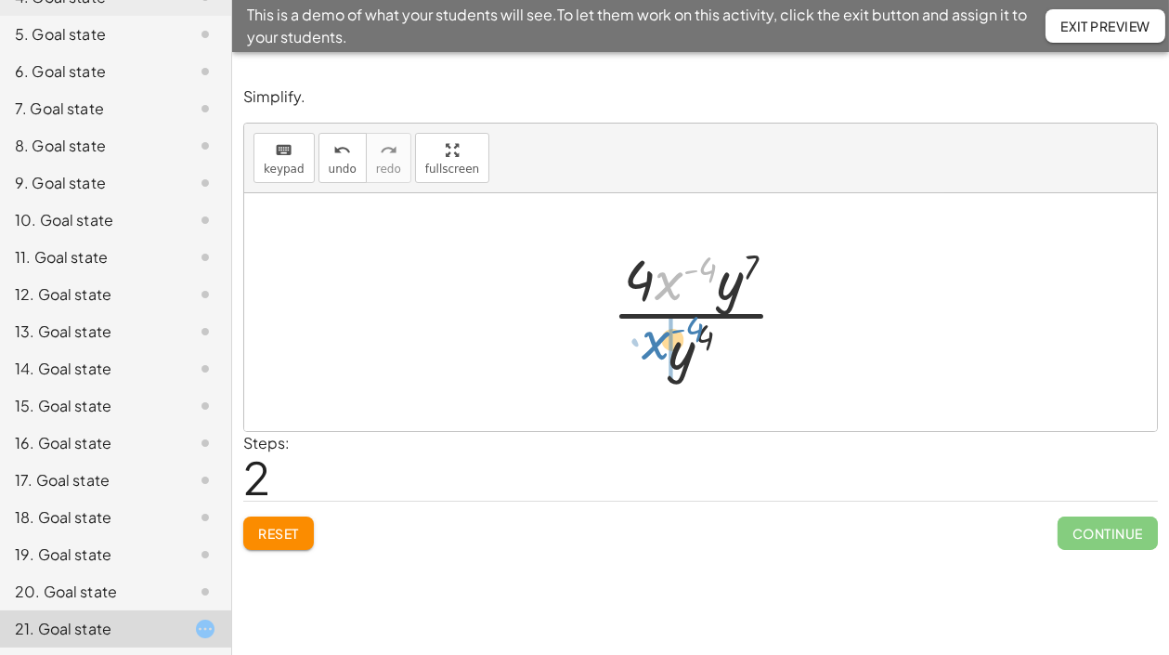
drag, startPoint x: 670, startPoint y: 299, endPoint x: 657, endPoint y: 357, distance: 59.0
click at [657, 357] on div at bounding box center [708, 312] width 210 height 143
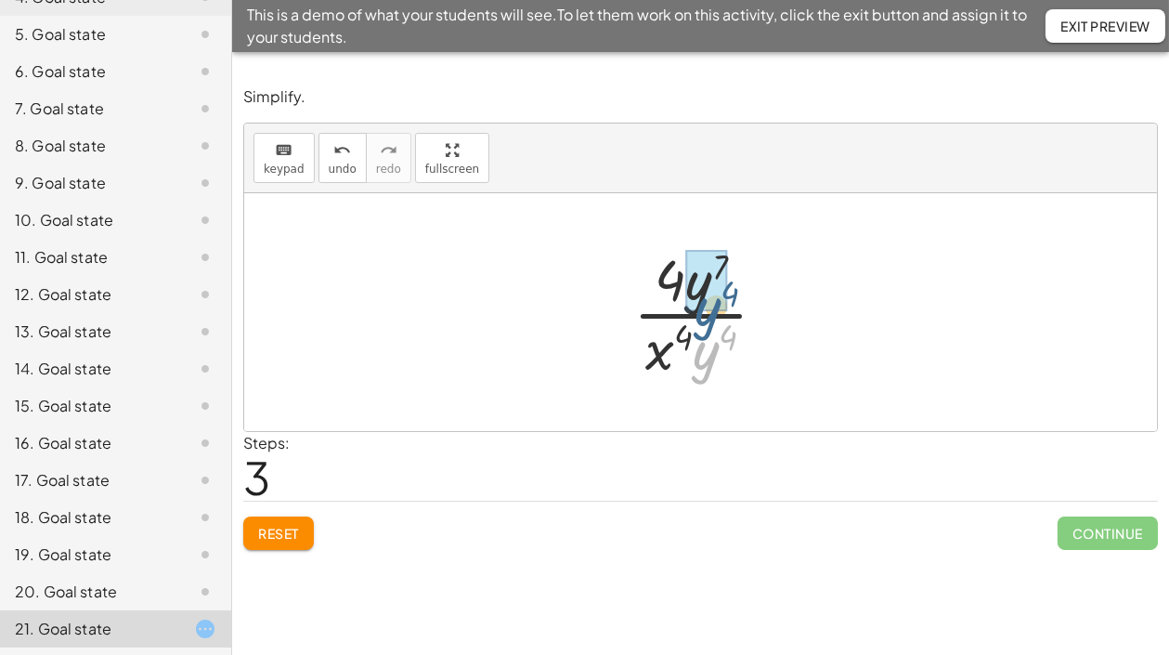
drag, startPoint x: 710, startPoint y: 357, endPoint x: 712, endPoint y: 313, distance: 43.7
click at [712, 313] on div at bounding box center [707, 312] width 167 height 143
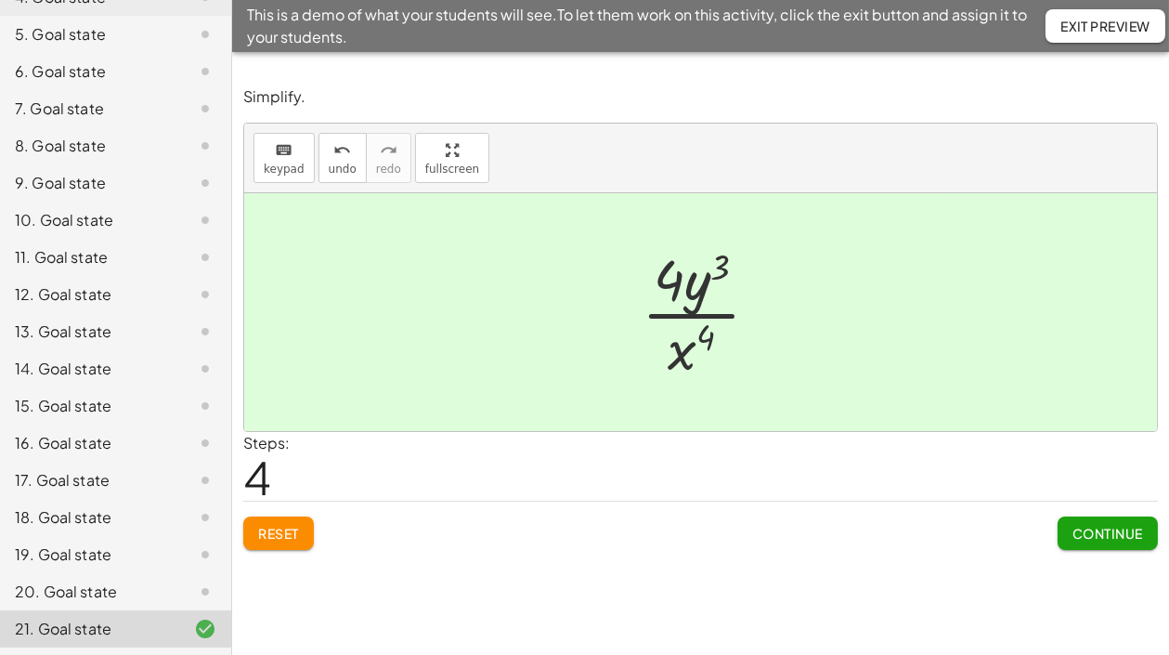
click at [1052, 371] on div at bounding box center [700, 312] width 913 height 238
